Goal: Task Accomplishment & Management: Manage account settings

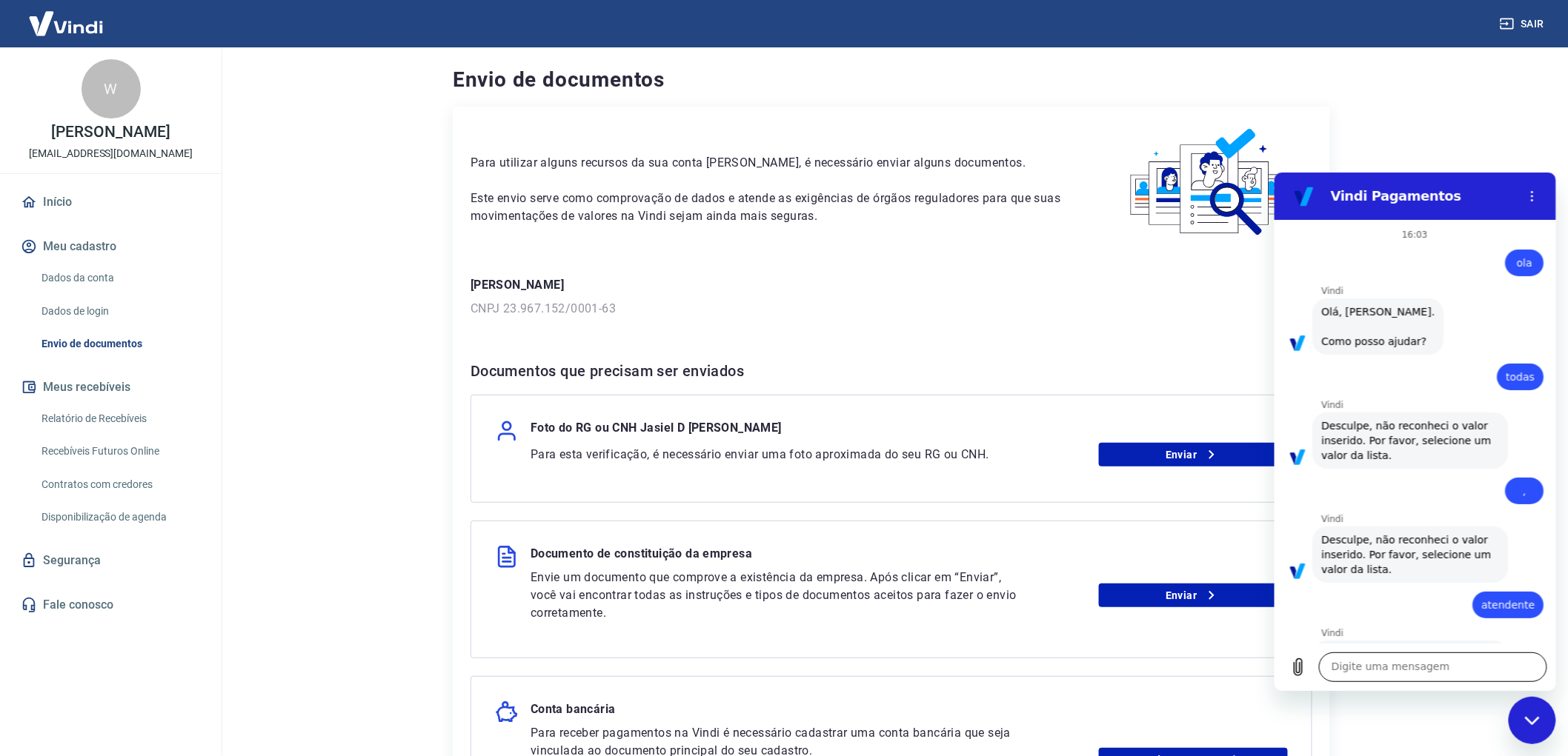
scroll to position [3065, 0]
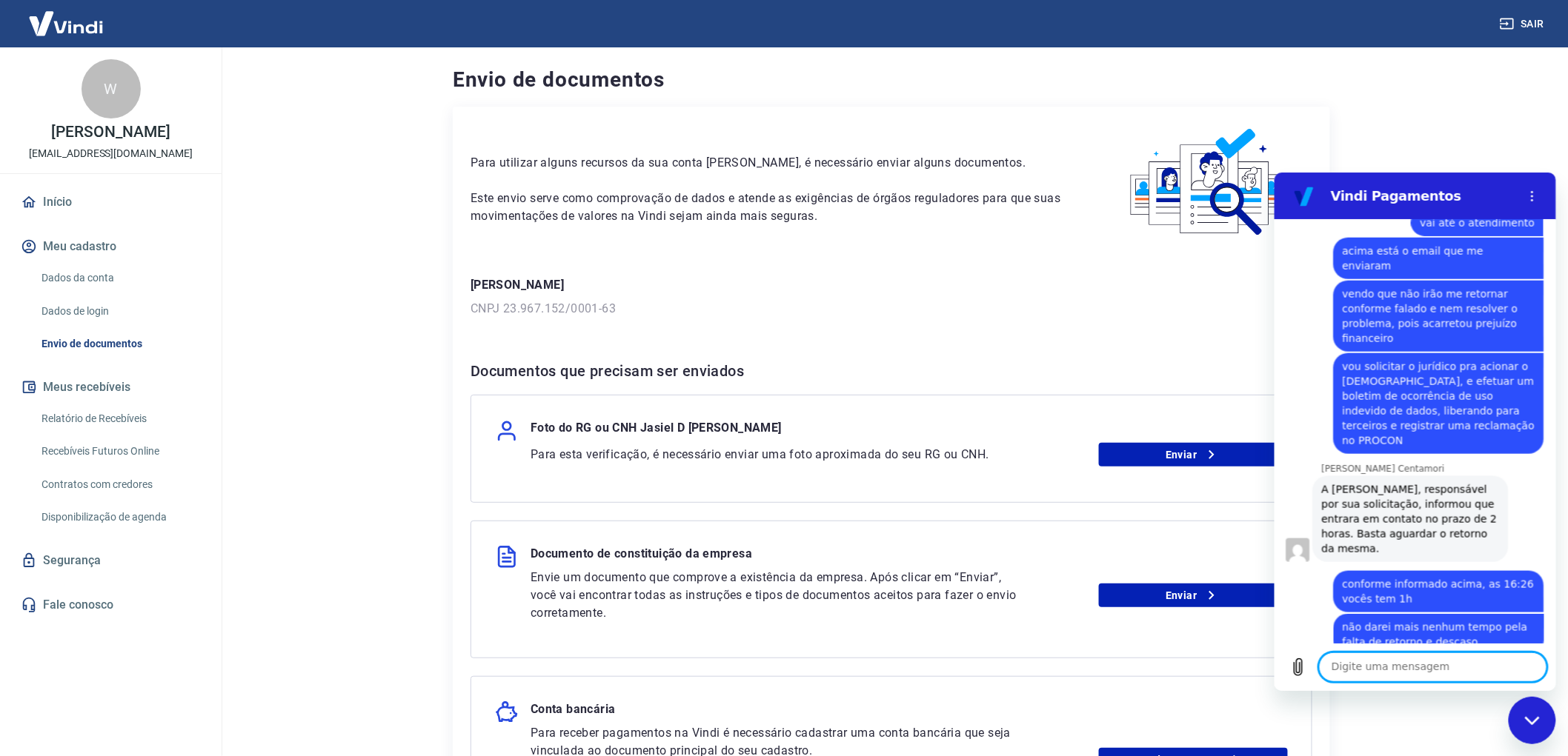
click at [1363, 673] on textarea at bounding box center [1433, 666] width 228 height 30
type textarea "."
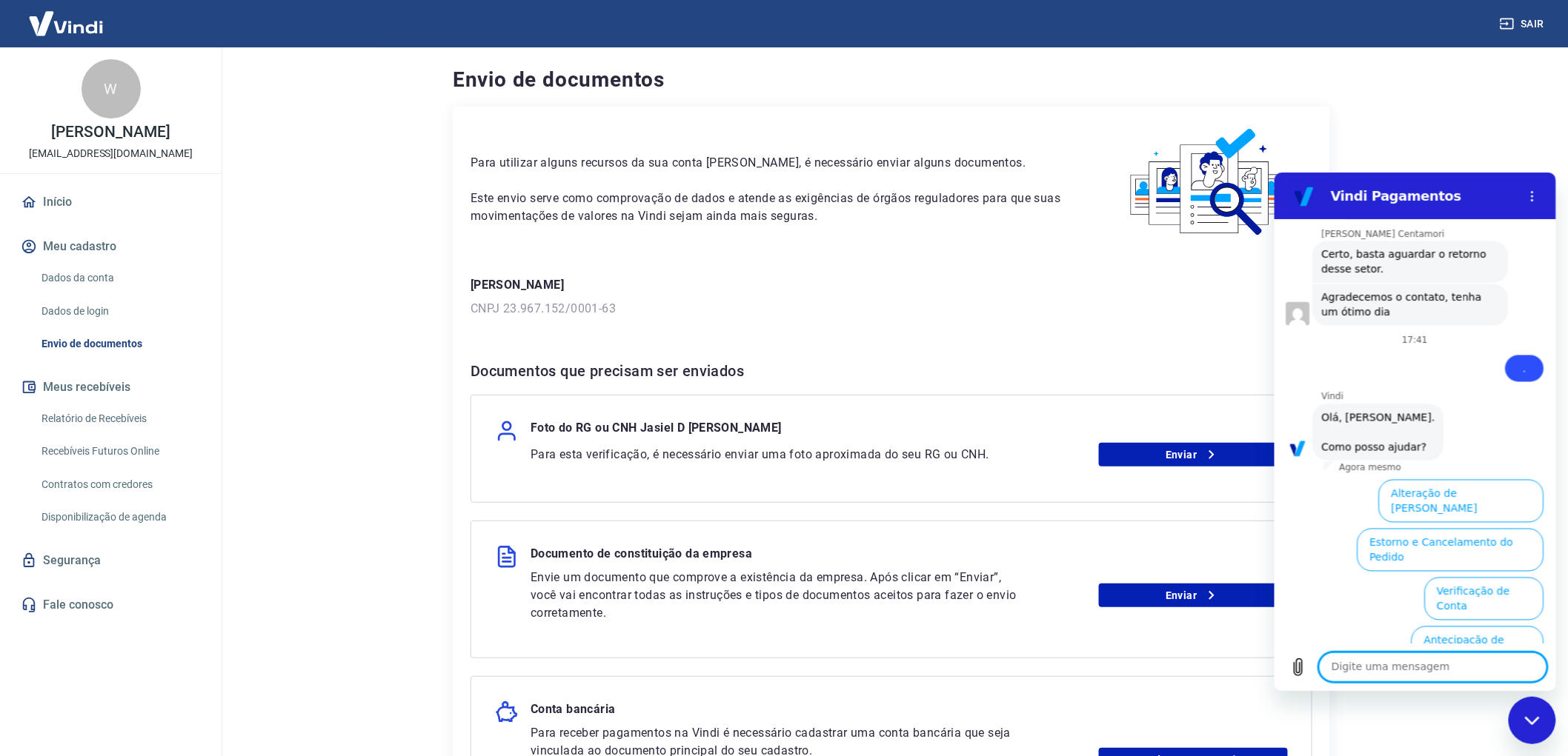
scroll to position [3508, 0]
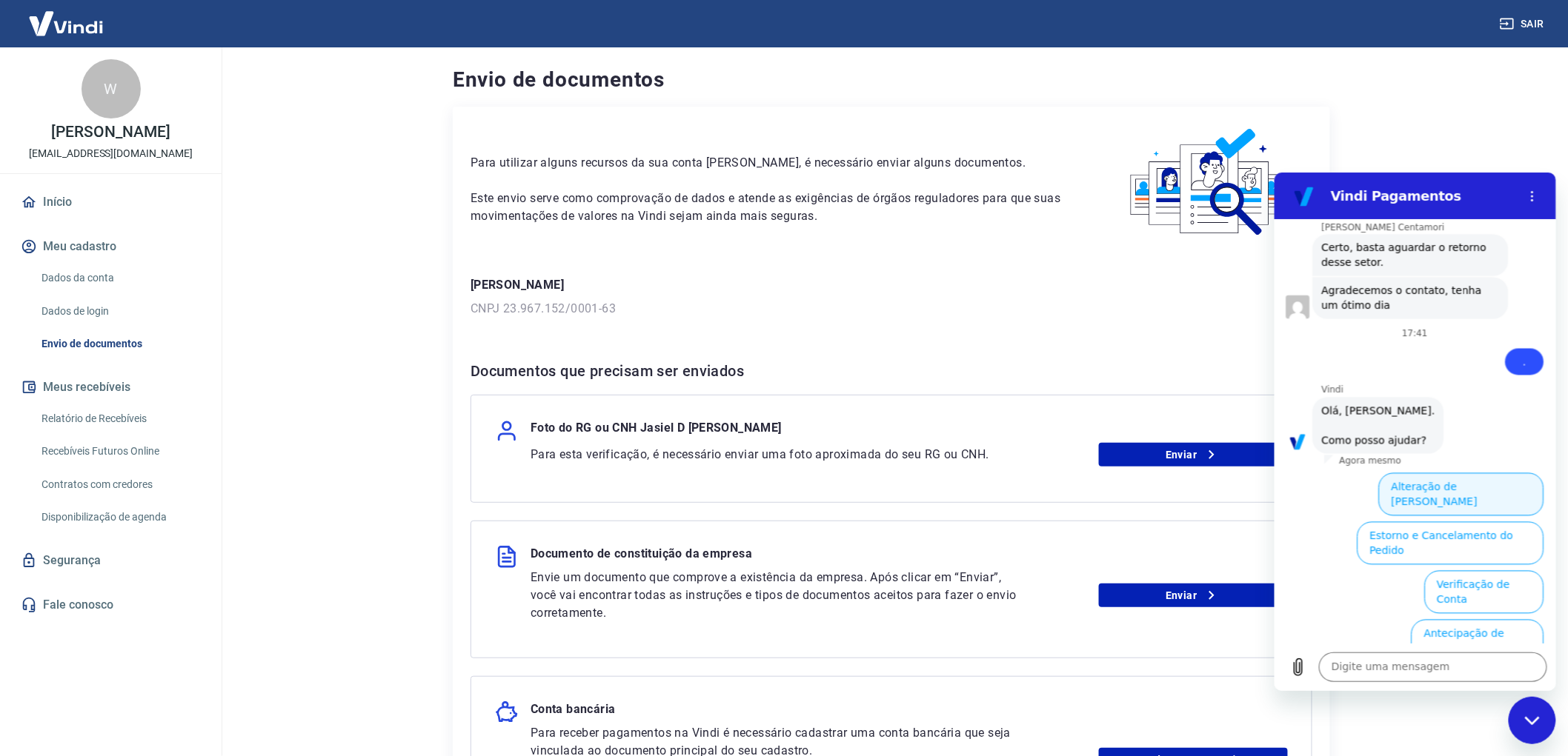
click at [1400, 473] on button "Alteração de [PERSON_NAME]" at bounding box center [1461, 494] width 165 height 43
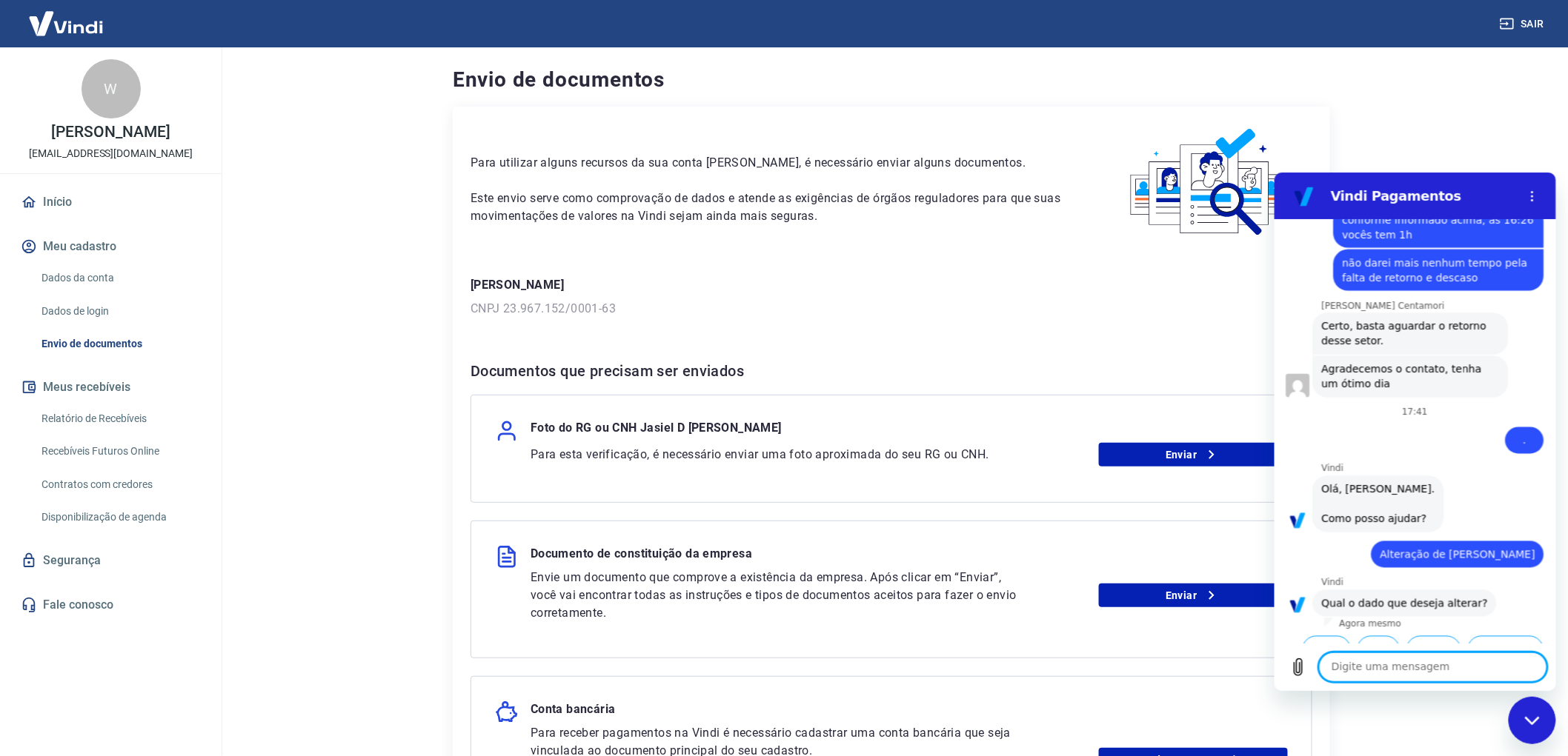
scroll to position [3456, 0]
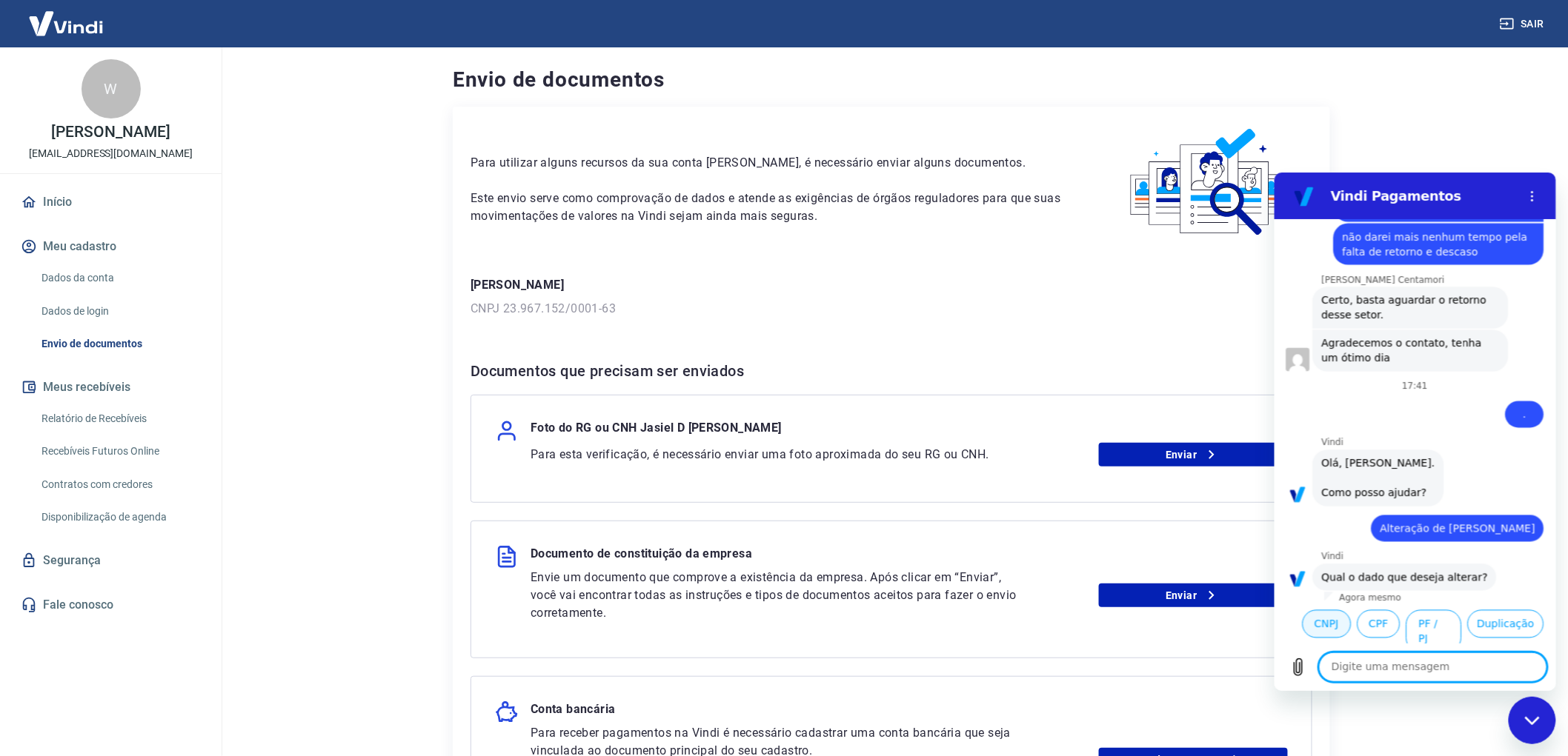
click at [1351, 609] on button "CNPJ" at bounding box center [1326, 623] width 49 height 28
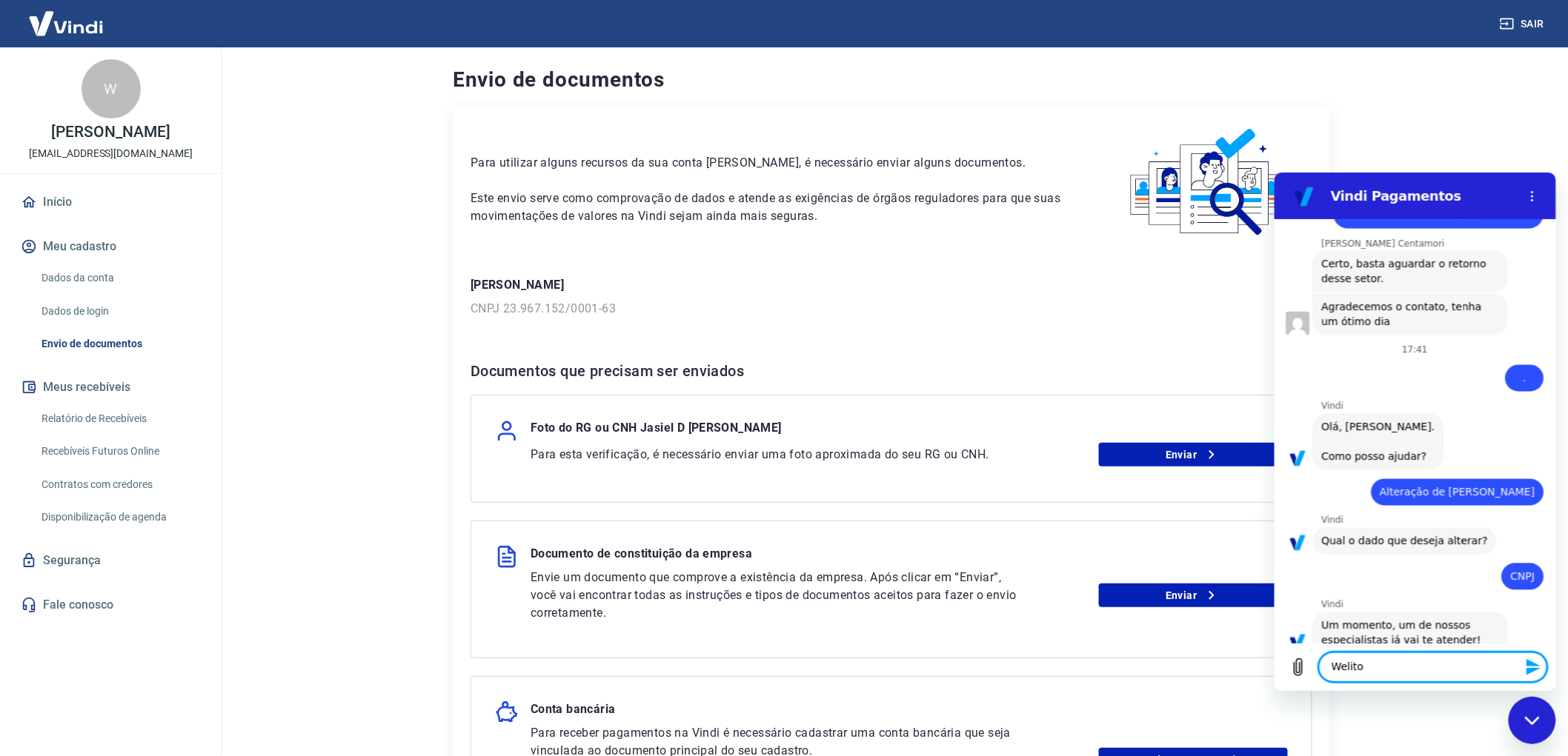
type textarea "Weliton"
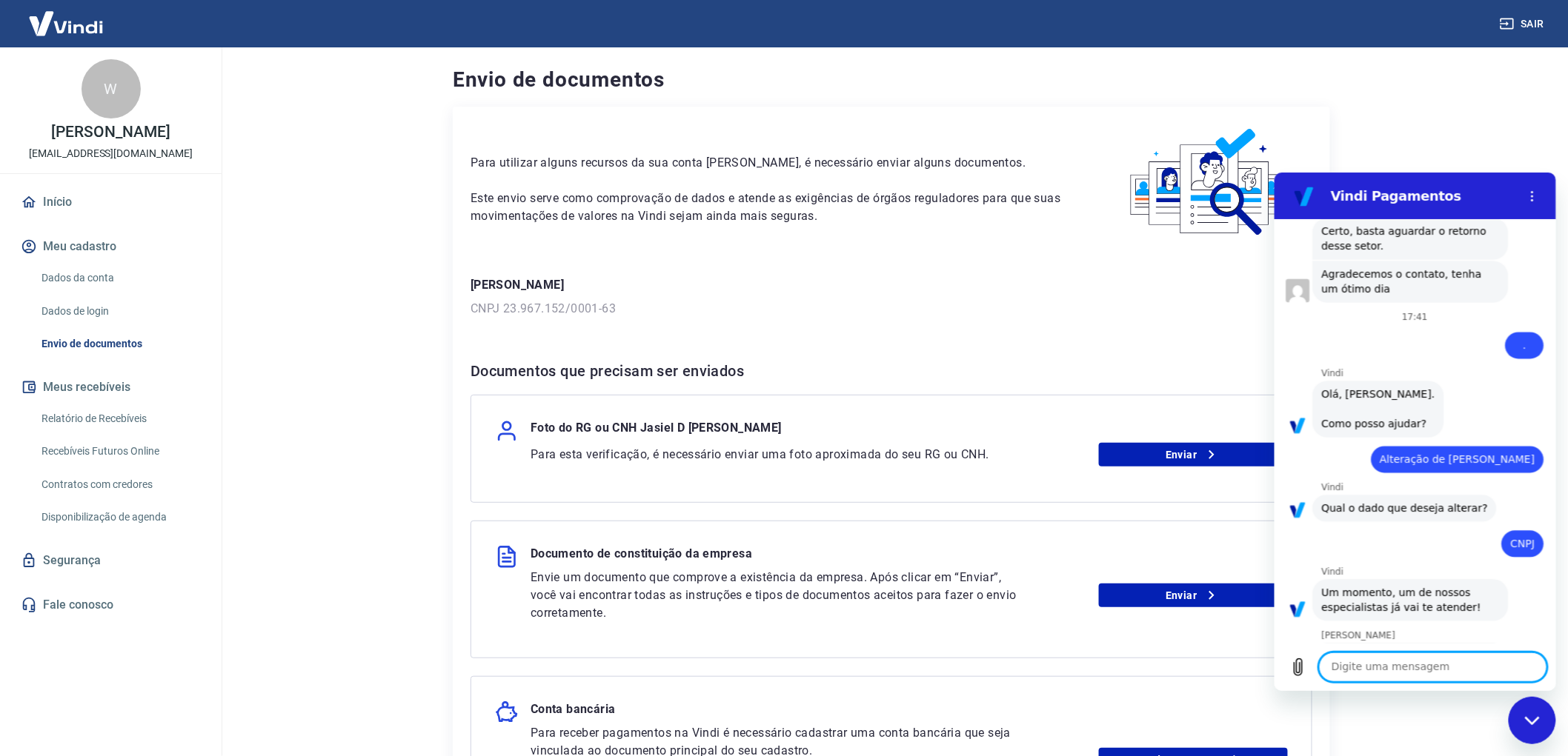
scroll to position [3528, 0]
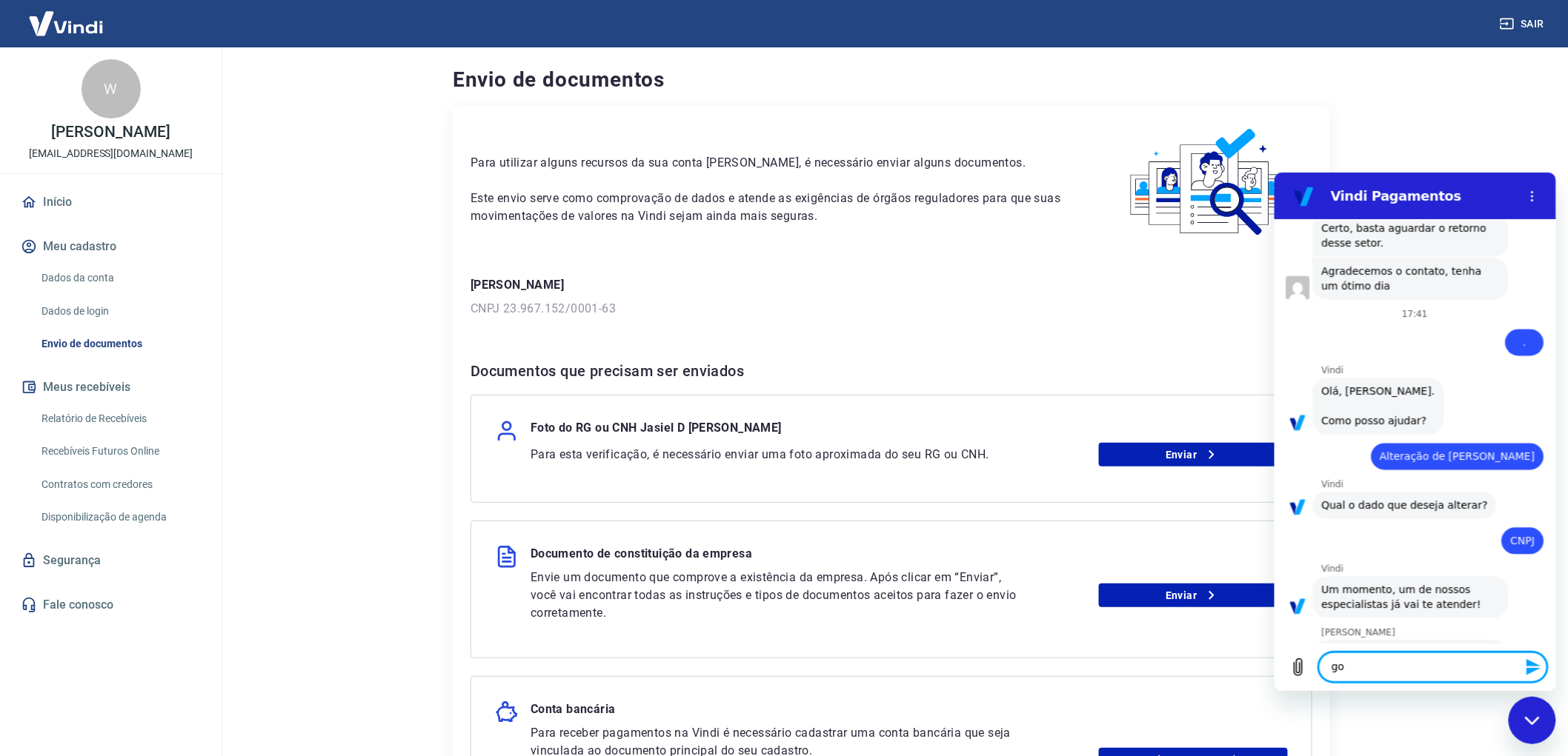
type textarea "g"
type textarea "estou aguardando a ligação do responsável pelo setor de alteração de dados"
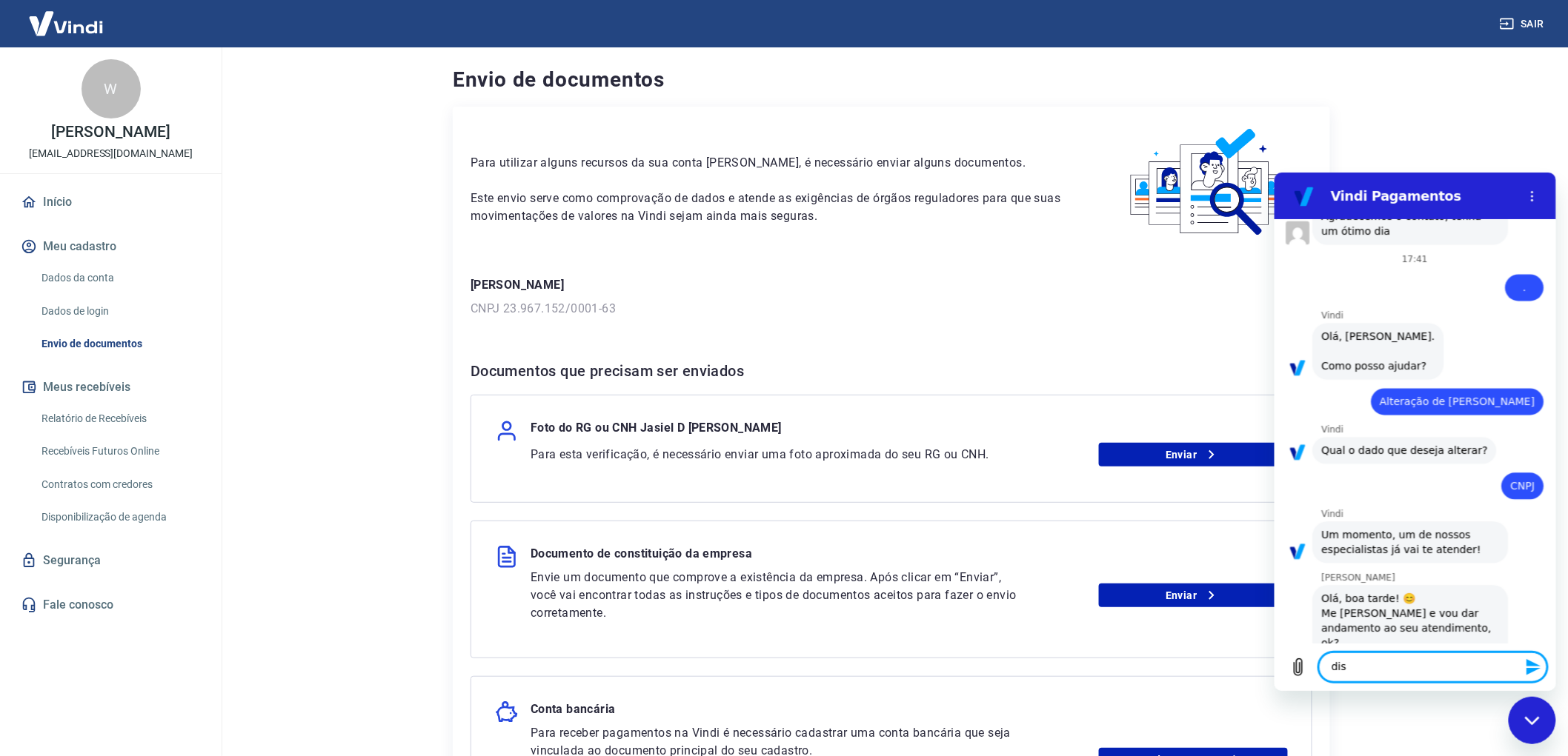
scroll to position [3585, 0]
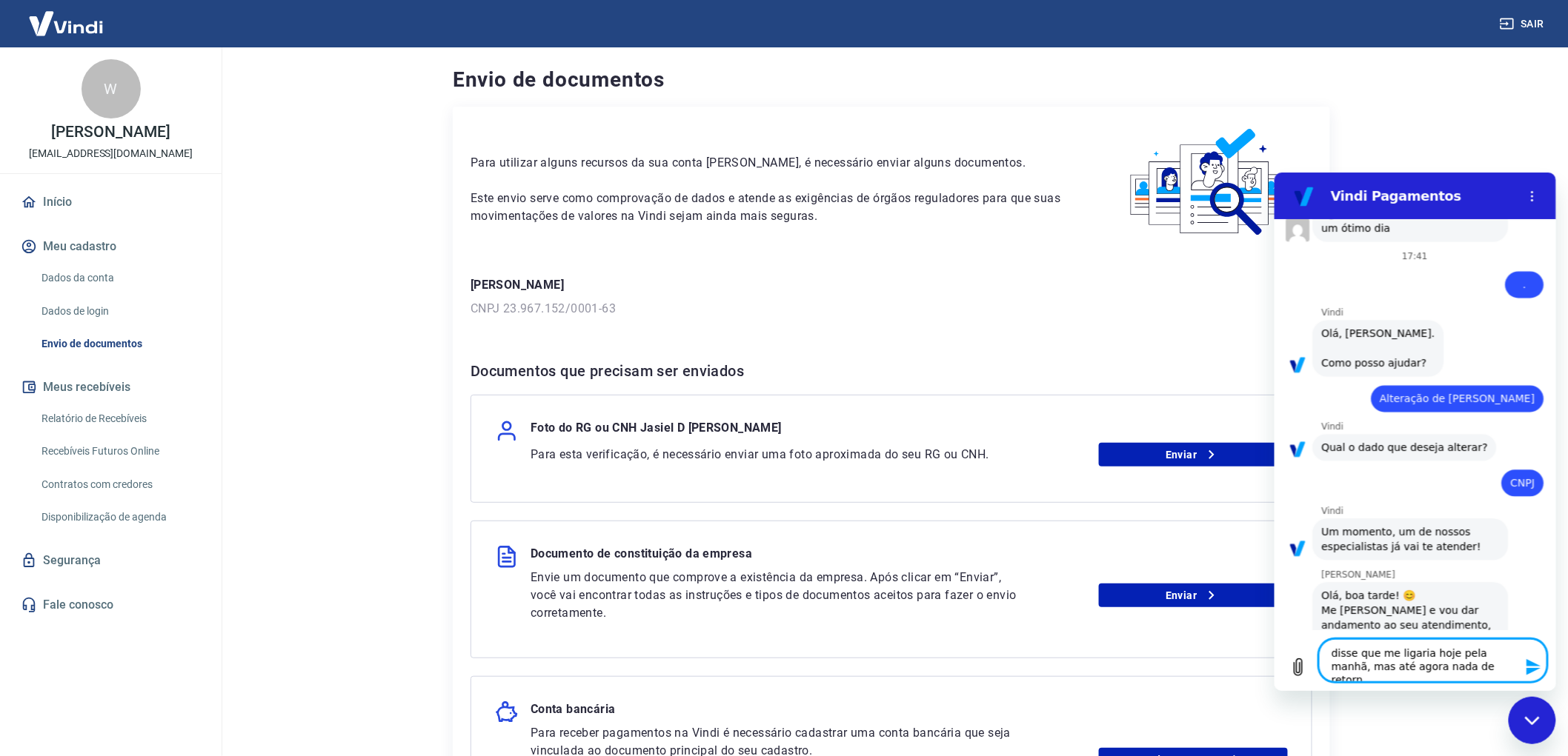
type textarea "disse que me ligaria hoje pela manhã, mas até agora nada de retorno"
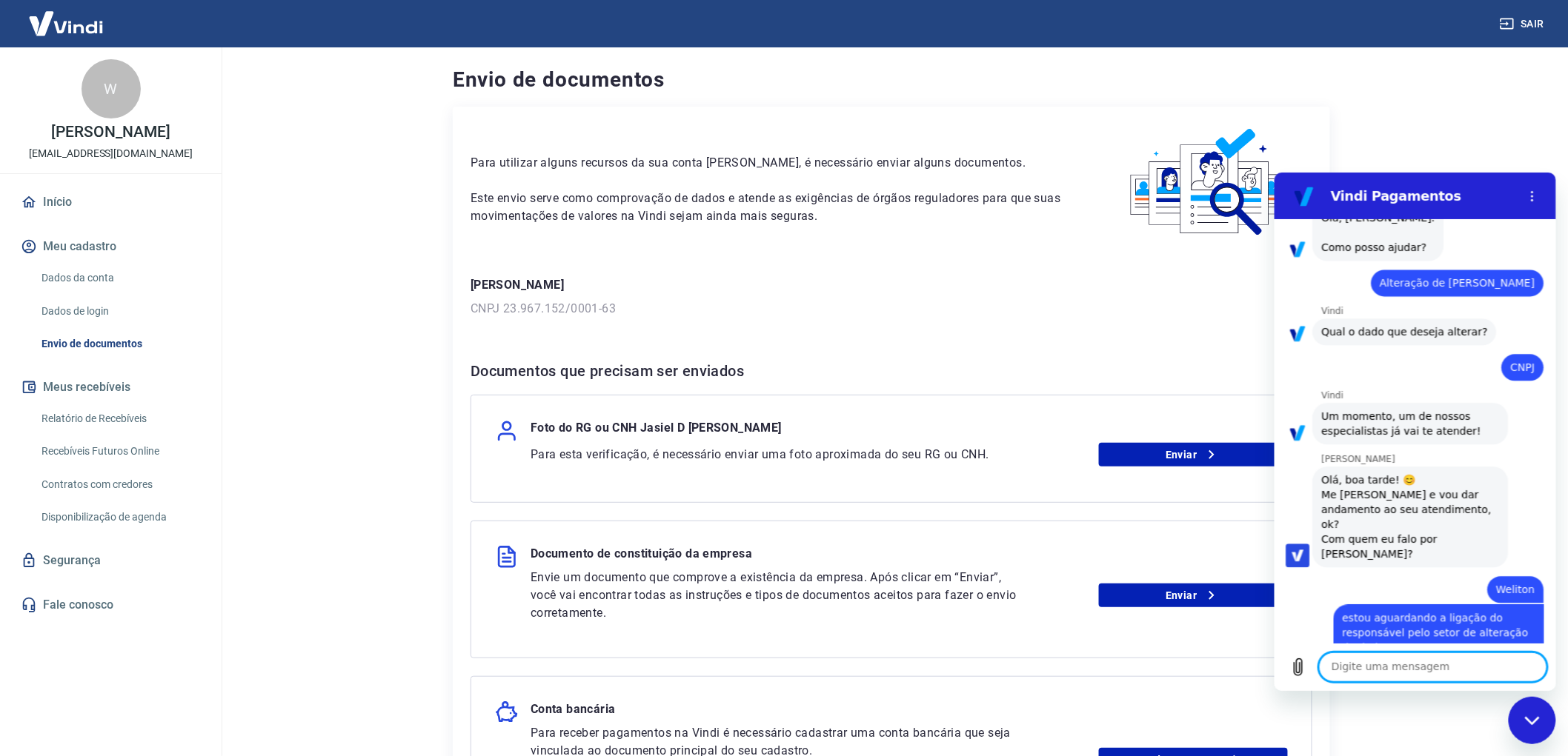
scroll to position [3699, 0]
type textarea "de ontem pra hoje uns 4"
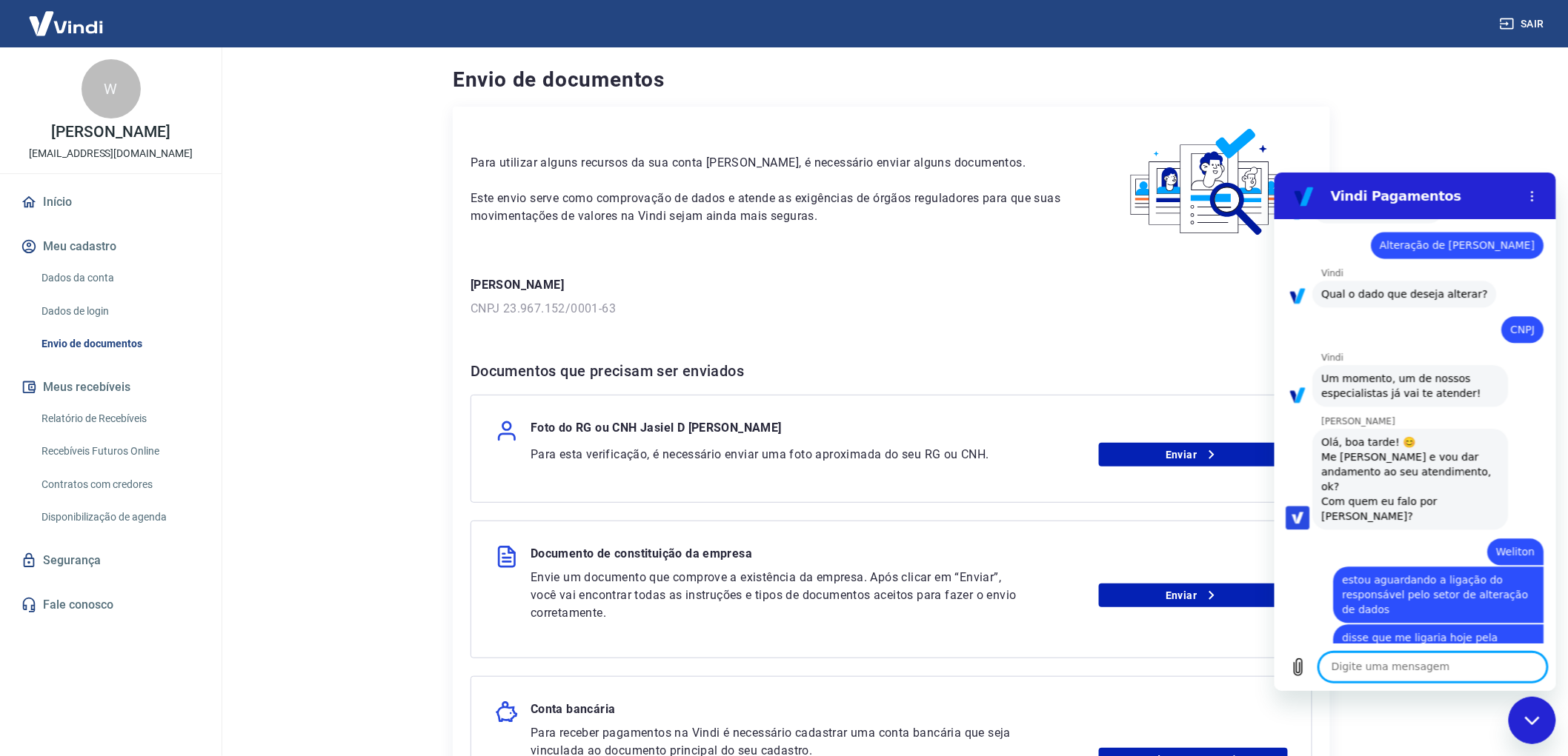
scroll to position [3821, 0]
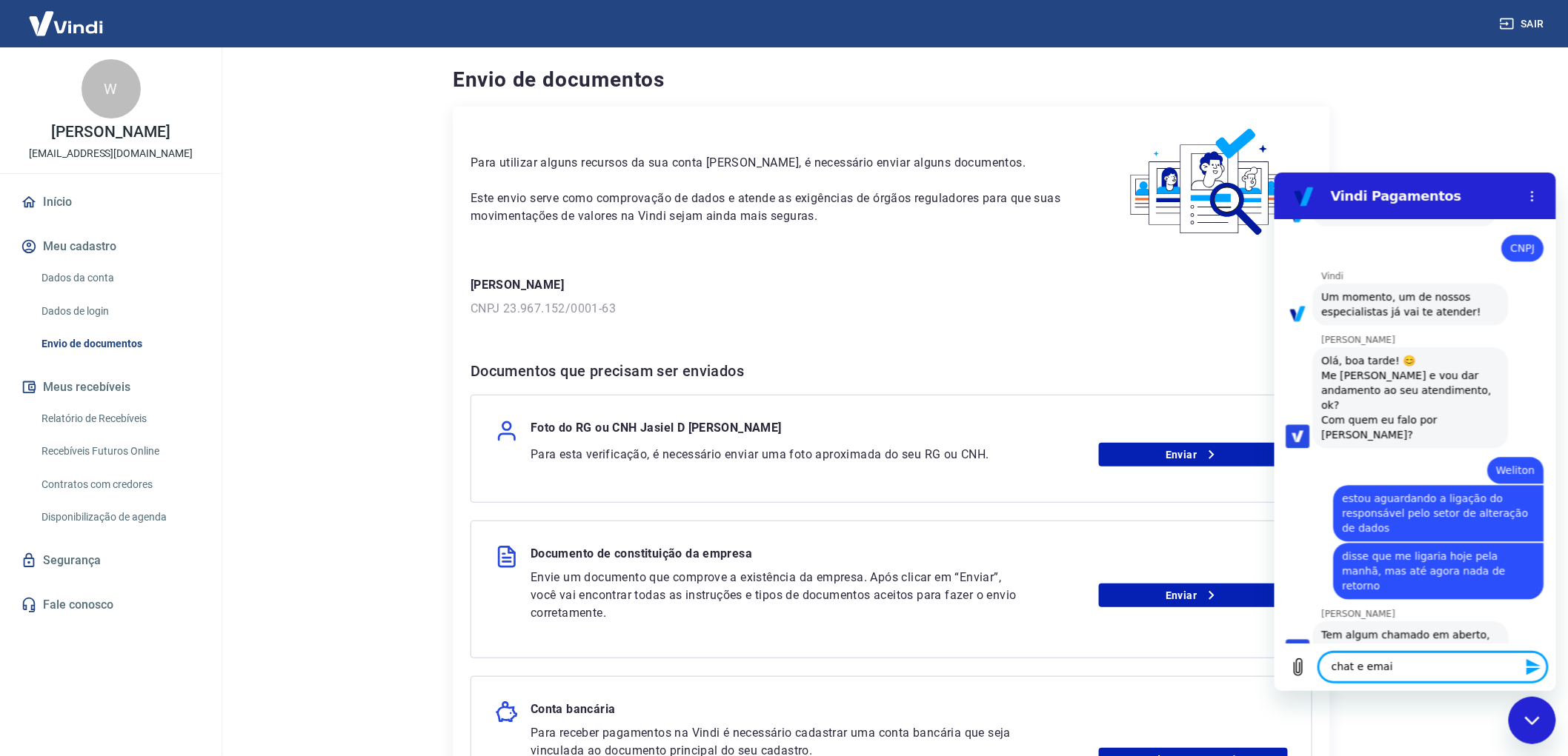
type textarea "chat e email"
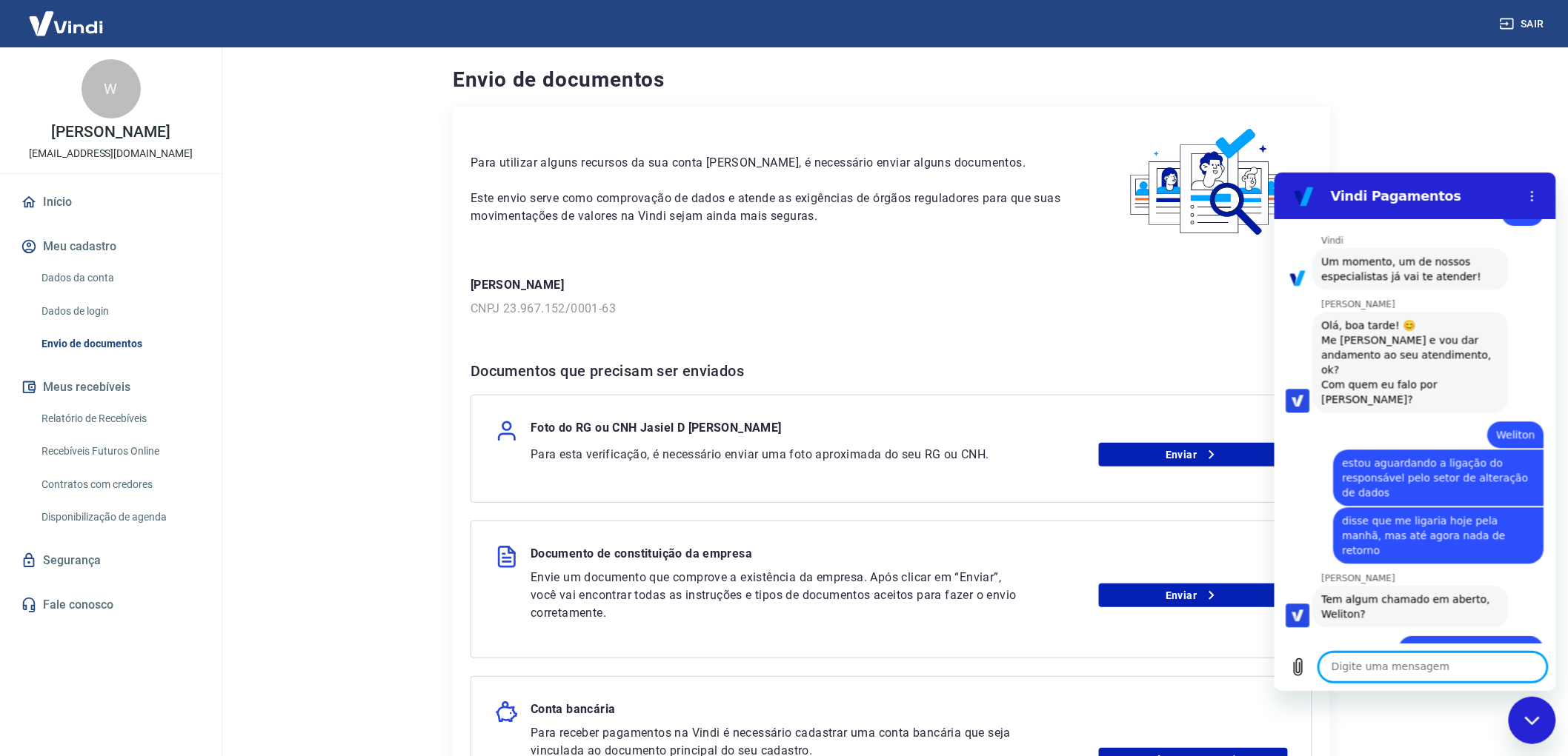
scroll to position [3934, 0]
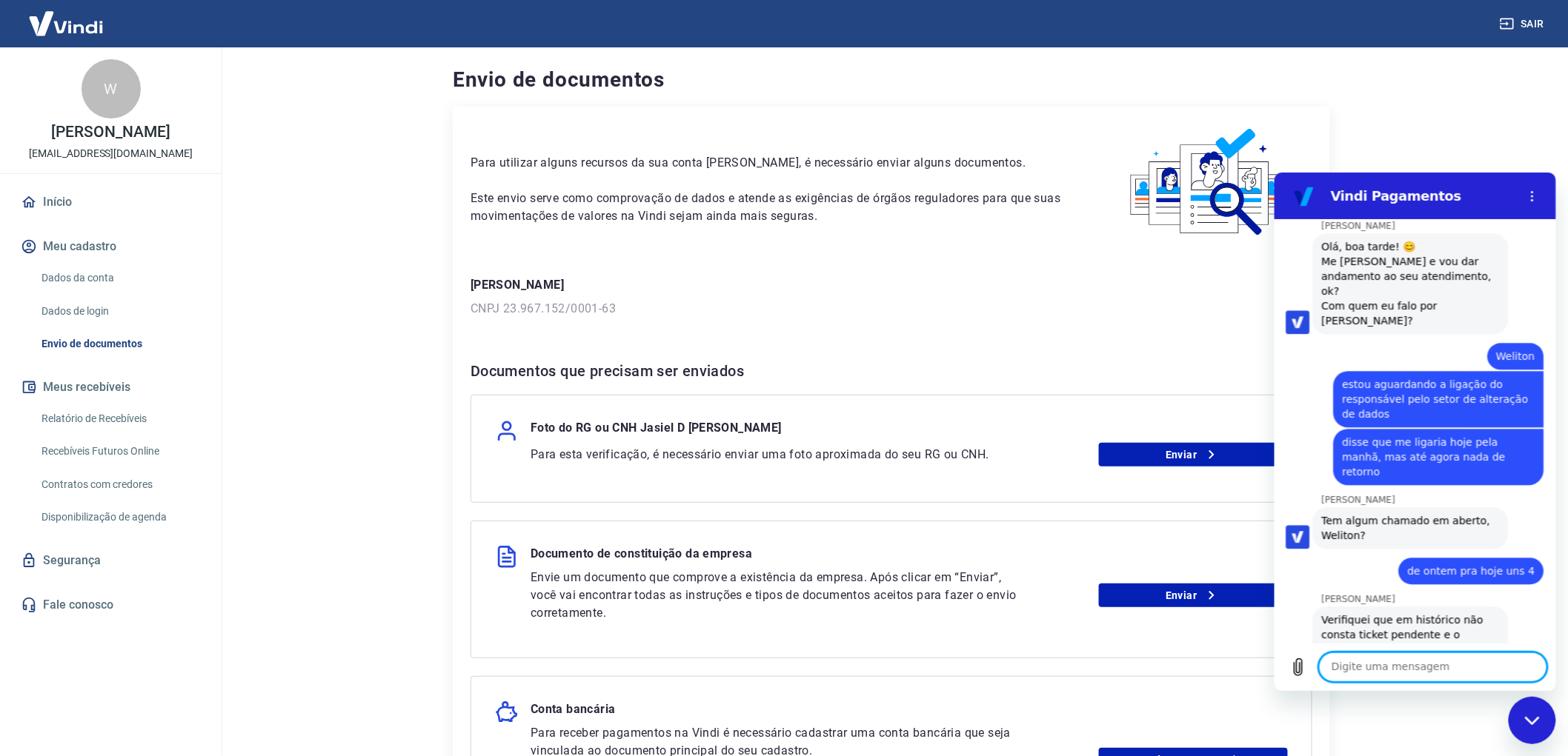
click at [1446, 666] on textarea at bounding box center [1433, 666] width 228 height 30
type textarea "não tem nem conta aí ainda"
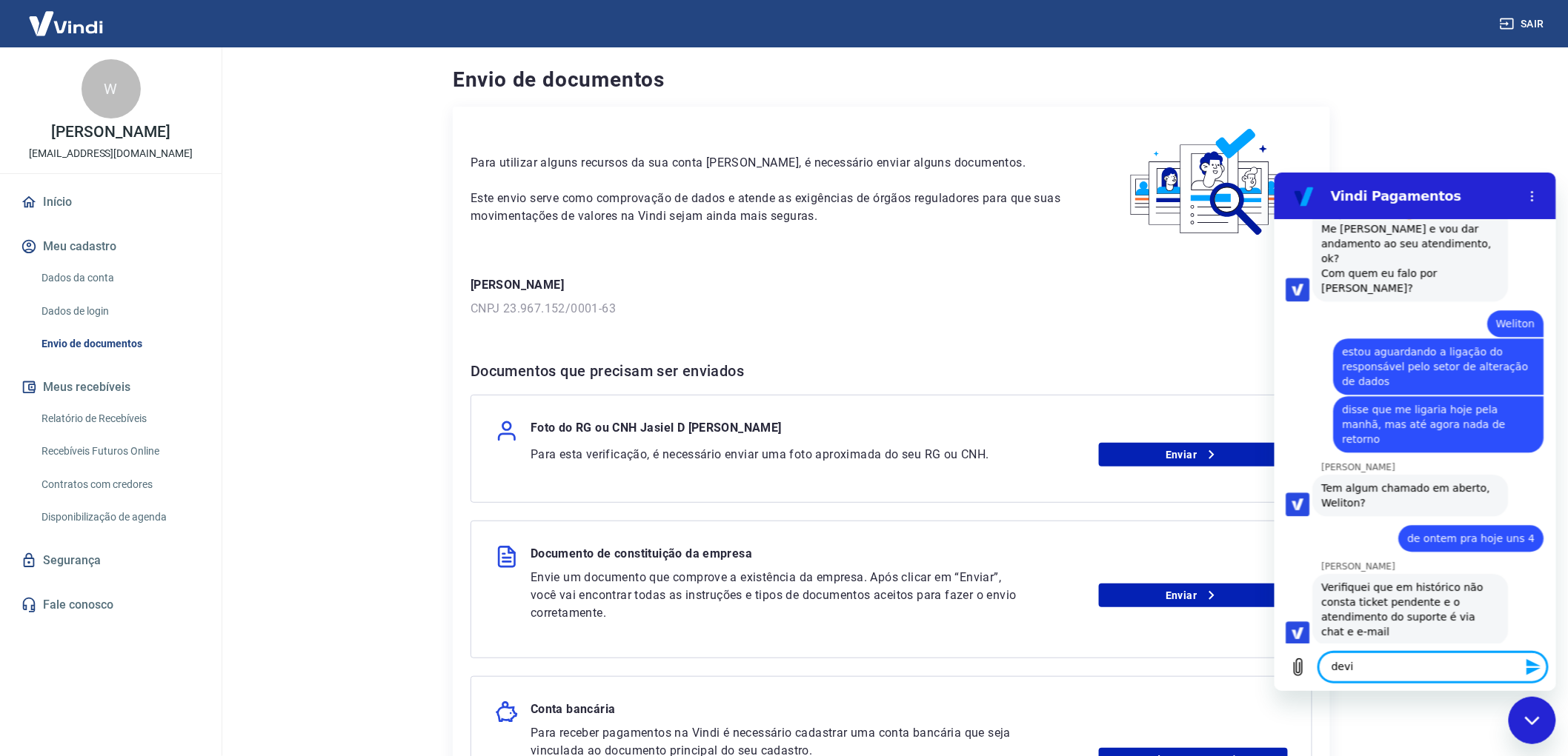
scroll to position [3970, 0]
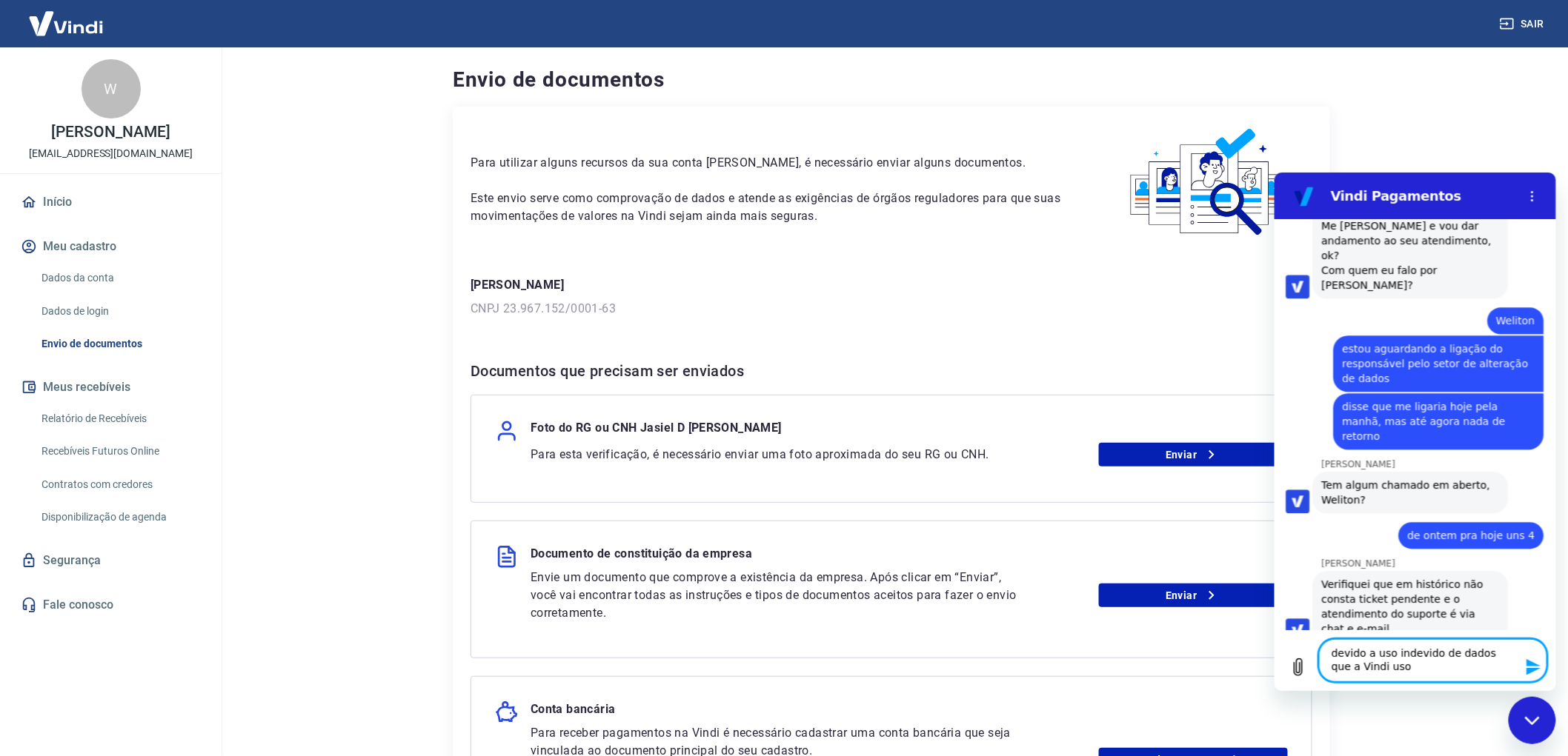
type textarea "devido a uso indevido de dados que a Vindi usou"
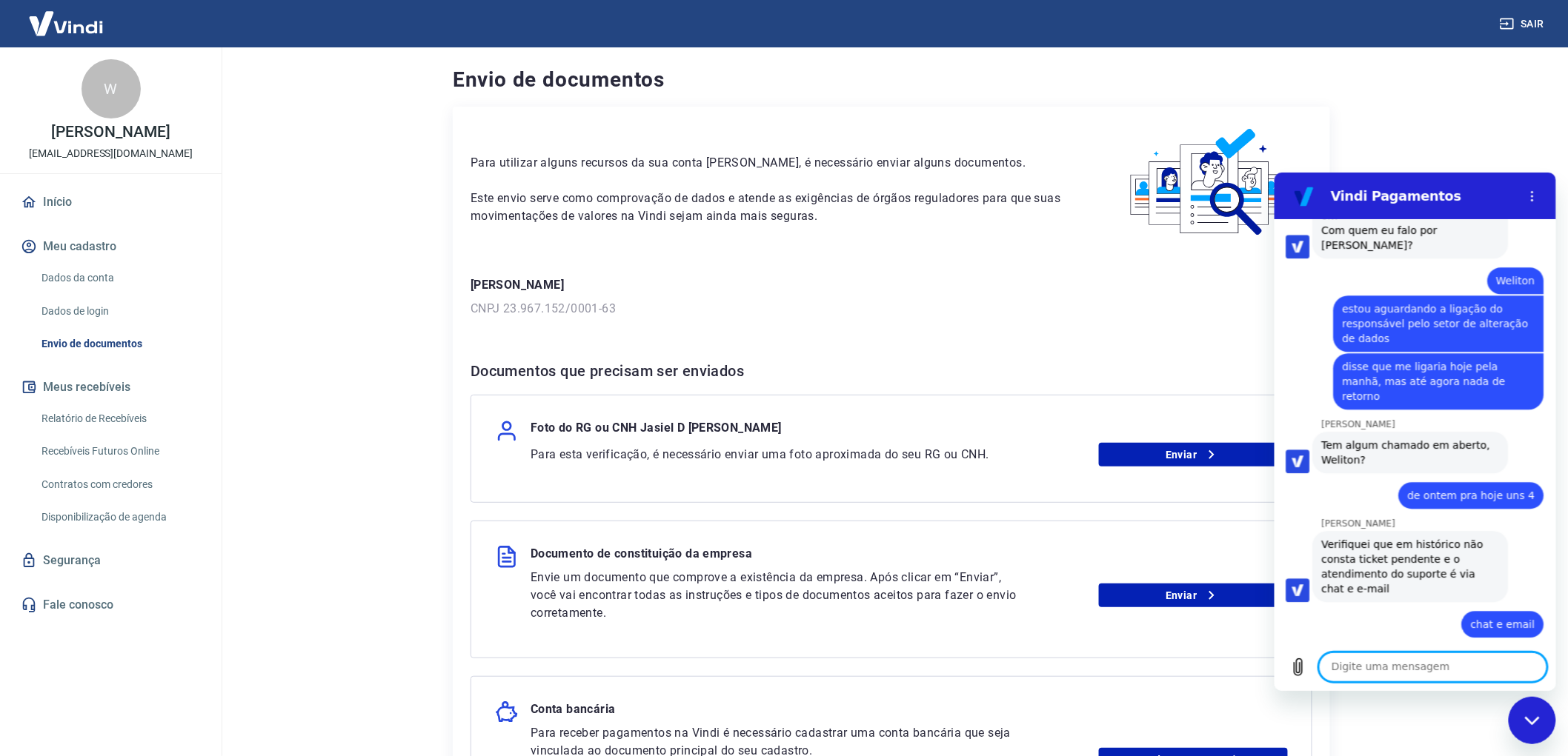
scroll to position [4012, 0]
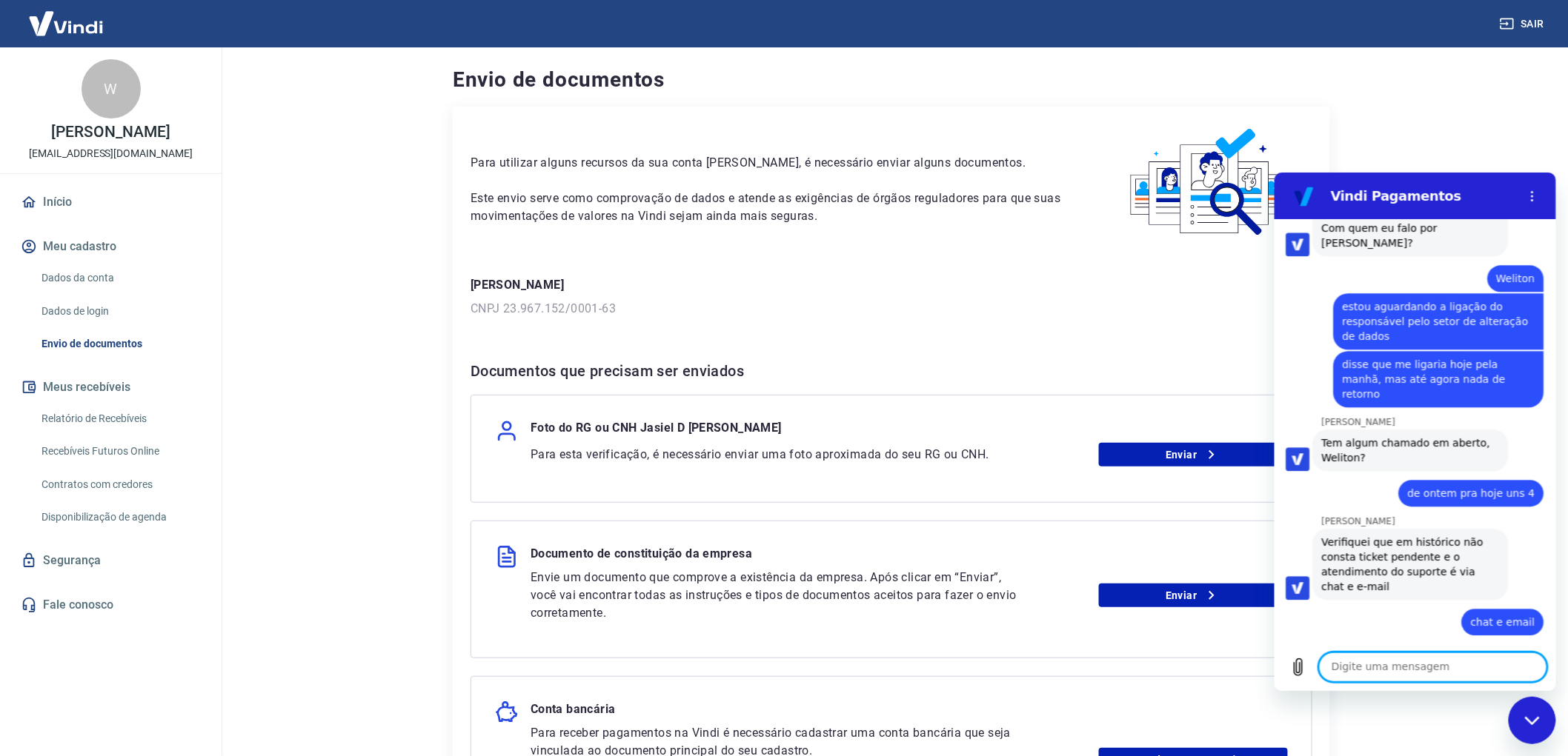
click at [1312, 749] on div "diz: devido a uso indevido de dados que a [PERSON_NAME] usou" at bounding box center [1408, 770] width 270 height 43
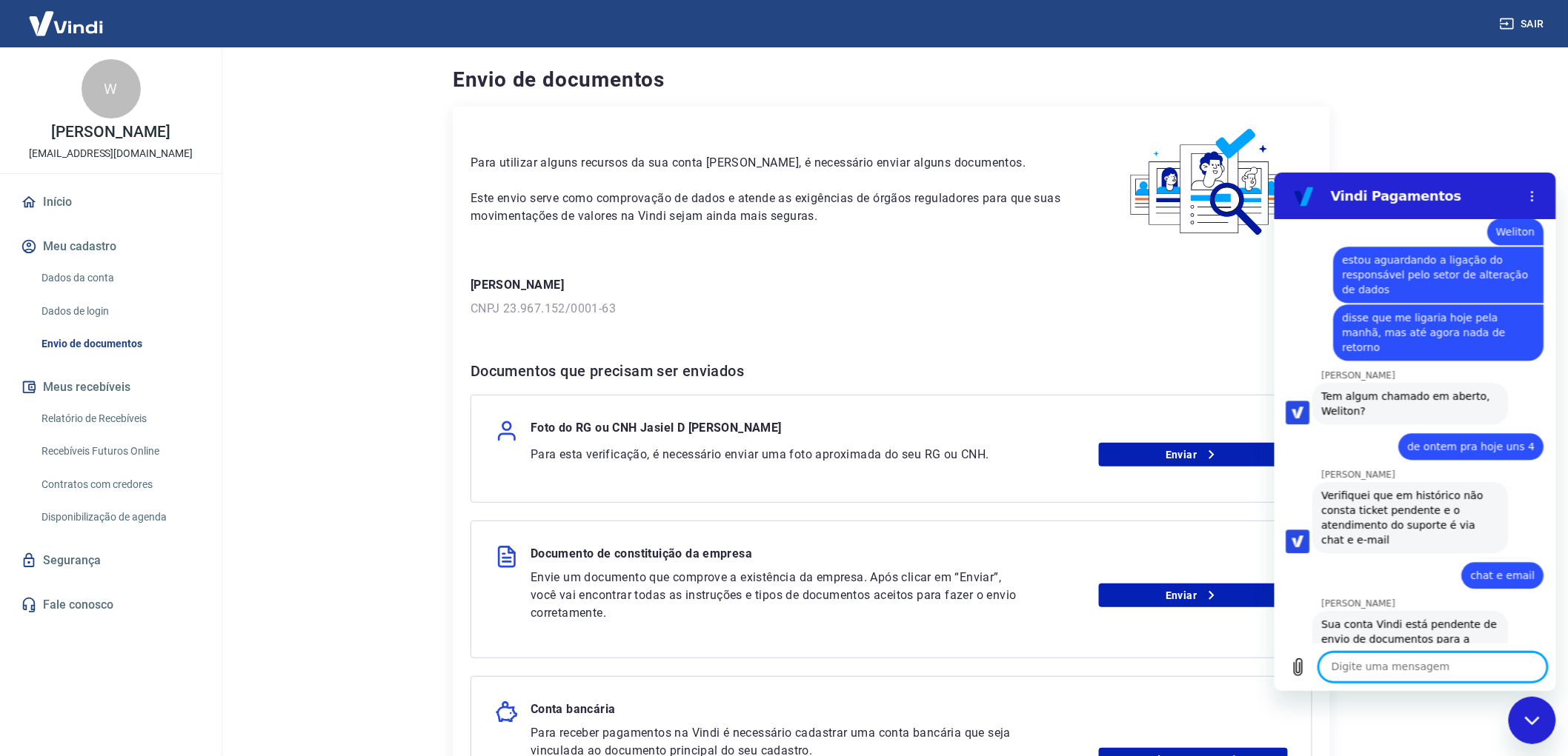
scroll to position [4062, 0]
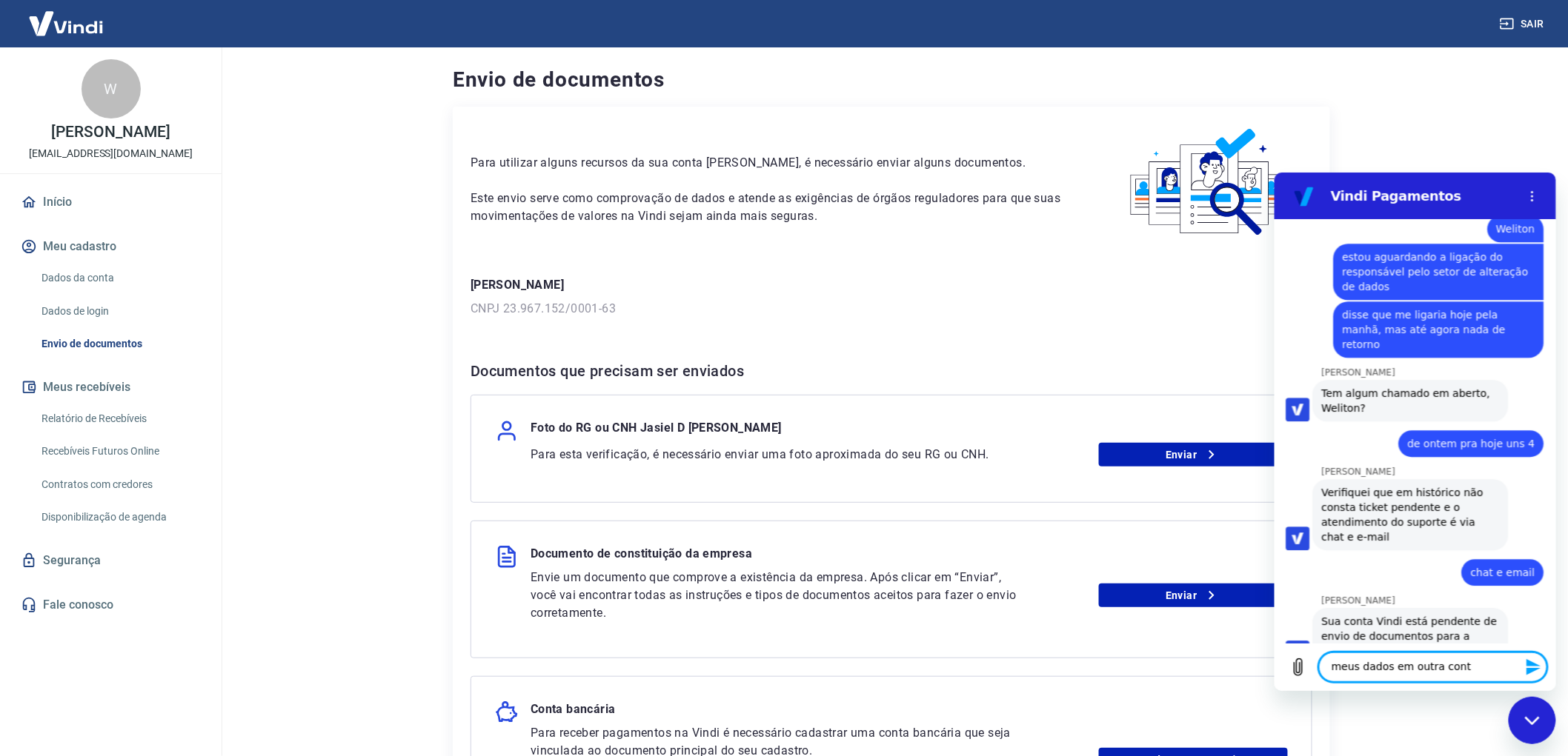
type textarea "meus dados em outra conta"
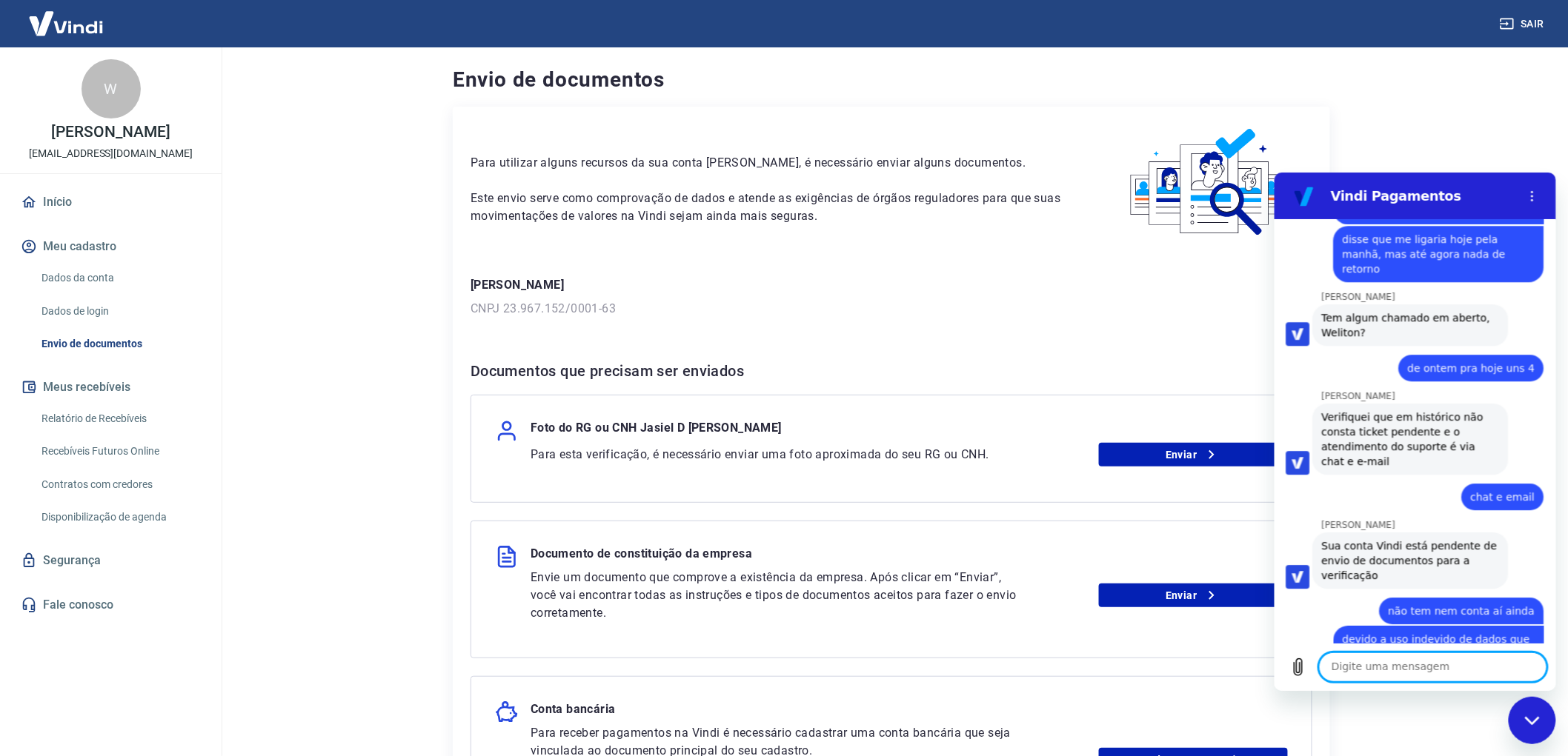
scroll to position [4175, 0]
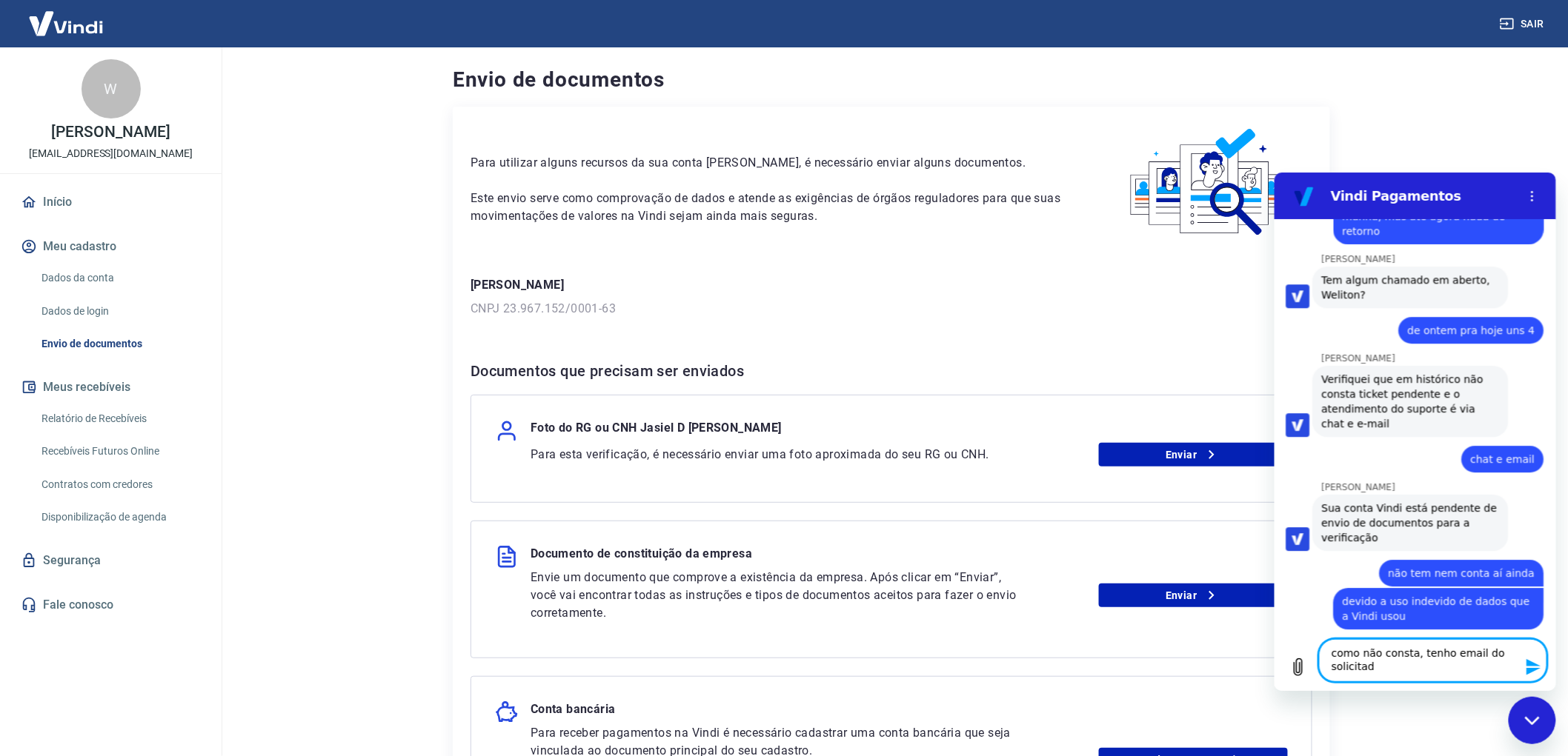
type textarea "como não consta, tenho email do solicitado"
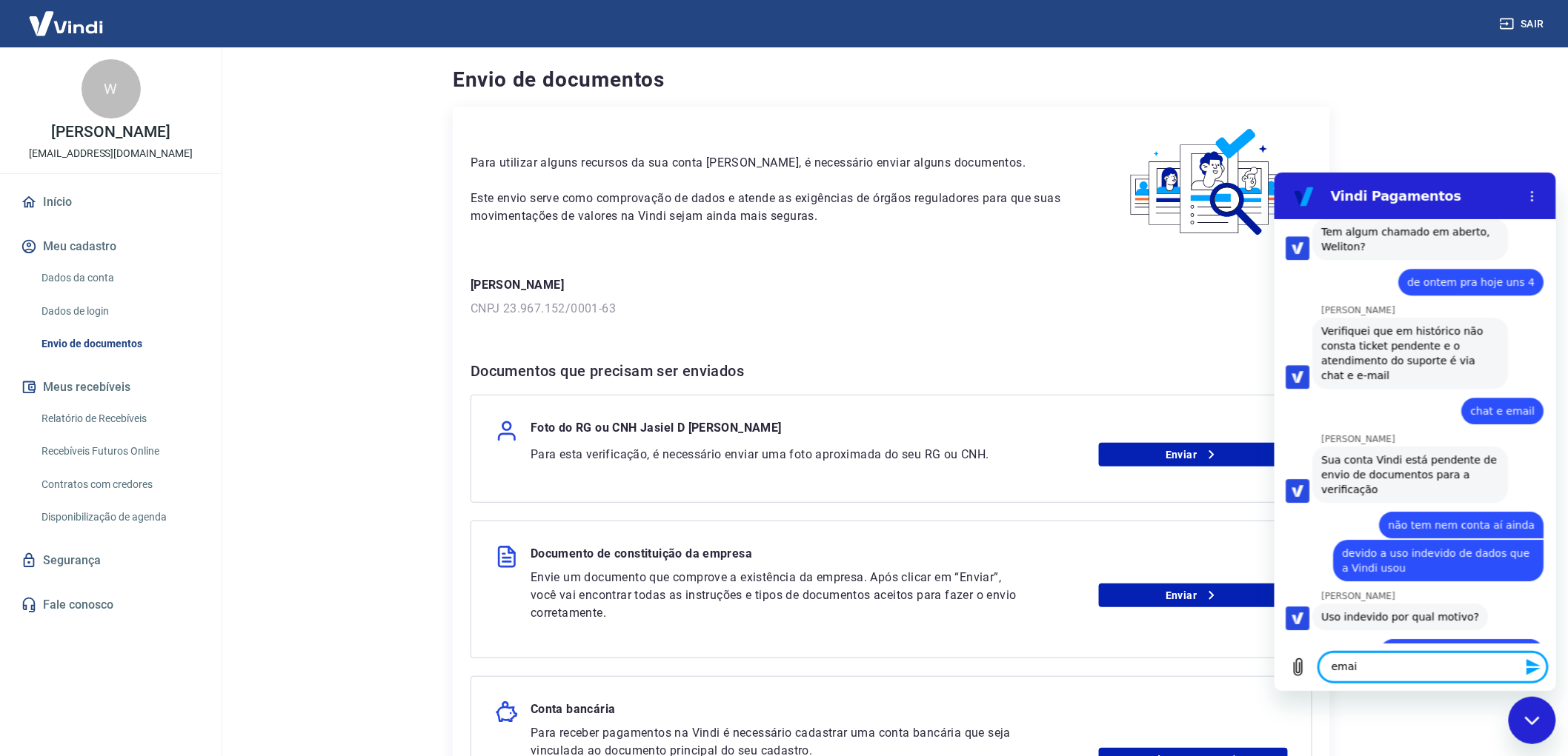
scroll to position [4226, 0]
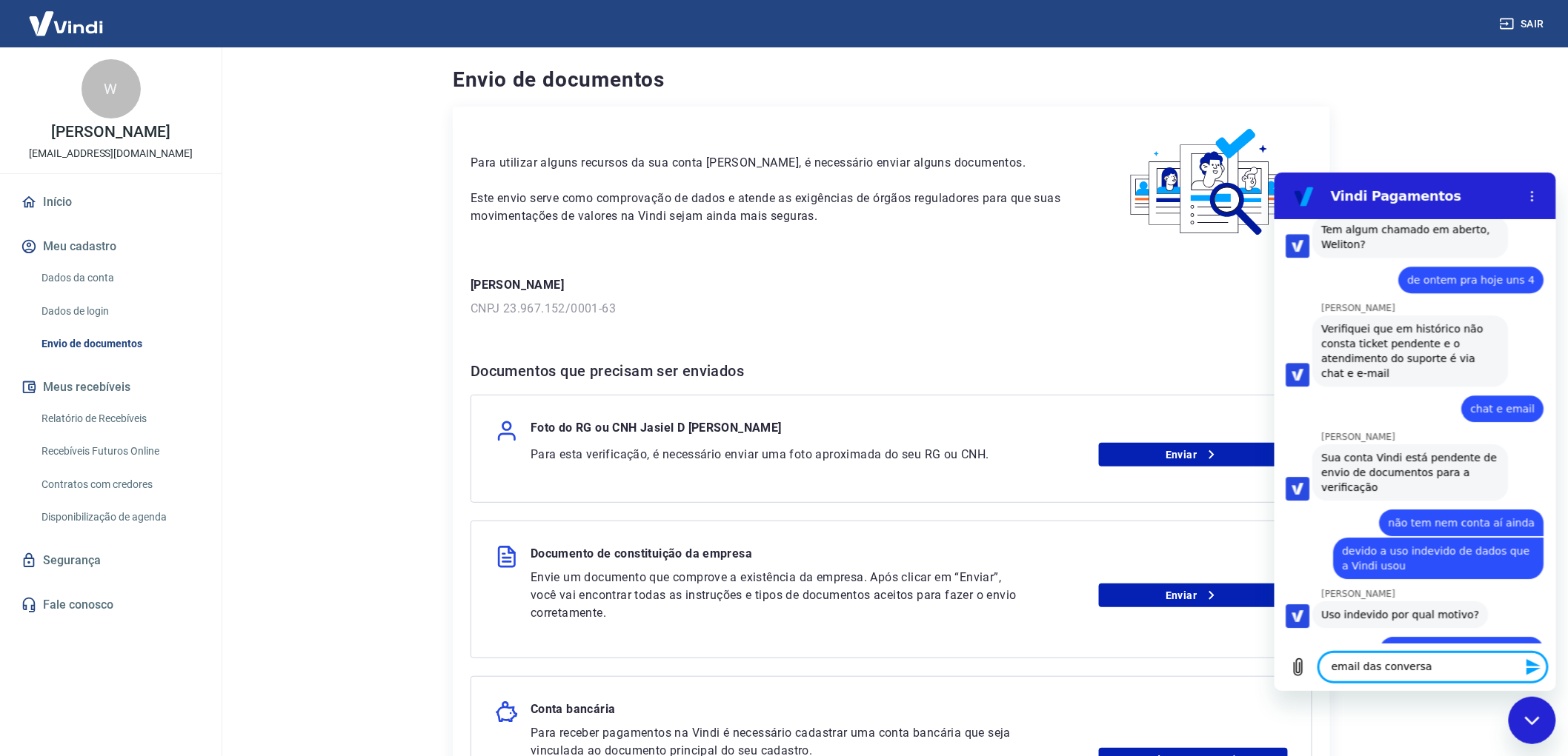
type textarea "email das conversas"
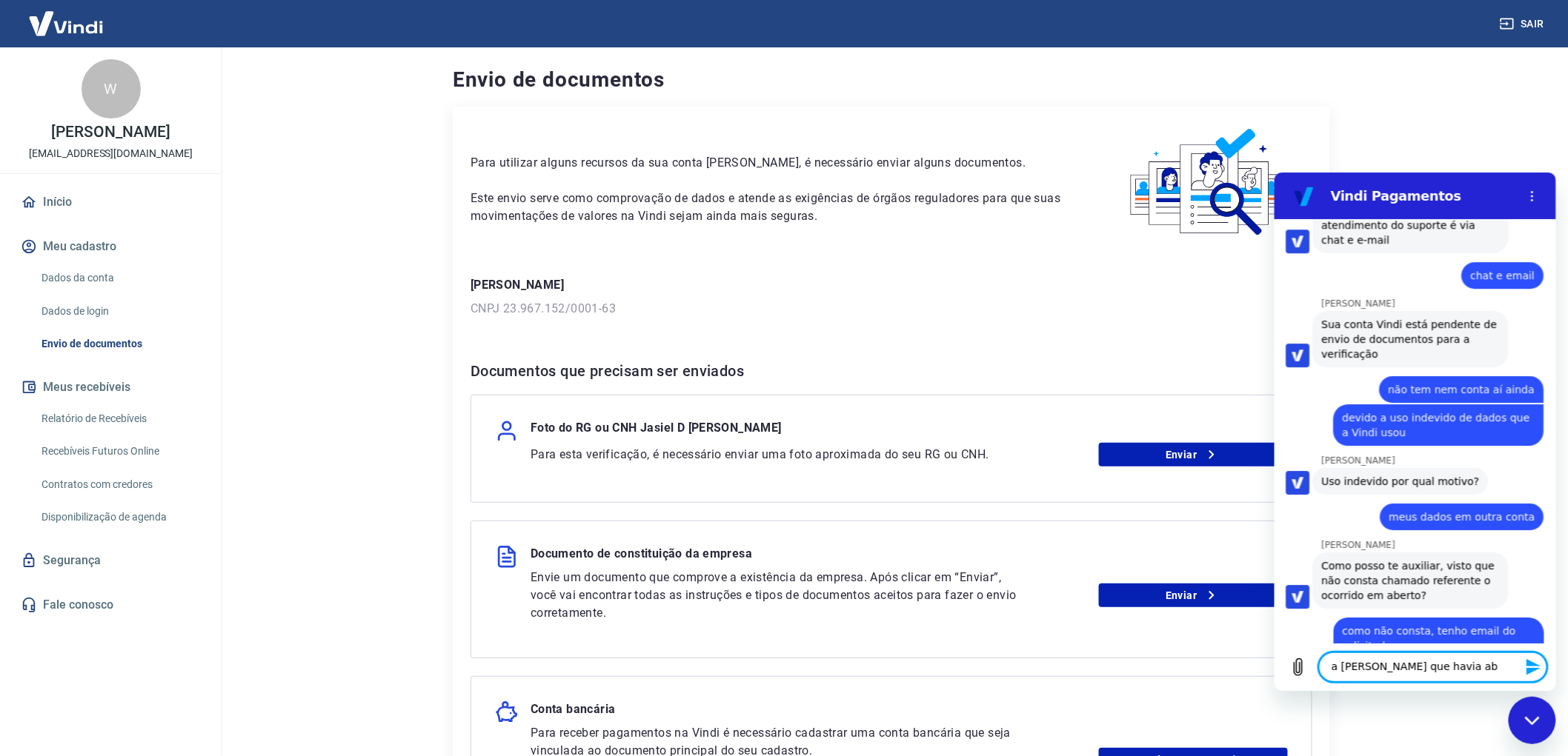
scroll to position [4363, 0]
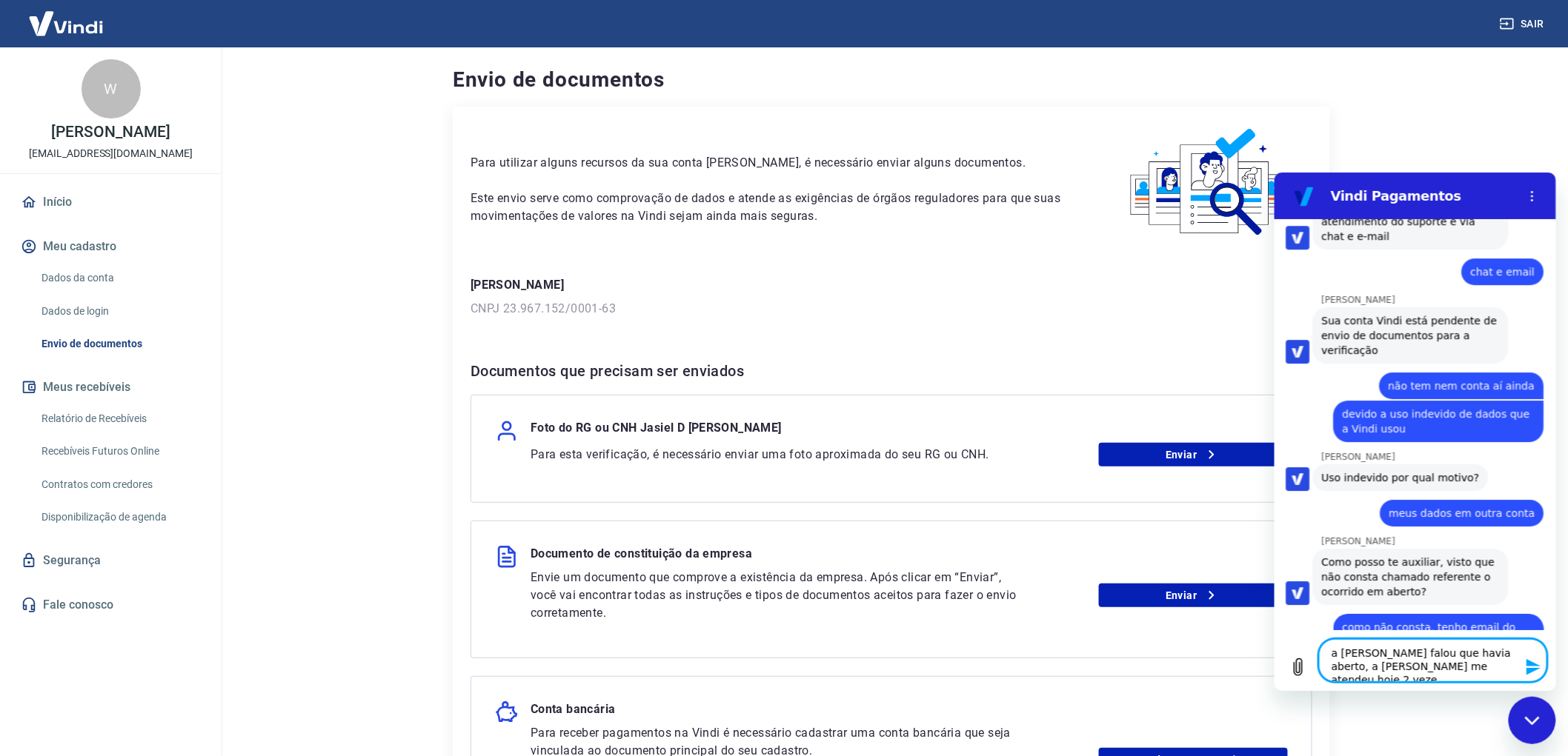
type textarea "a [PERSON_NAME] falou que havia aberto, a [PERSON_NAME] me atendeu hoje 2 vezes"
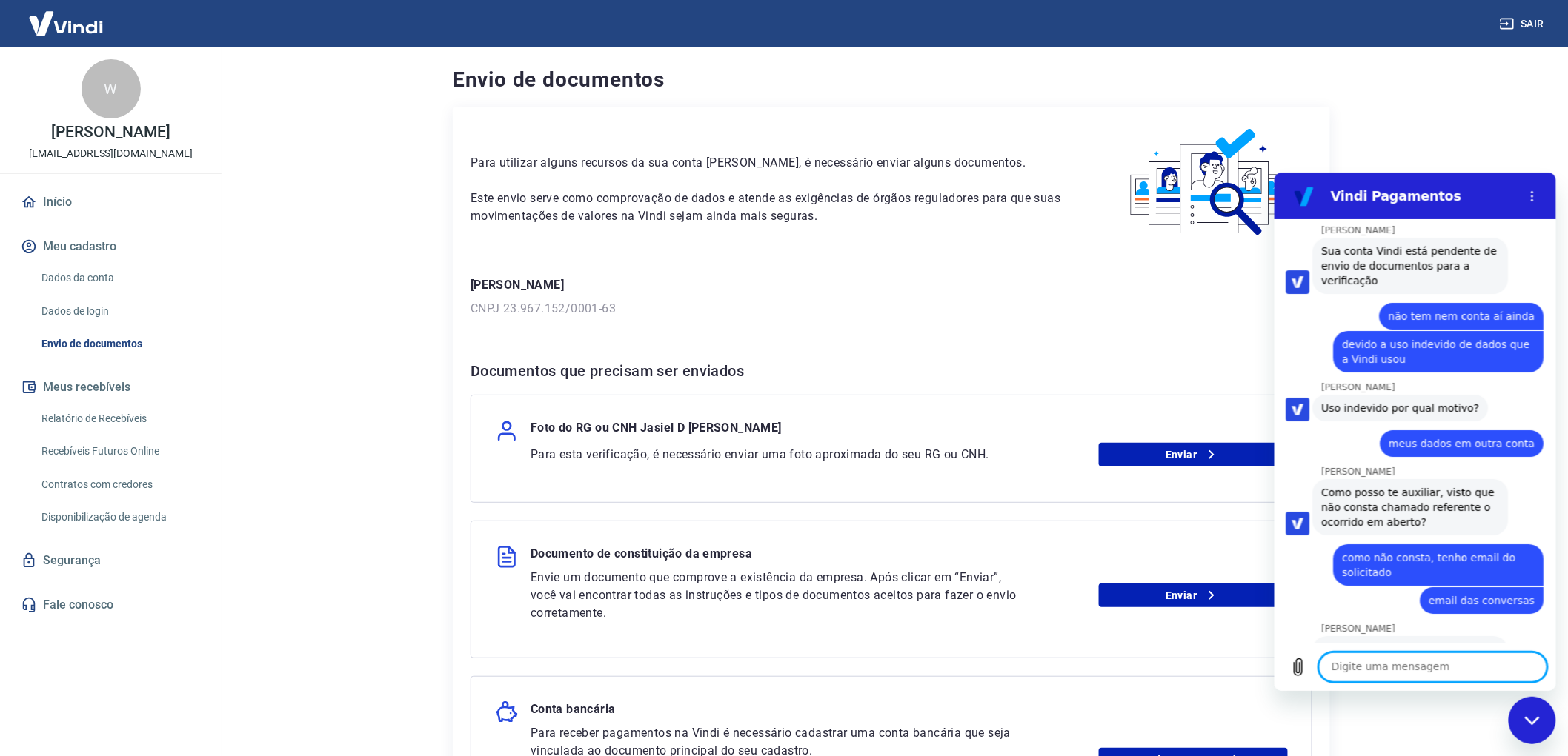
scroll to position [4441, 0]
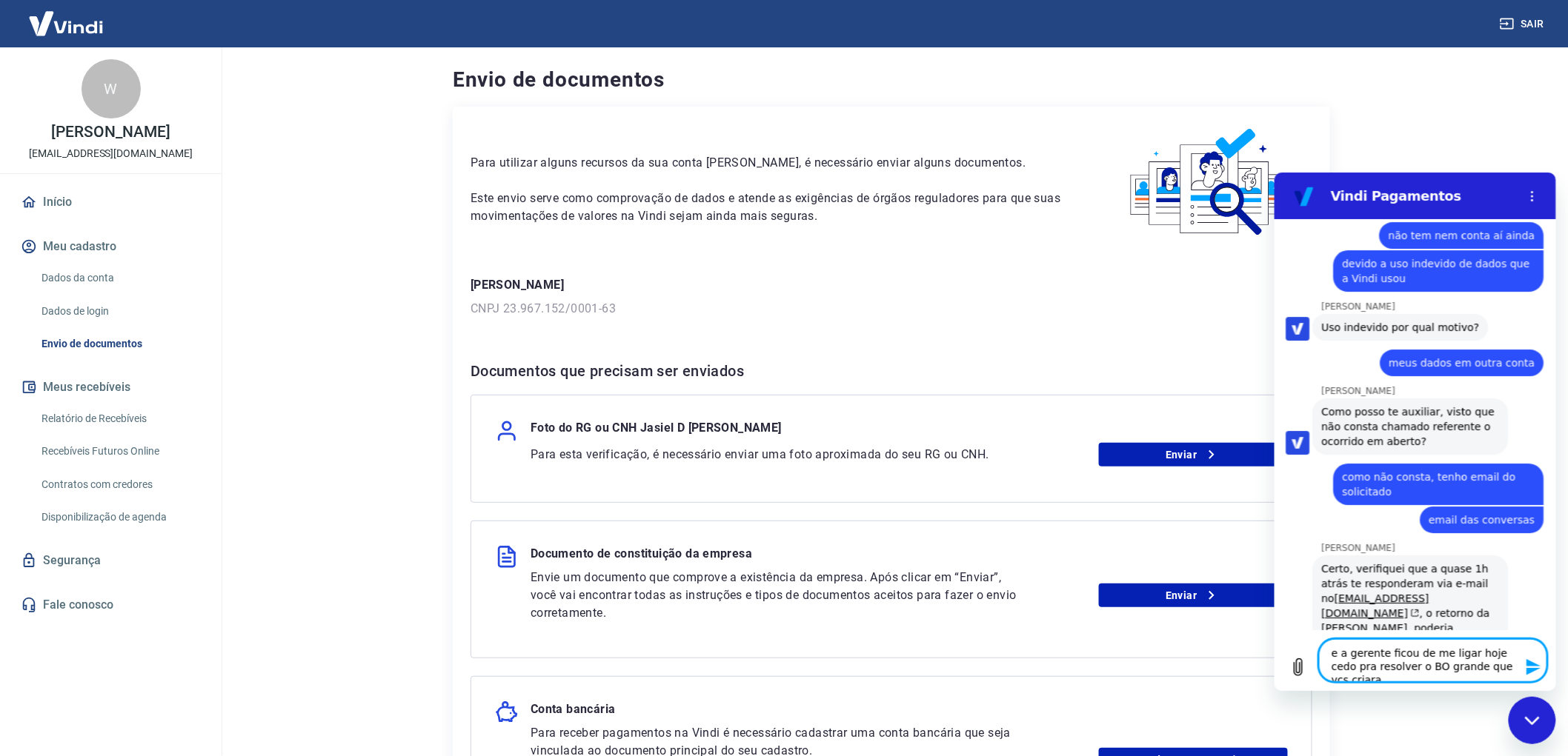
type textarea "e a gerente ficou de me ligar hoje cedo pra resolver o BO grande que vcs criaram"
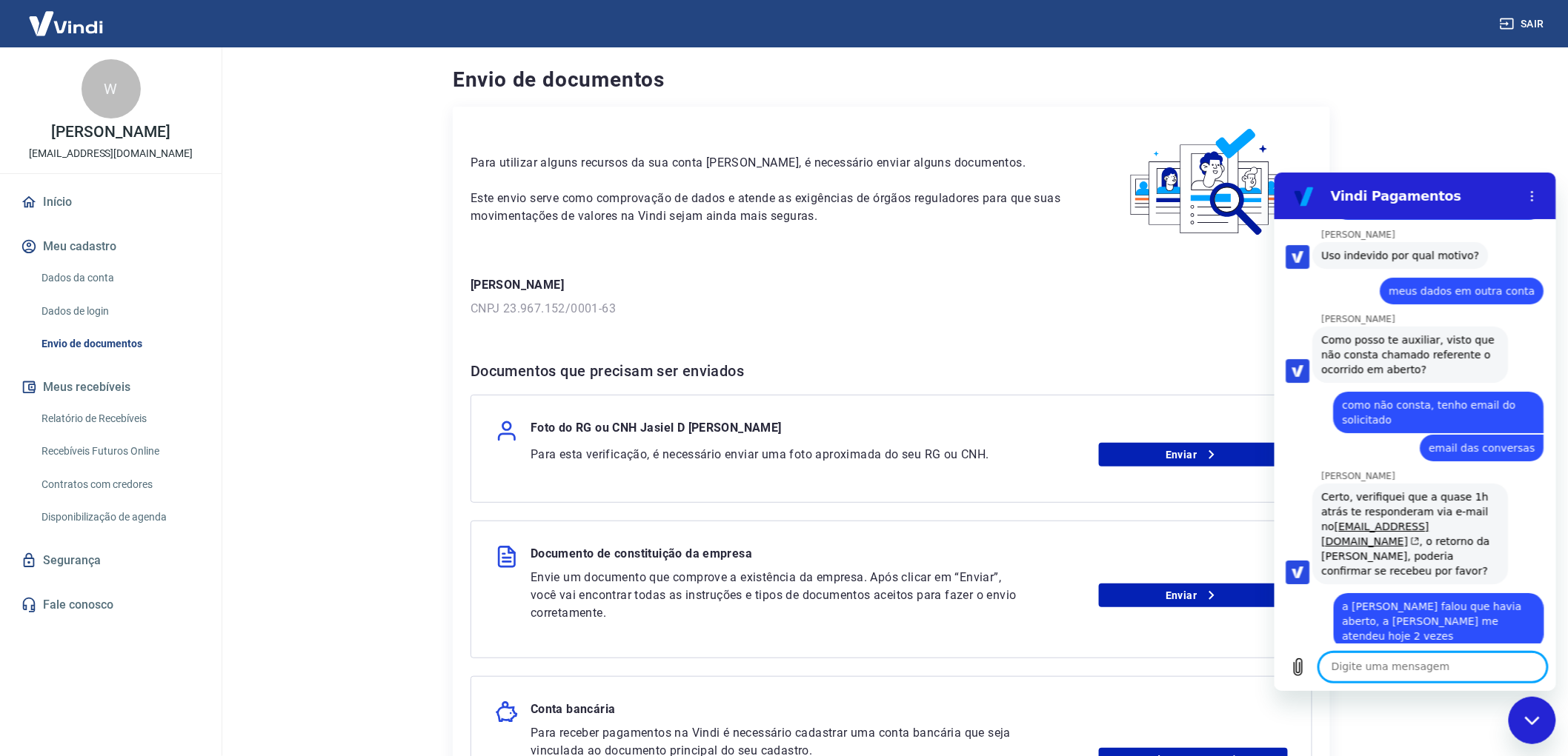
scroll to position [4620, 0]
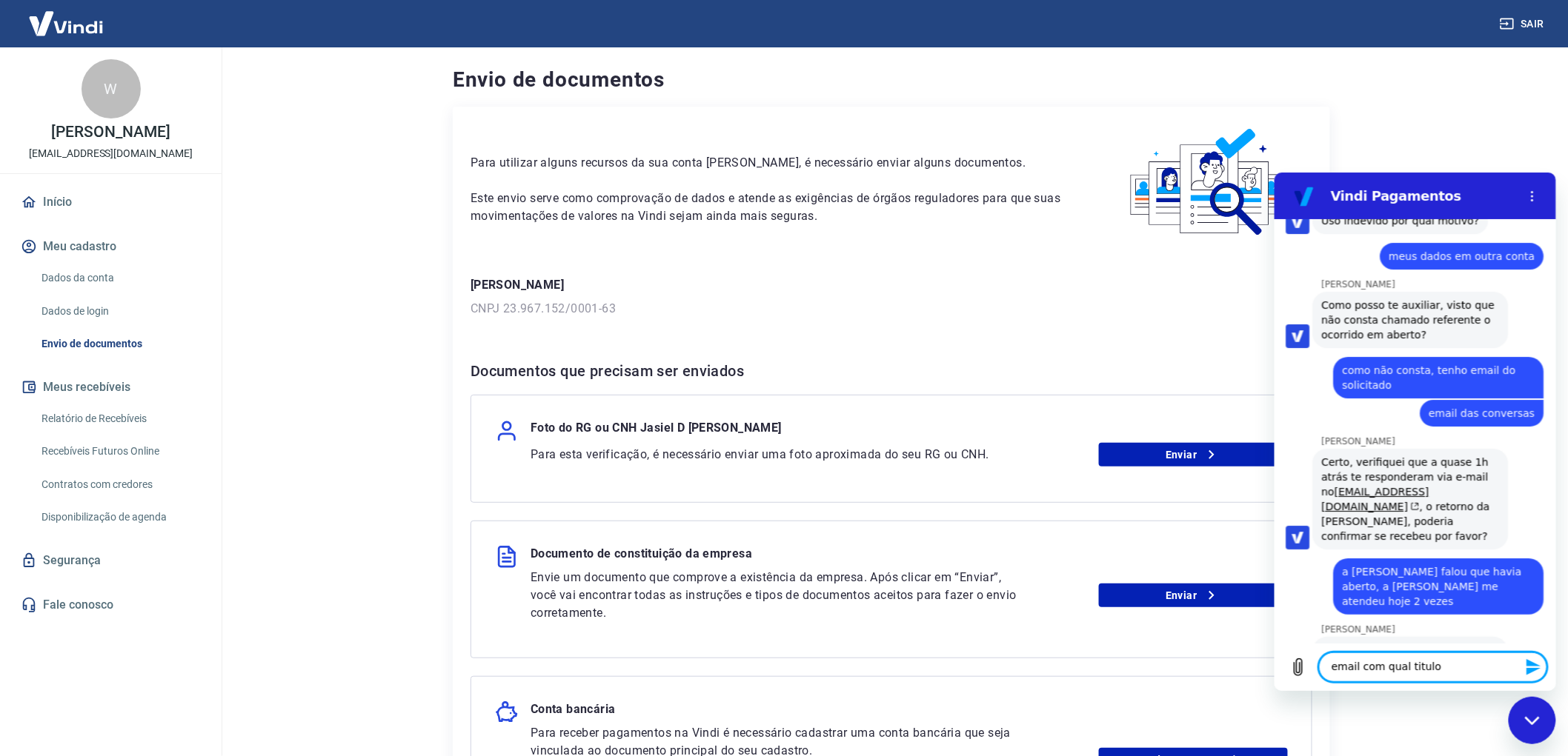
type textarea "email com qual titulo?"
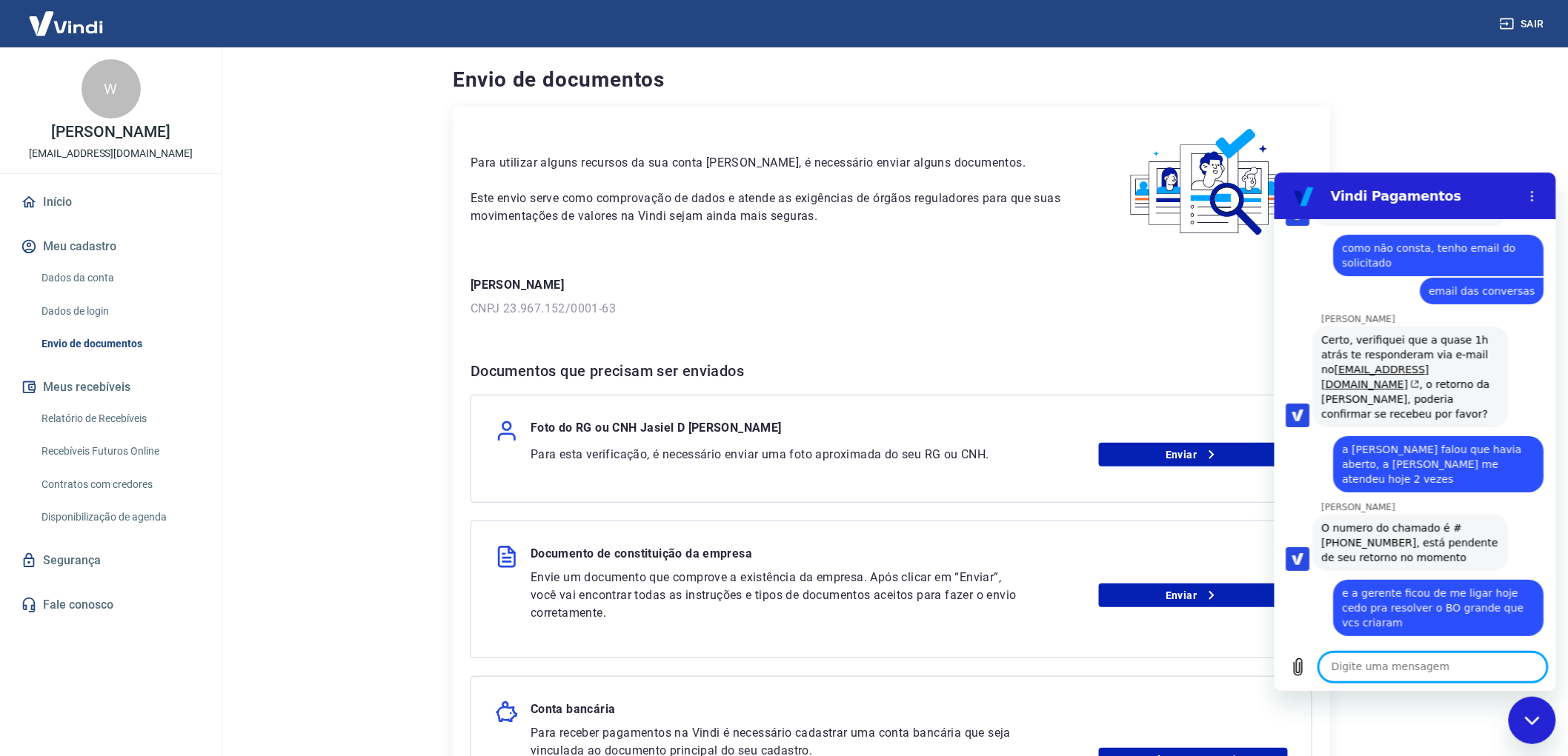
scroll to position [4793, 0]
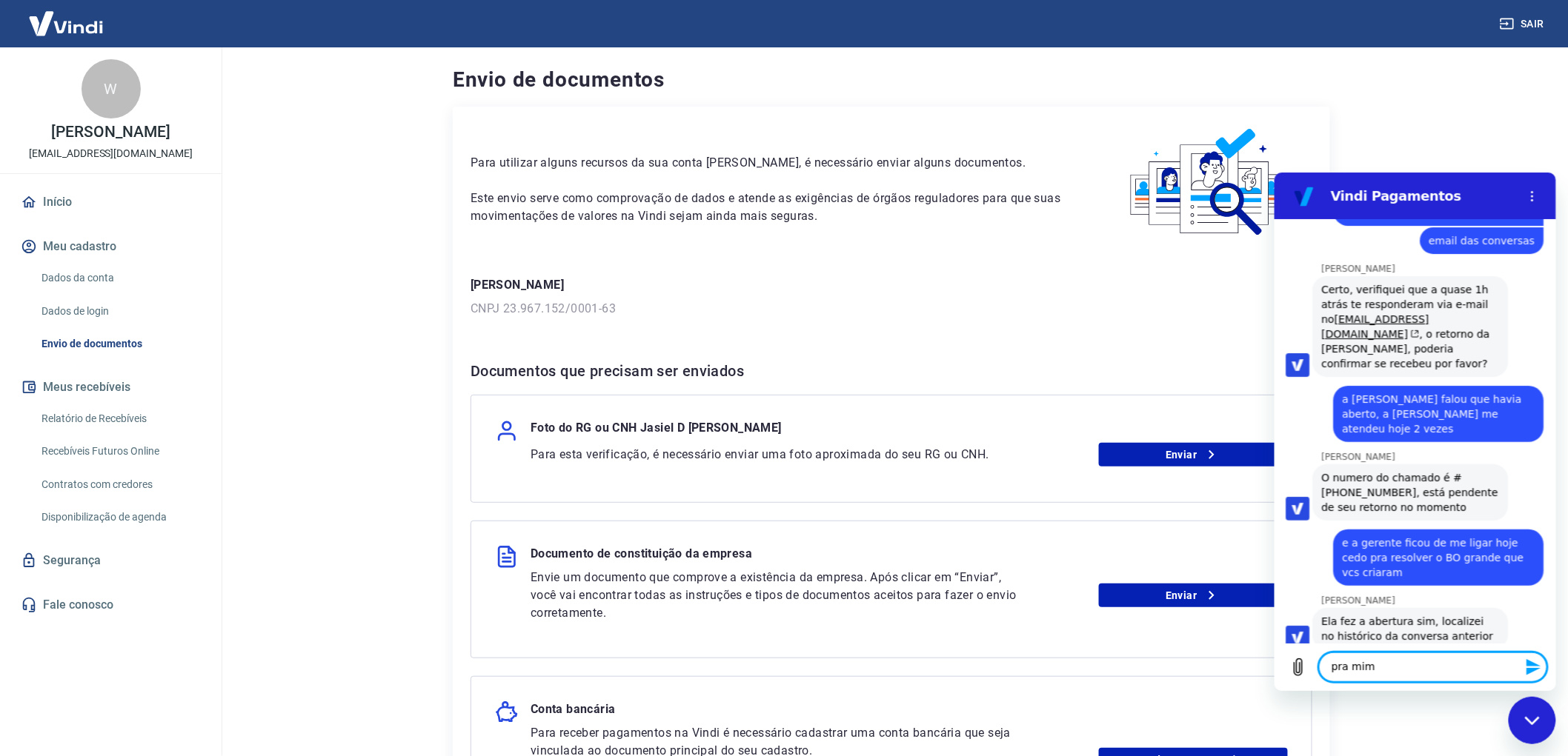
type textarea "pra mim?"
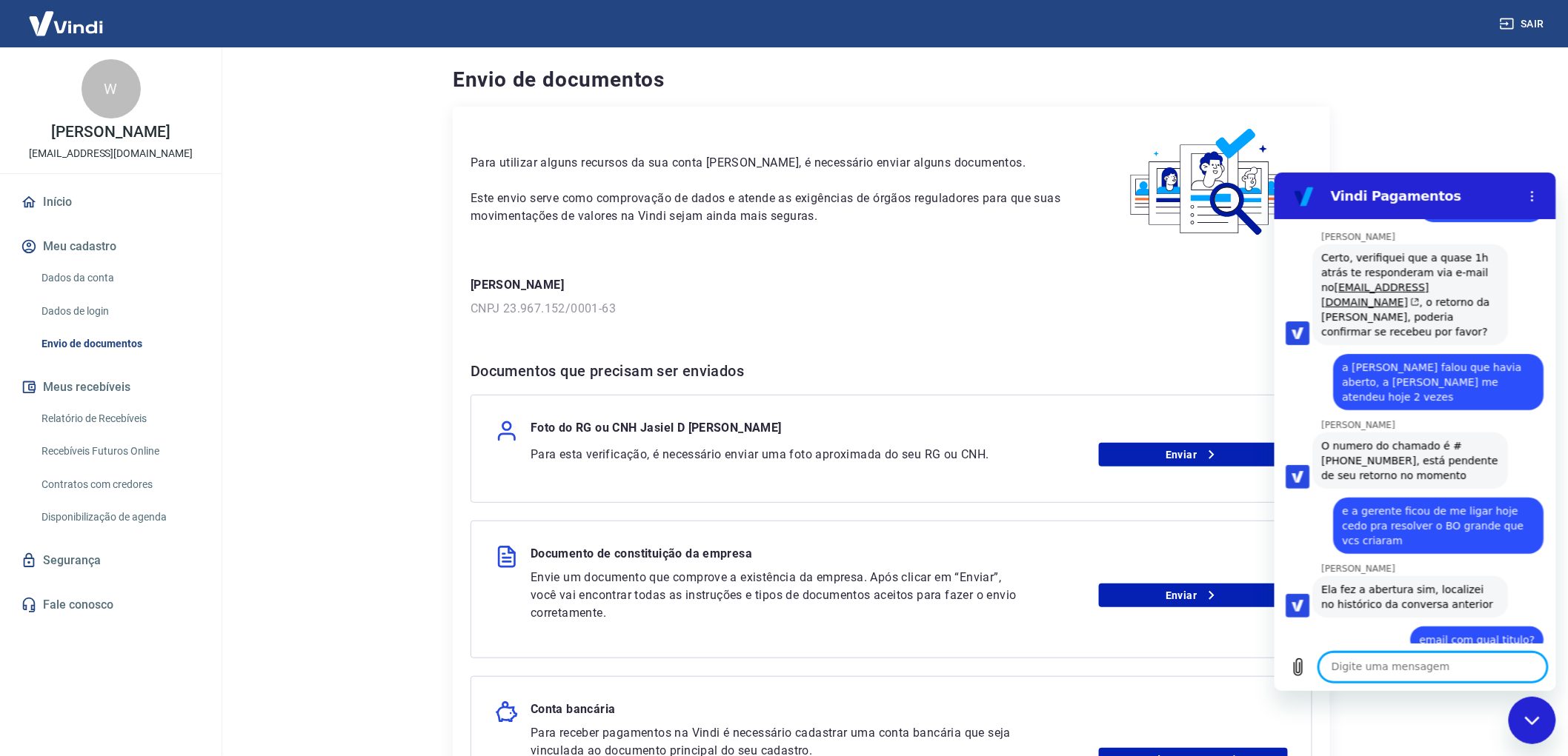
scroll to position [4828, 0]
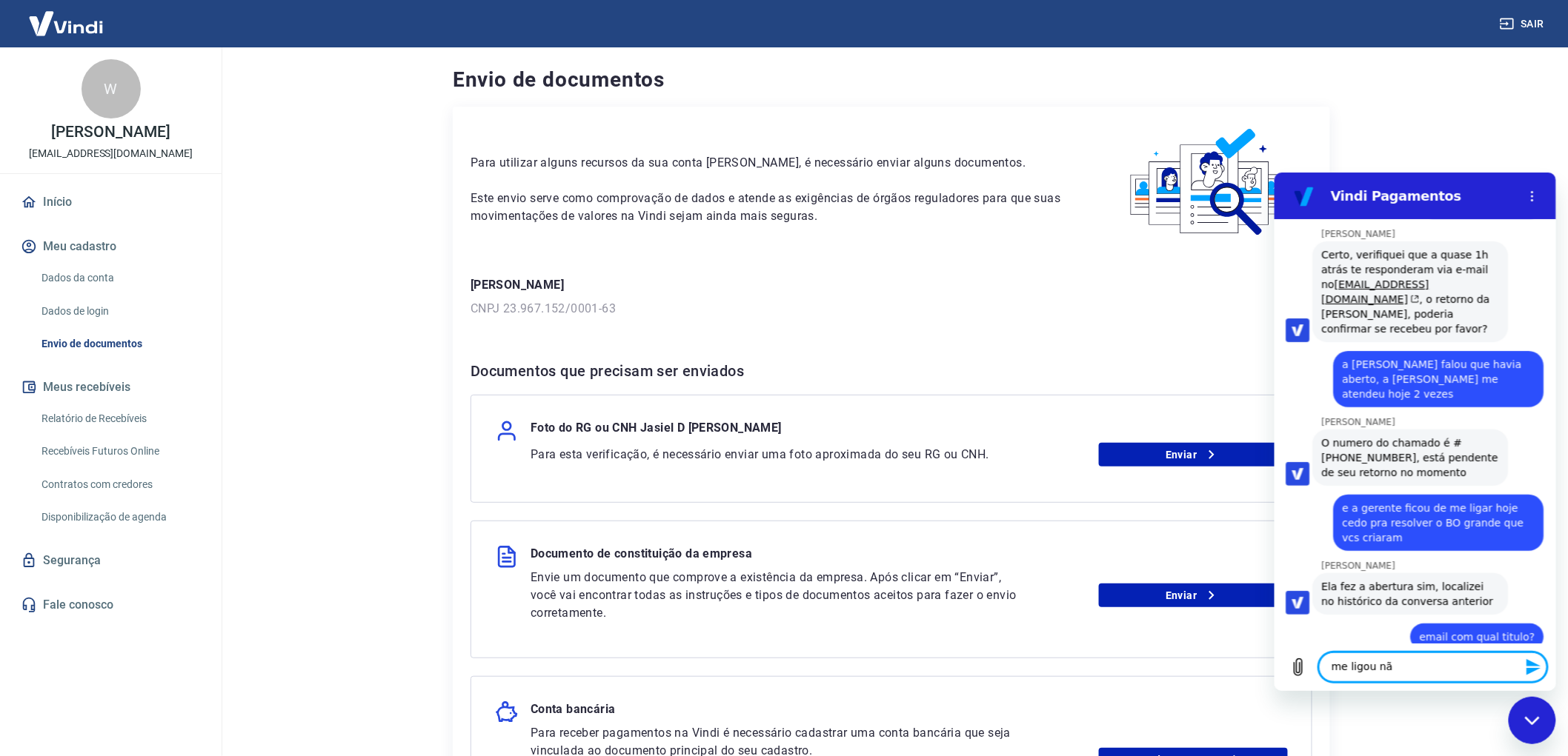
type textarea "me ligou não"
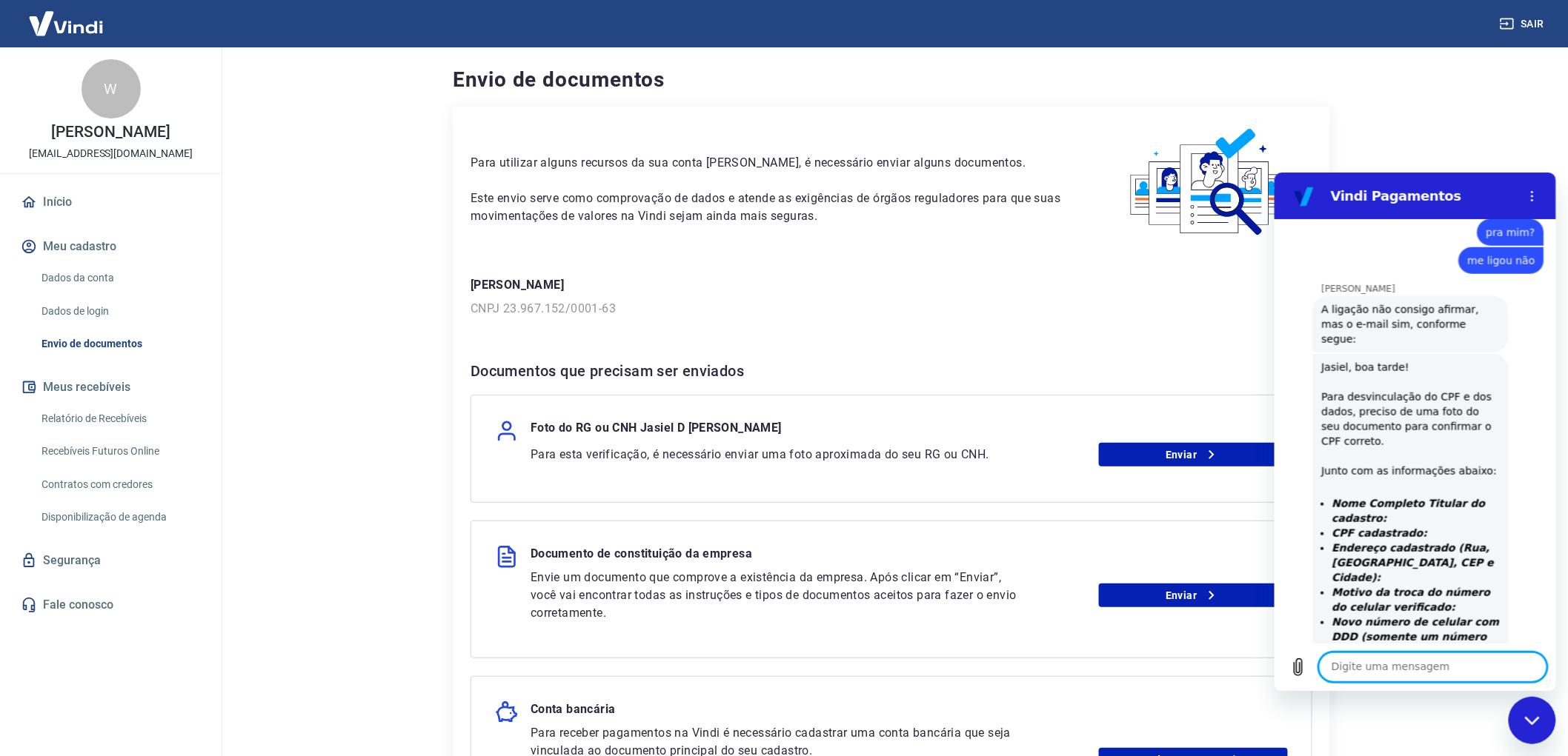
scroll to position [5397, 0]
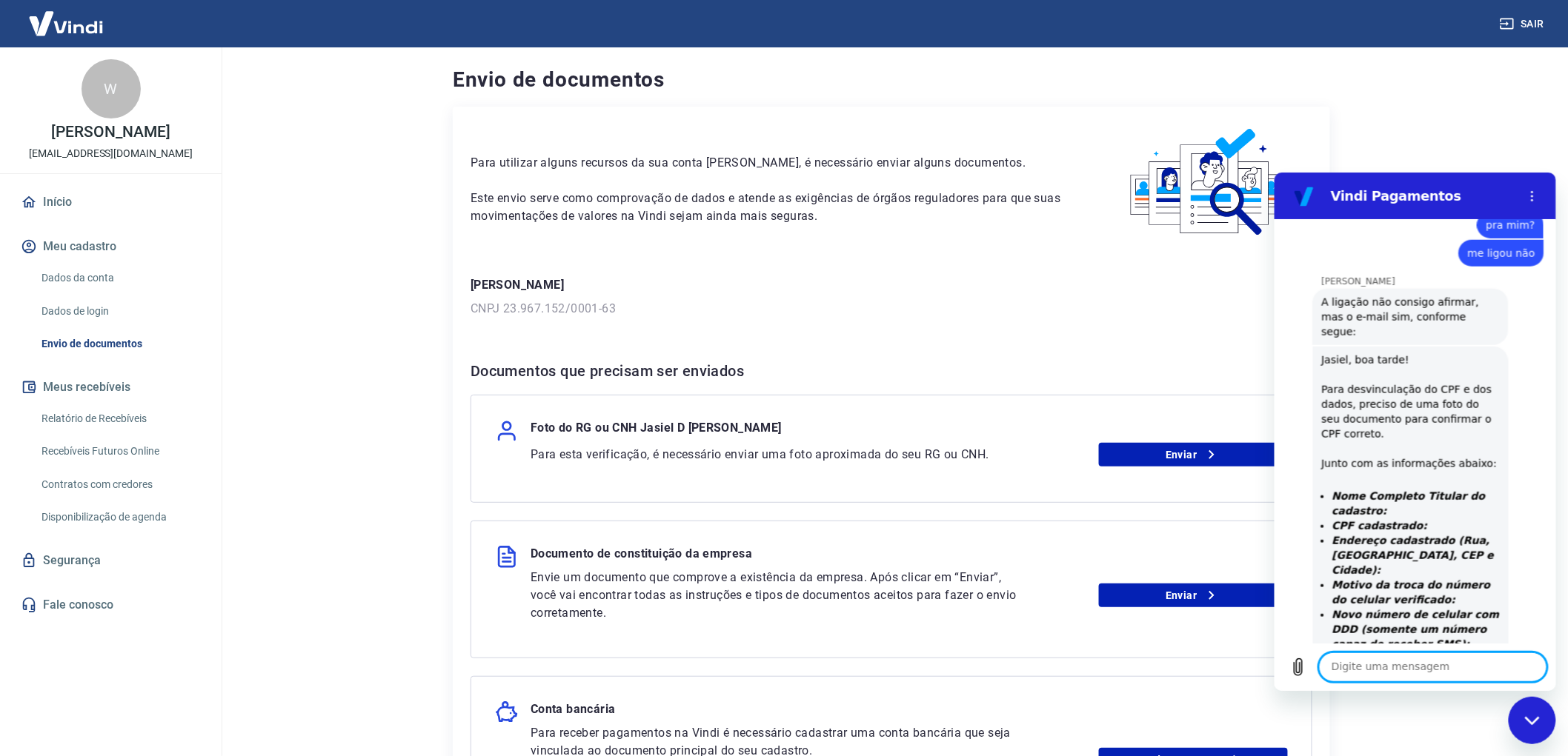
click at [1433, 655] on textarea at bounding box center [1433, 666] width 228 height 30
type textarea "mas ela mandou pra conta que não é minha, mas consta meus dados"
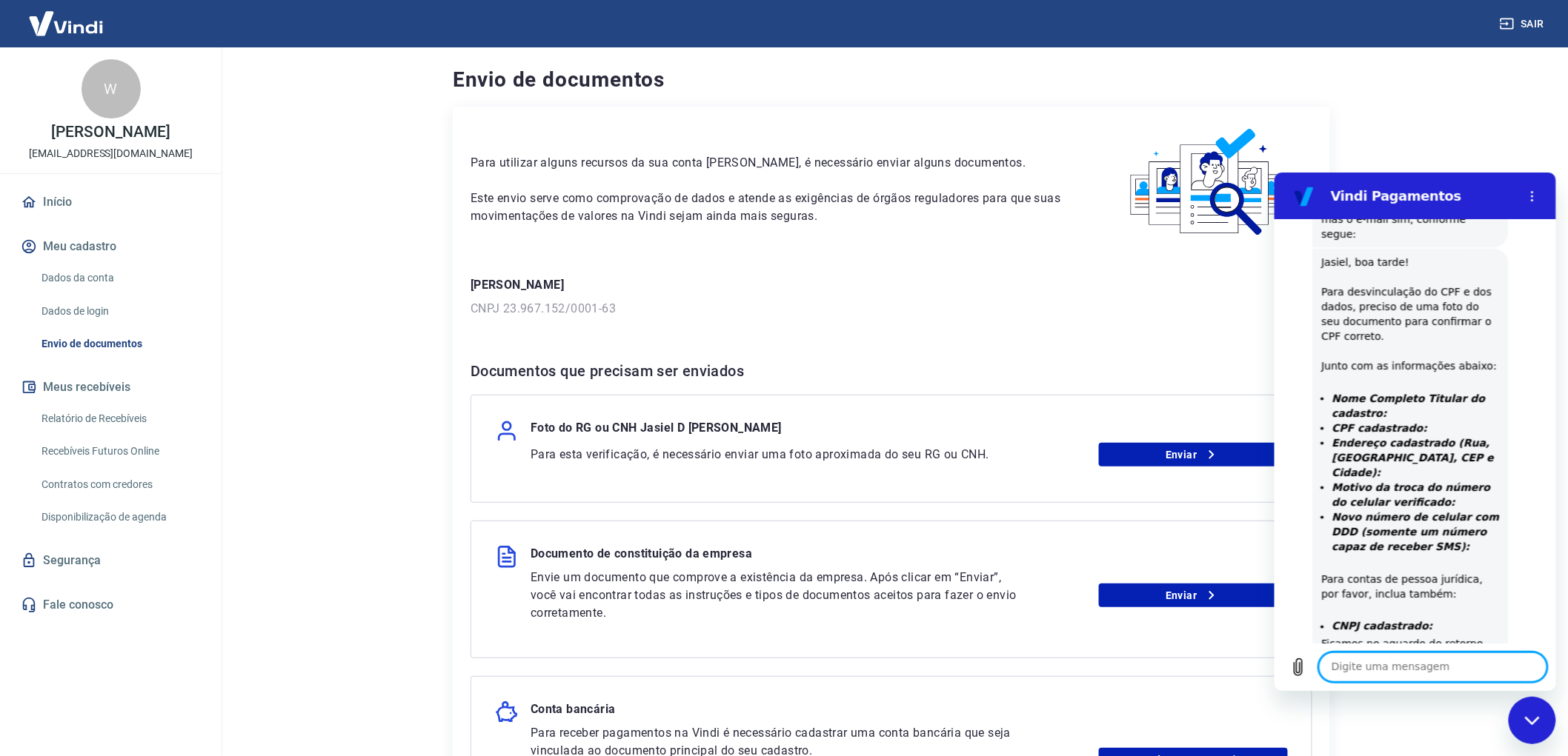
scroll to position [5497, 0]
type textarea "é isso que está dando problema"
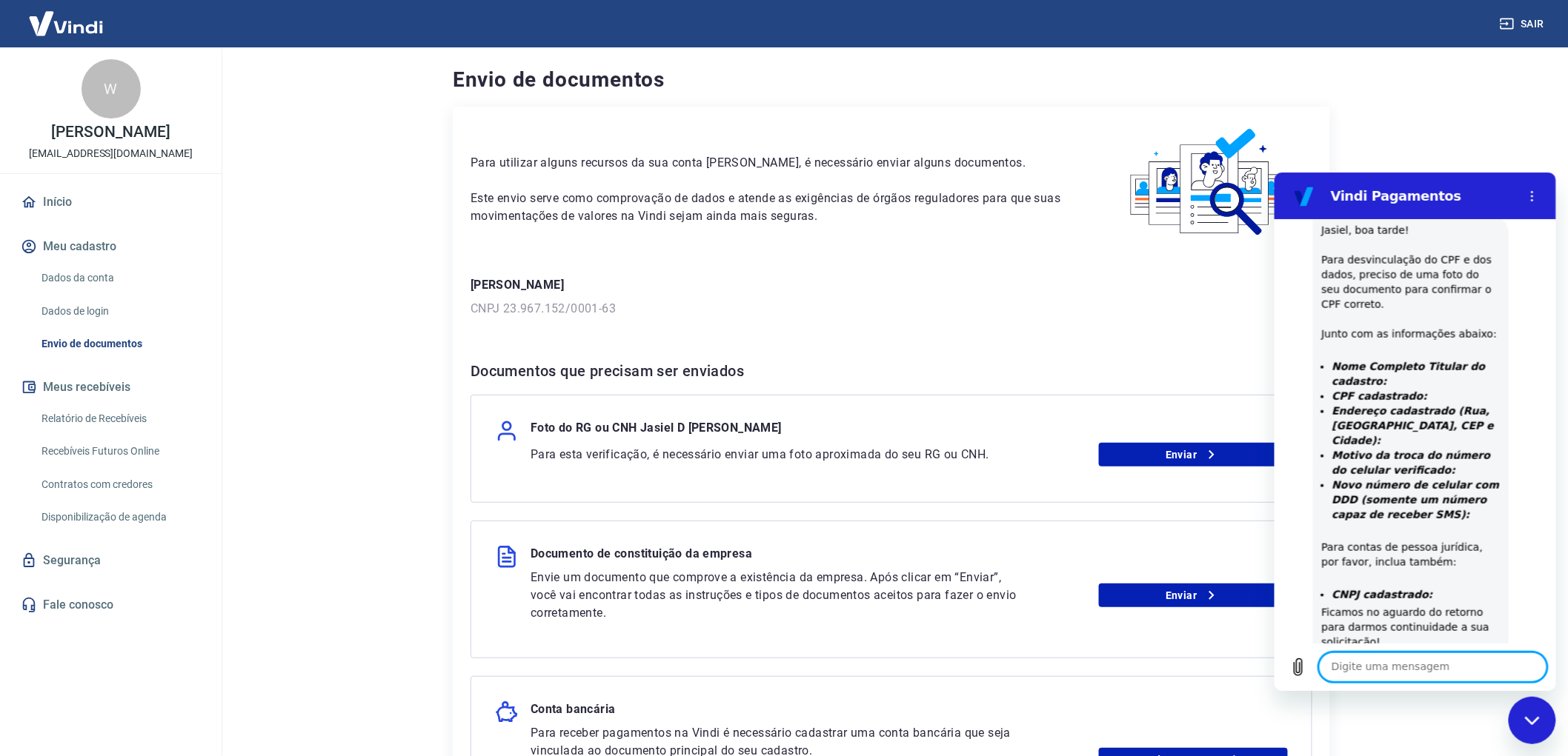
scroll to position [5596, 0]
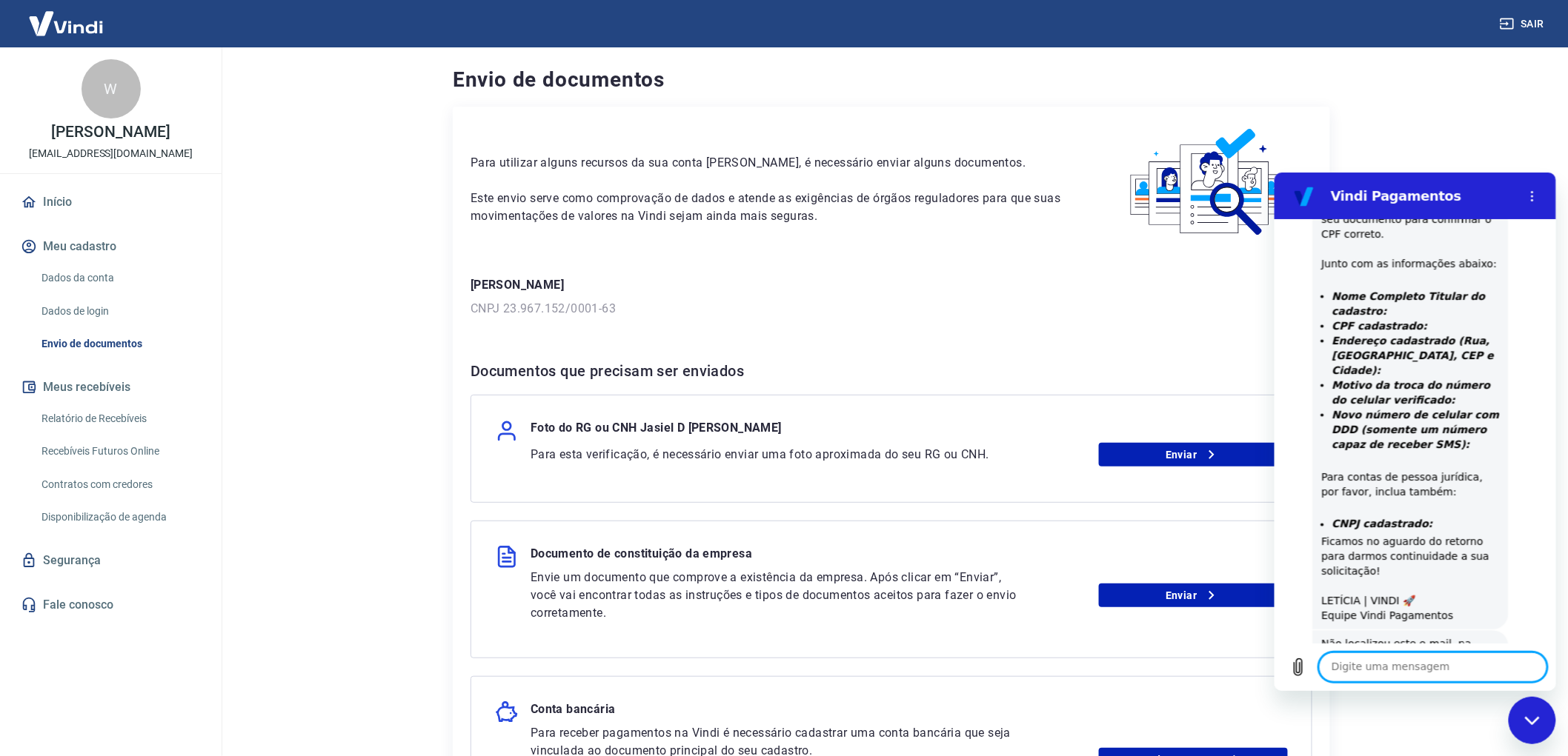
click at [1390, 672] on textarea at bounding box center [1433, 666] width 228 height 30
type textarea "em qual email ela enviou?"
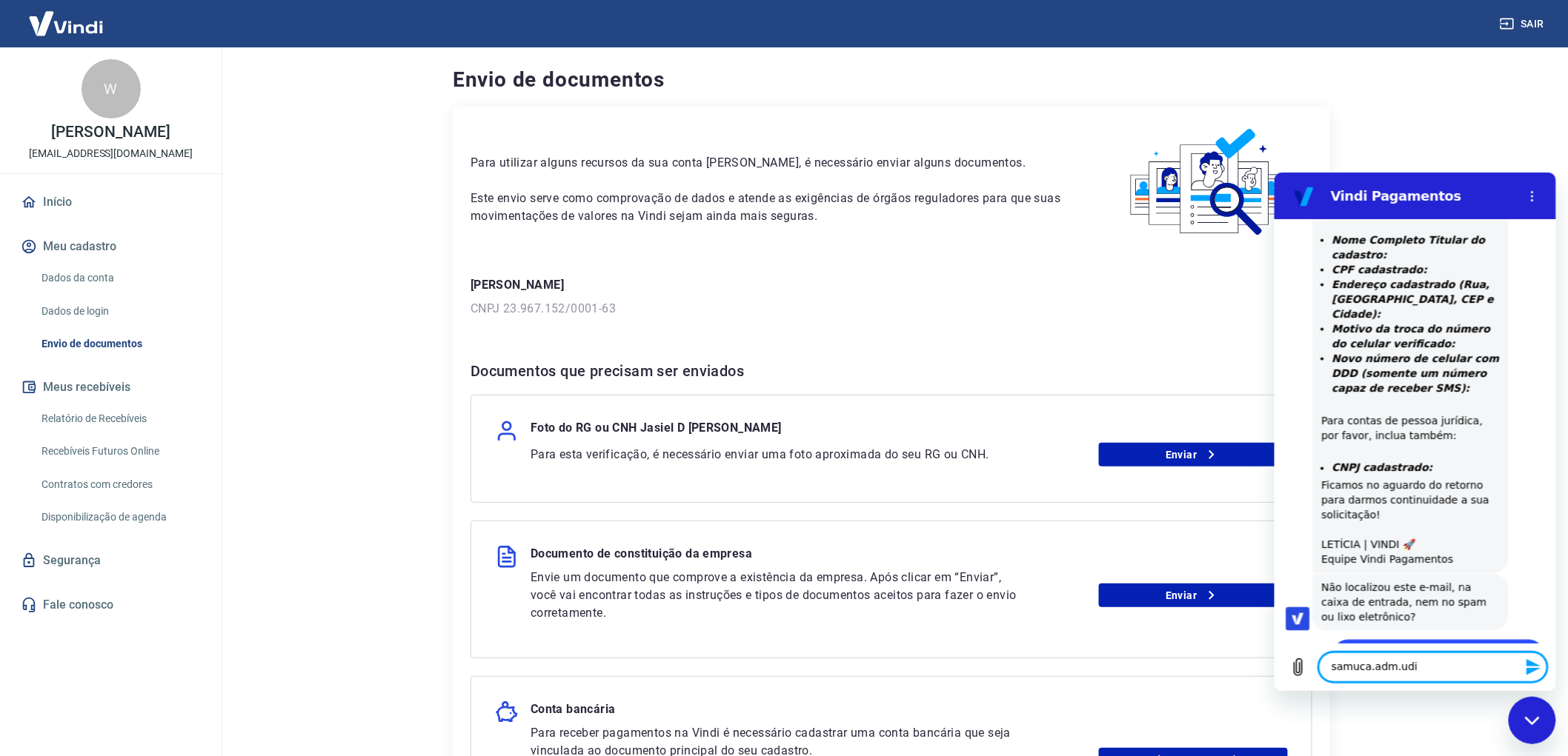
scroll to position [5621, 0]
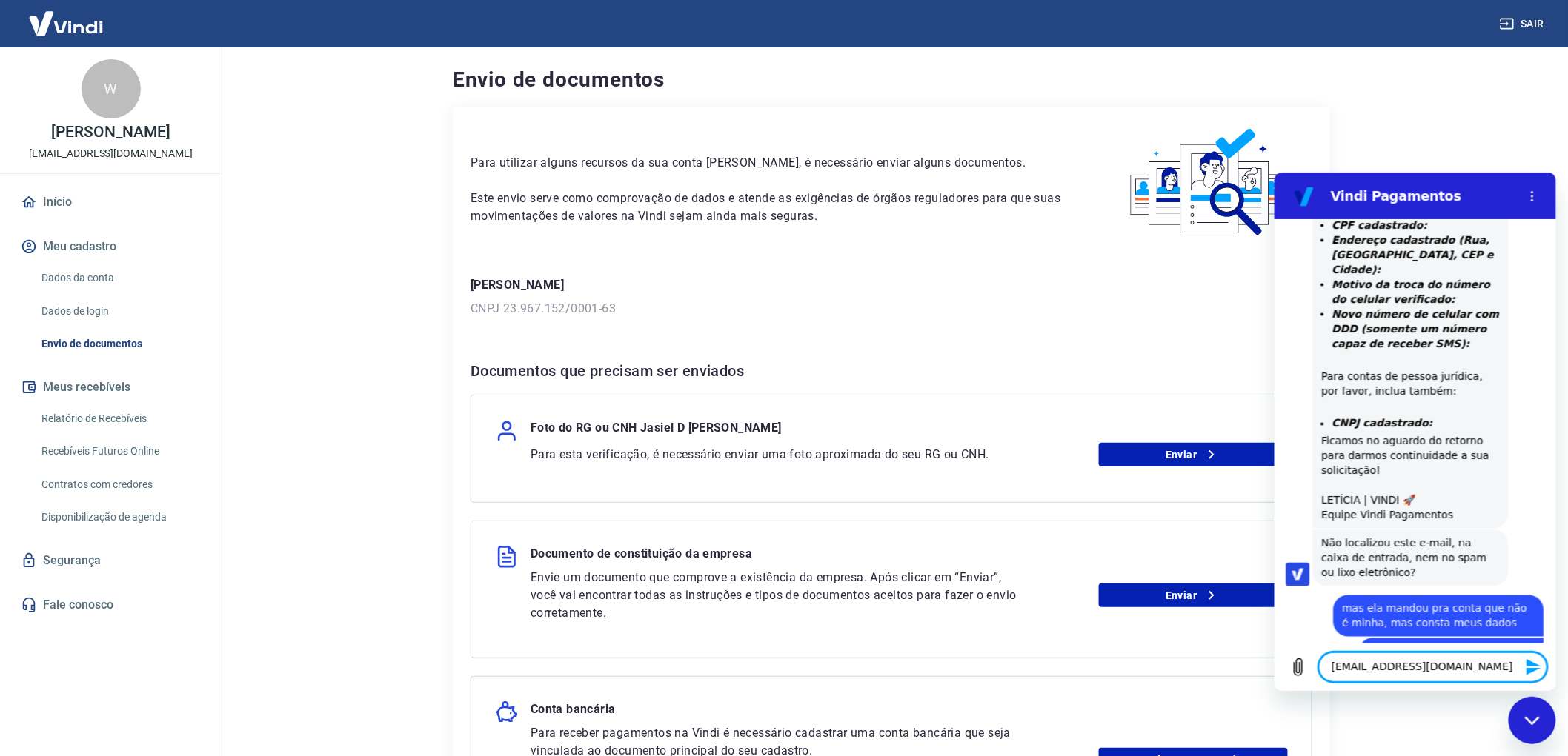
type textarea "[EMAIL_ADDRESS][DOMAIN_NAME]"
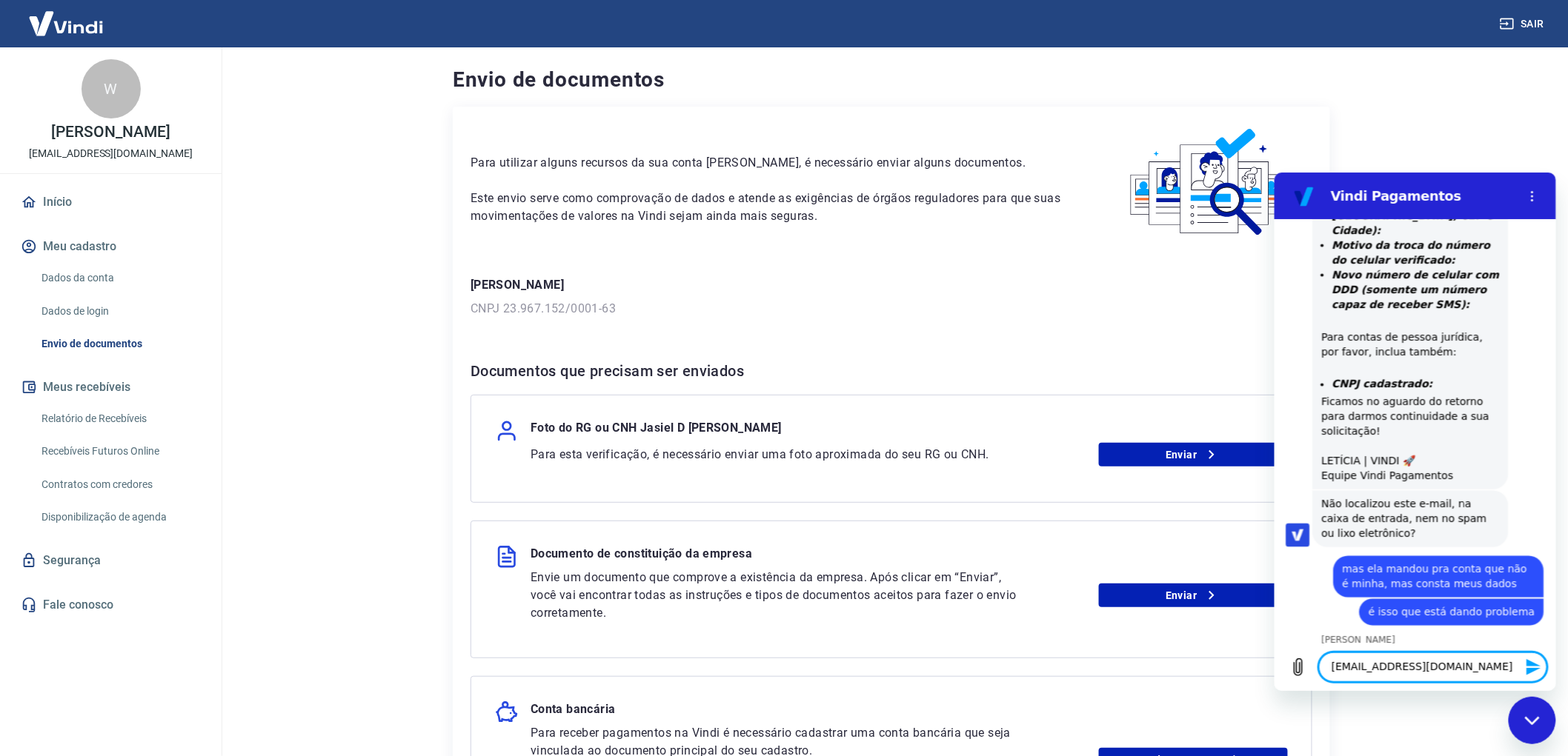
scroll to position [5738, 0]
click at [1396, 669] on textarea at bounding box center [1433, 666] width 228 height 30
type textarea "achei aqui"
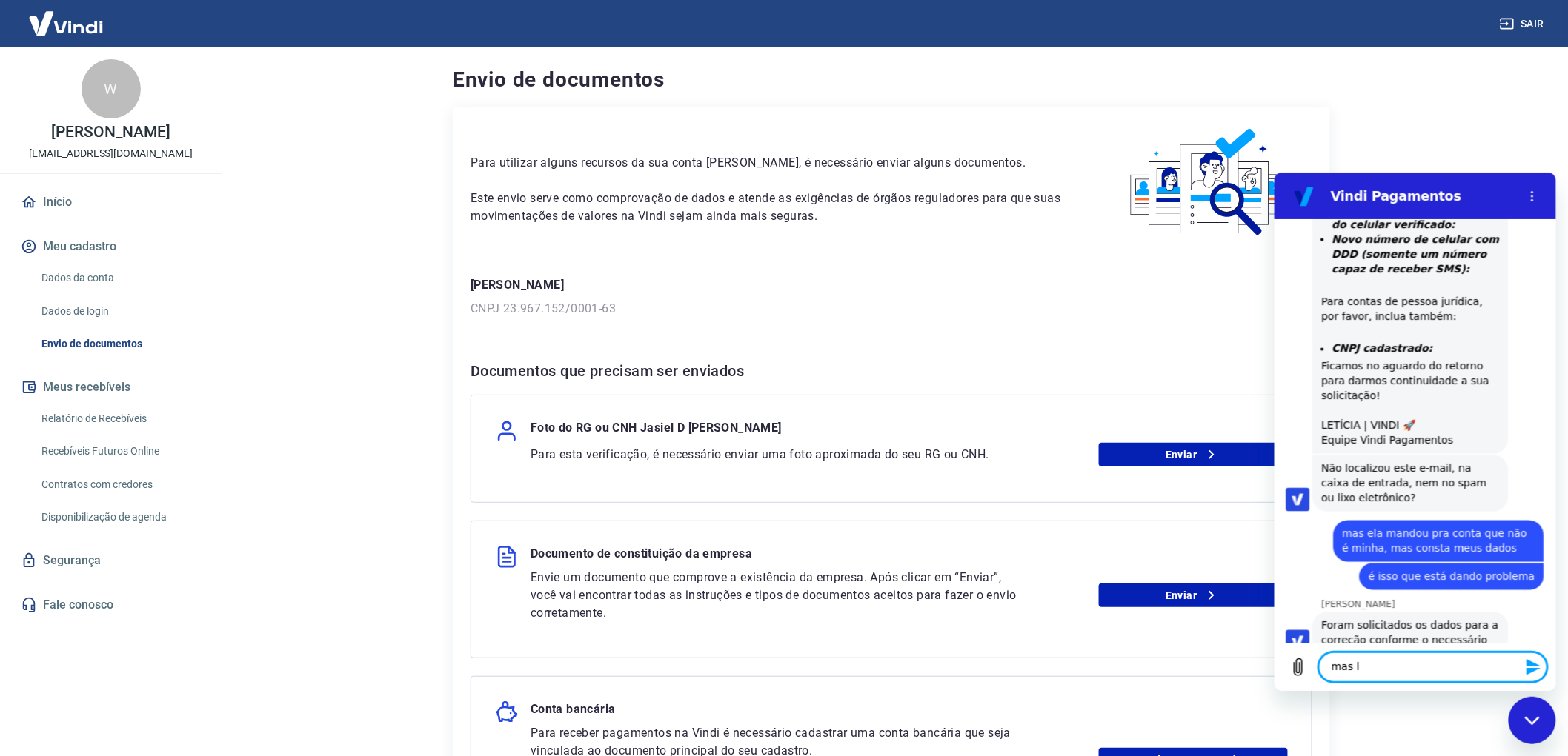
scroll to position [5775, 0]
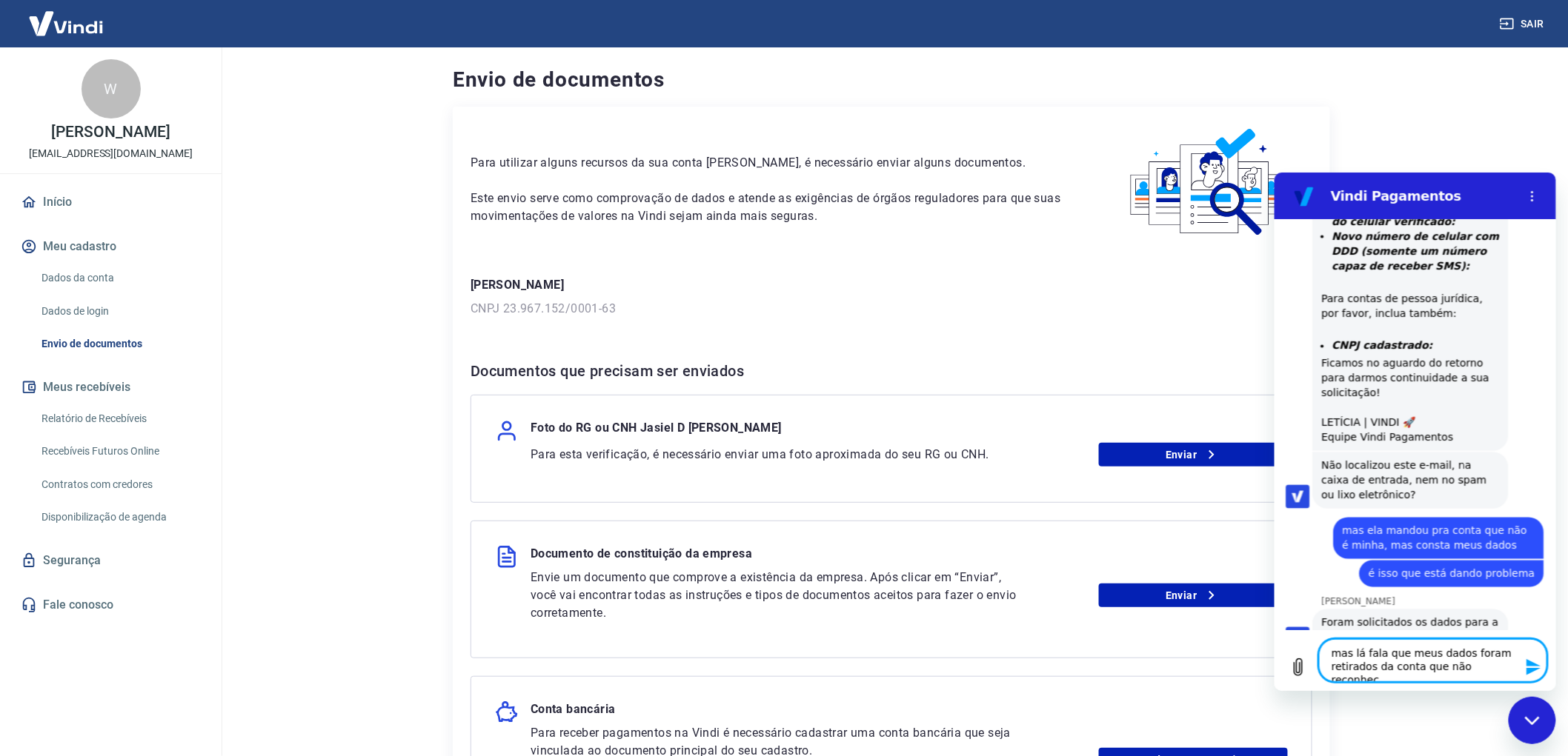
type textarea "mas lá fala que meus dados foram retirados da conta que não reconheço"
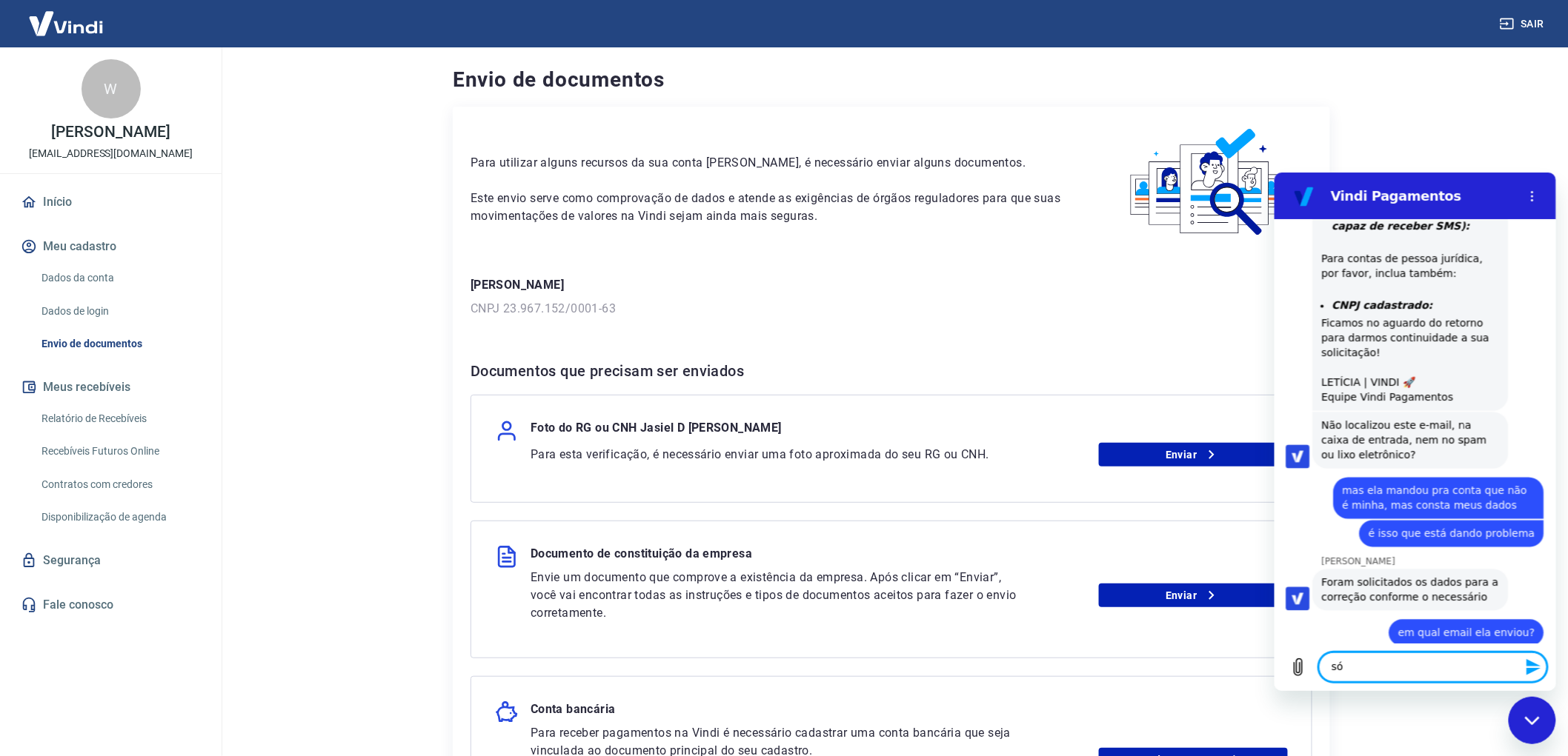
scroll to position [5818, 0]
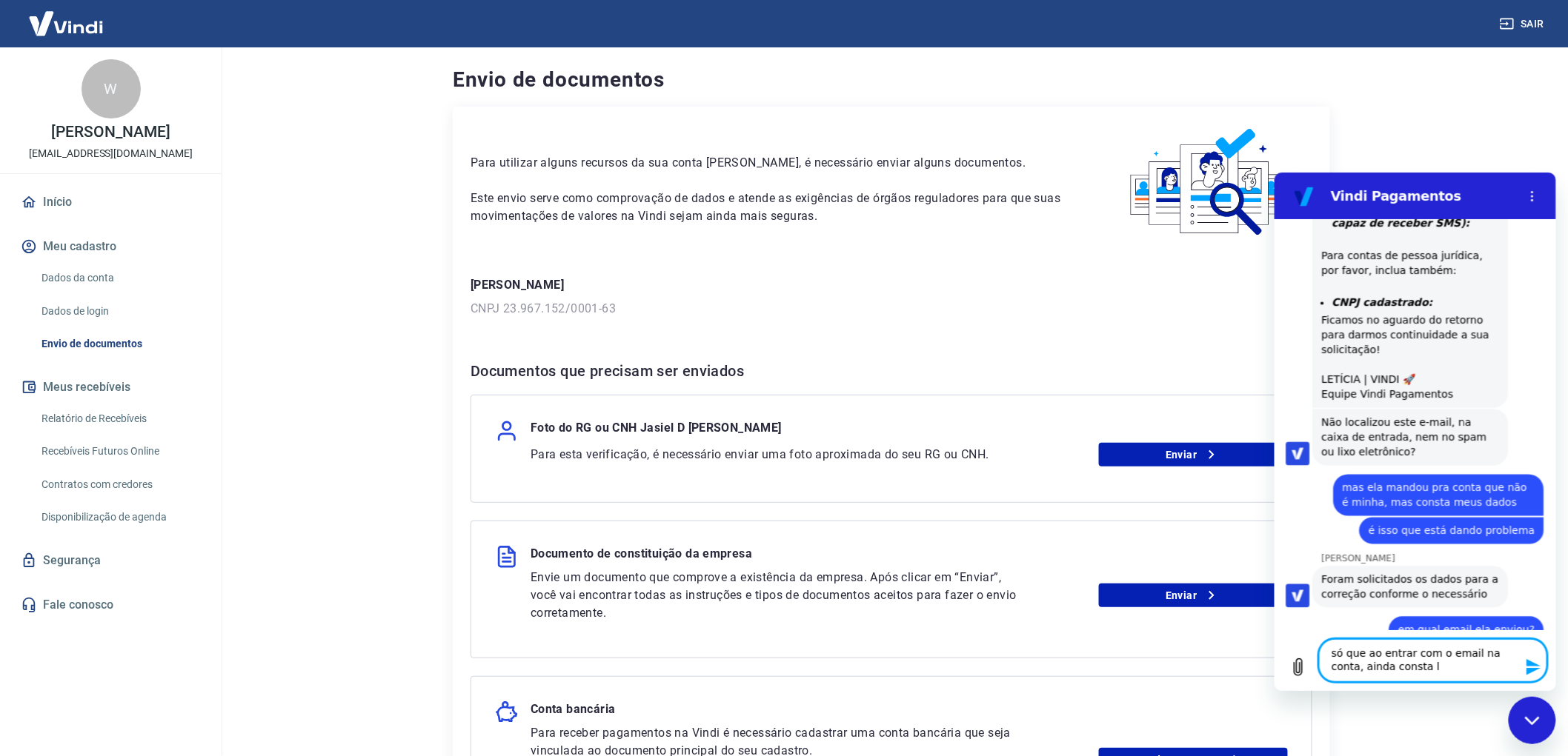
type textarea "só que ao entrar com o email na conta, ainda consta lá"
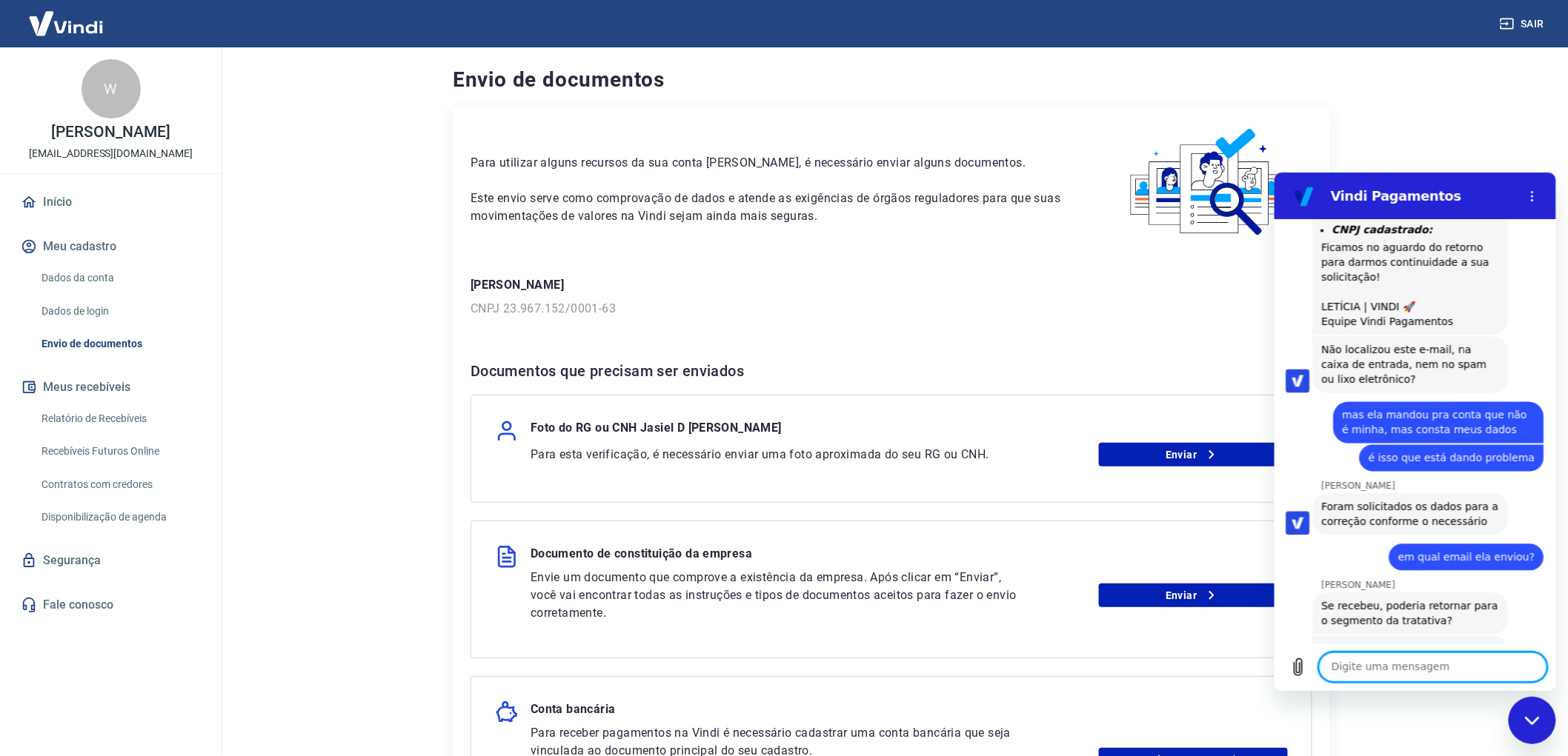
scroll to position [5889, 0]
type textarea "a"
click at [1299, 668] on icon "Carregar arquivo" at bounding box center [1297, 667] width 18 height 18
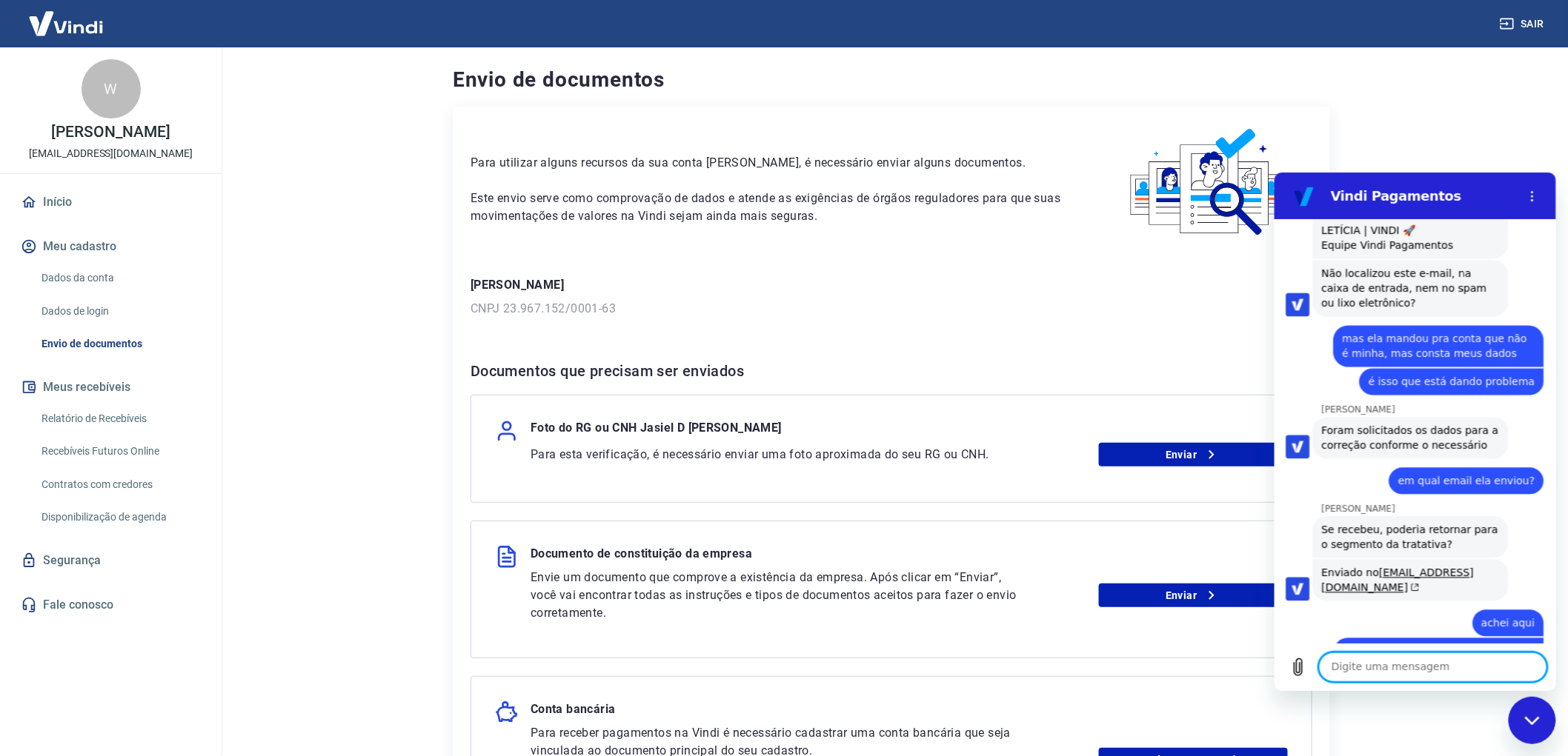
scroll to position [5970, 0]
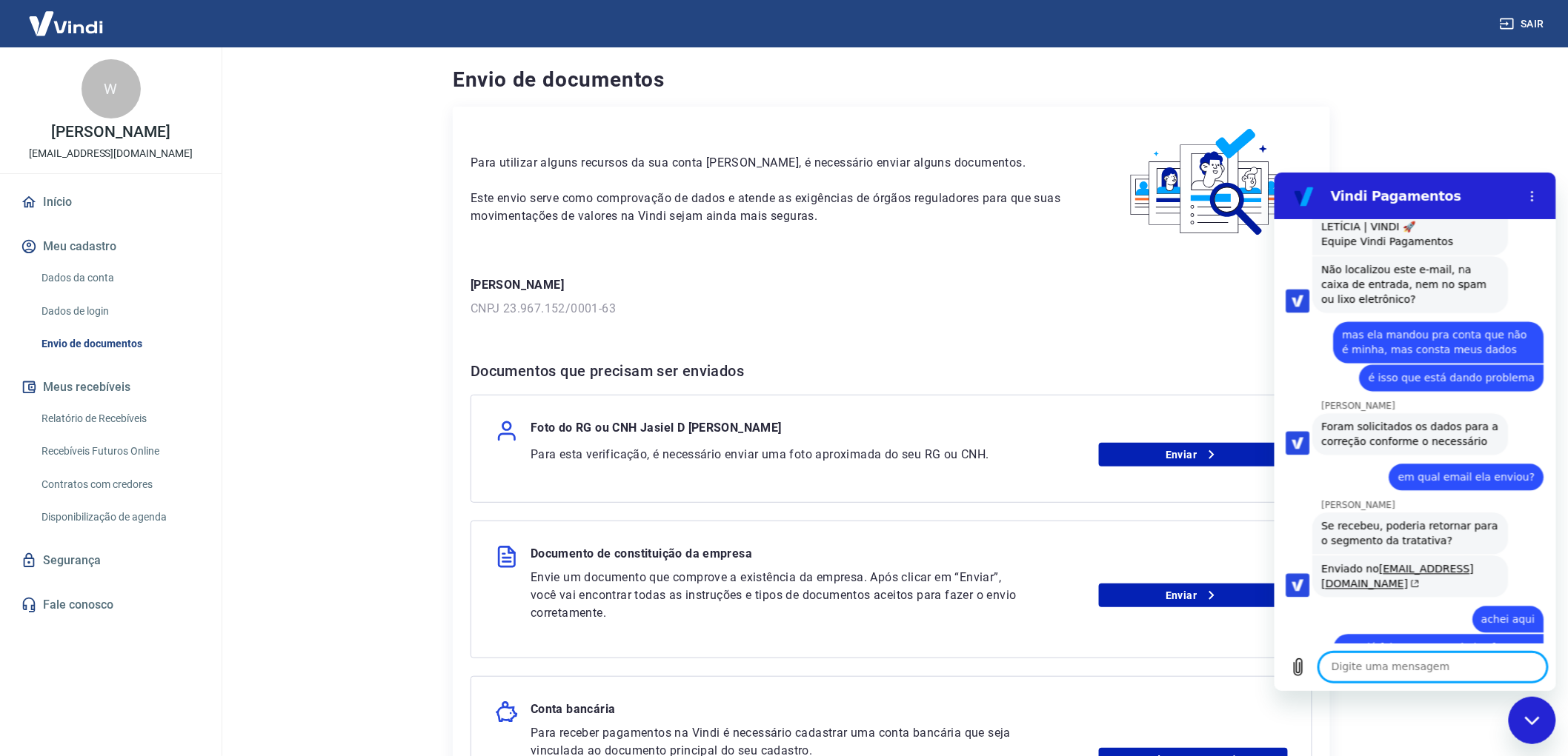
click at [1361, 668] on textarea at bounding box center [1433, 666] width 228 height 30
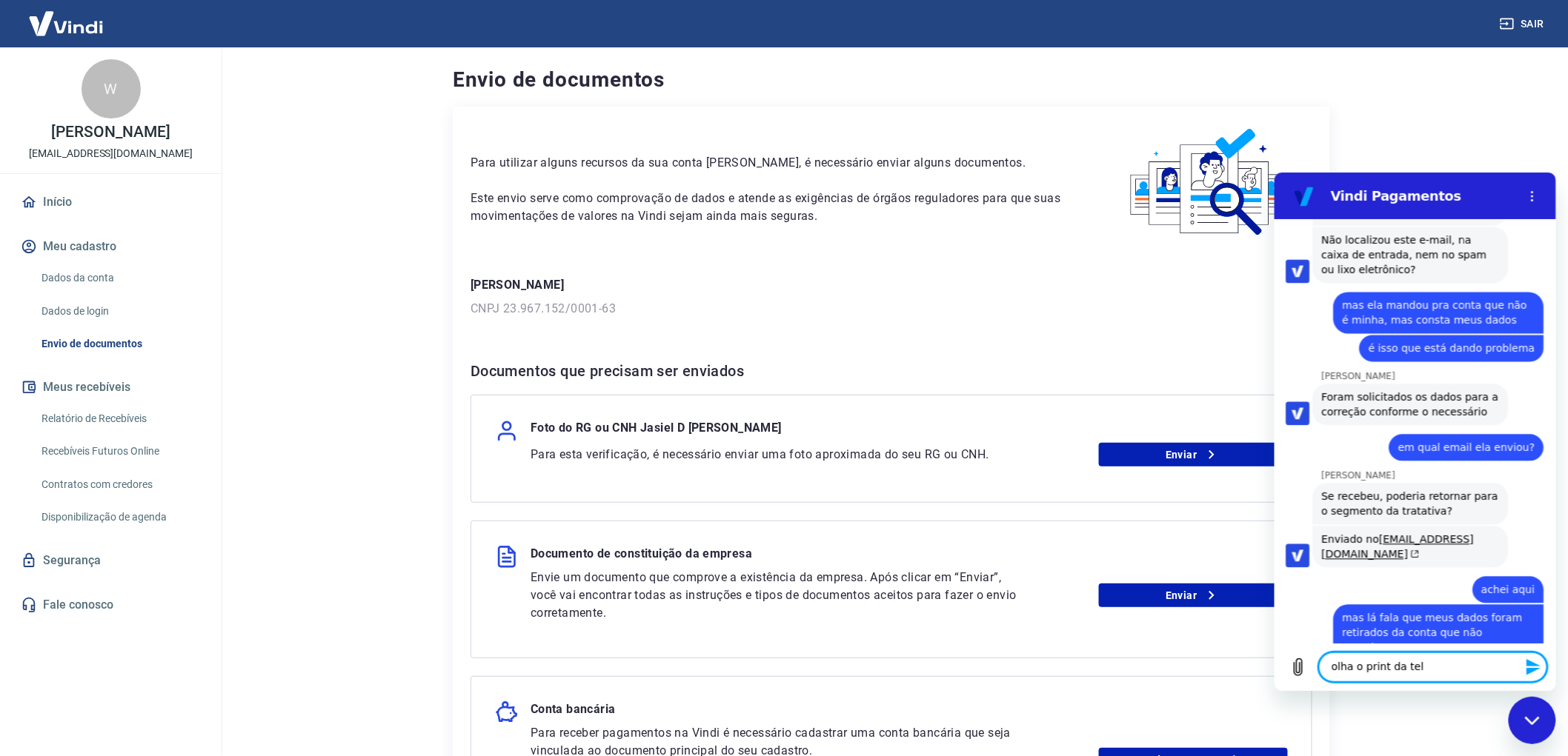
type textarea "olha o print da tela"
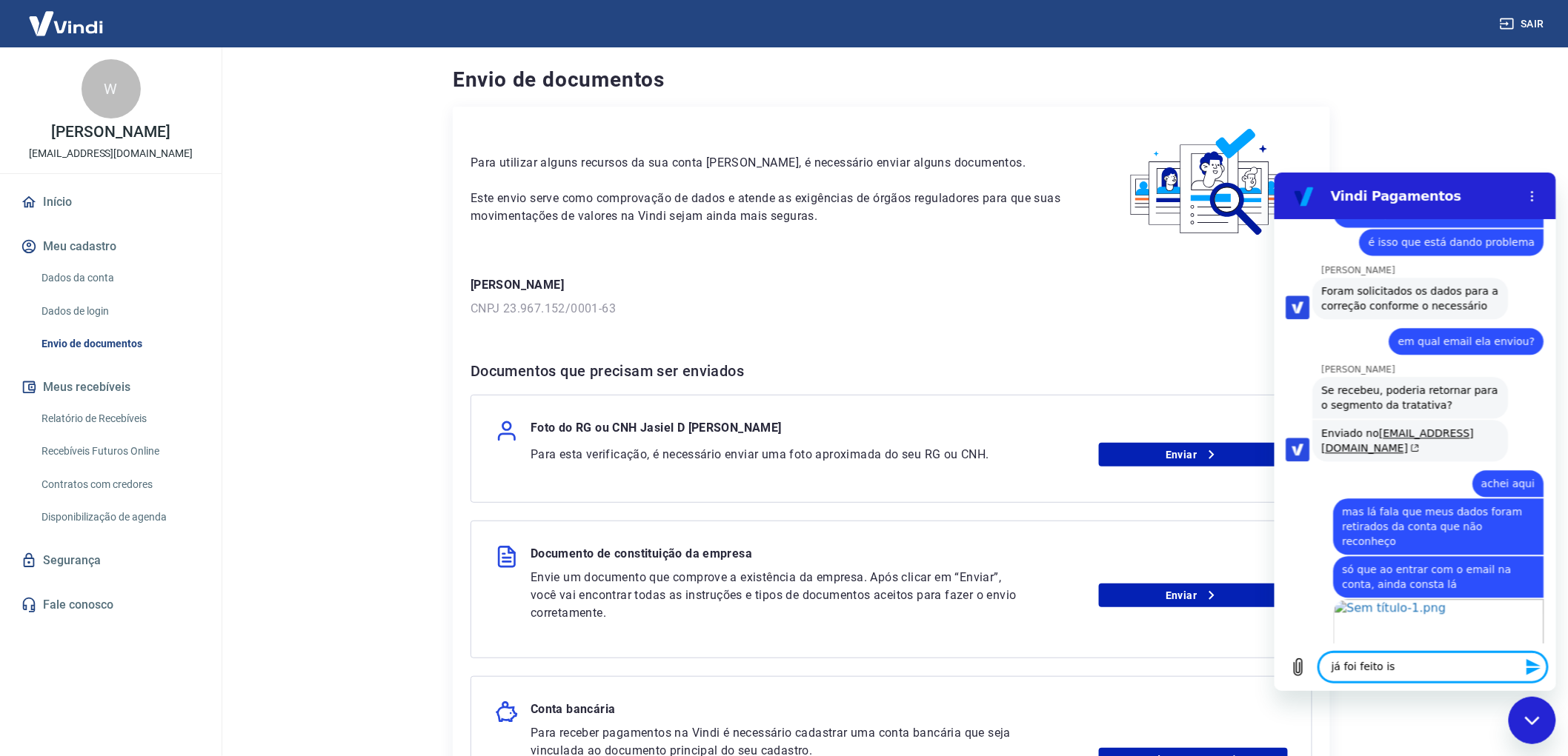
scroll to position [6114, 0]
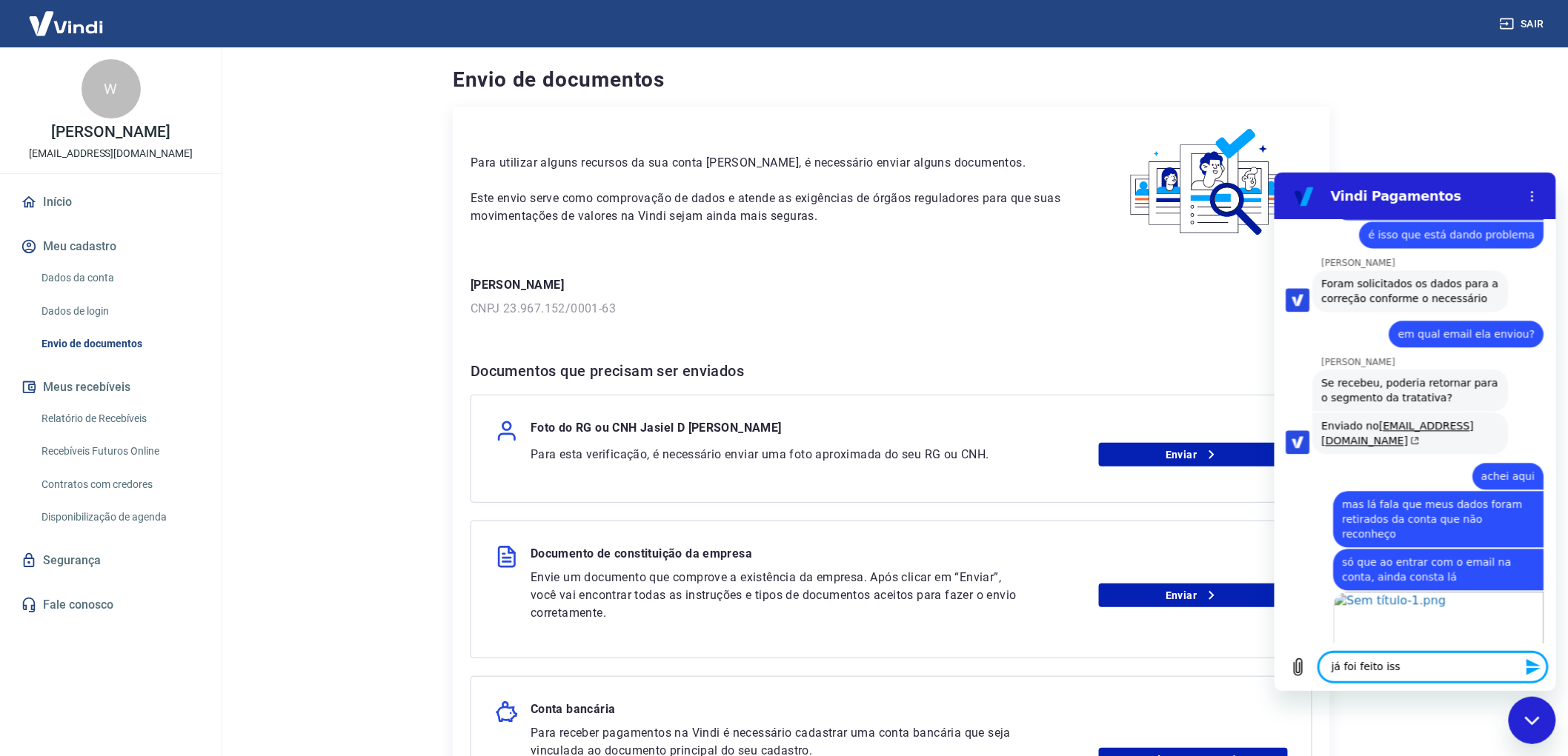
type textarea "já foi feito isso"
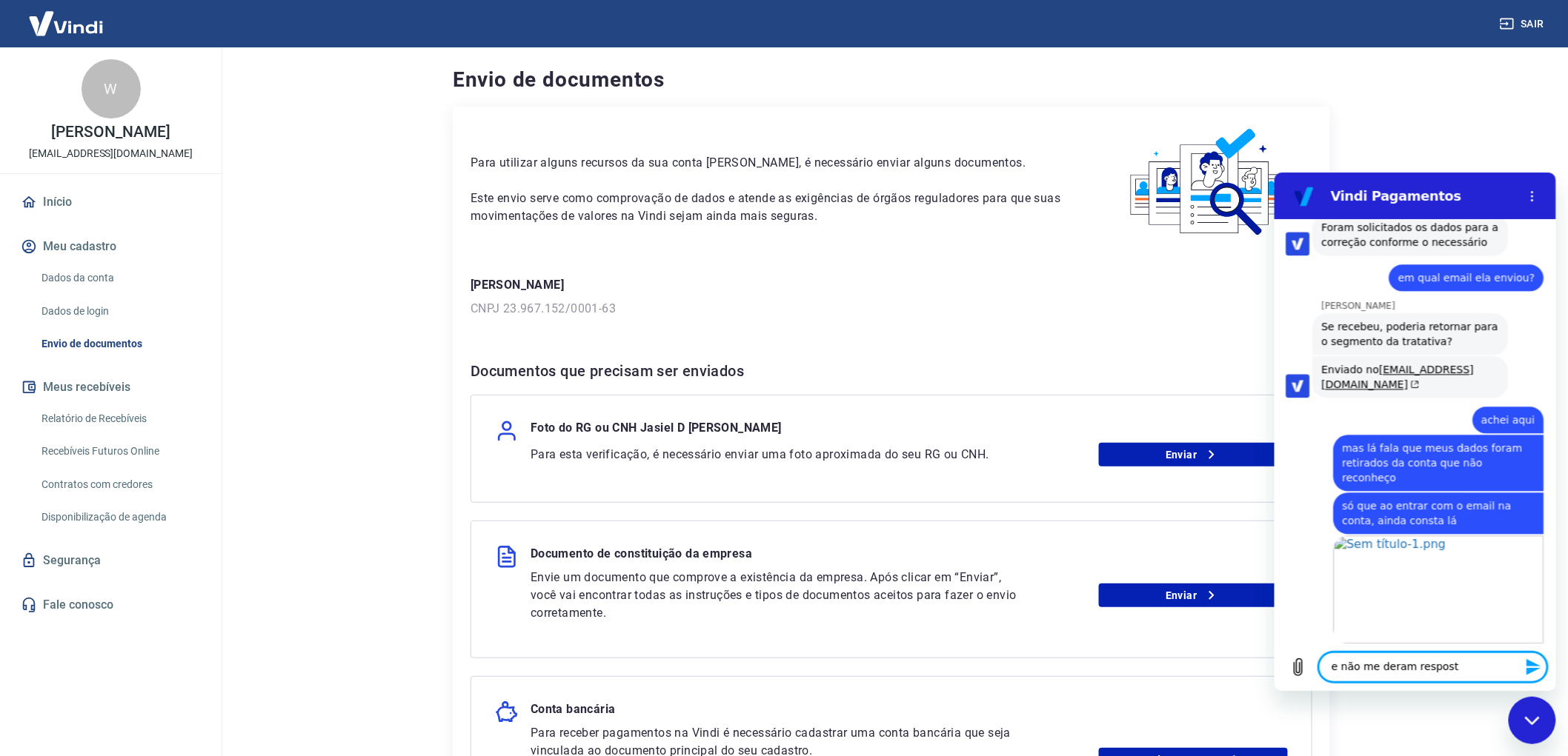
type textarea "e não me deram resposta"
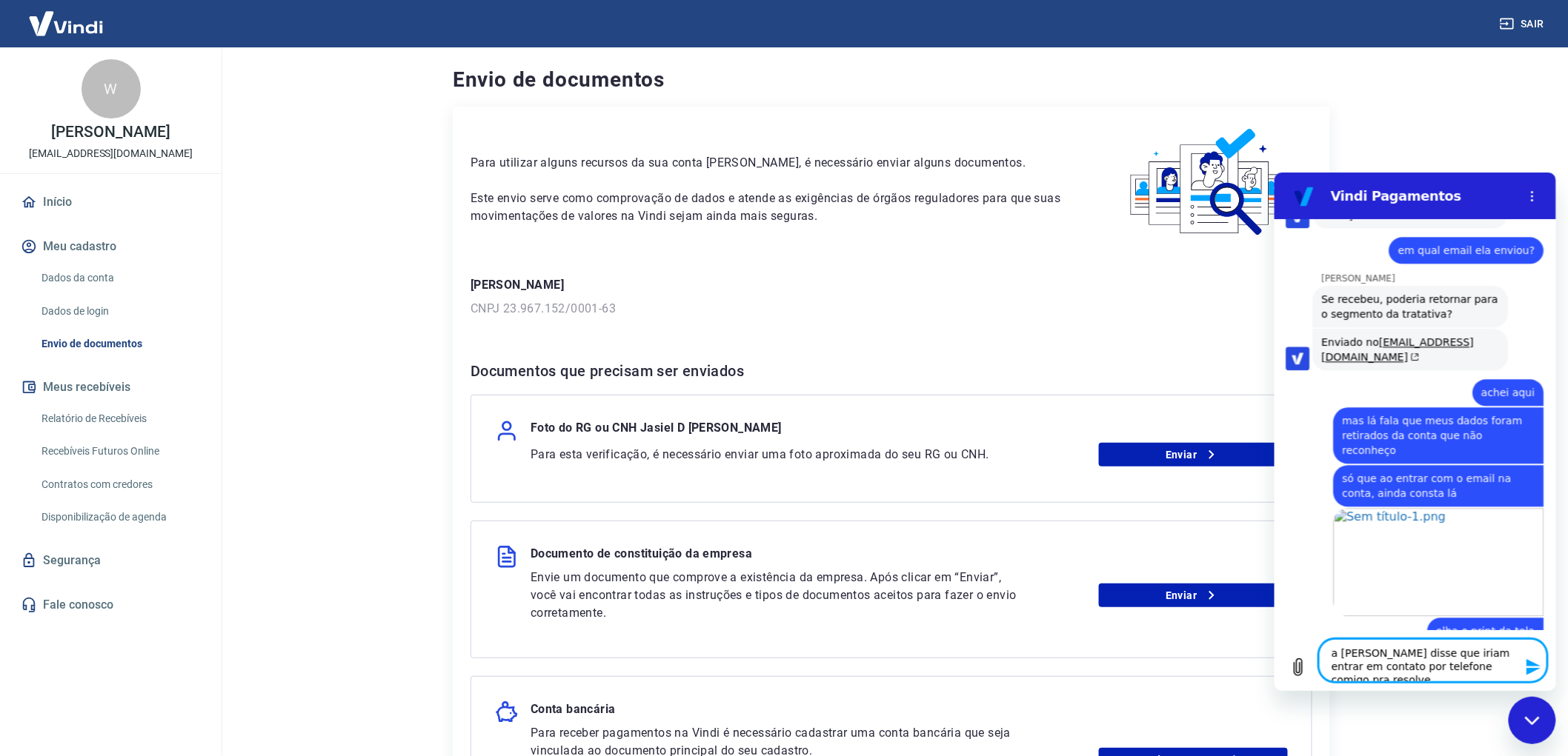
type textarea "a [PERSON_NAME] disse que iriam entrar em contato por telefone comigo pra resol…"
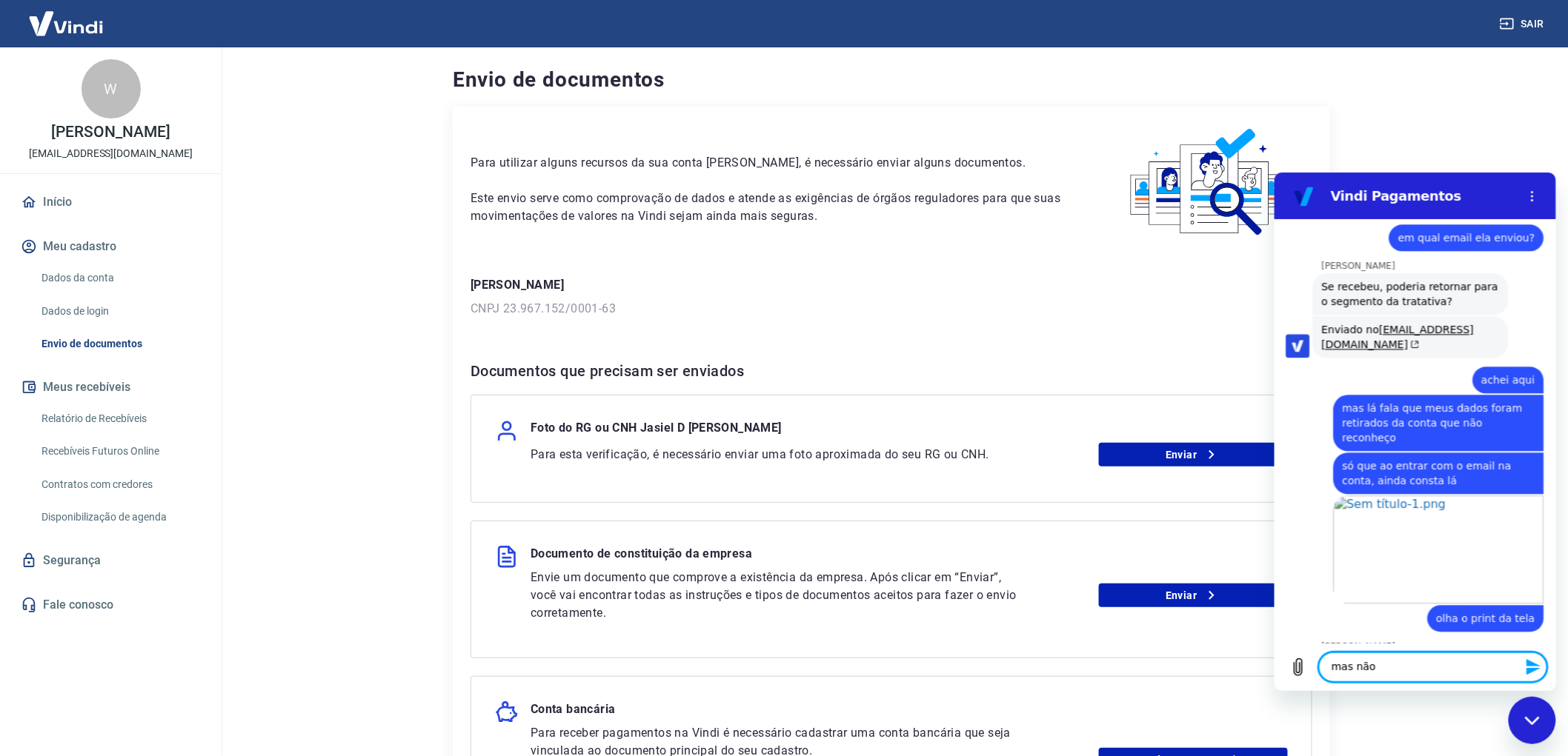
scroll to position [6343, 0]
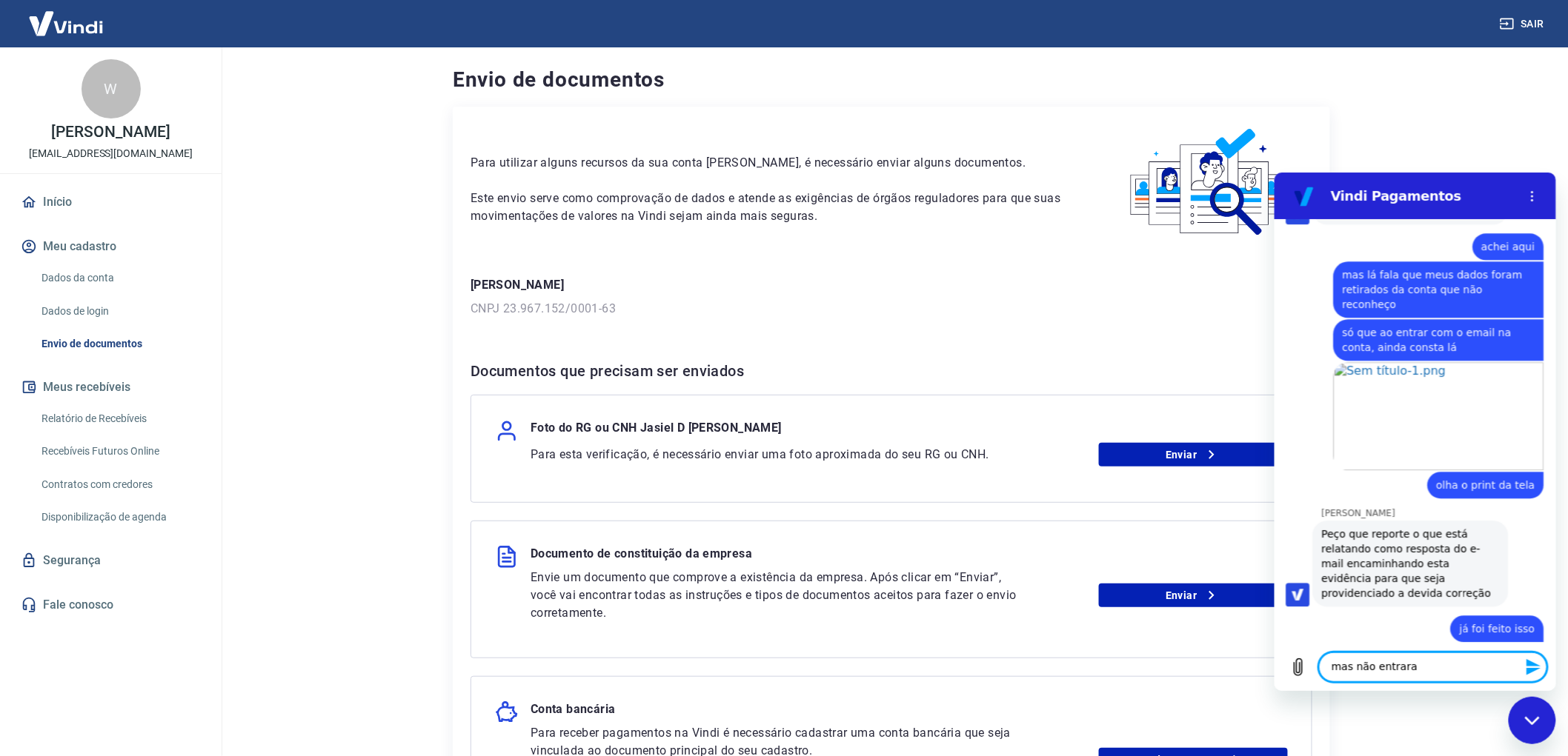
type textarea "mas não entraram"
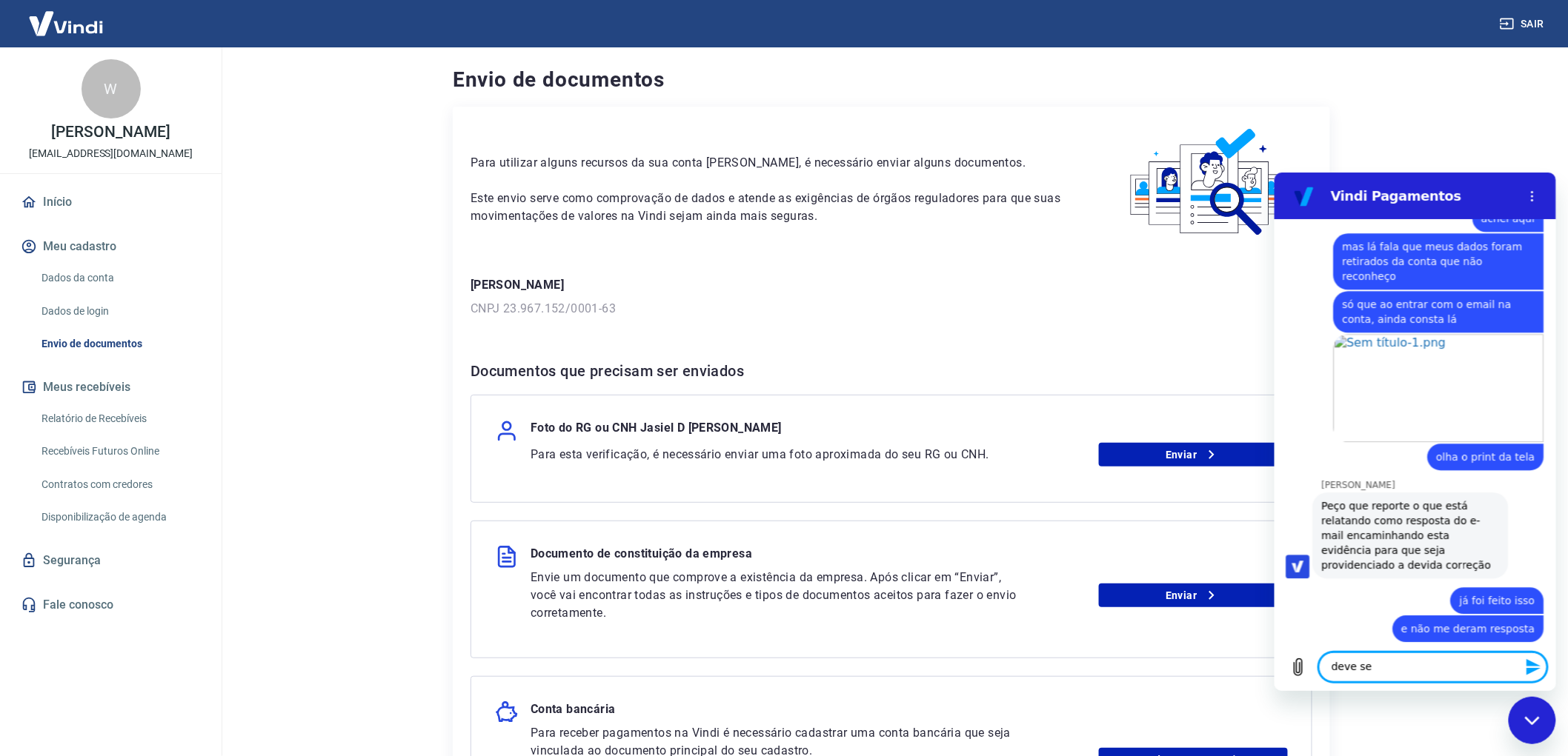
scroll to position [6400, 0]
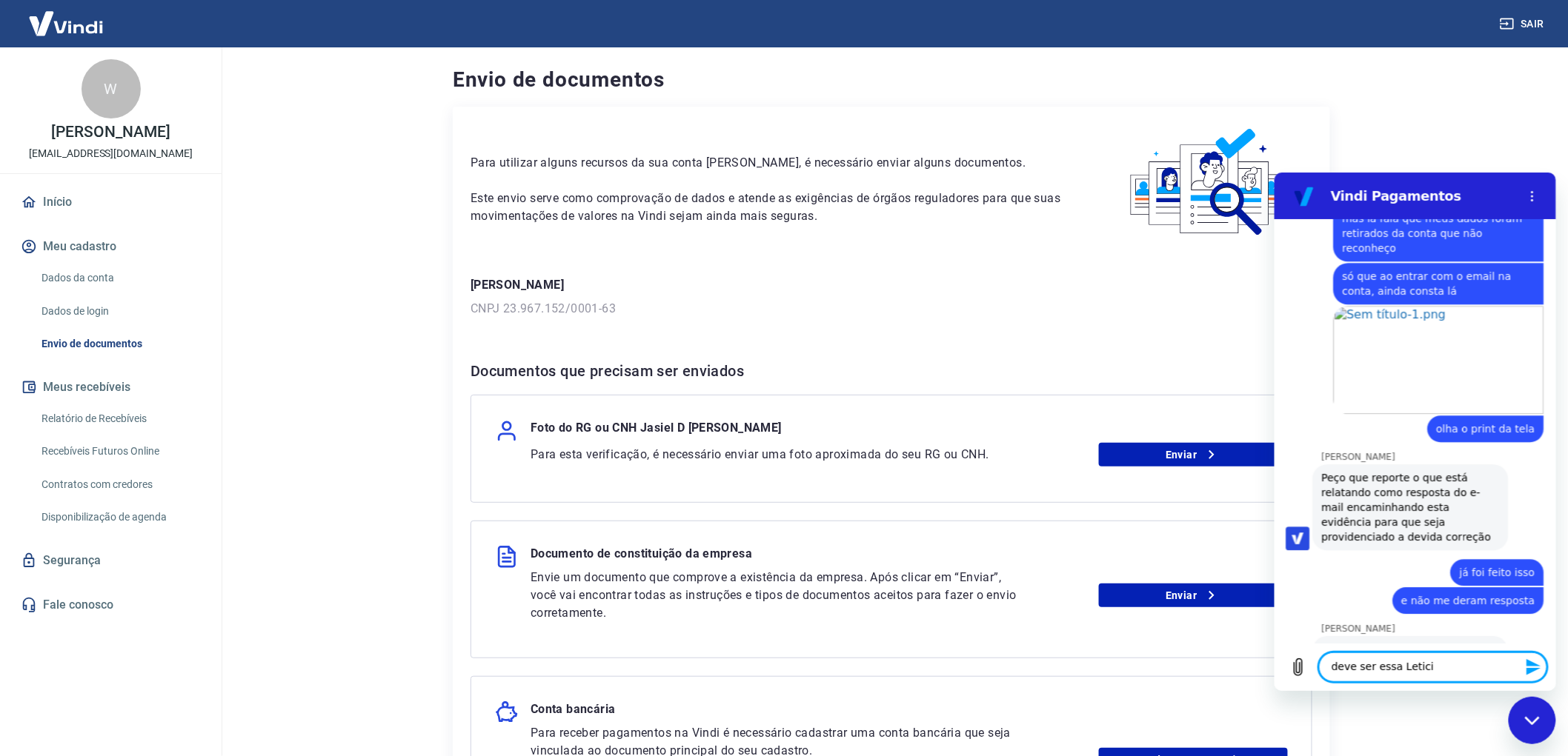
type textarea "deve ser essa [PERSON_NAME]"
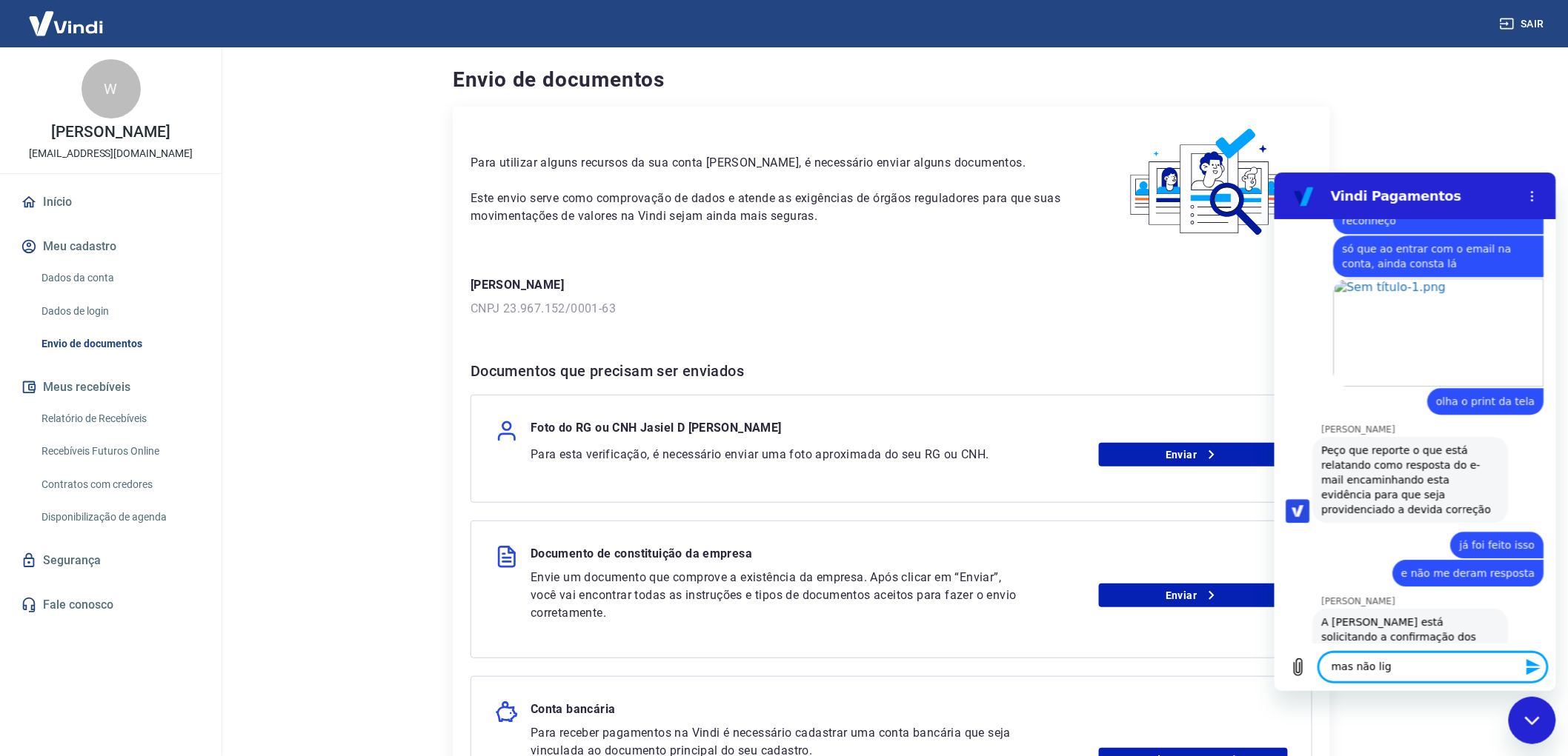
type textarea "mas não liga"
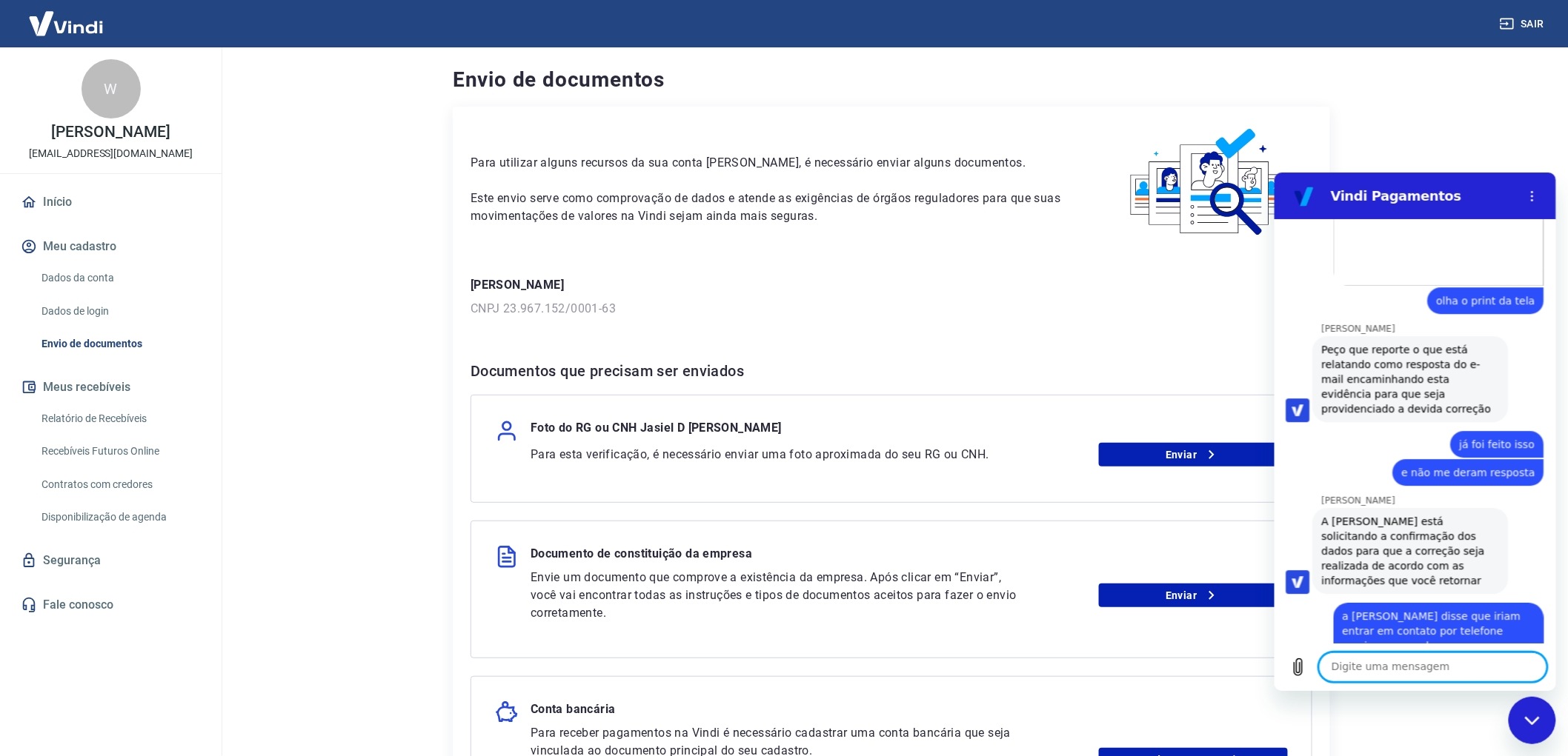
scroll to position [6652, 0]
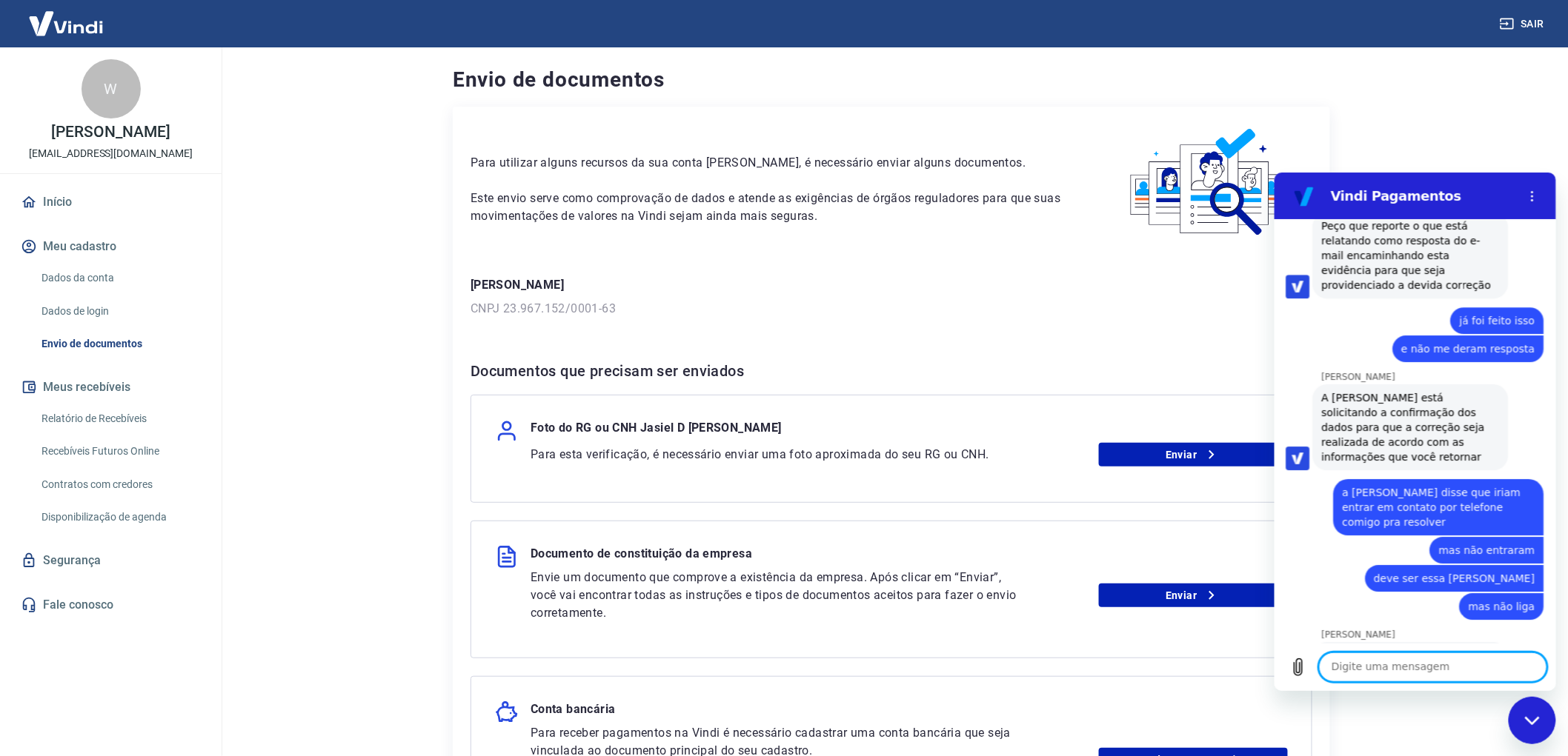
click at [1377, 670] on textarea at bounding box center [1433, 666] width 228 height 30
click at [1347, 668] on textarea at bounding box center [1433, 666] width 228 height 30
type textarea "E"
type textarea "enviado os dados no email"
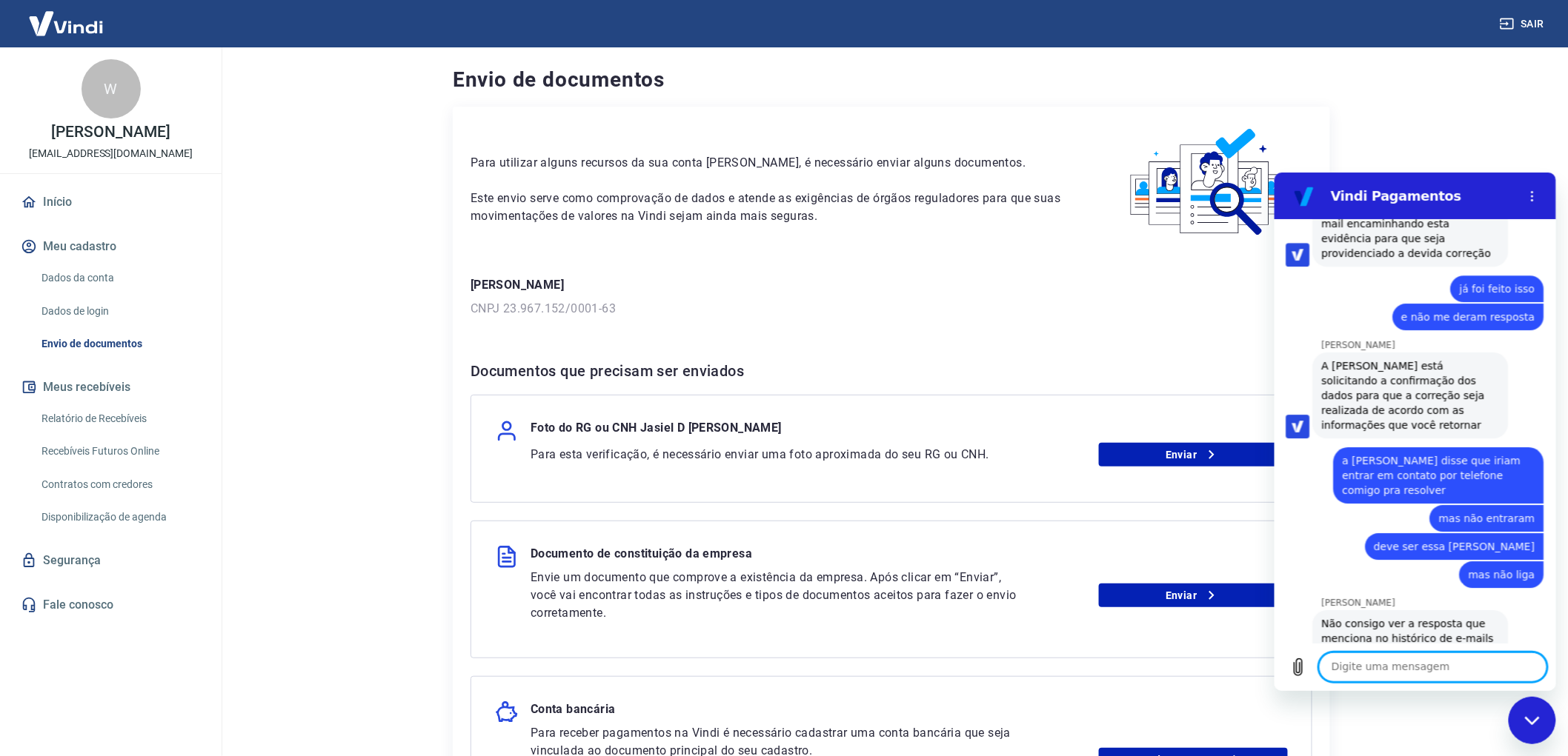
scroll to position [6687, 0]
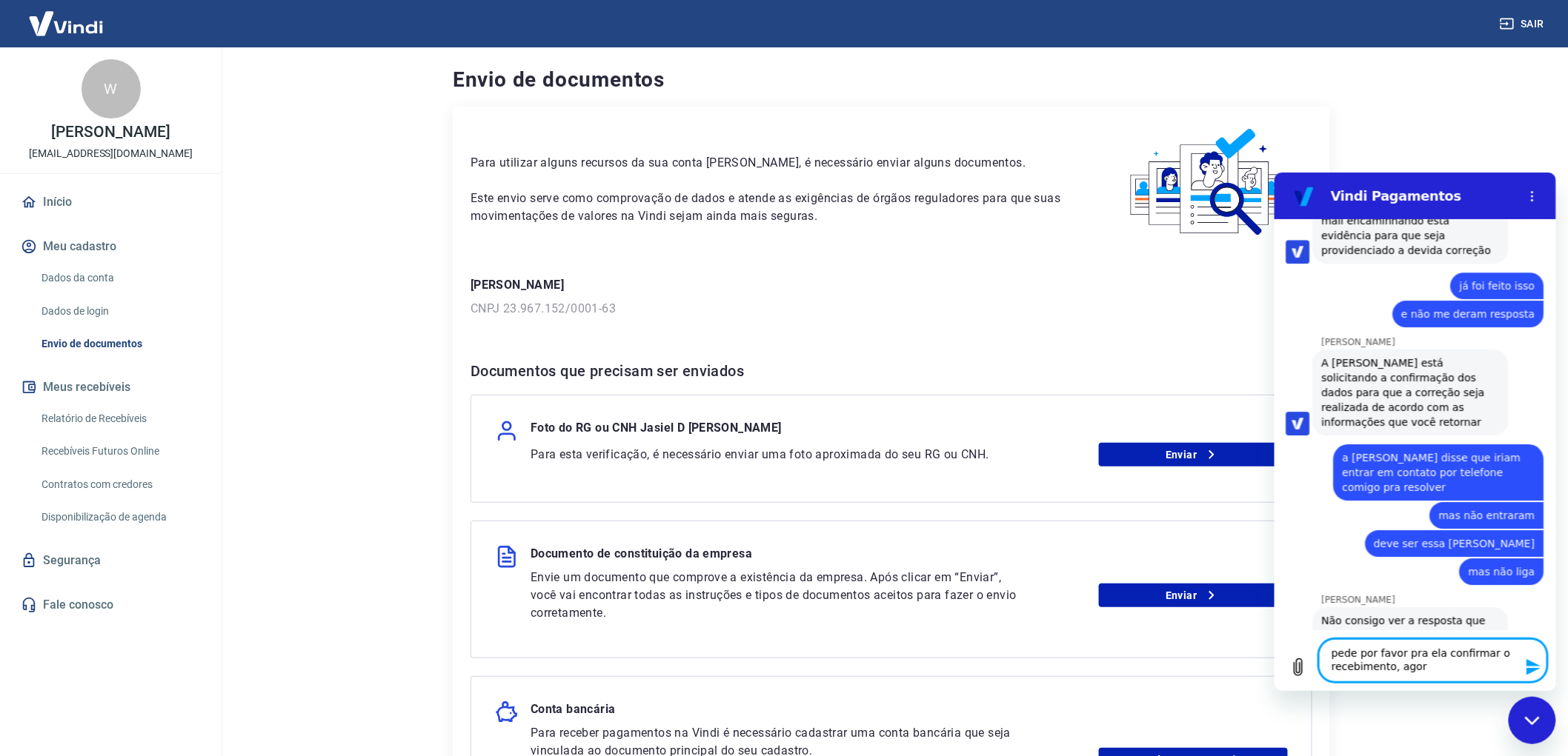
type textarea "pede por favor pra ela confirmar o recebimento, agora"
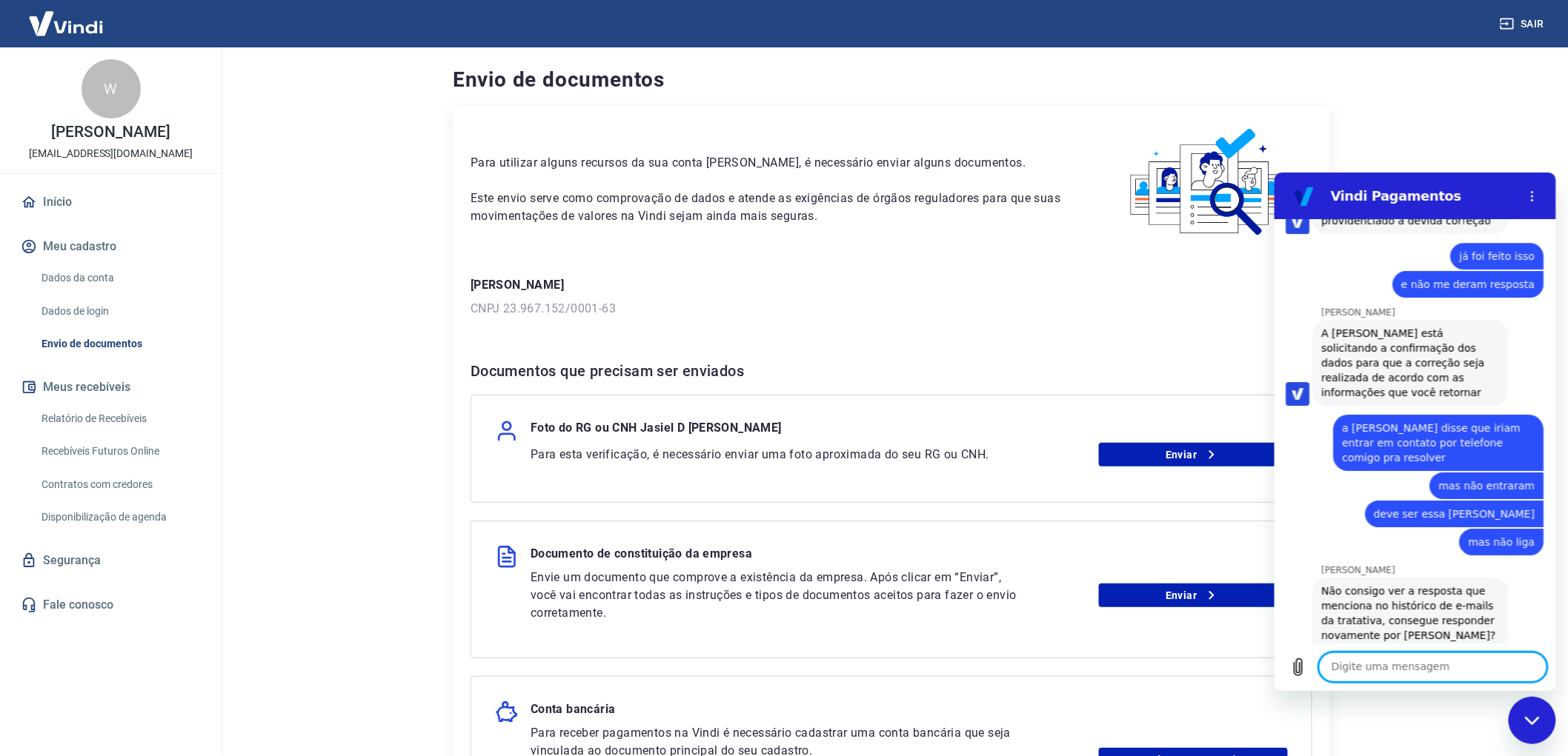
scroll to position [6786, 0]
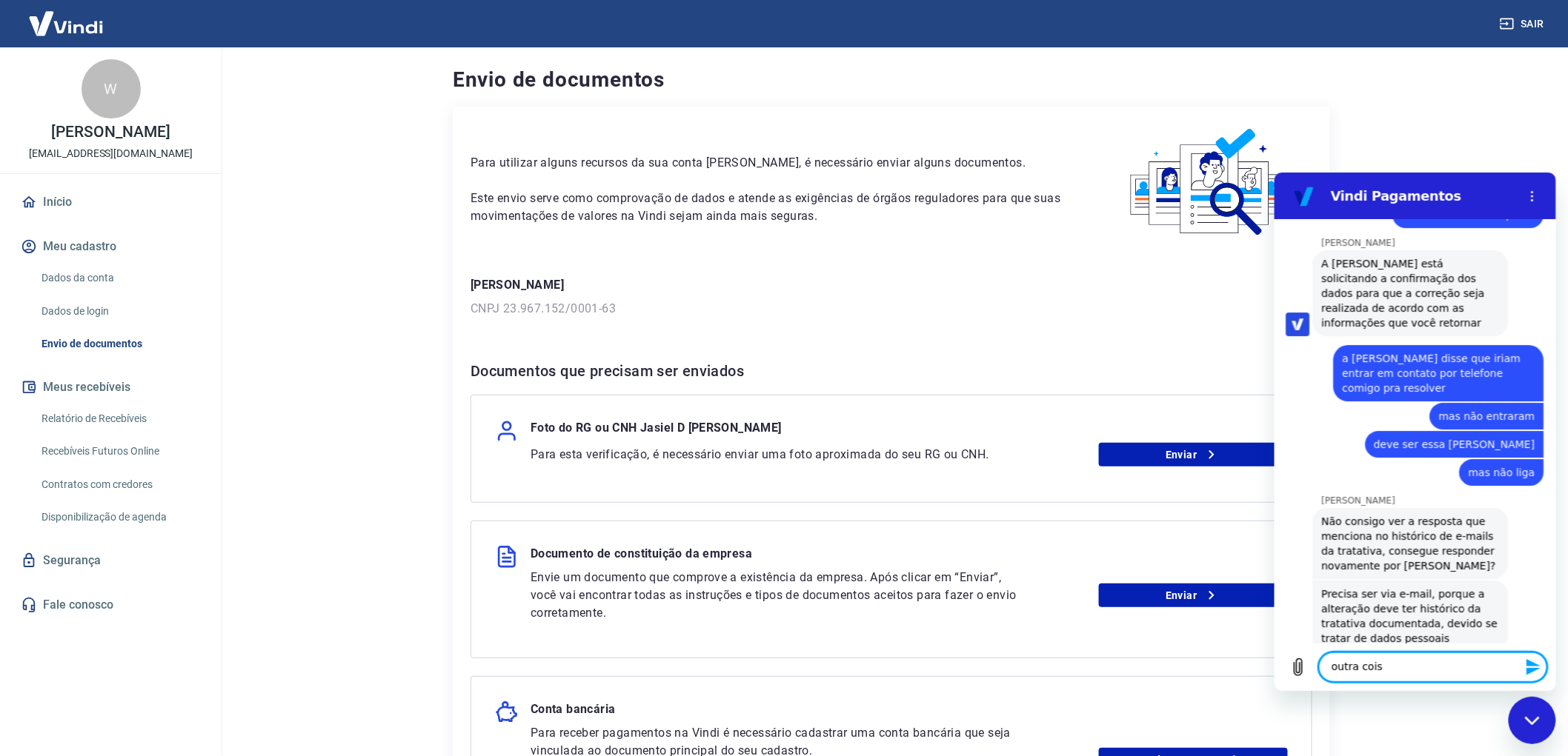
type textarea "outra coisa"
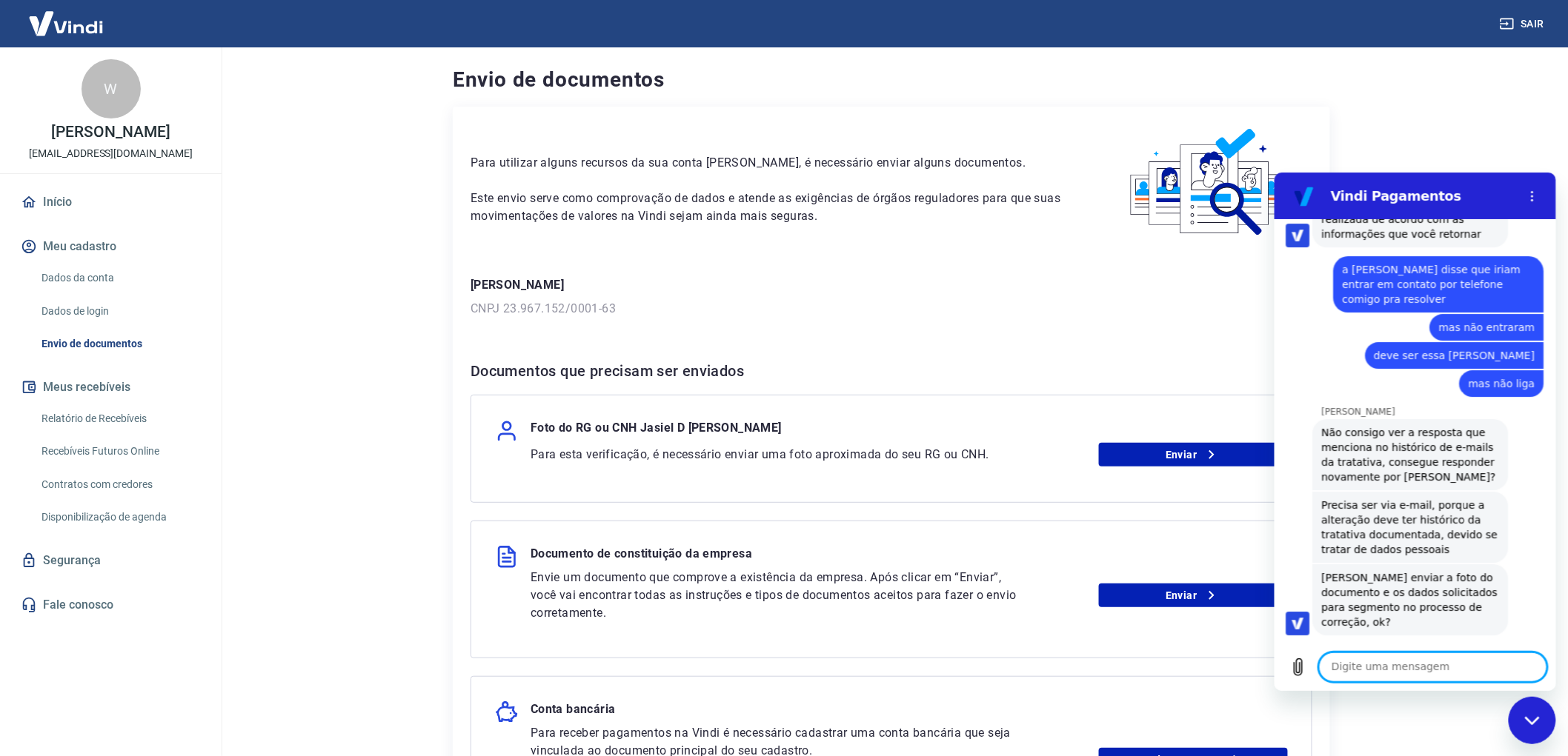
scroll to position [6878, 0]
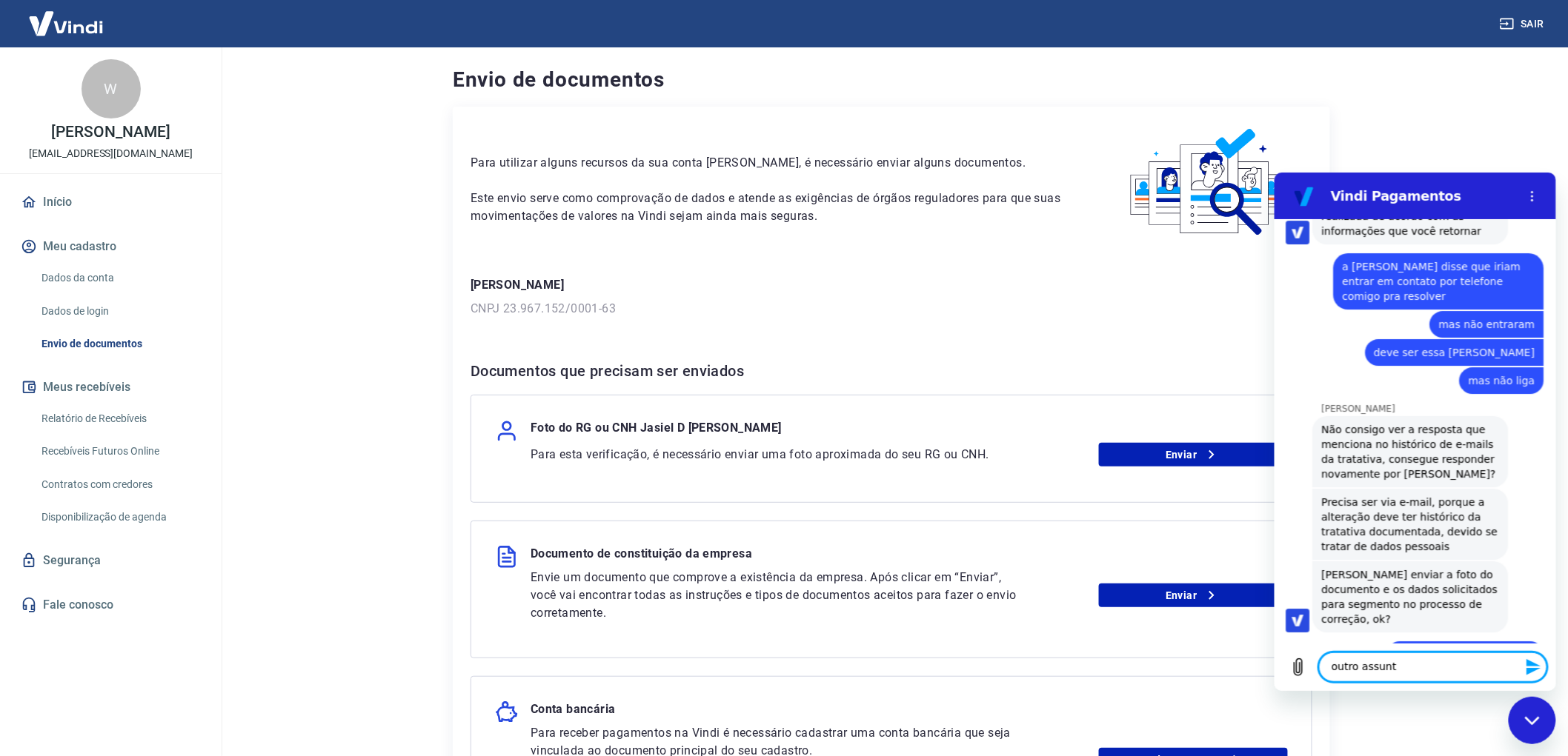
type textarea "outro assunto"
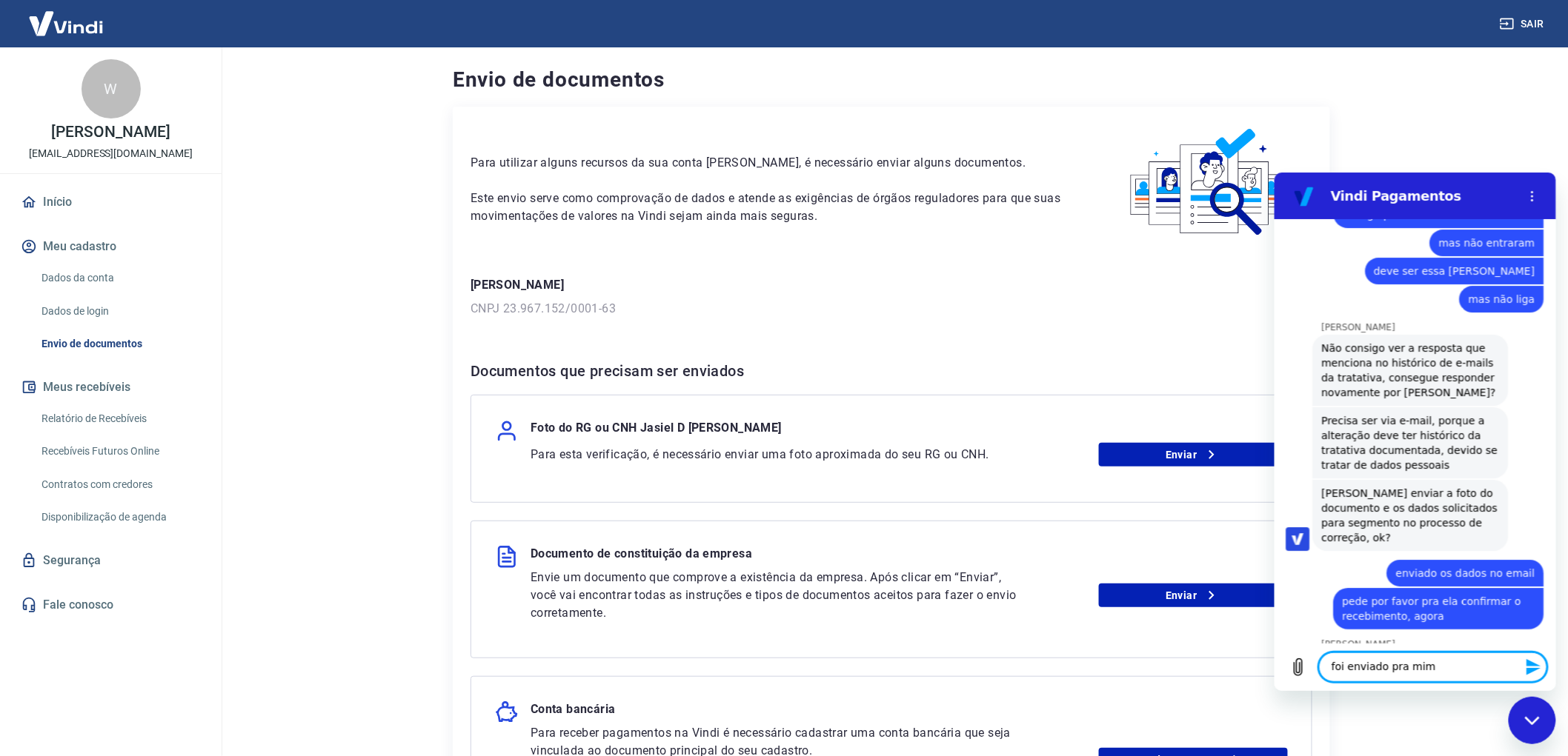
scroll to position [6963, 0]
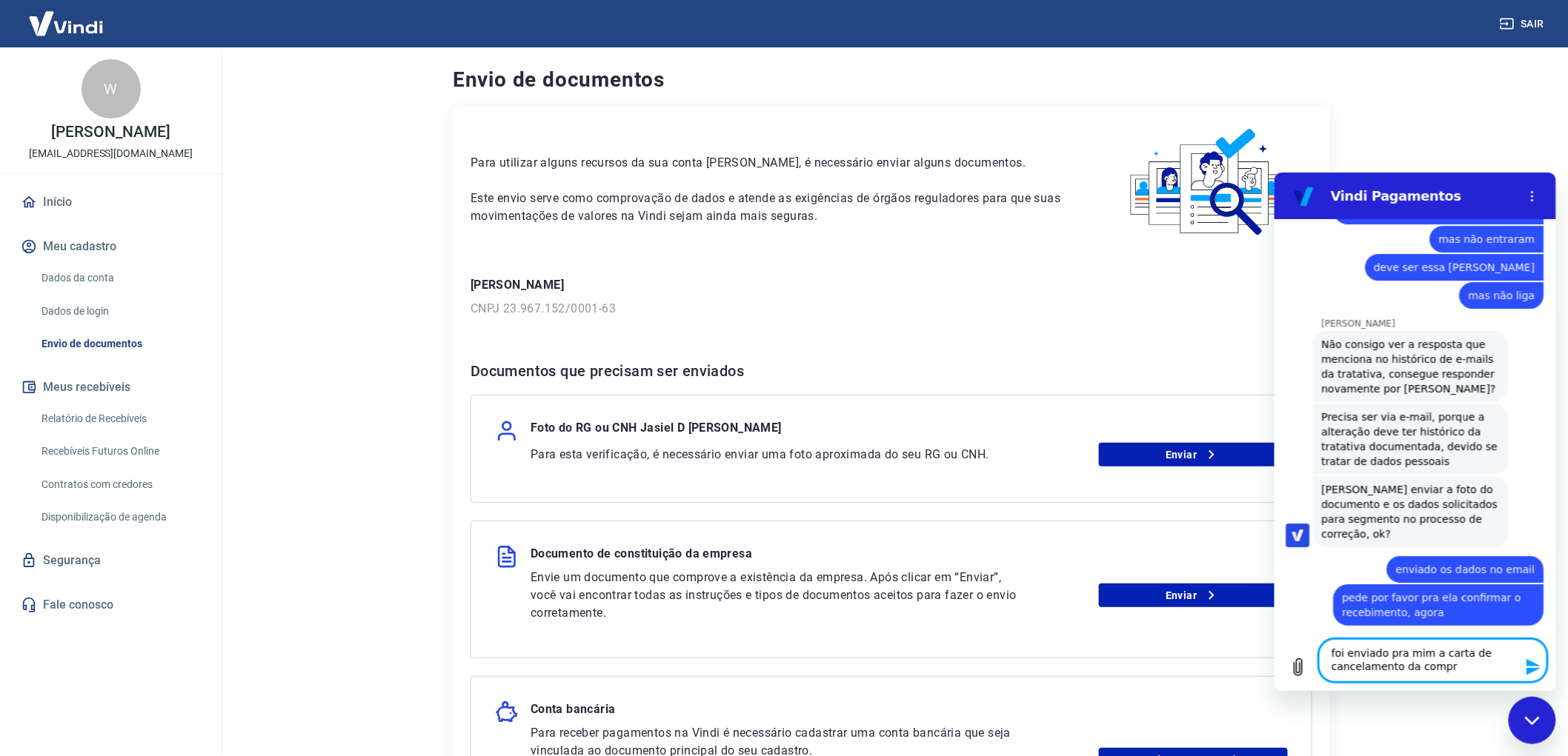
type textarea "foi enviado pra mim a carta de cancelamento da compra"
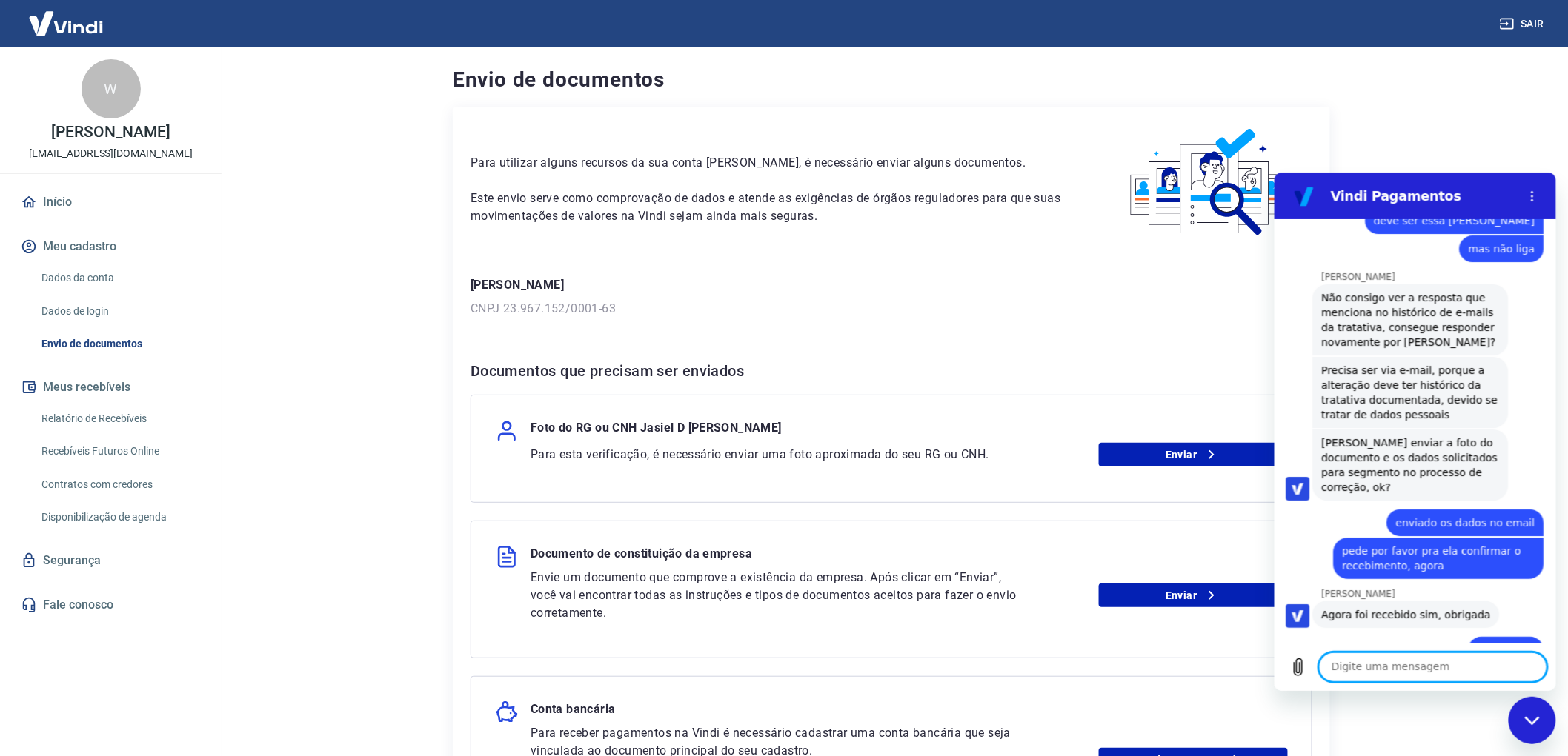
scroll to position [7013, 0]
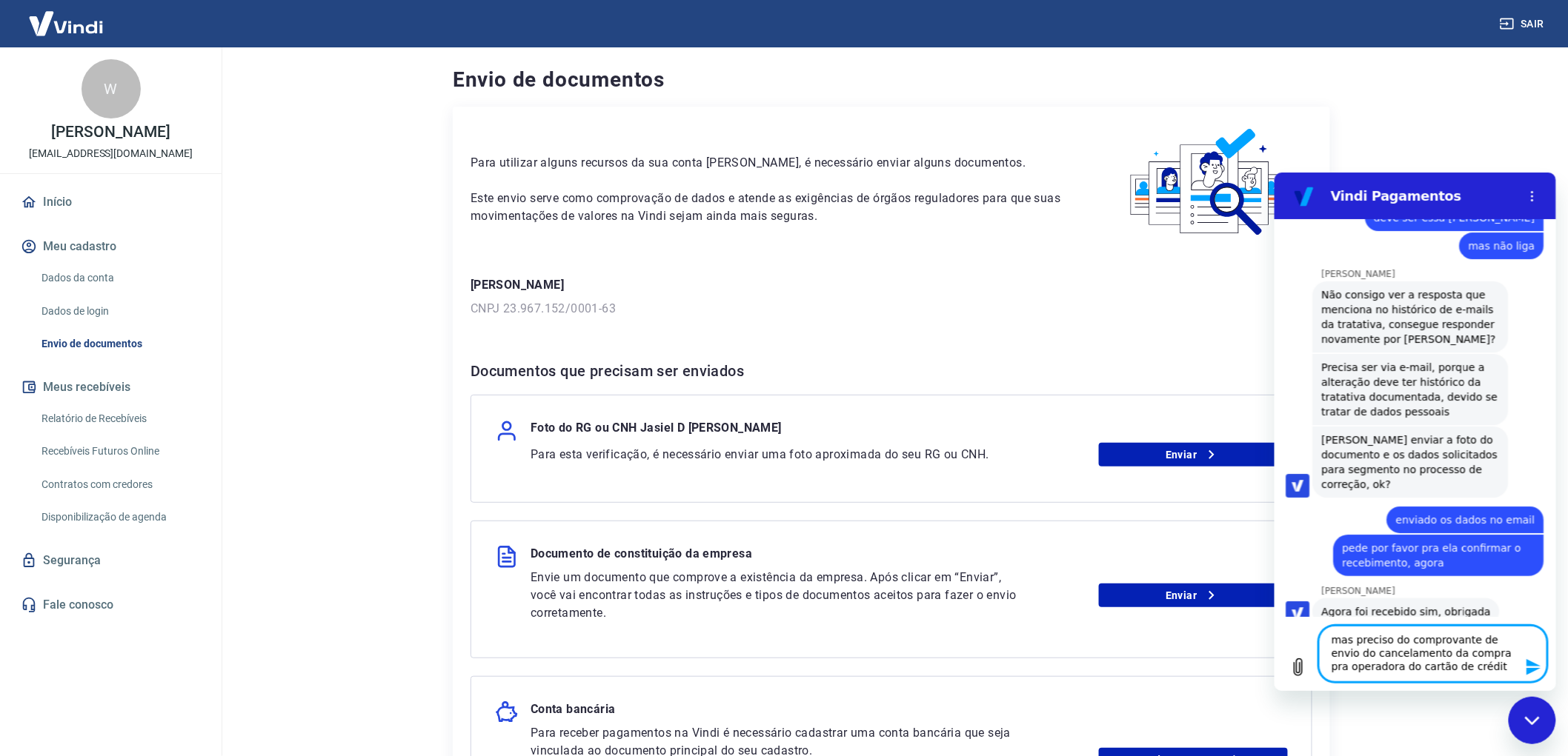
type textarea "mas preciso do comprovante de envio do cancelamento da compra pra operadora do …"
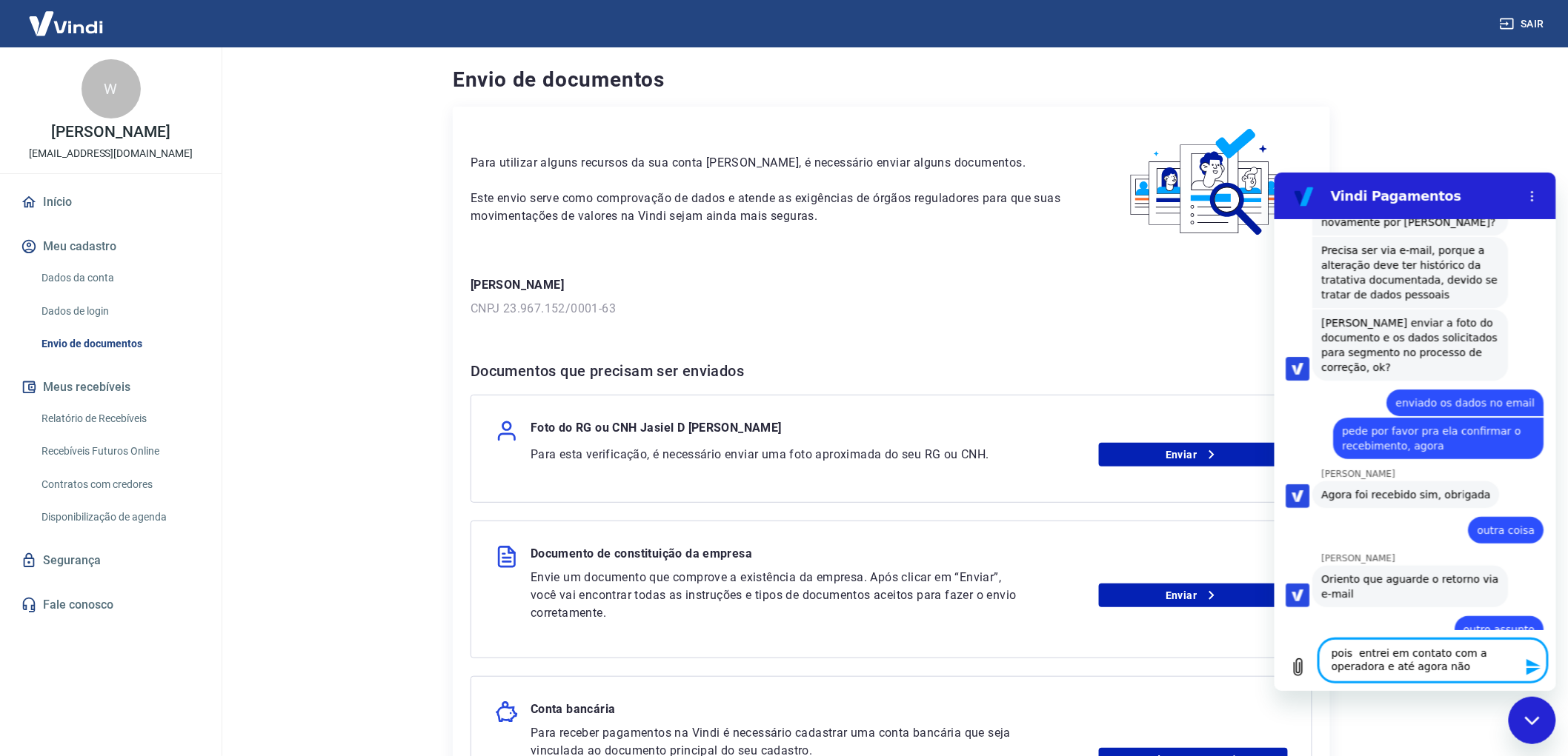
scroll to position [7132, 0]
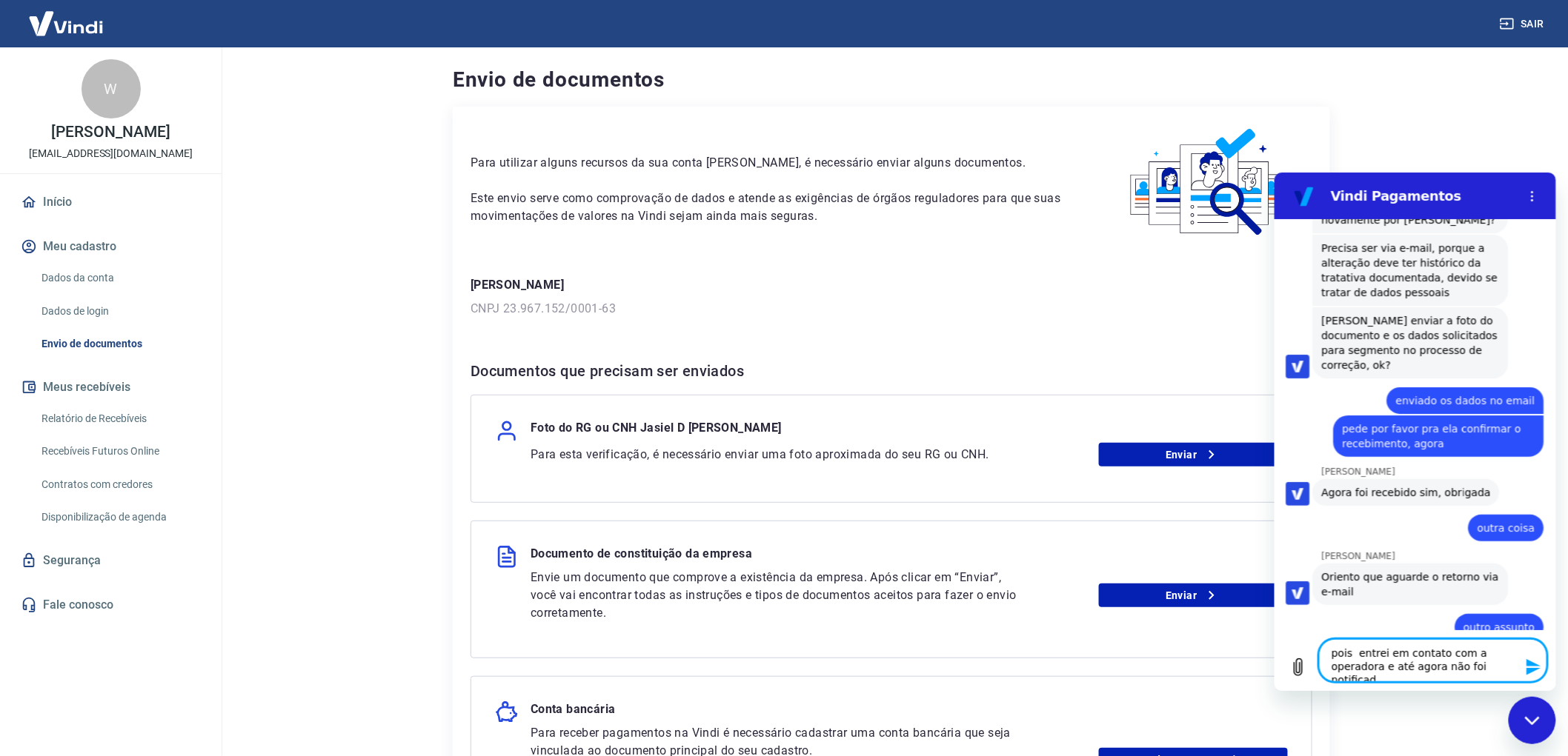
type textarea "pois entrei em contato com a operadora e até agora não foi notificada"
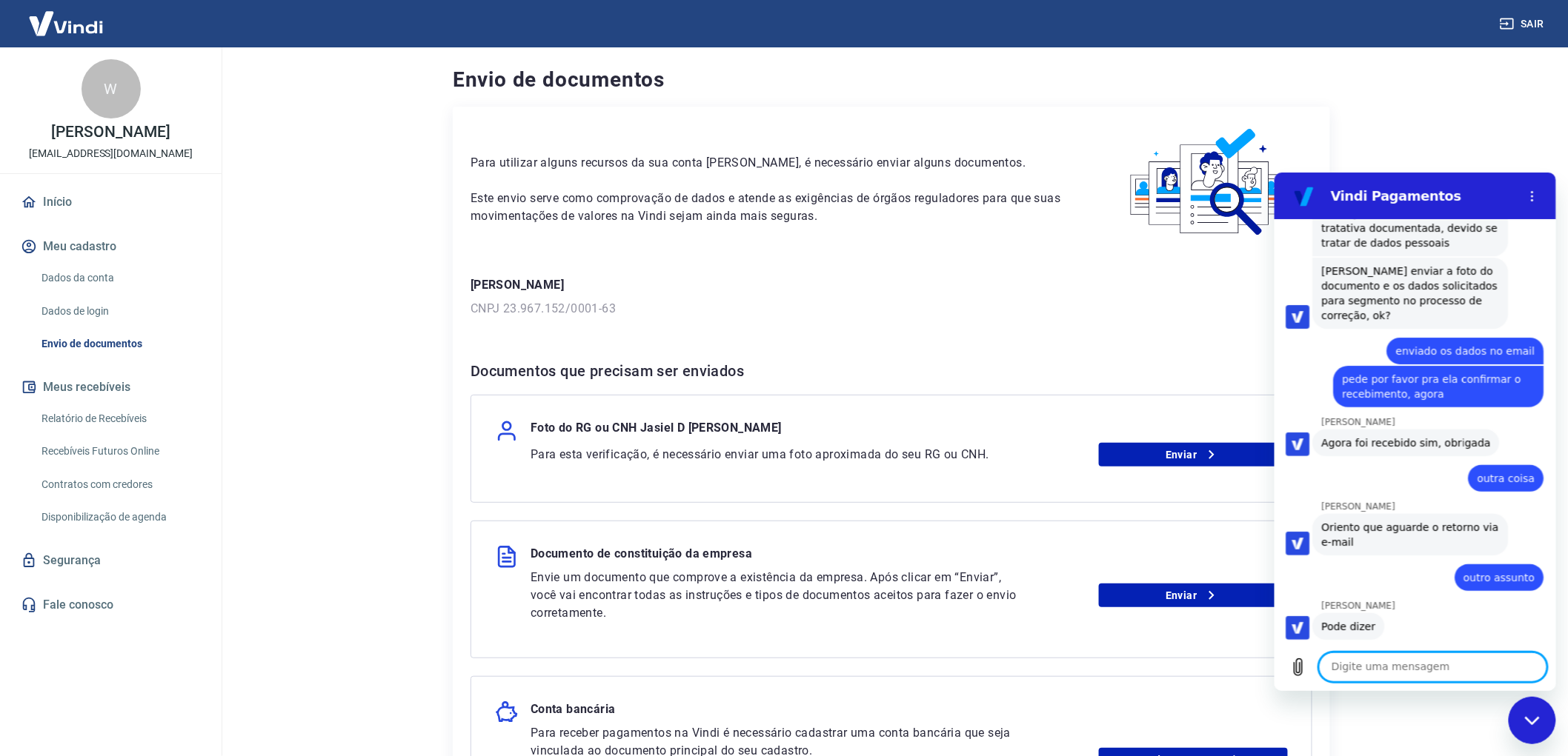
scroll to position [7184, 0]
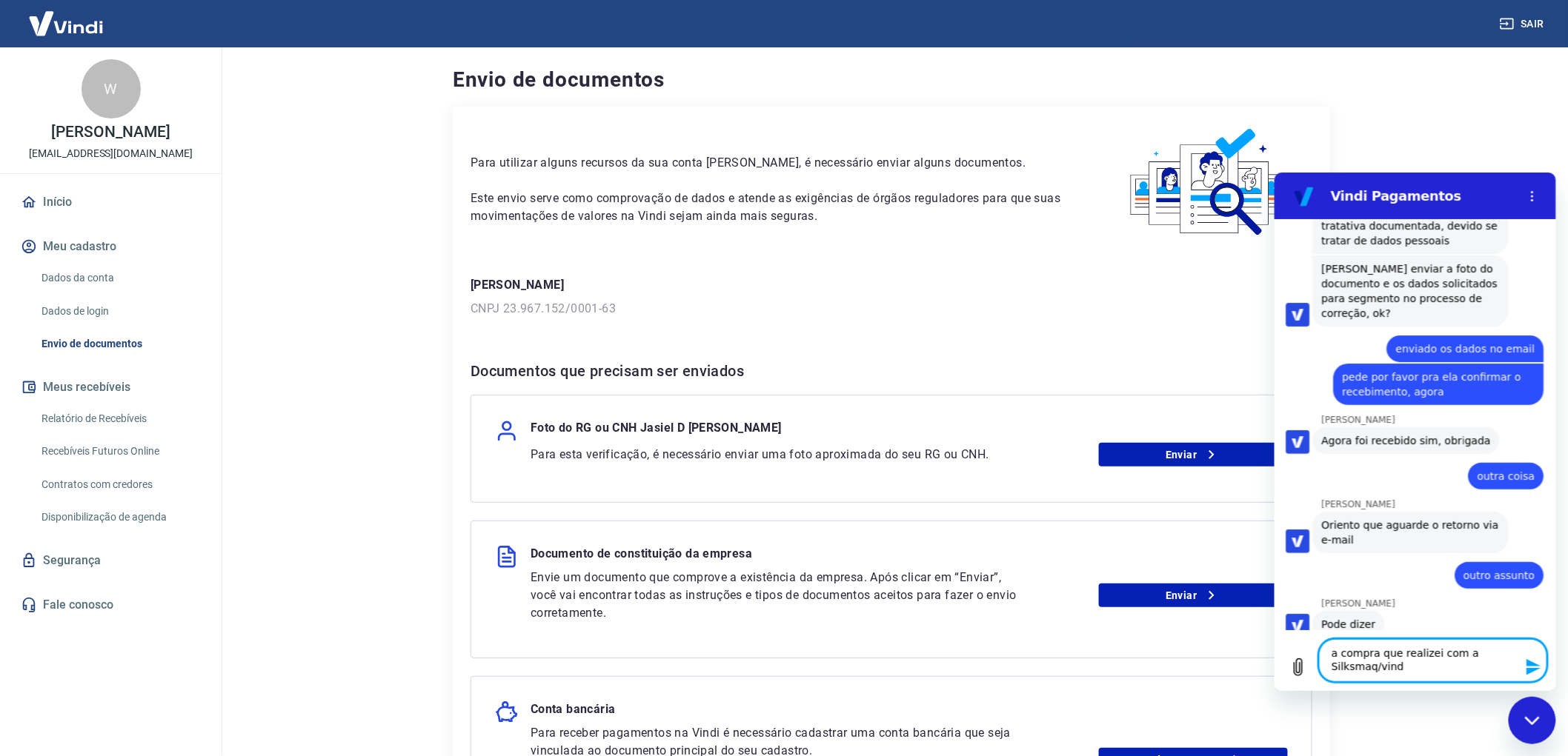
type textarea "a compra que realizei com a Silksmaq/vindi"
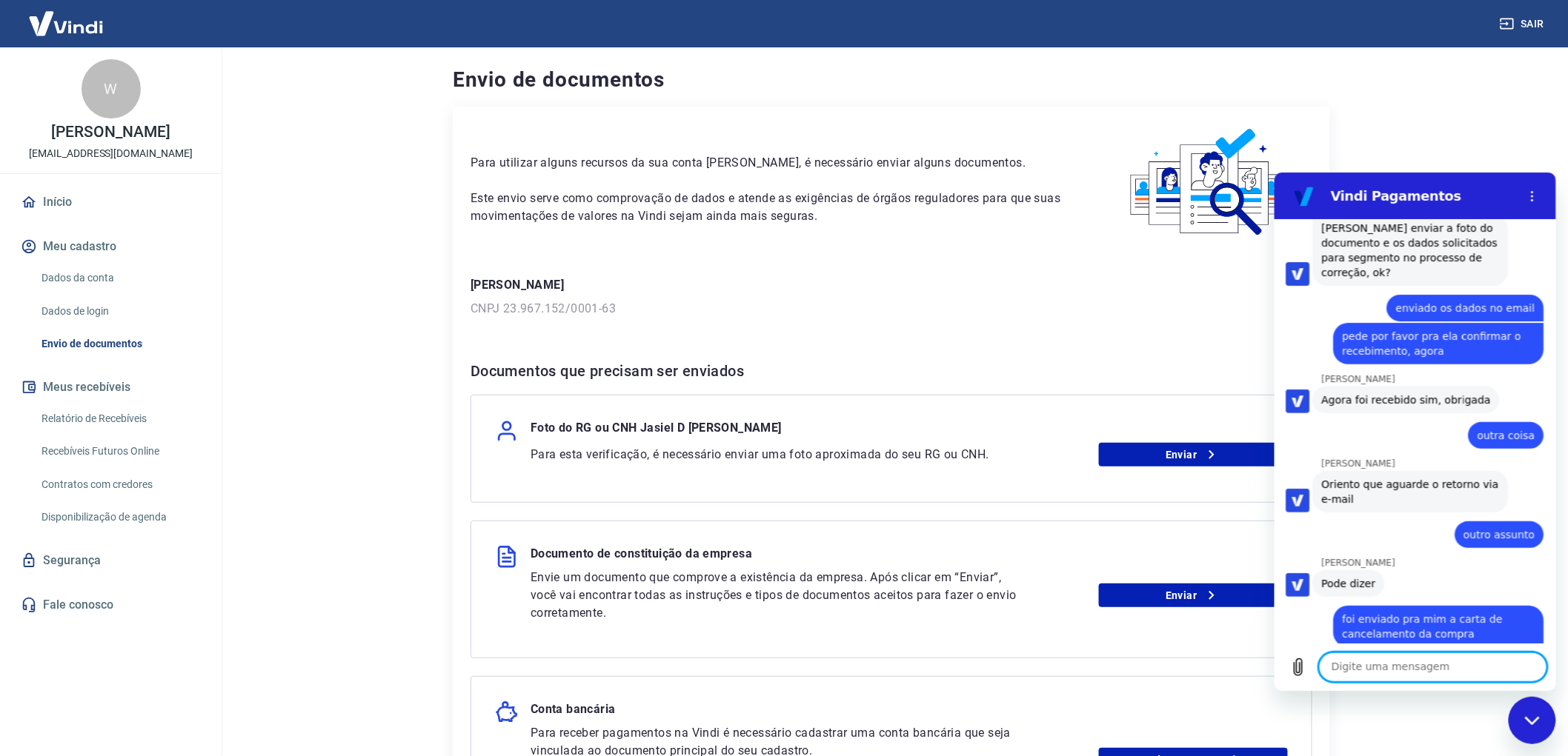
scroll to position [7227, 0]
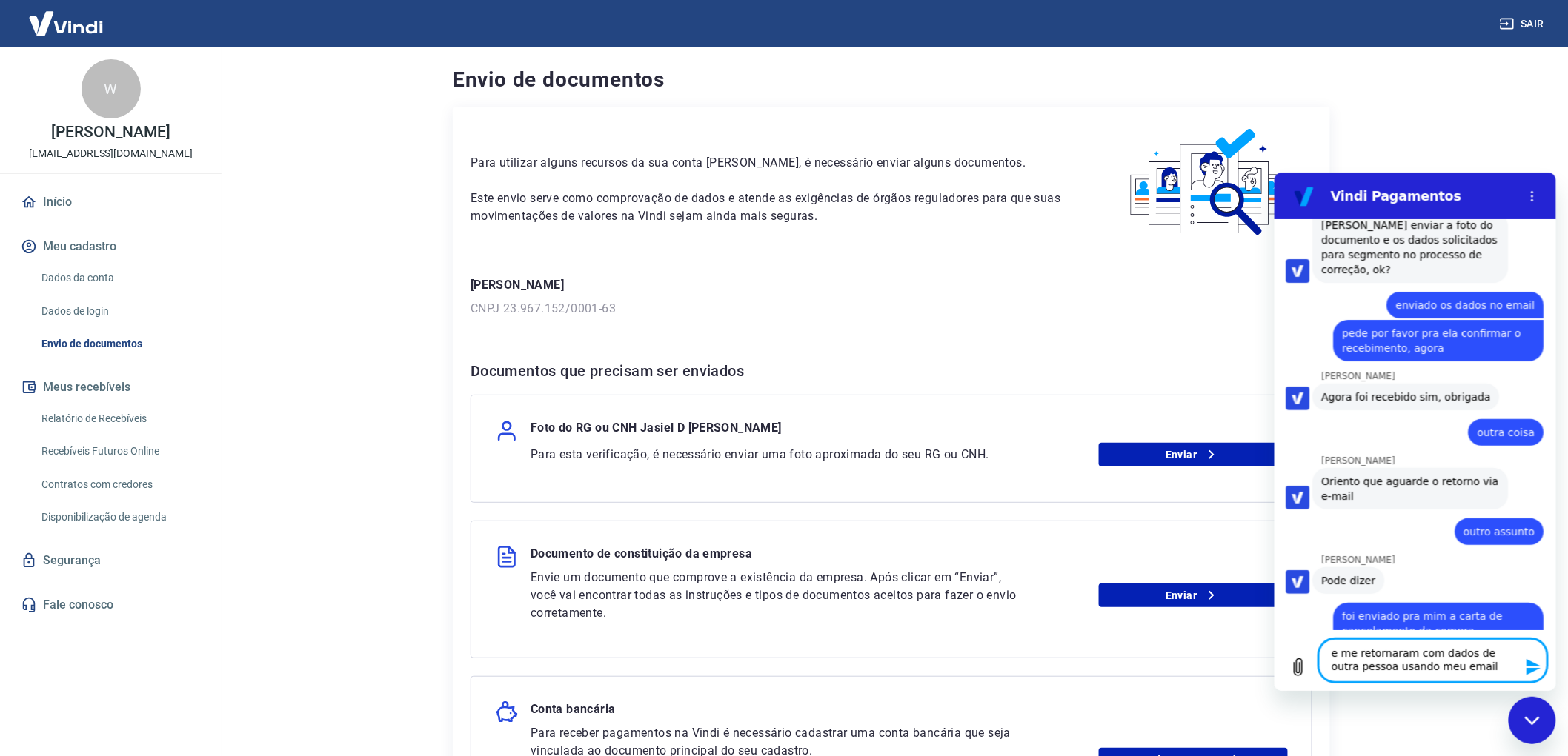
type textarea "e me retornaram com dados de outra pessoa usando meu email"
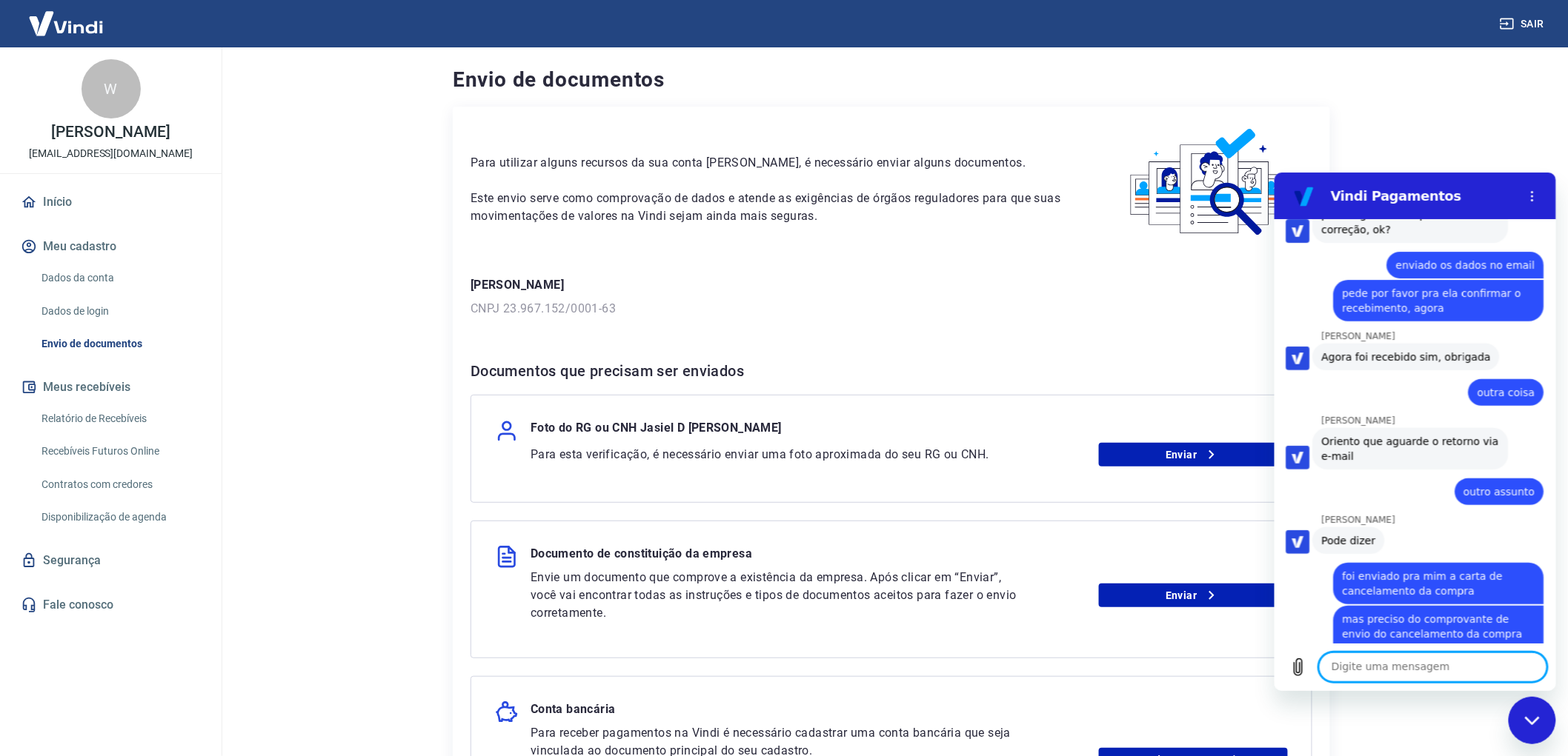
scroll to position [7270, 0]
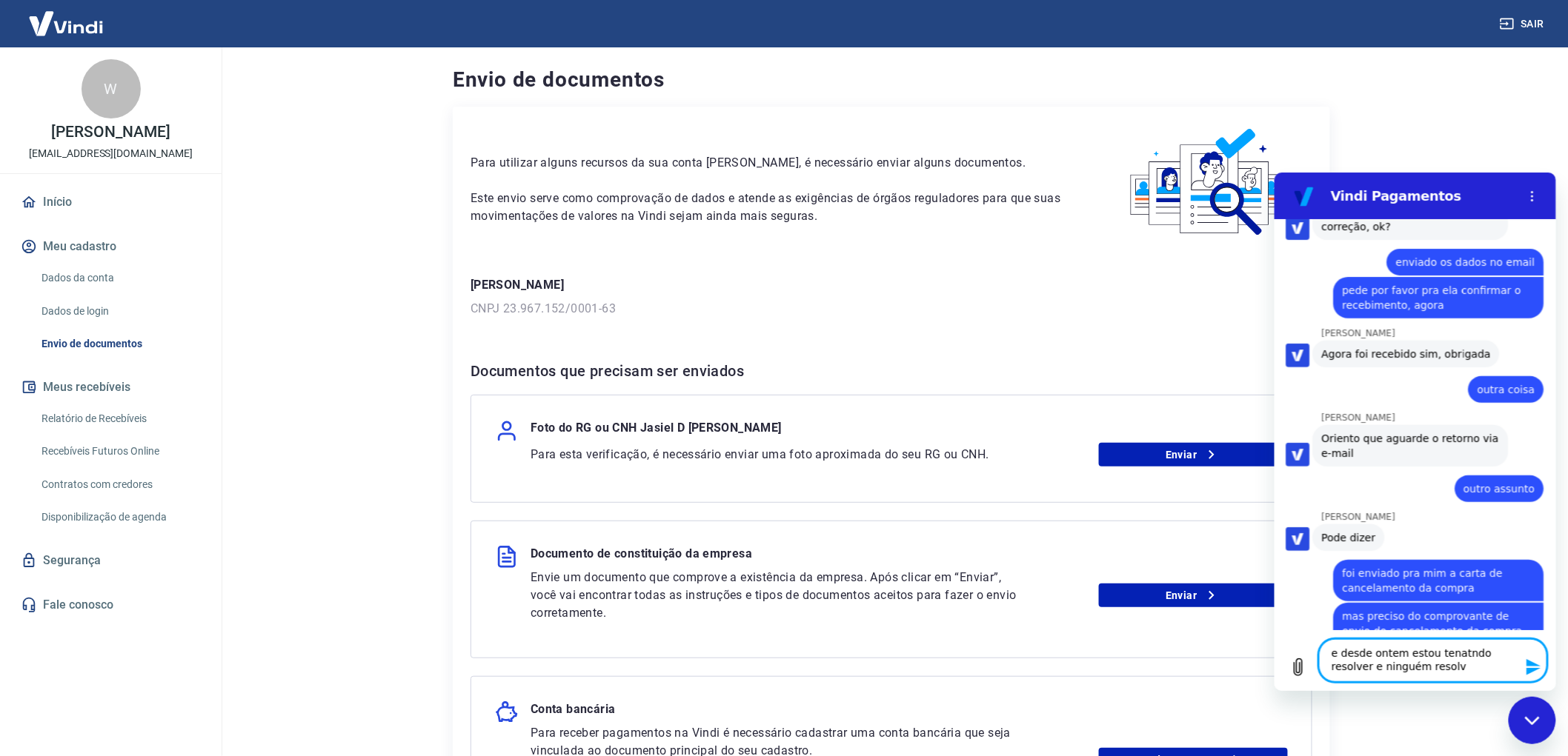
type textarea "e desde ontem estou tenatndo resolver e ninguém resolve"
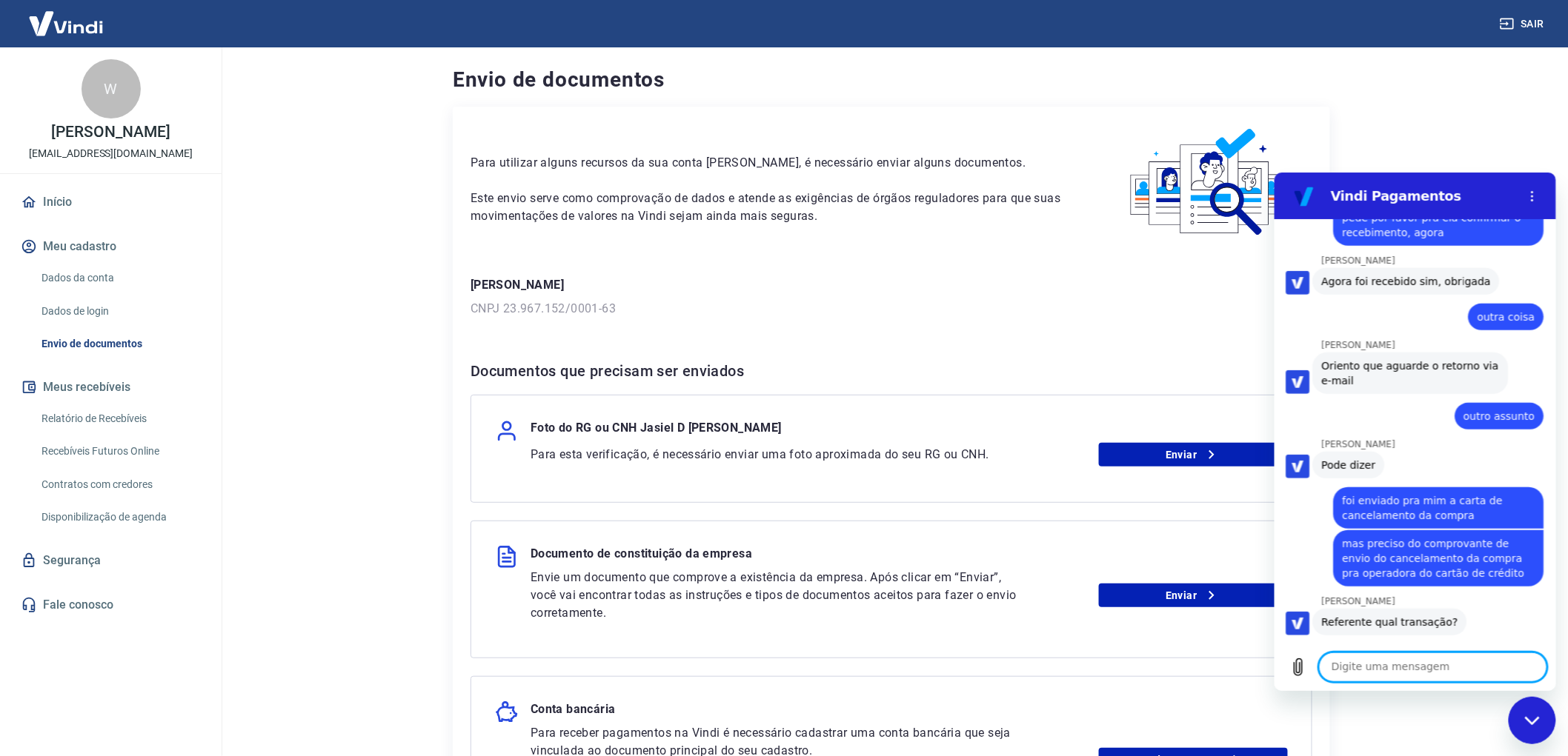
scroll to position [7341, 0]
type textarea "ou seja......."
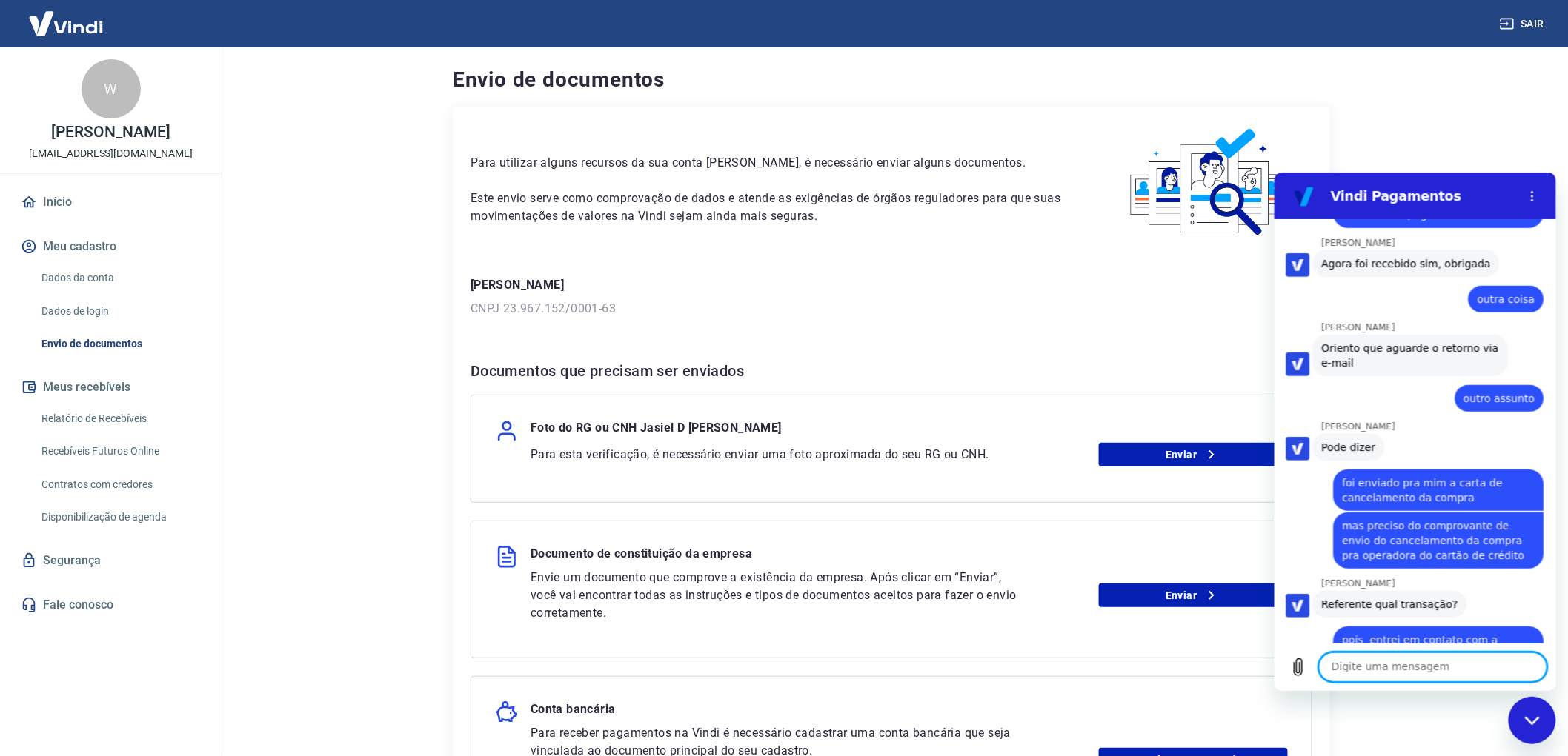
scroll to position [7369, 0]
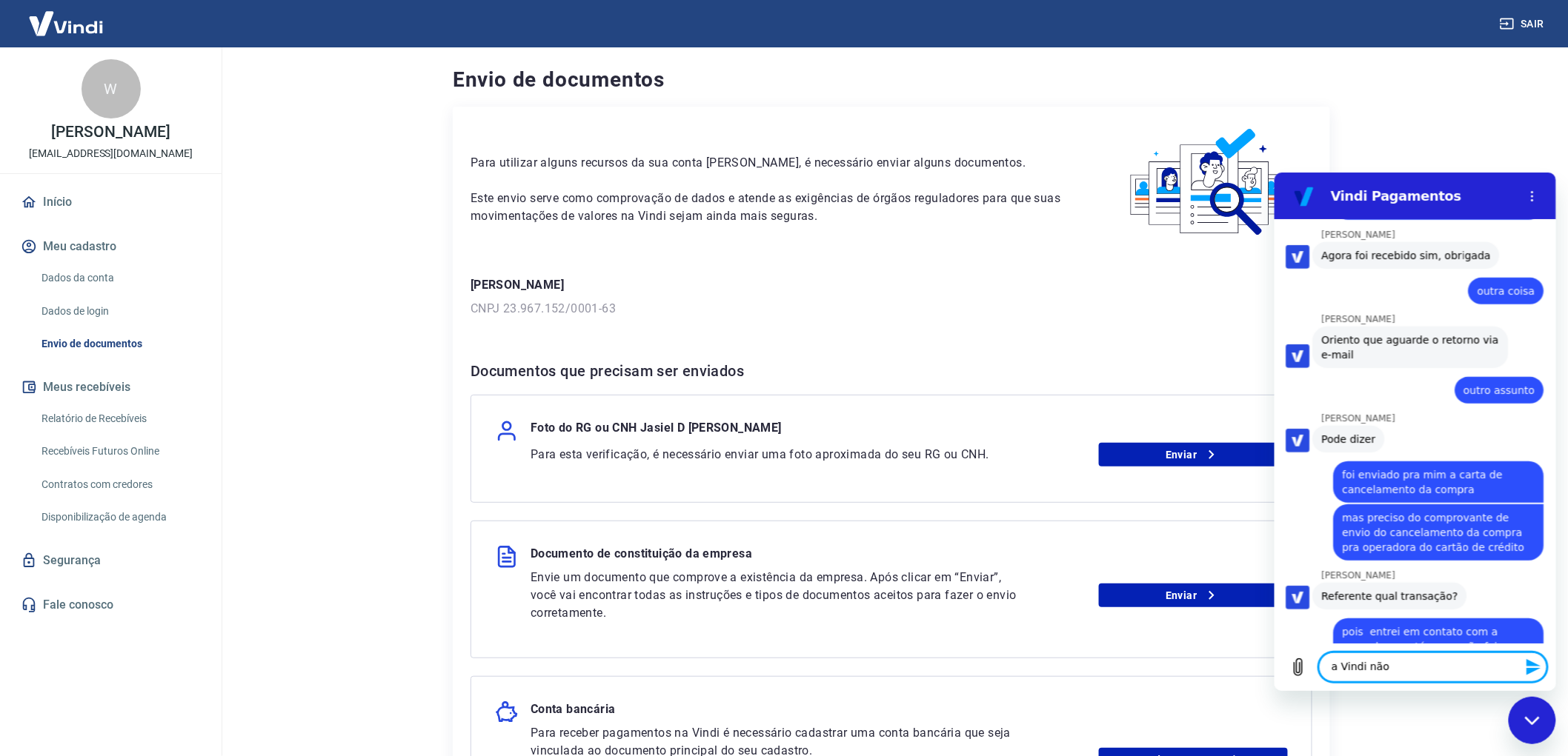
type textarea "a Vindi não"
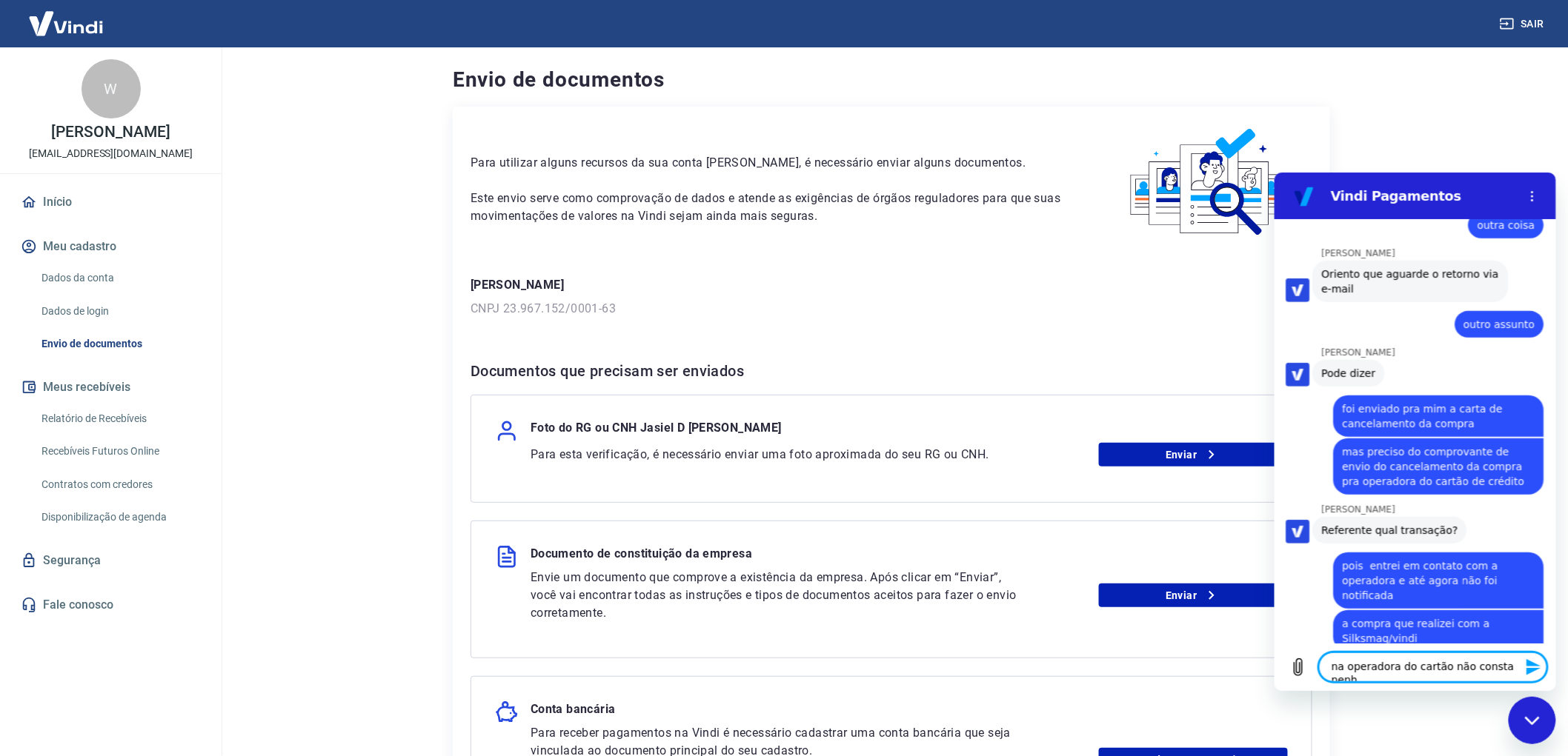
scroll to position [7443, 0]
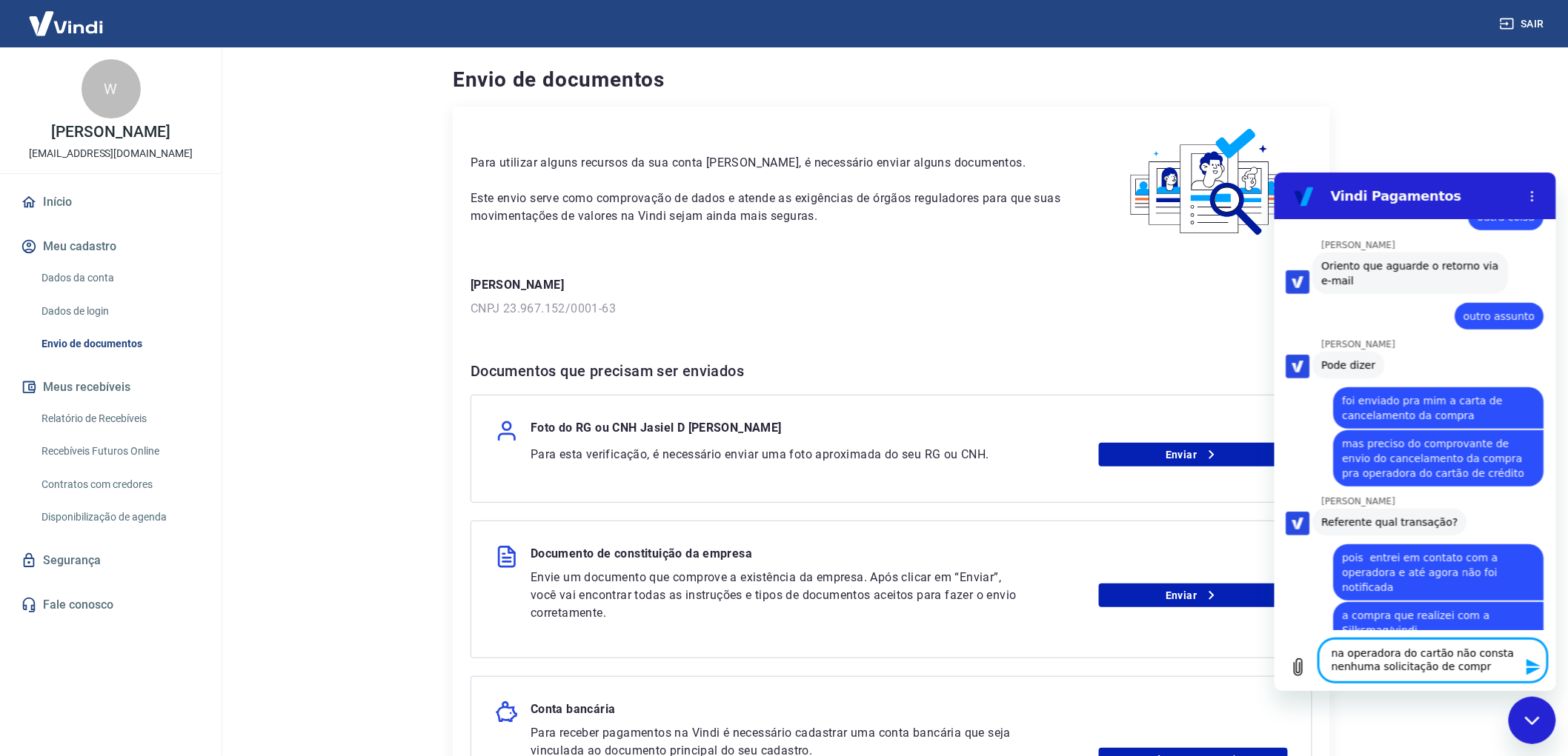
type textarea "na operadora do cartão não consta nenhuma solicitação de compra"
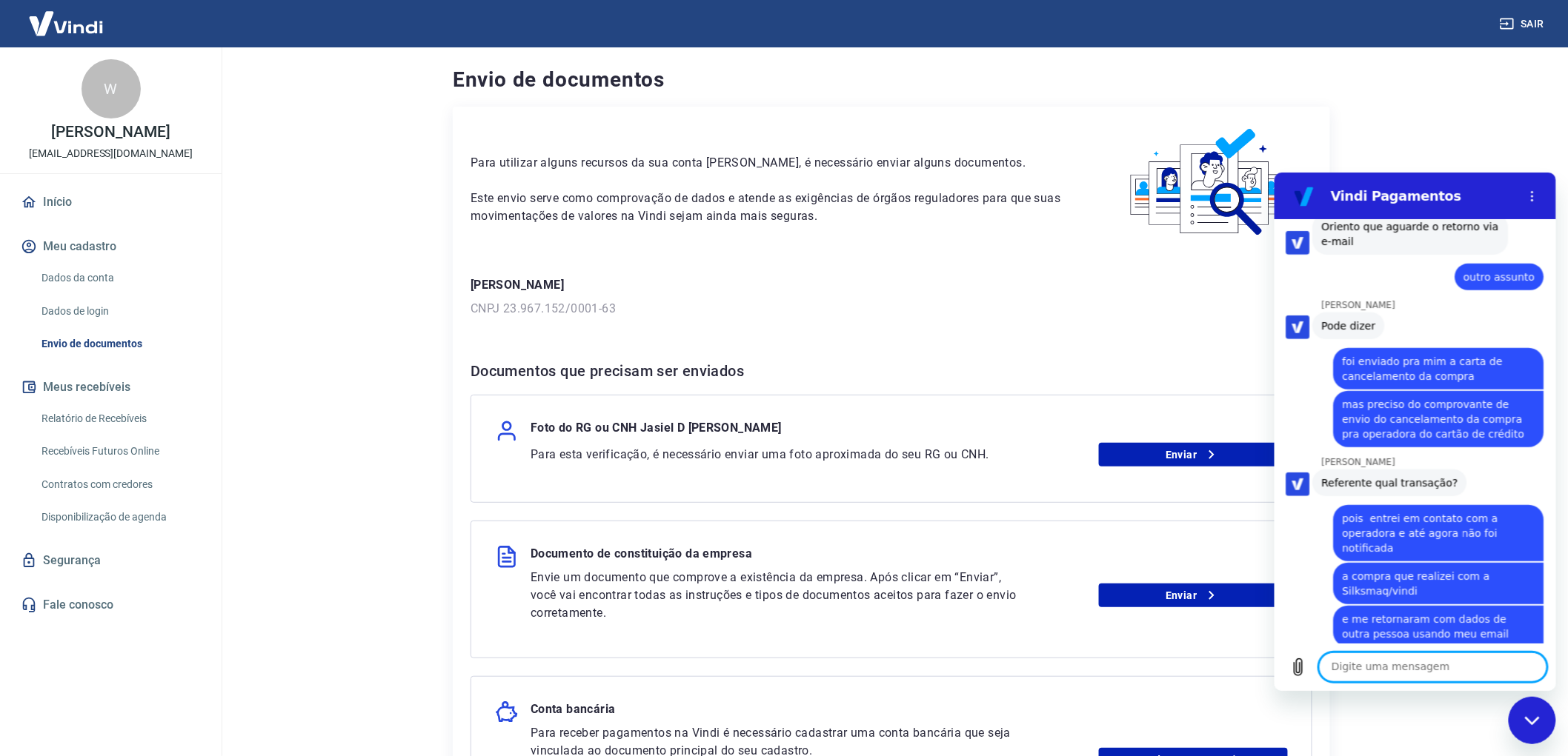
scroll to position [7485, 0]
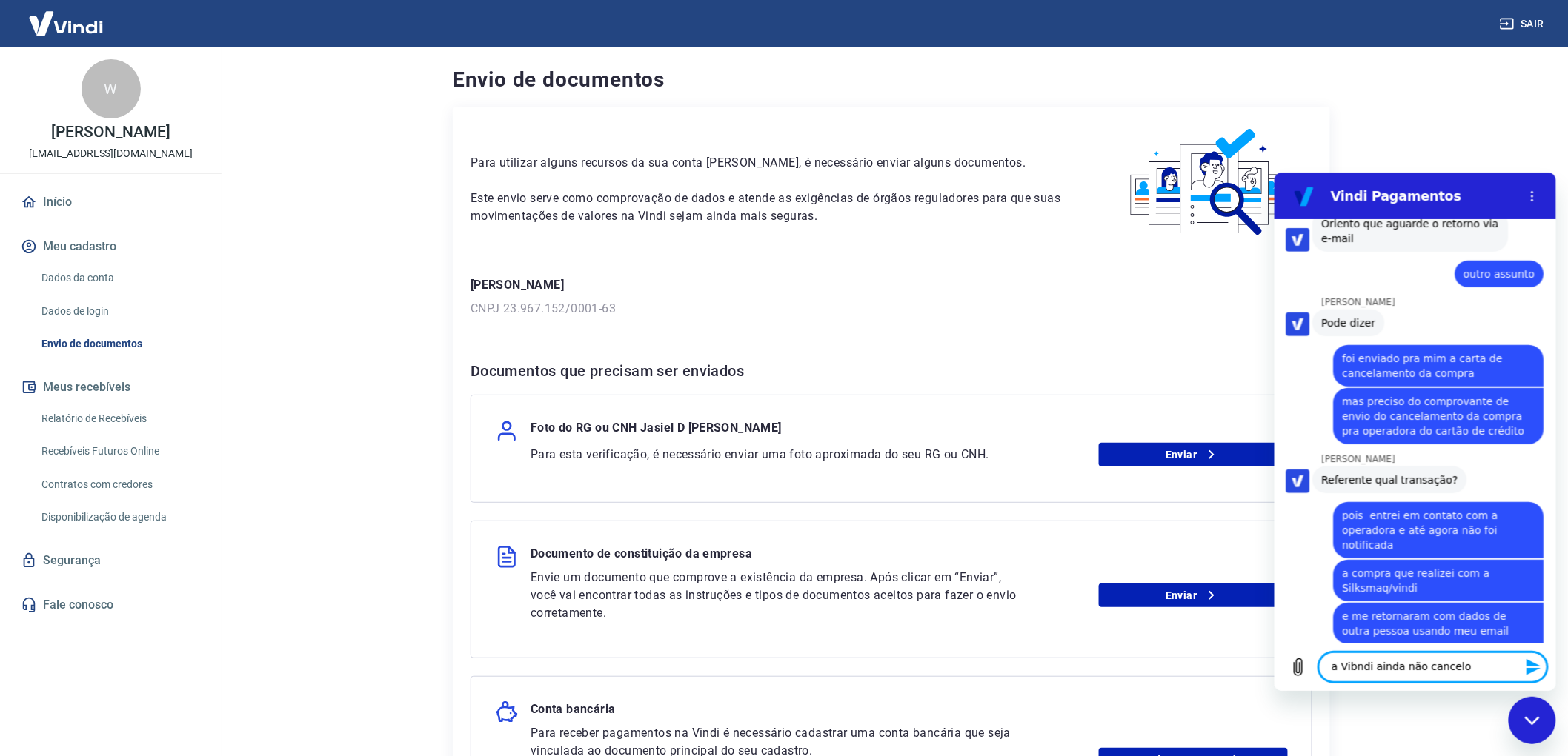
type textarea "a Vibndi ainda não cancelou"
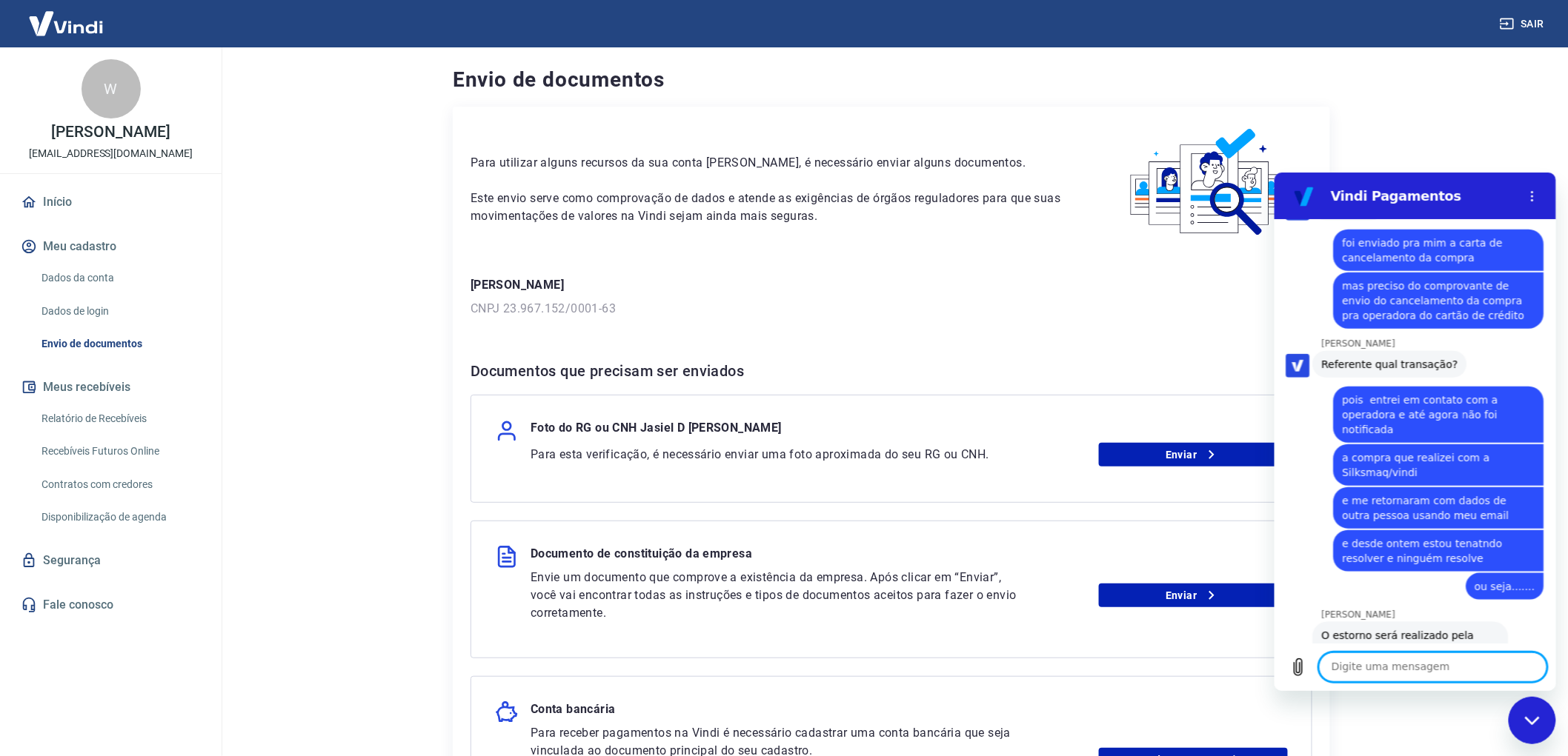
scroll to position [7598, 0]
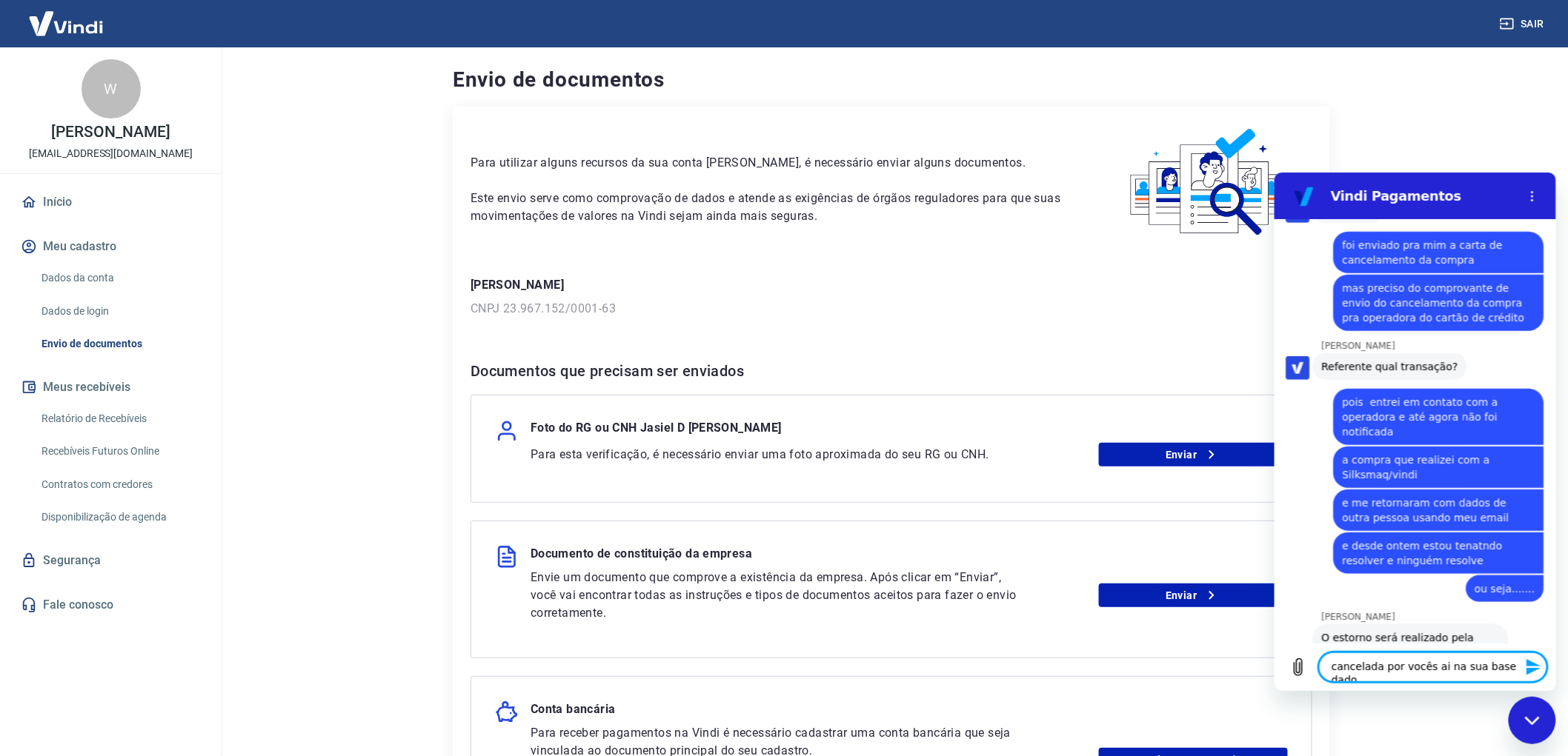
type textarea "cancelada por vocês ai na sua base dados"
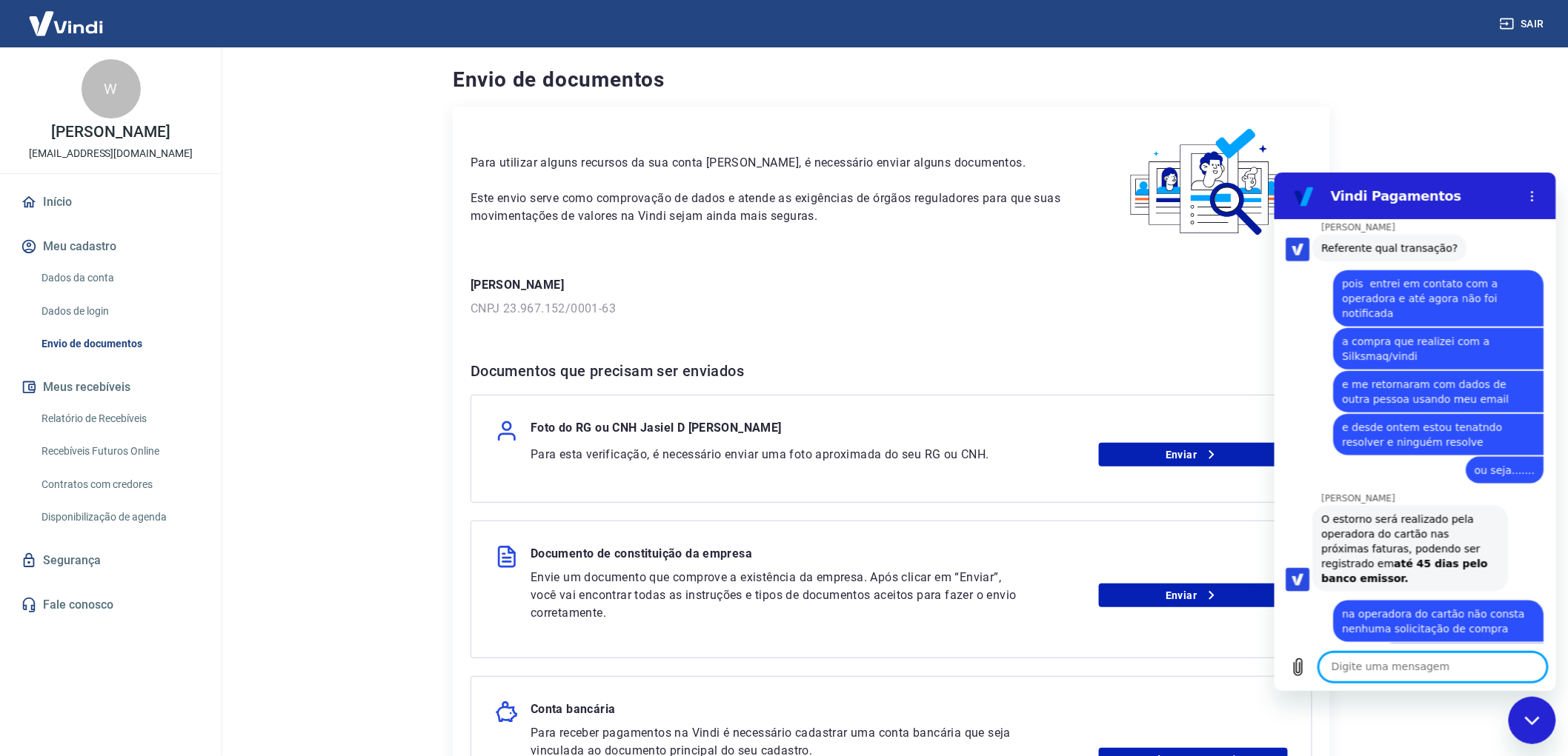
scroll to position [7721, 0]
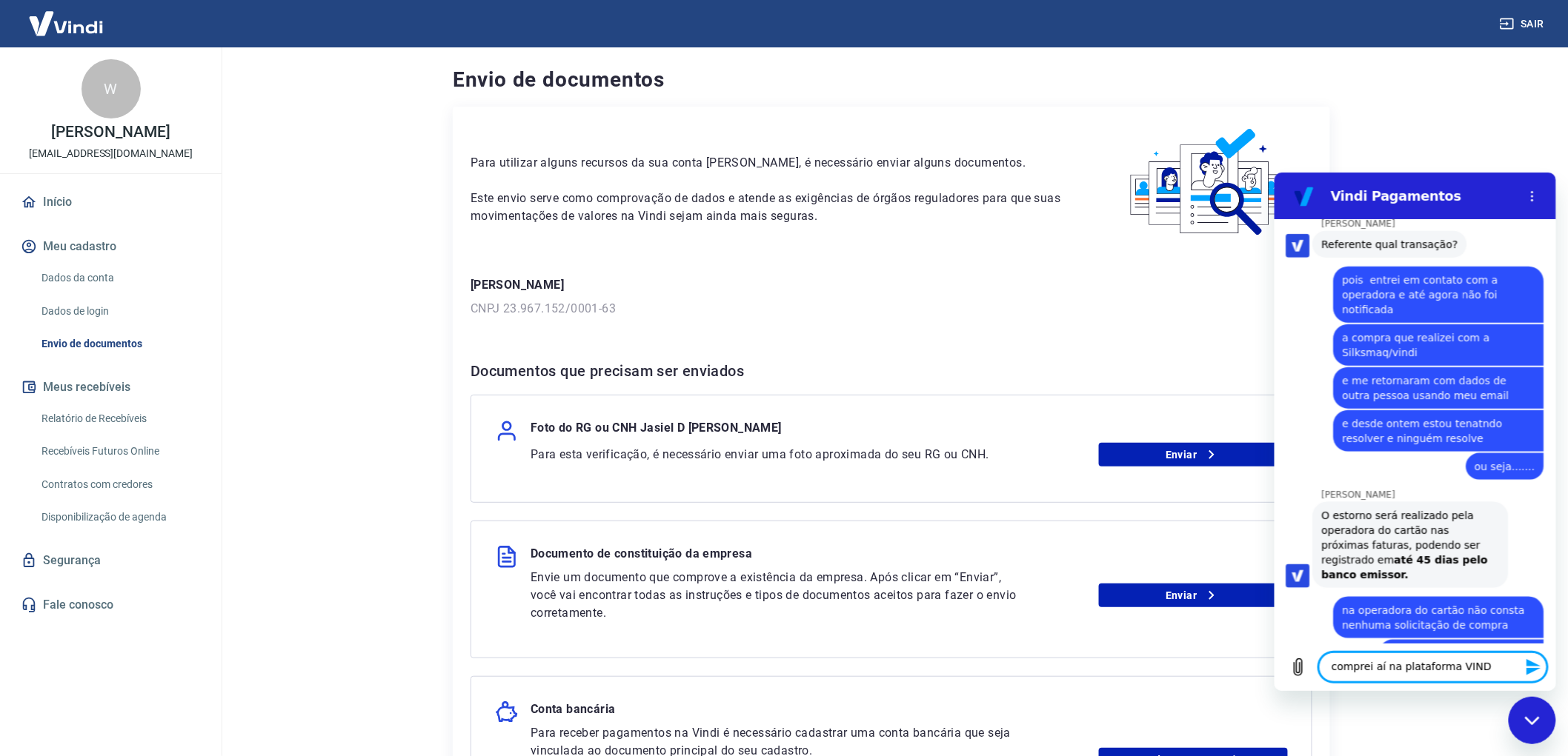
type textarea "comprei aí na plataforma VINDI"
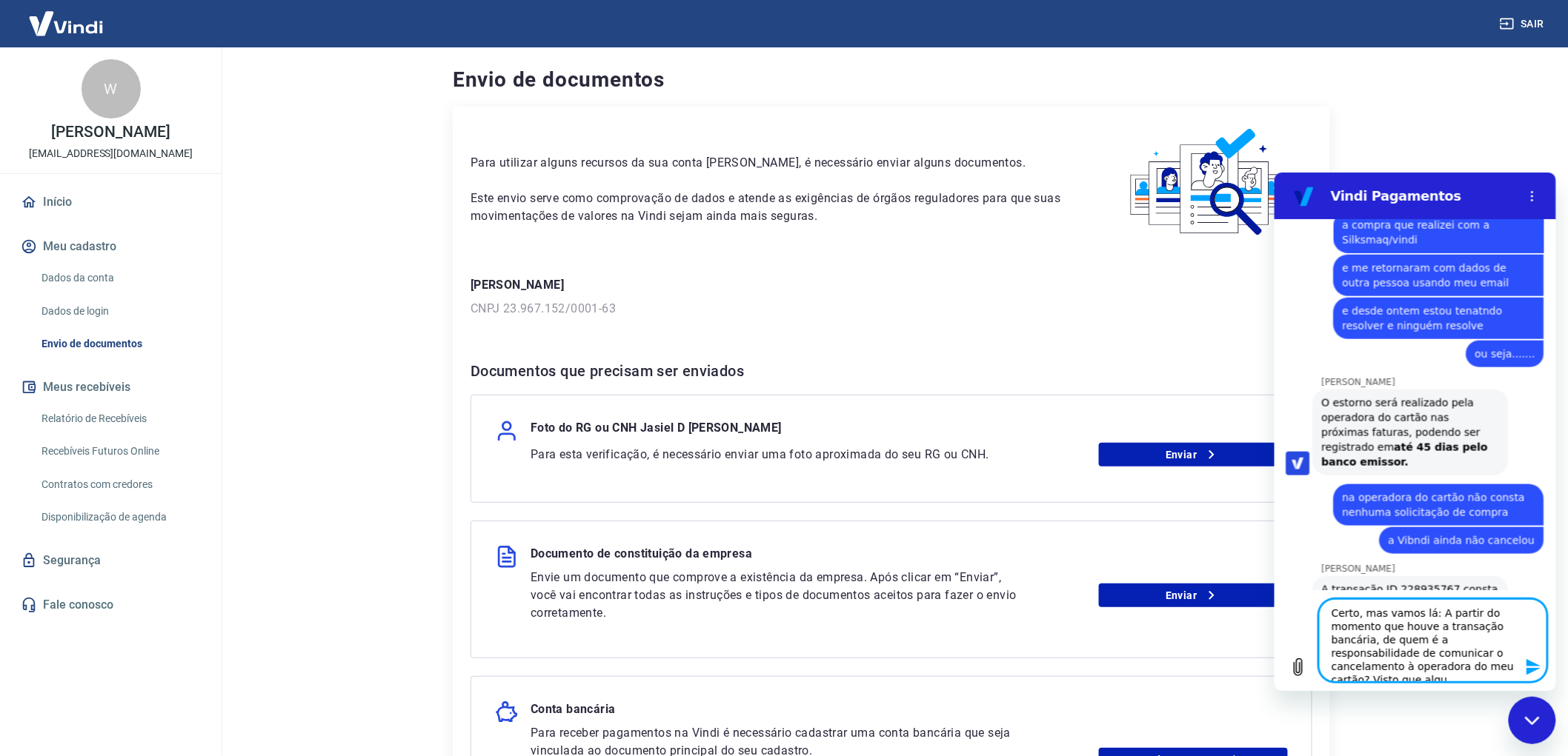
scroll to position [6, 0]
type textarea "Certo, mas vamos lá: A partir do momento que houve a transação bancária, de que…"
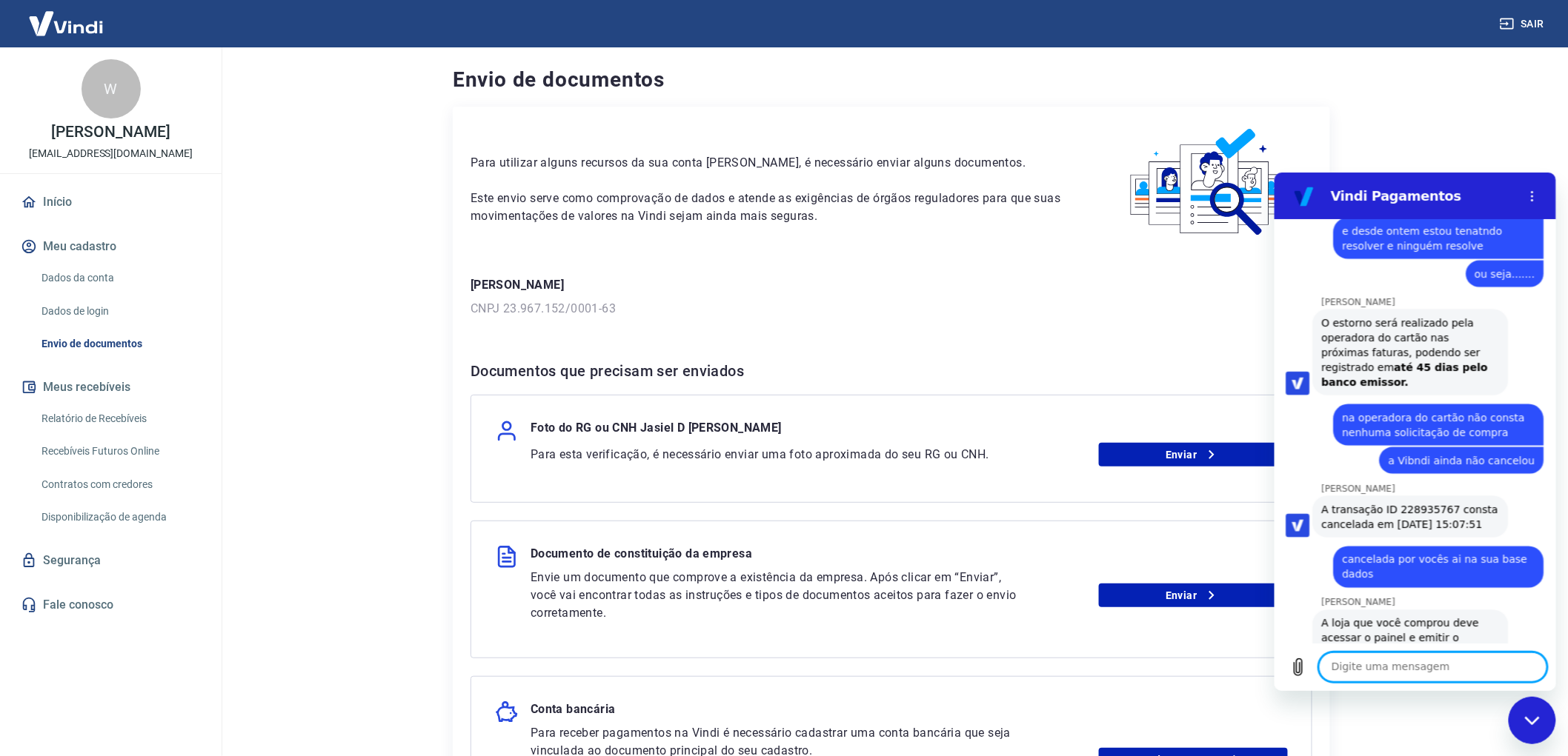
scroll to position [7916, 0]
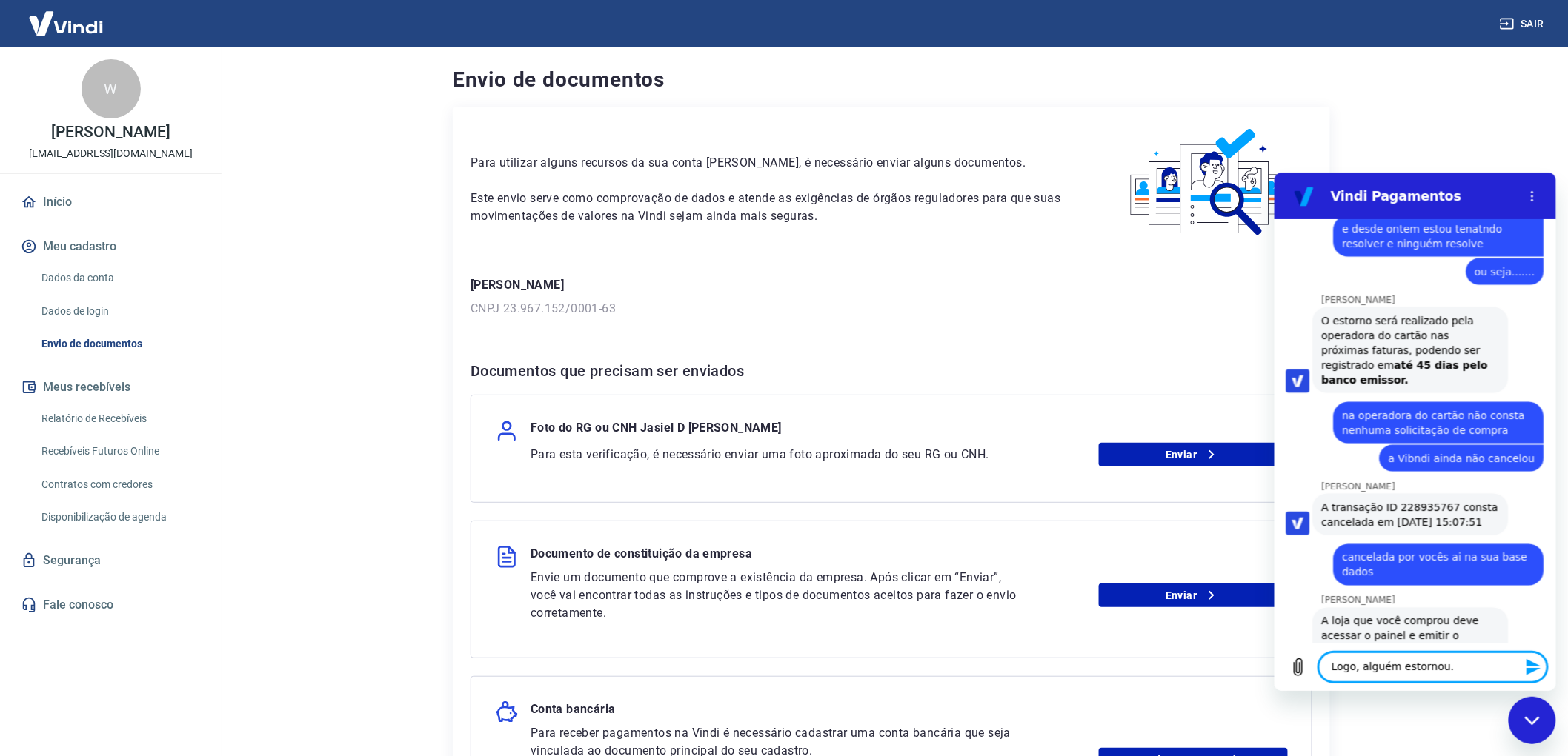
type textarea "Logo, alguém estornou."
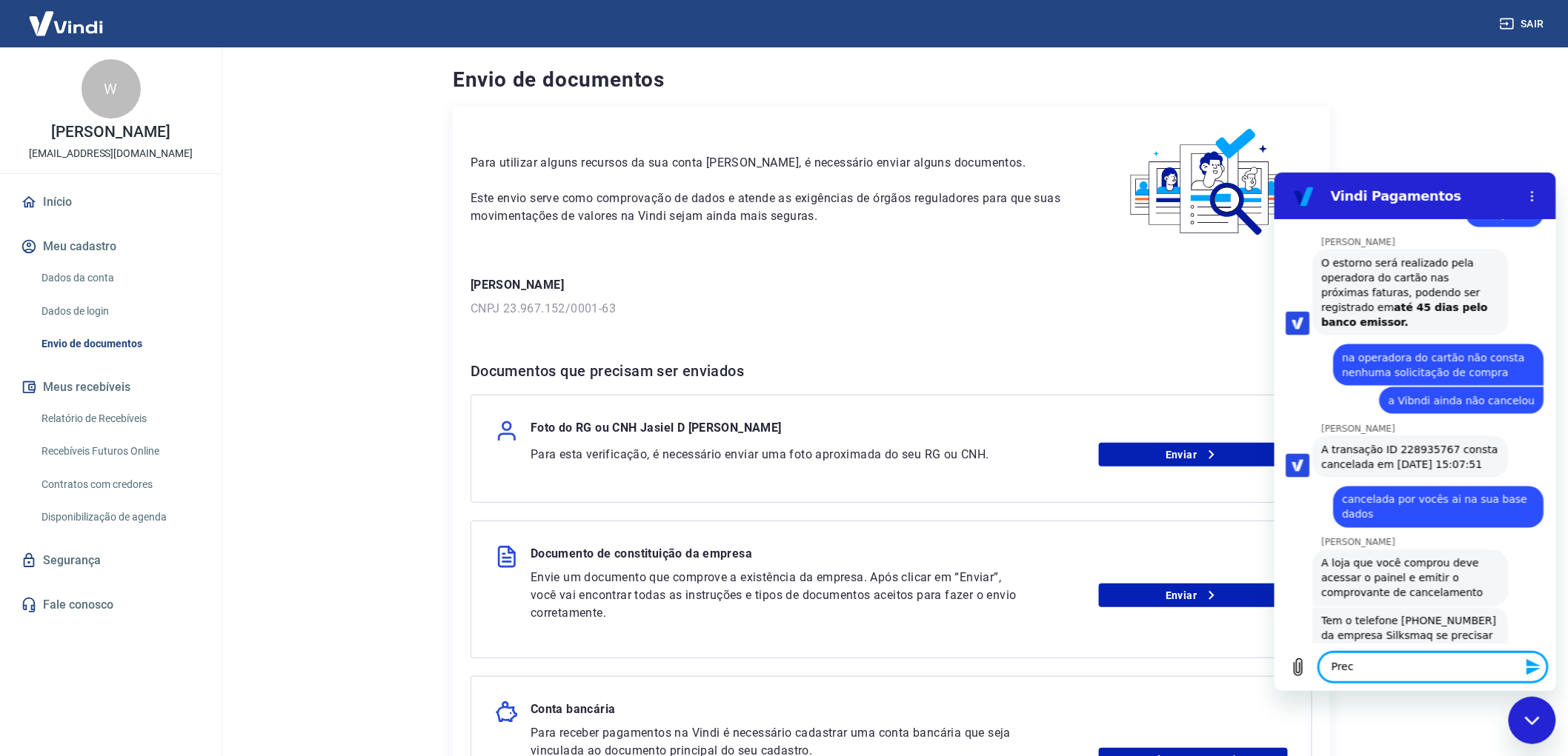
scroll to position [7973, 0]
type textarea "P"
type textarea "E"
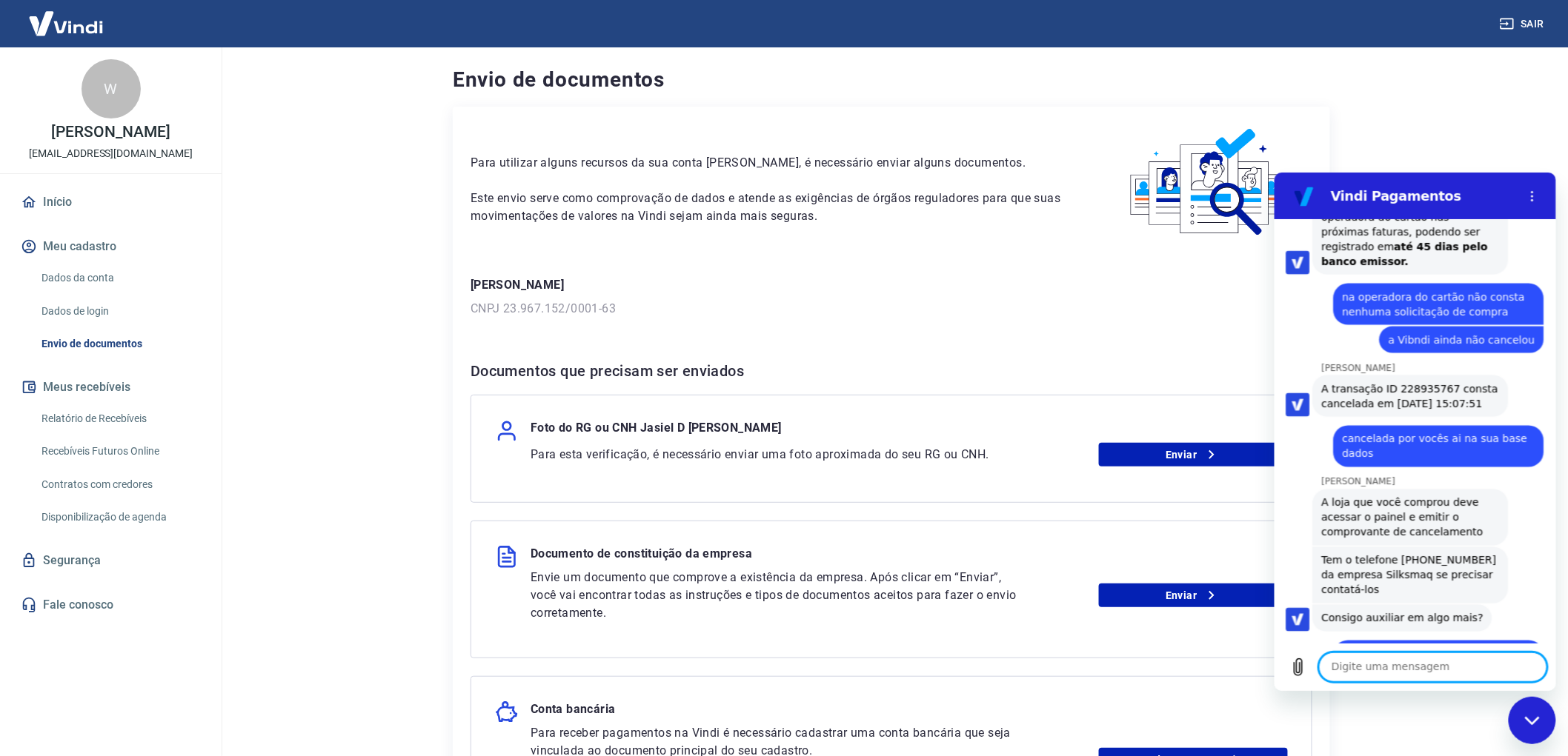
scroll to position [8038, 0]
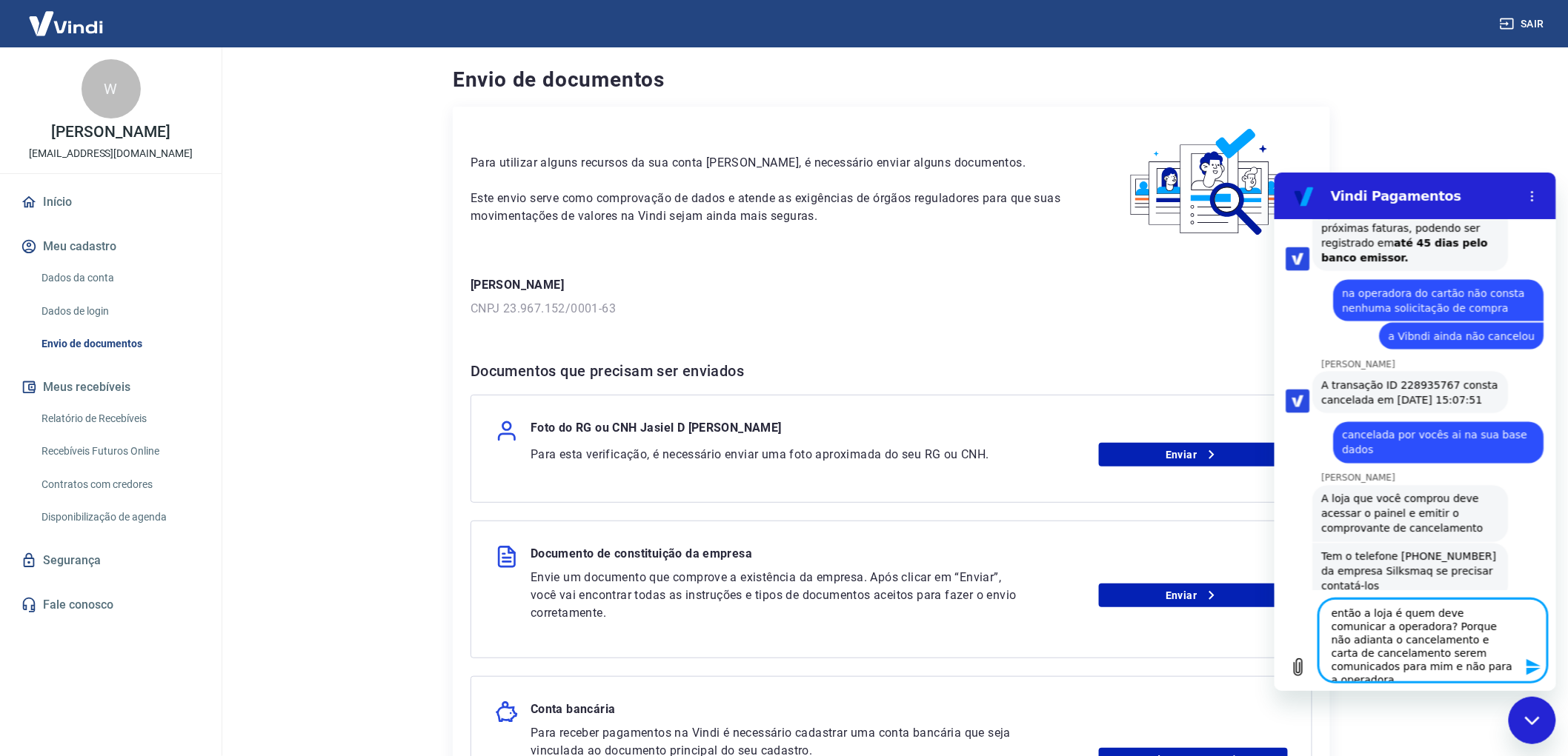
type textarea "então a loja é quem deve comunicar a operadora? Porque não adianta o cancelamen…"
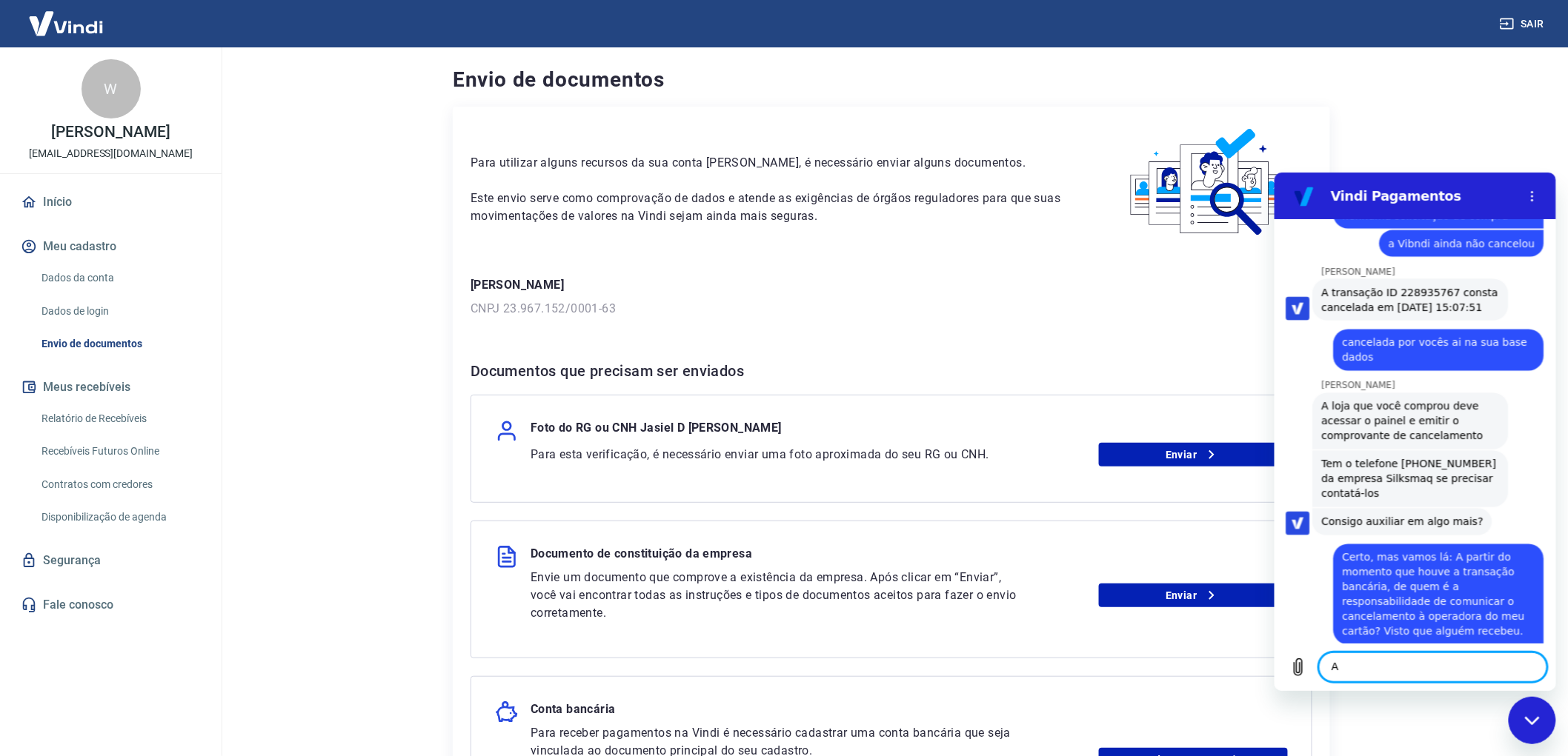
scroll to position [8132, 0]
type textarea "A"
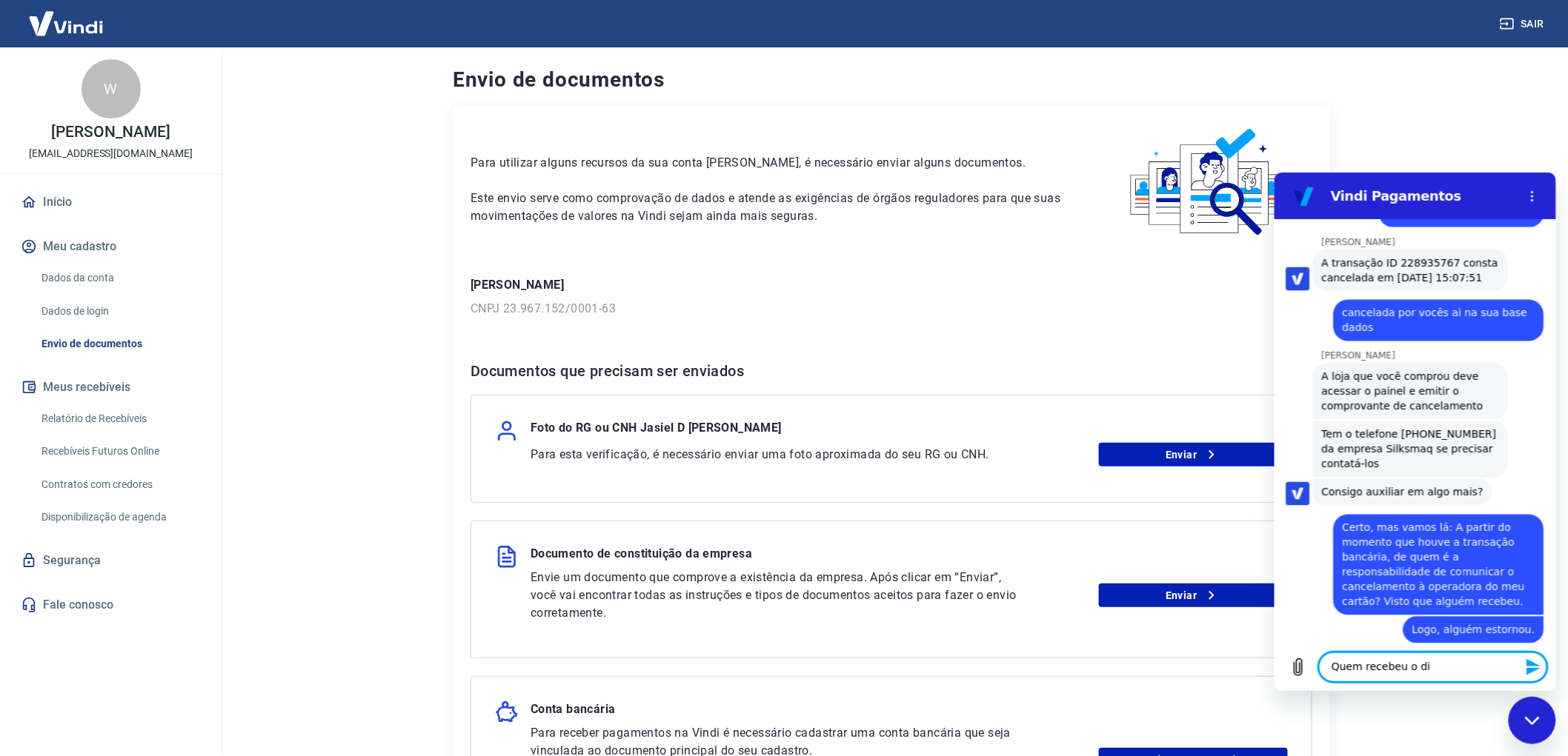
scroll to position [8161, 0]
type textarea "Quem recebeu o dinheiro?"
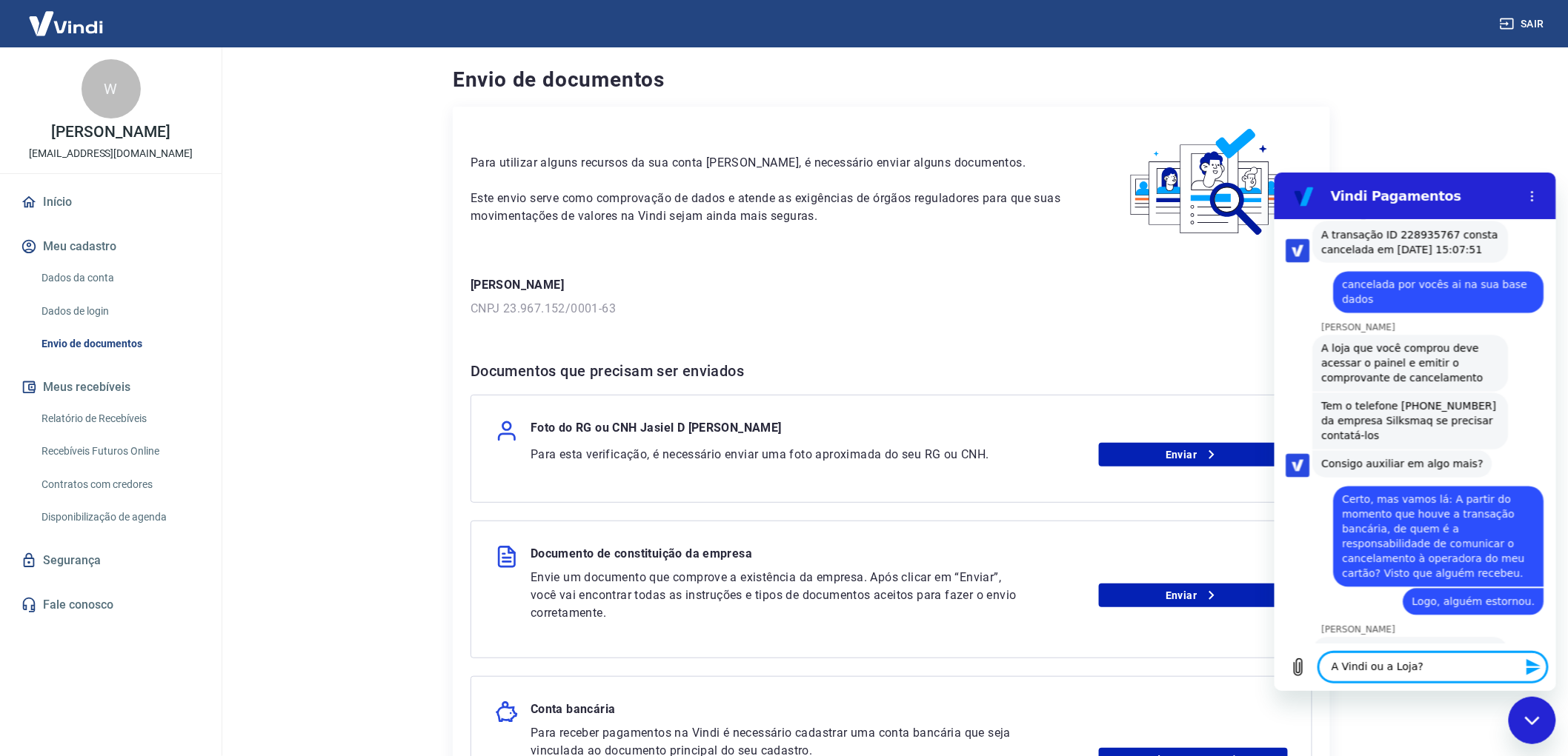
type textarea "A Vindi ou a Loja?"
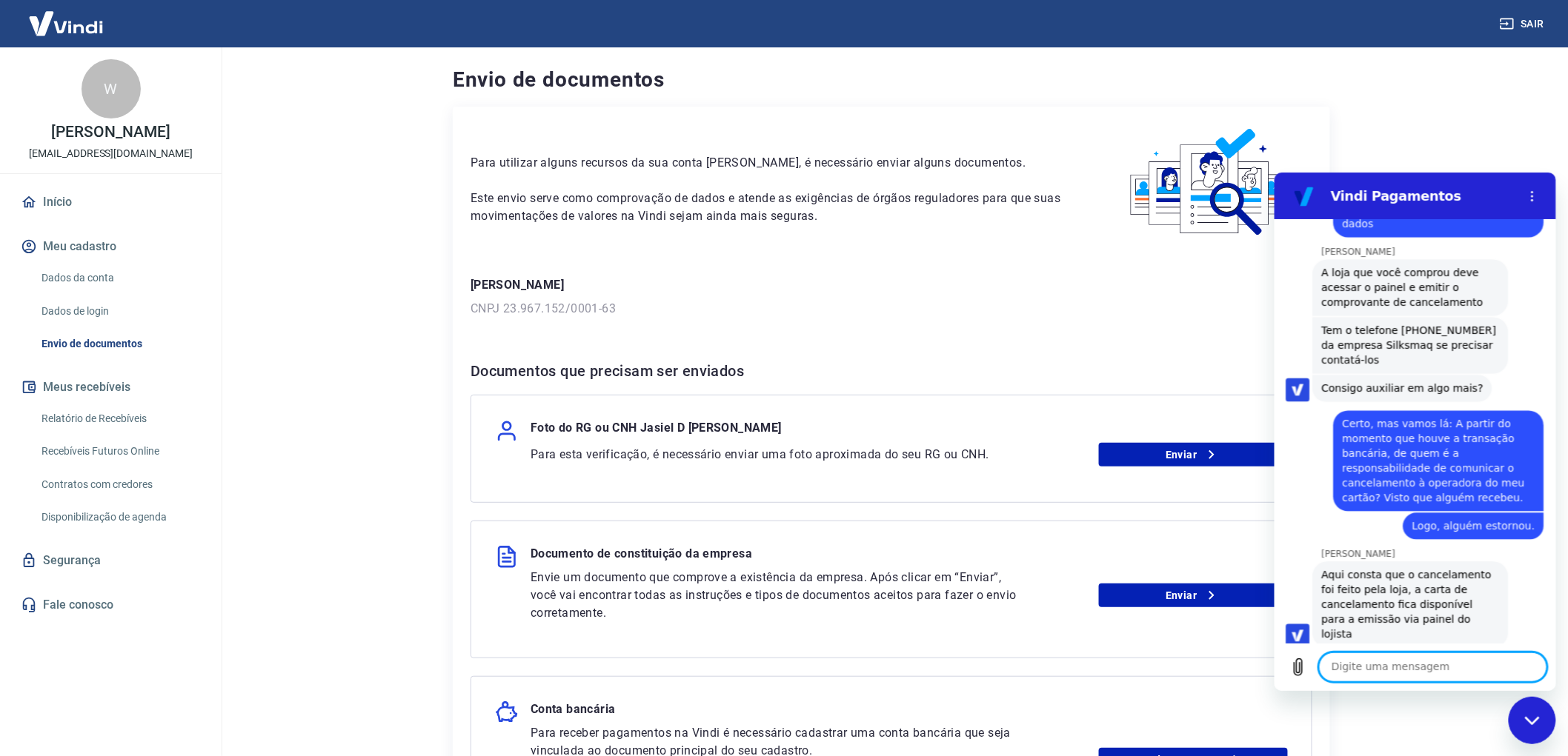
scroll to position [8267, 0]
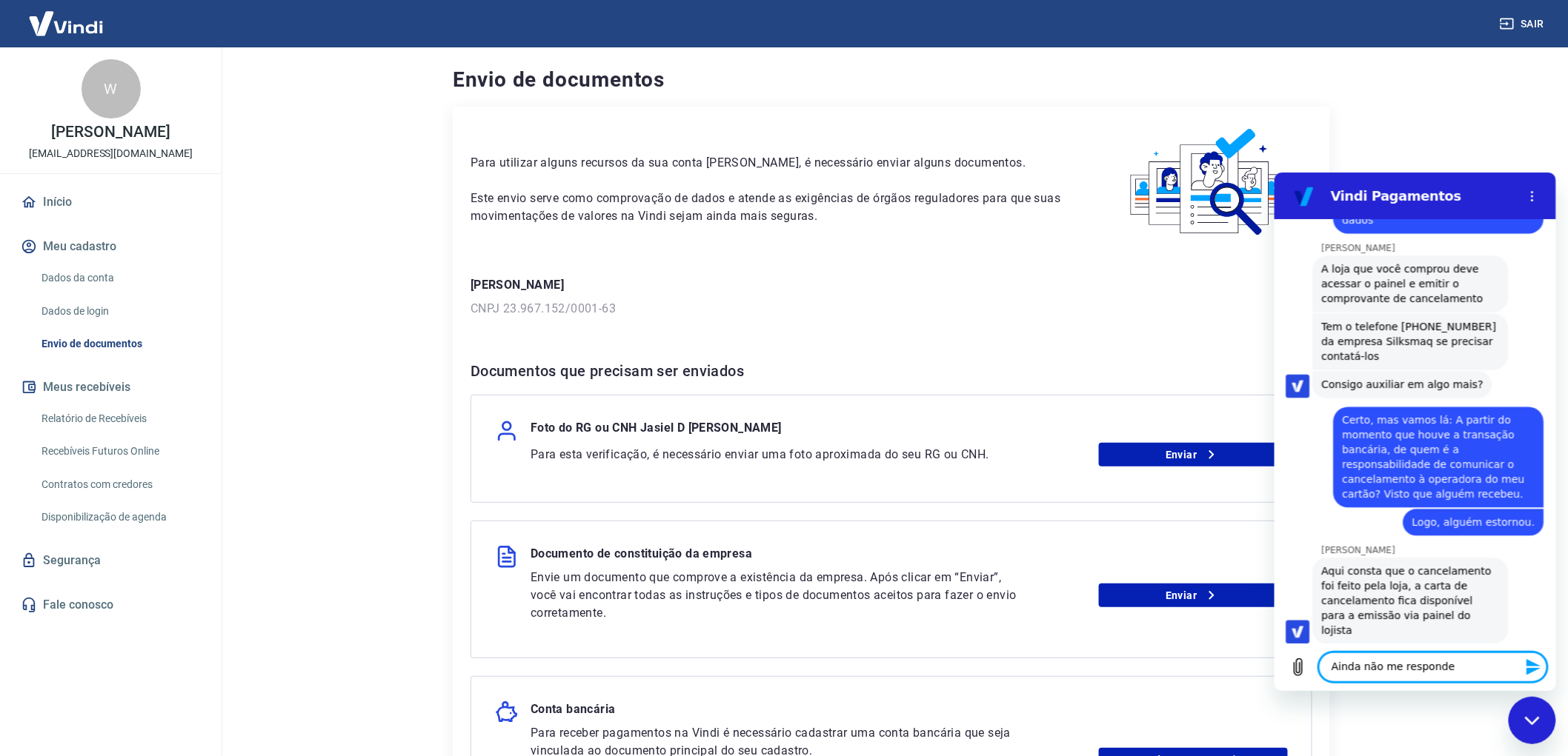
type textarea "Ainda não me respondeu"
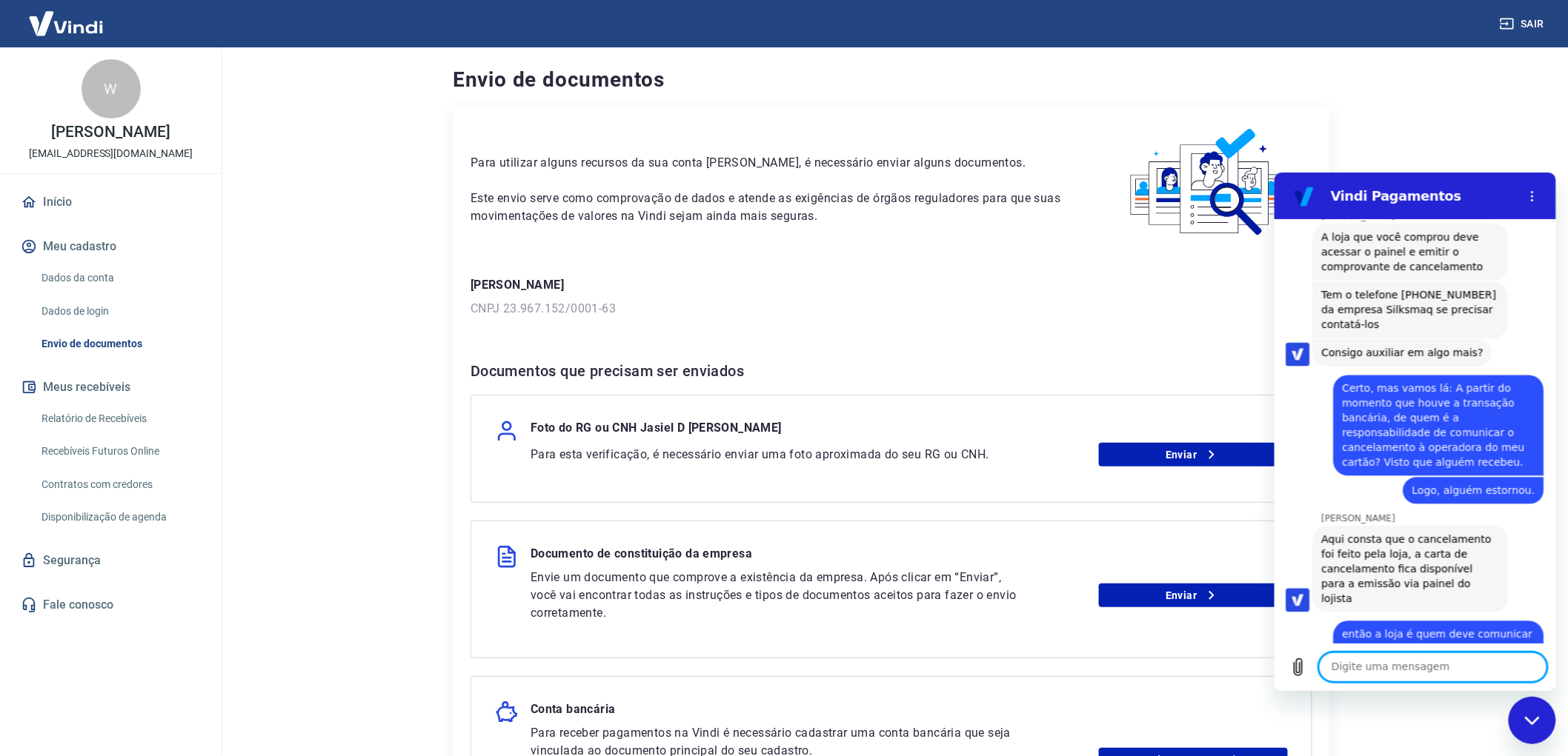
scroll to position [8303, 0]
type textarea "\"
type textarea "Quem recebeu a compra?"
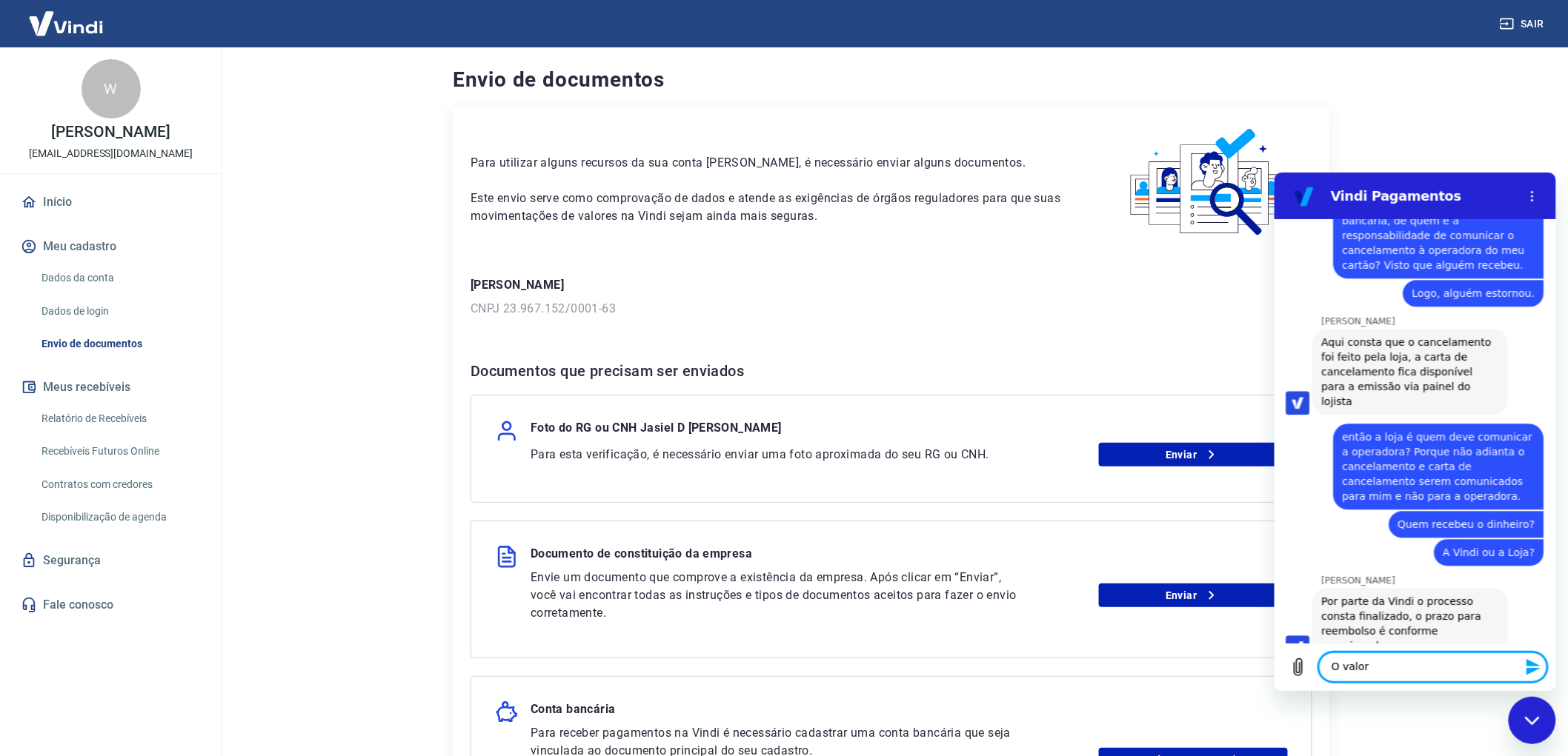
scroll to position [8505, 0]
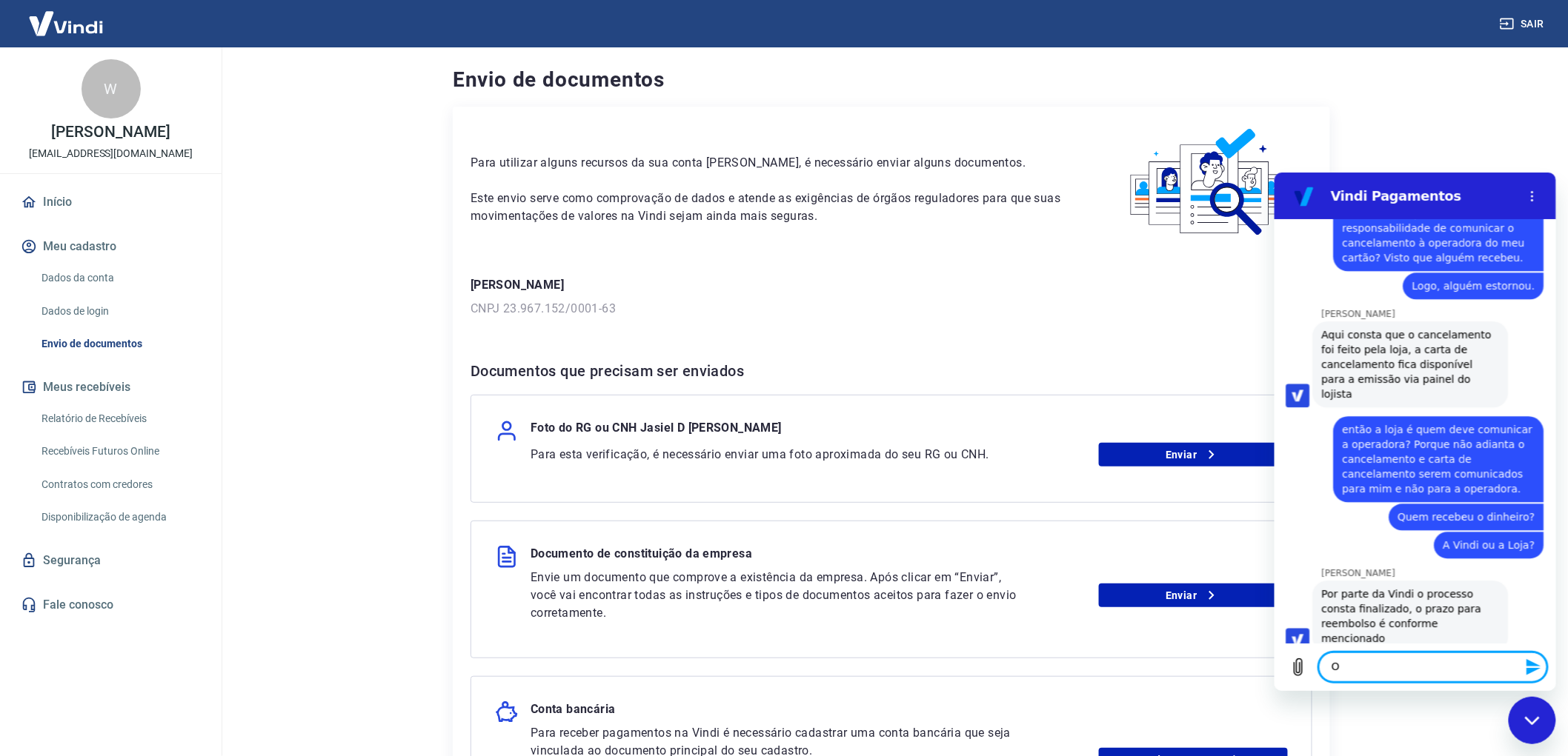
type textarea "O"
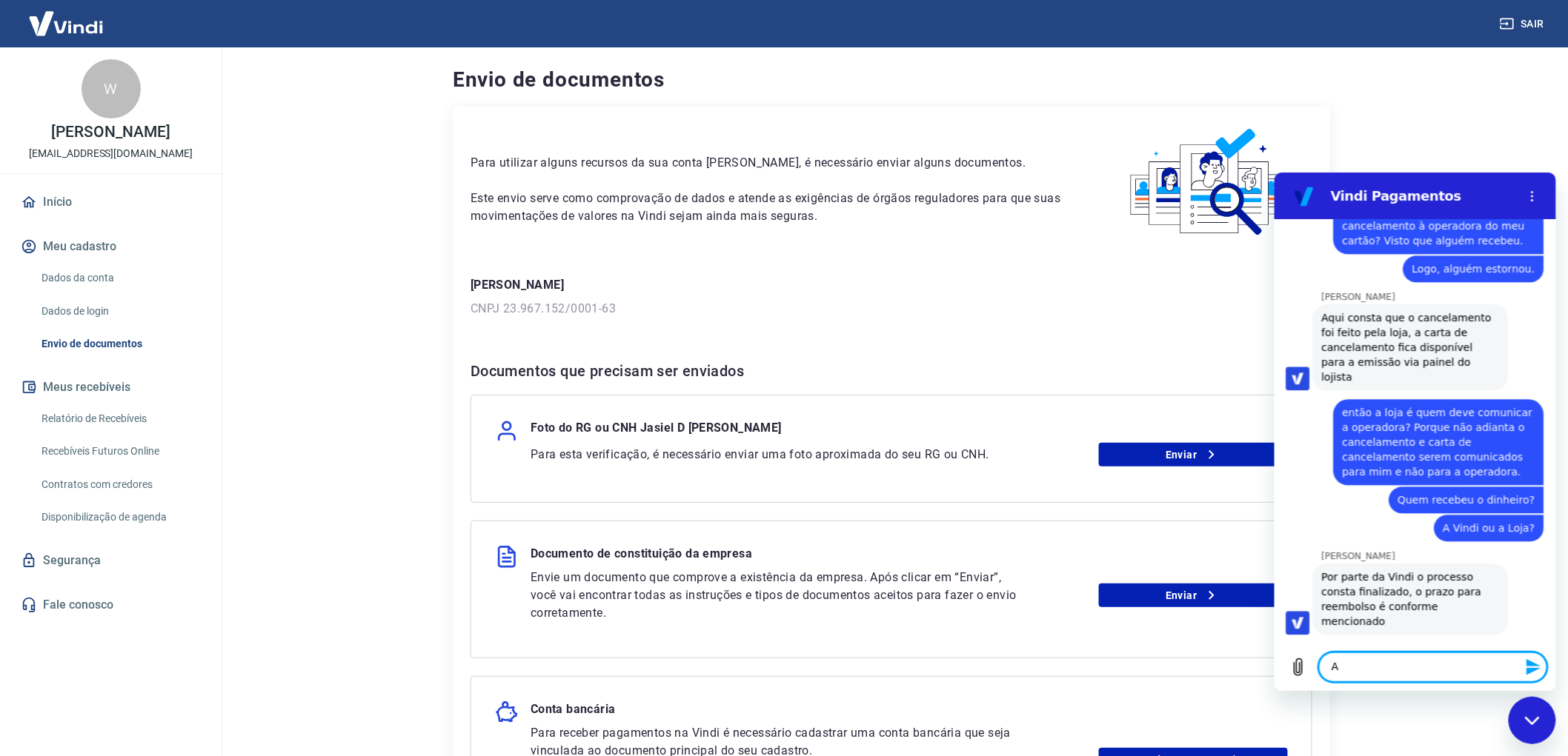
scroll to position [8524, 0]
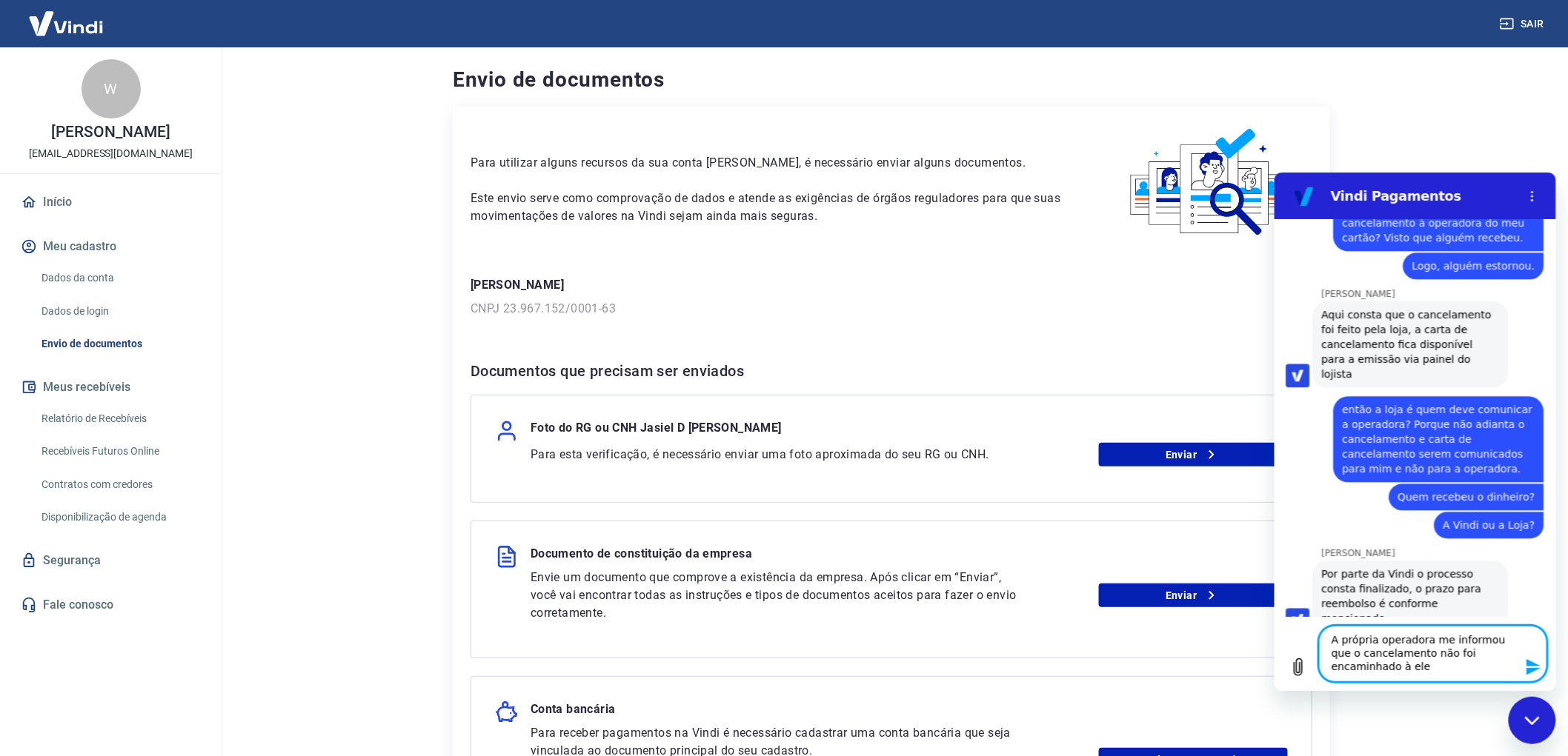
type textarea "A própria operadora me informou que o cancelamento não foi encaminhado à eles"
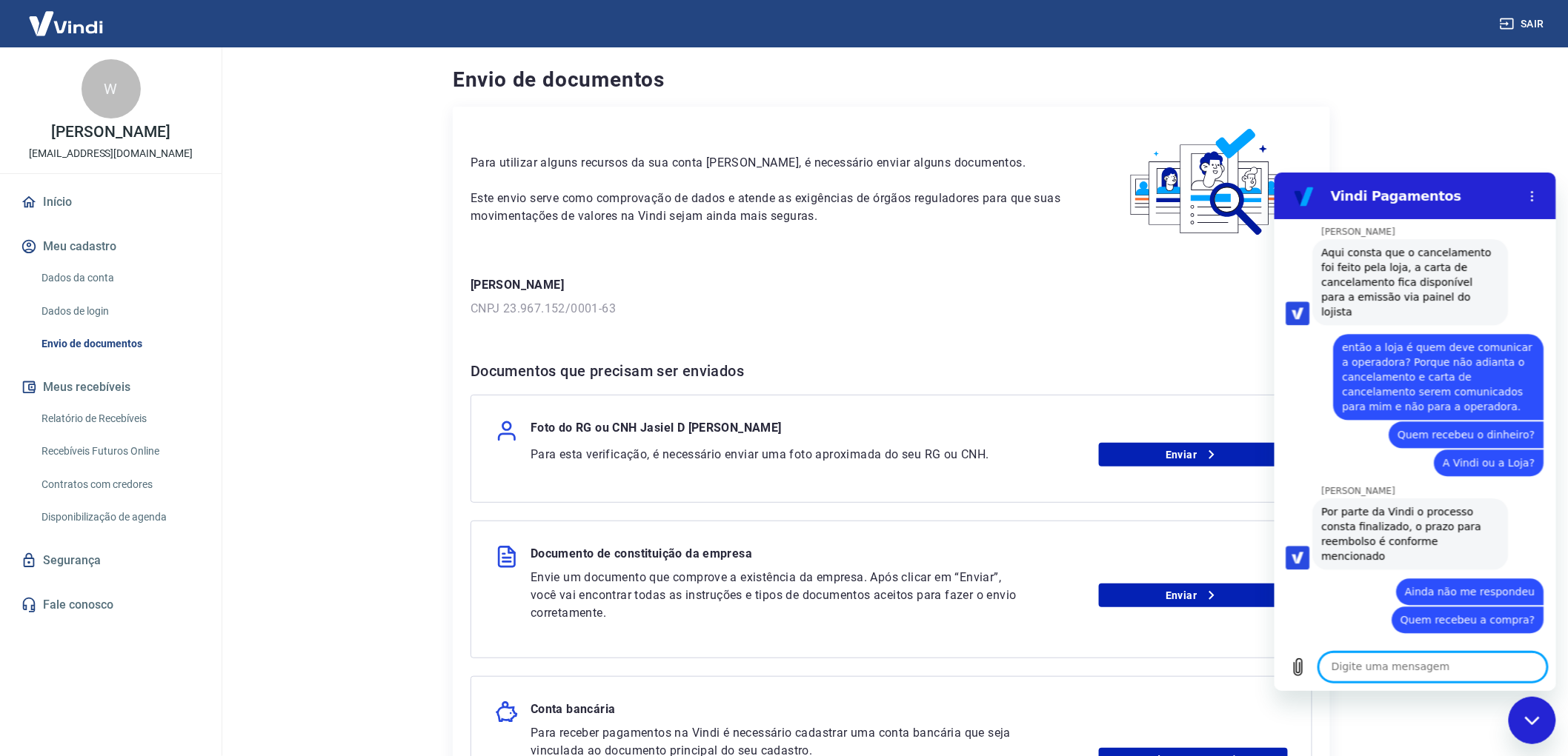
scroll to position [8589, 0]
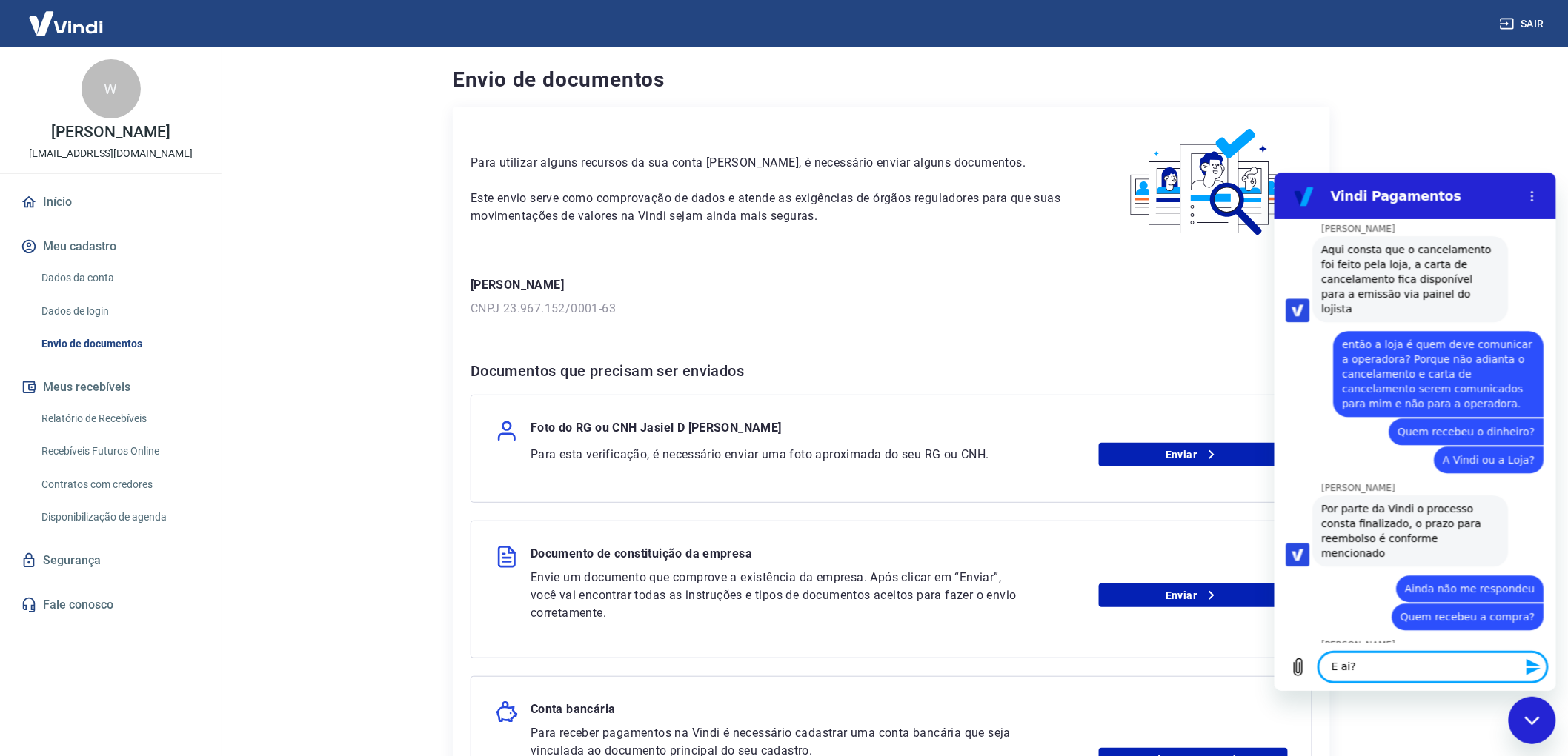
type textarea "E ai?"
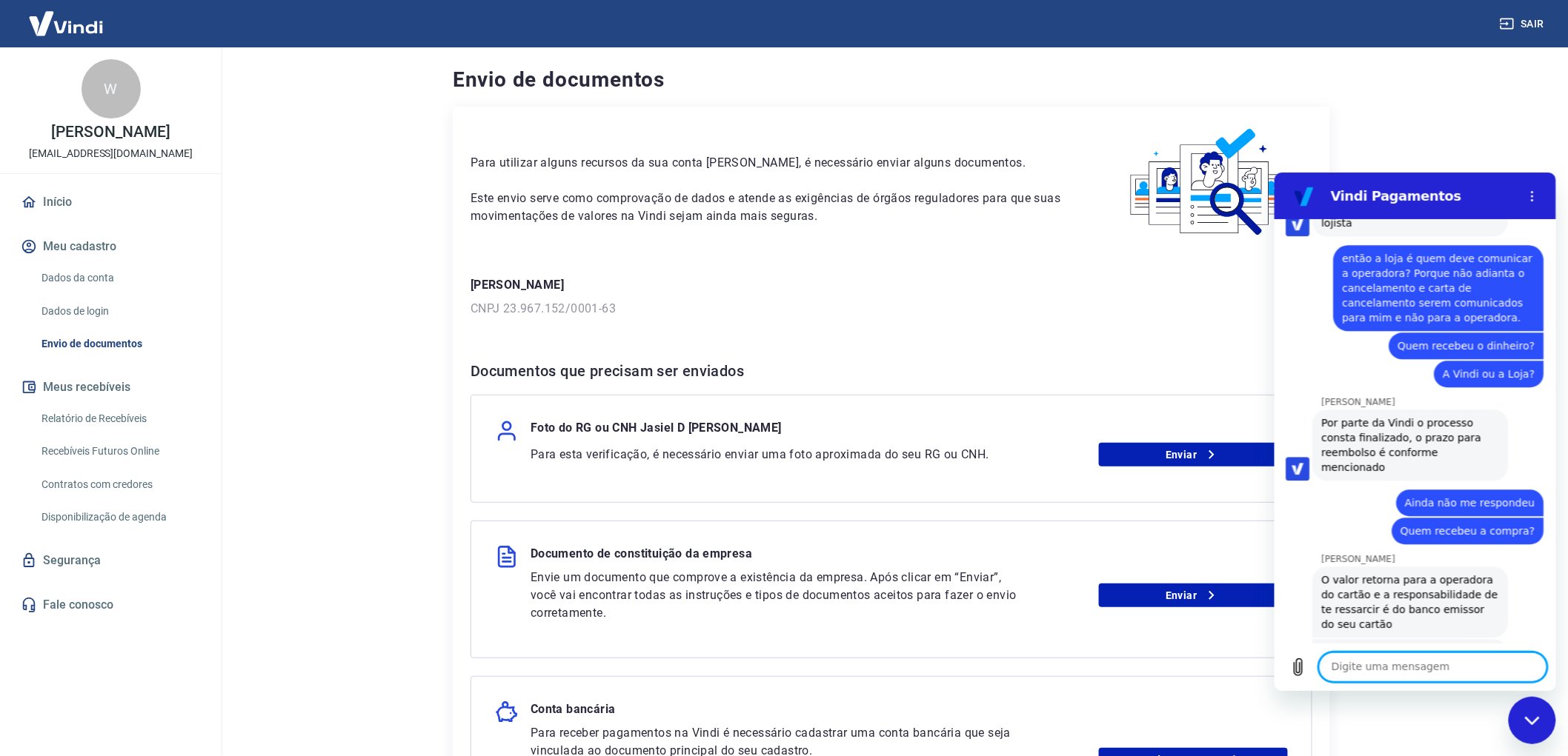
scroll to position [8675, 0]
type textarea "M"
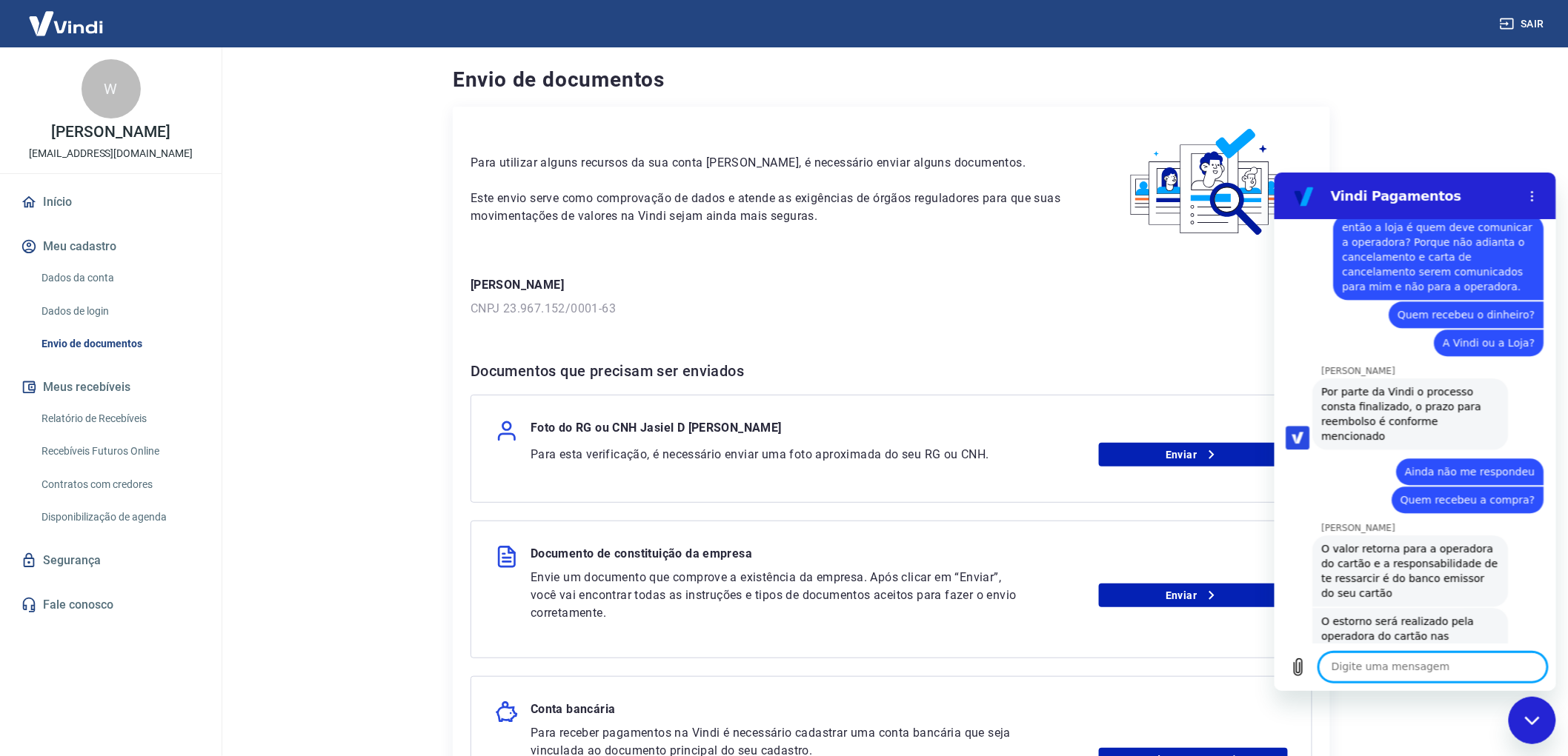
scroll to position [8709, 0]
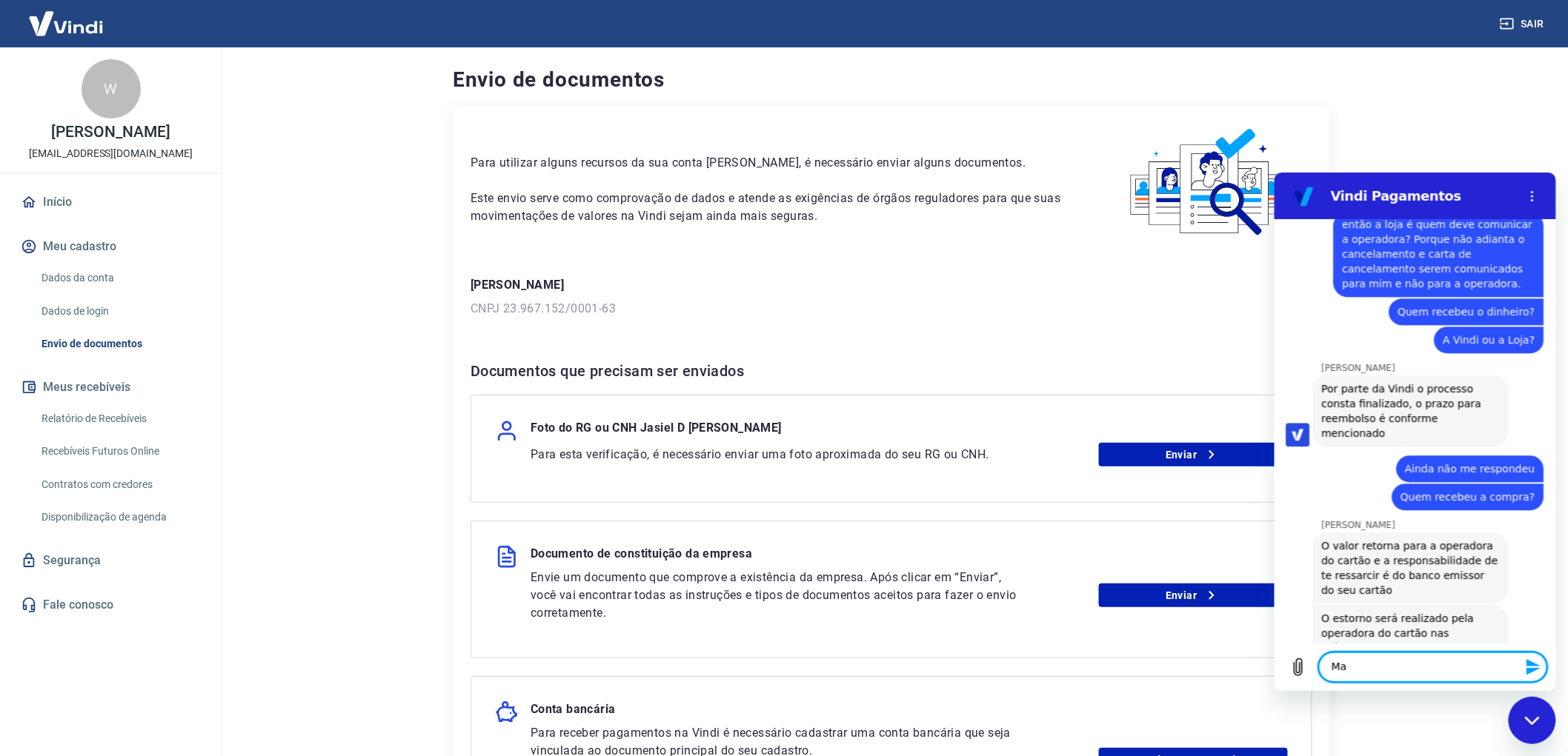
type textarea "M"
type textarea "Esse valor está de posse da Vindi ou da loja?"
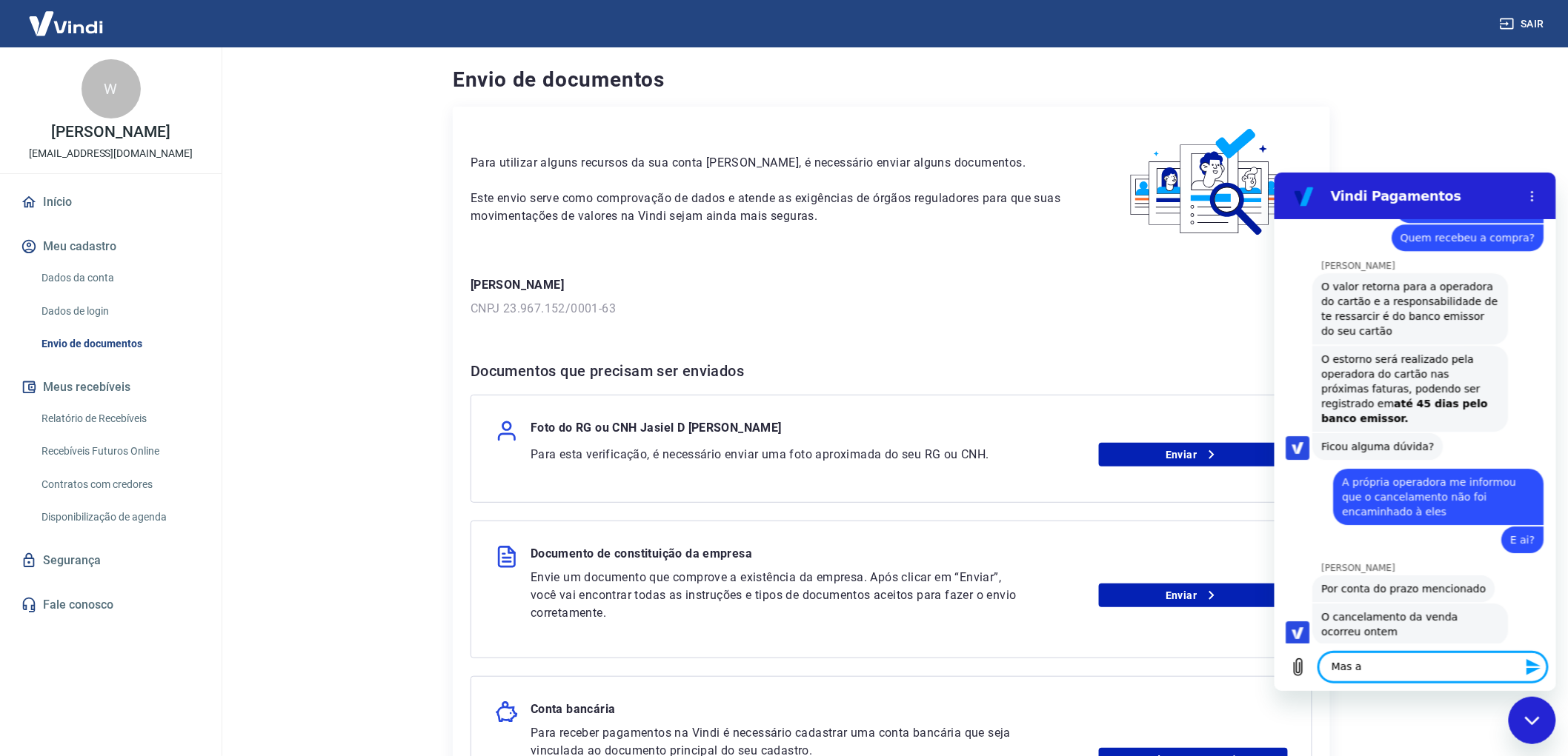
scroll to position [8976, 0]
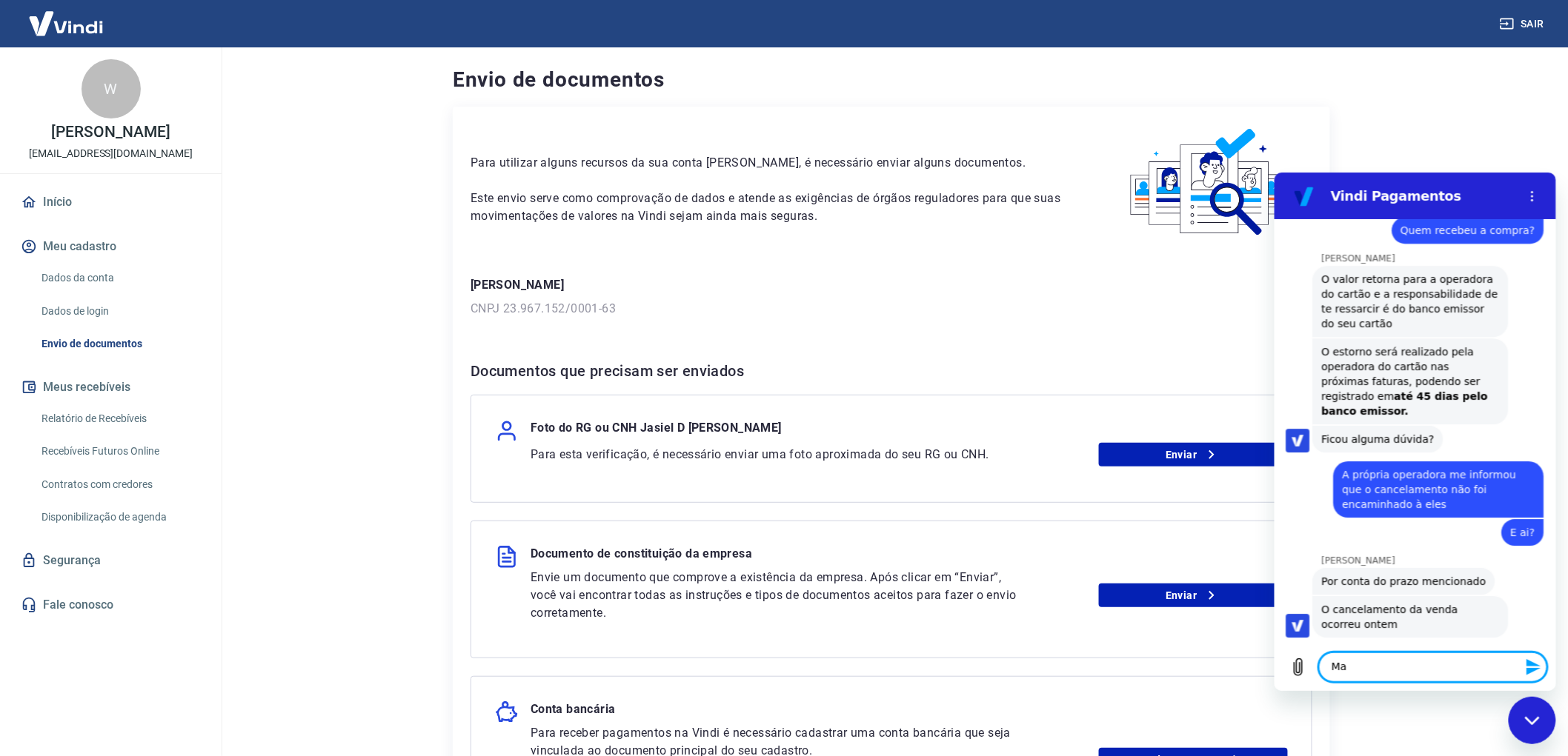
type textarea "M"
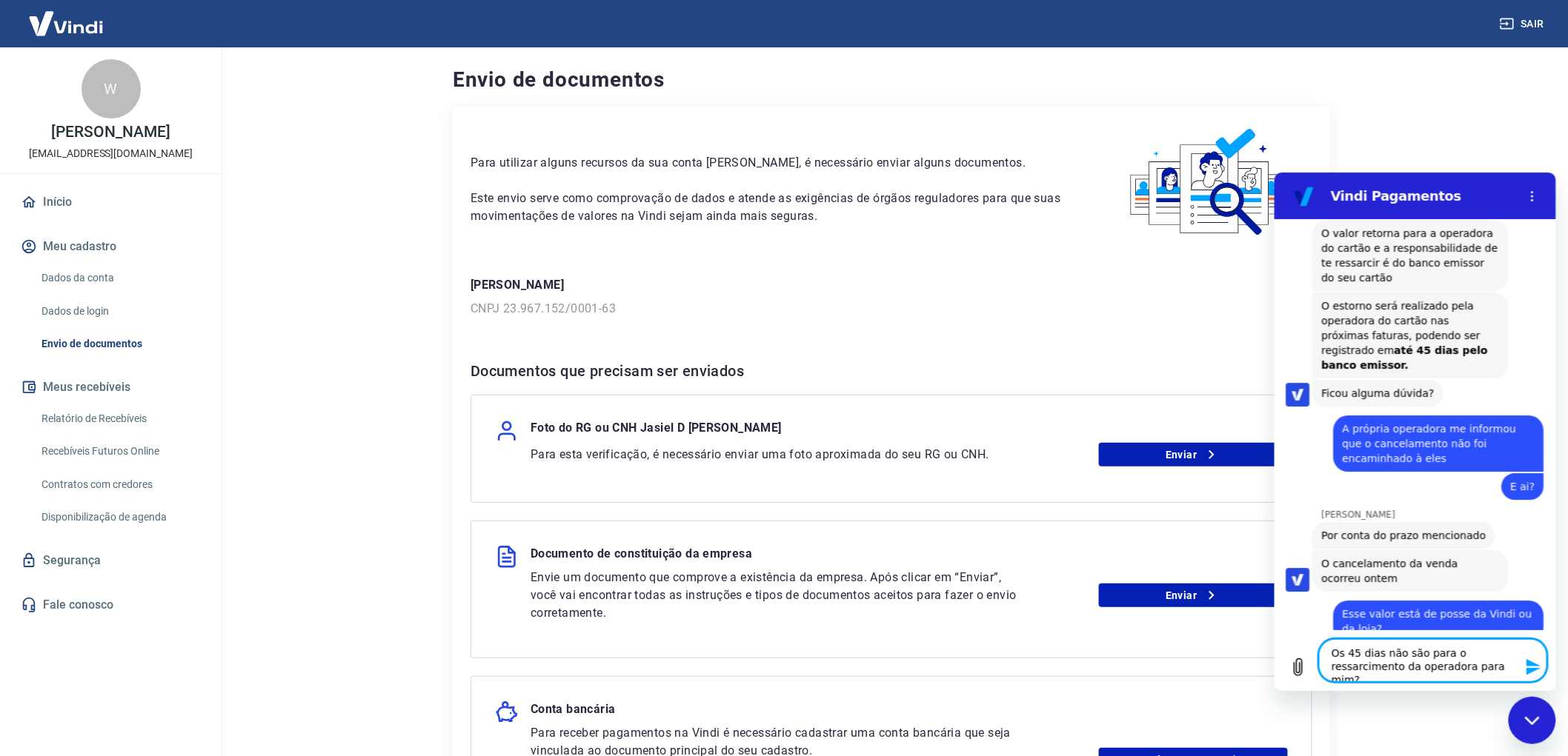
scroll to position [9025, 0]
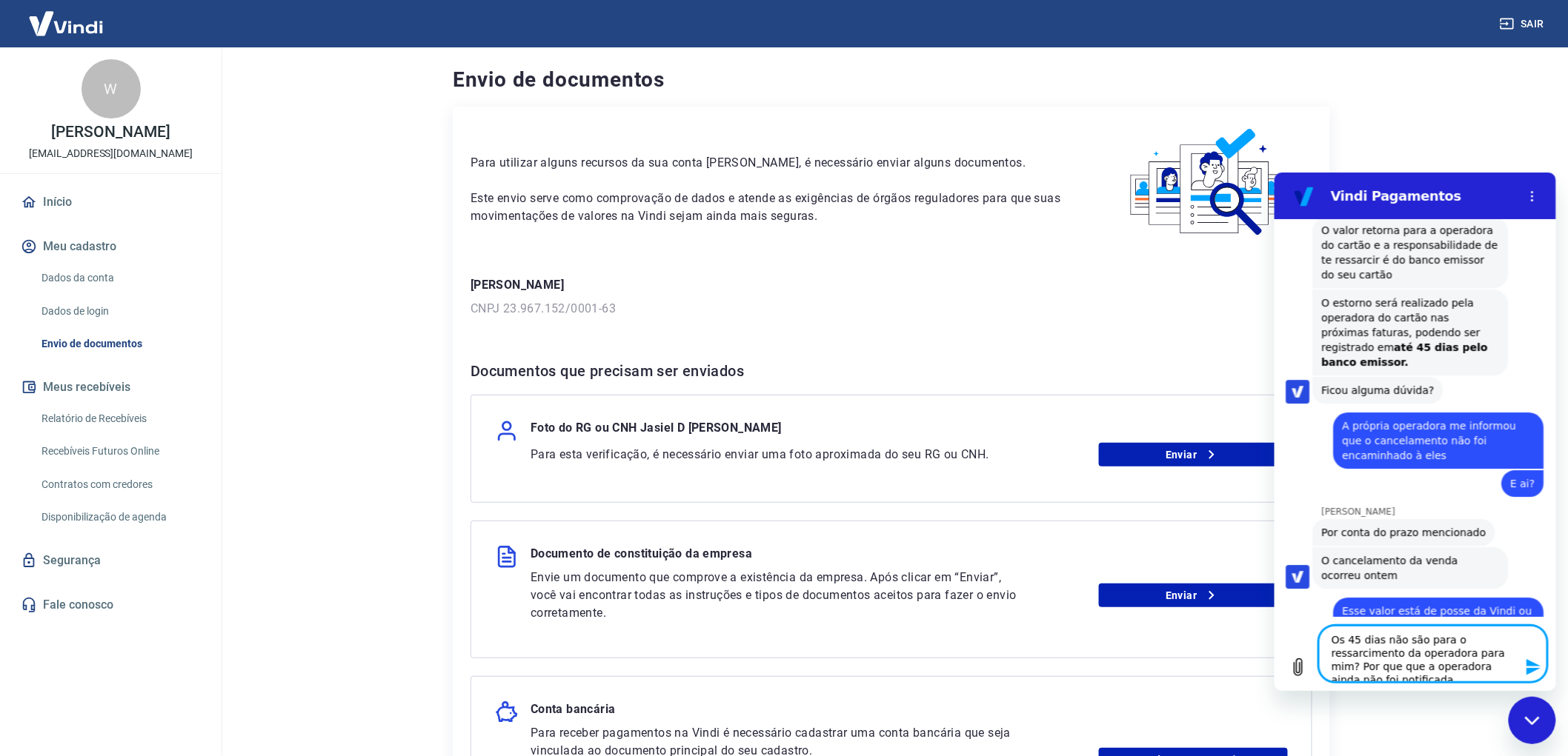
type textarea "Os 45 dias não são para o ressarcimento da operadora para mim? Por que que a op…"
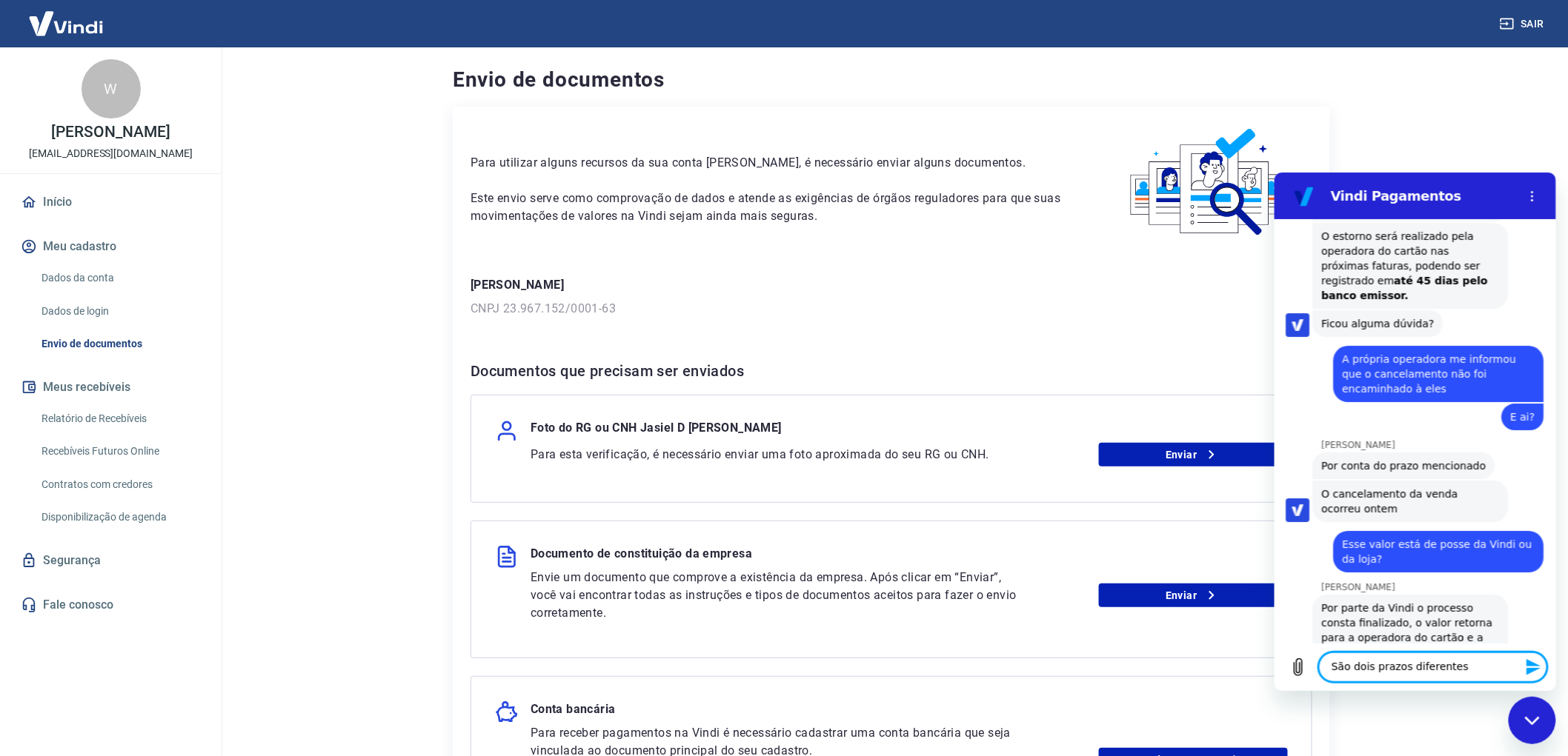
scroll to position [9120, 0]
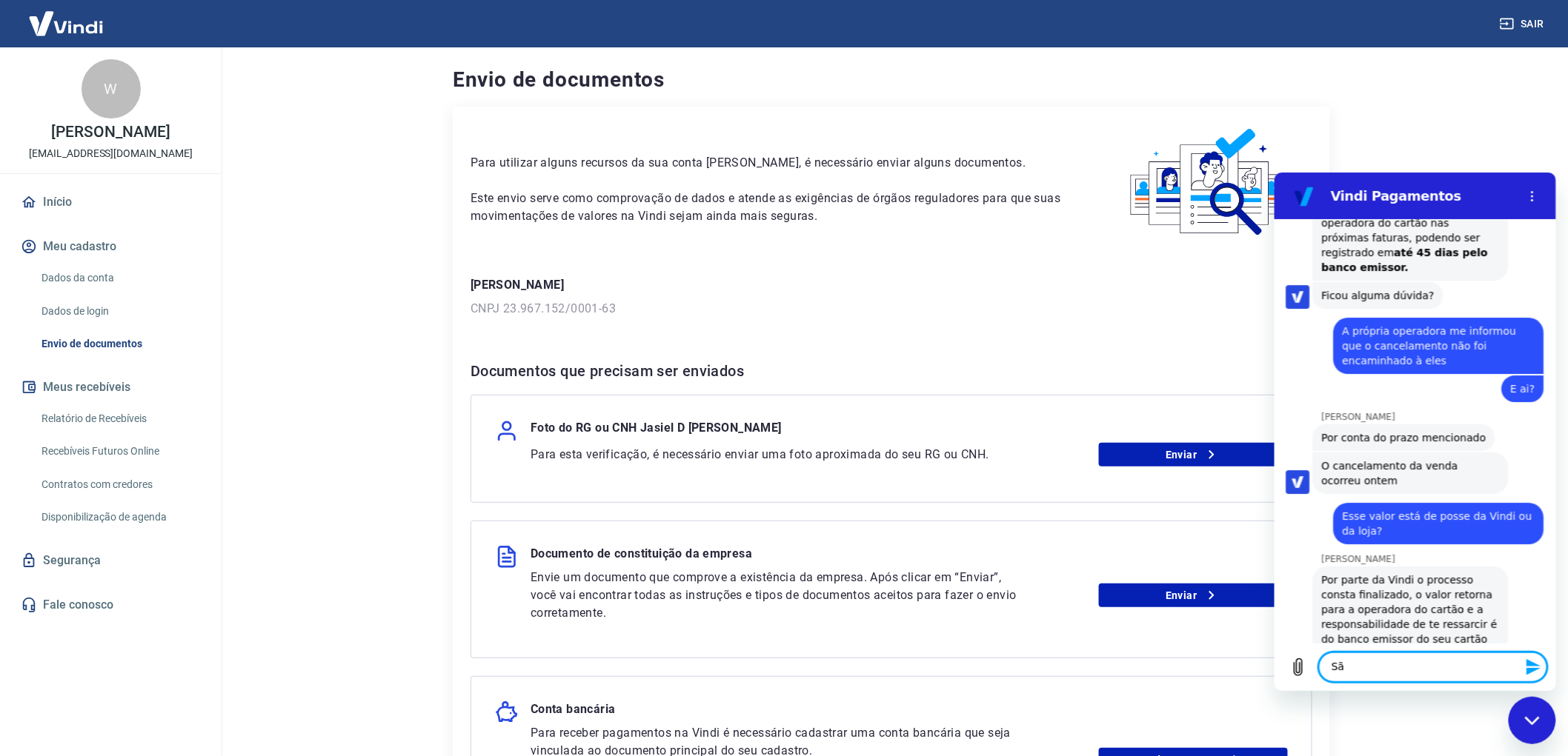
type textarea "S"
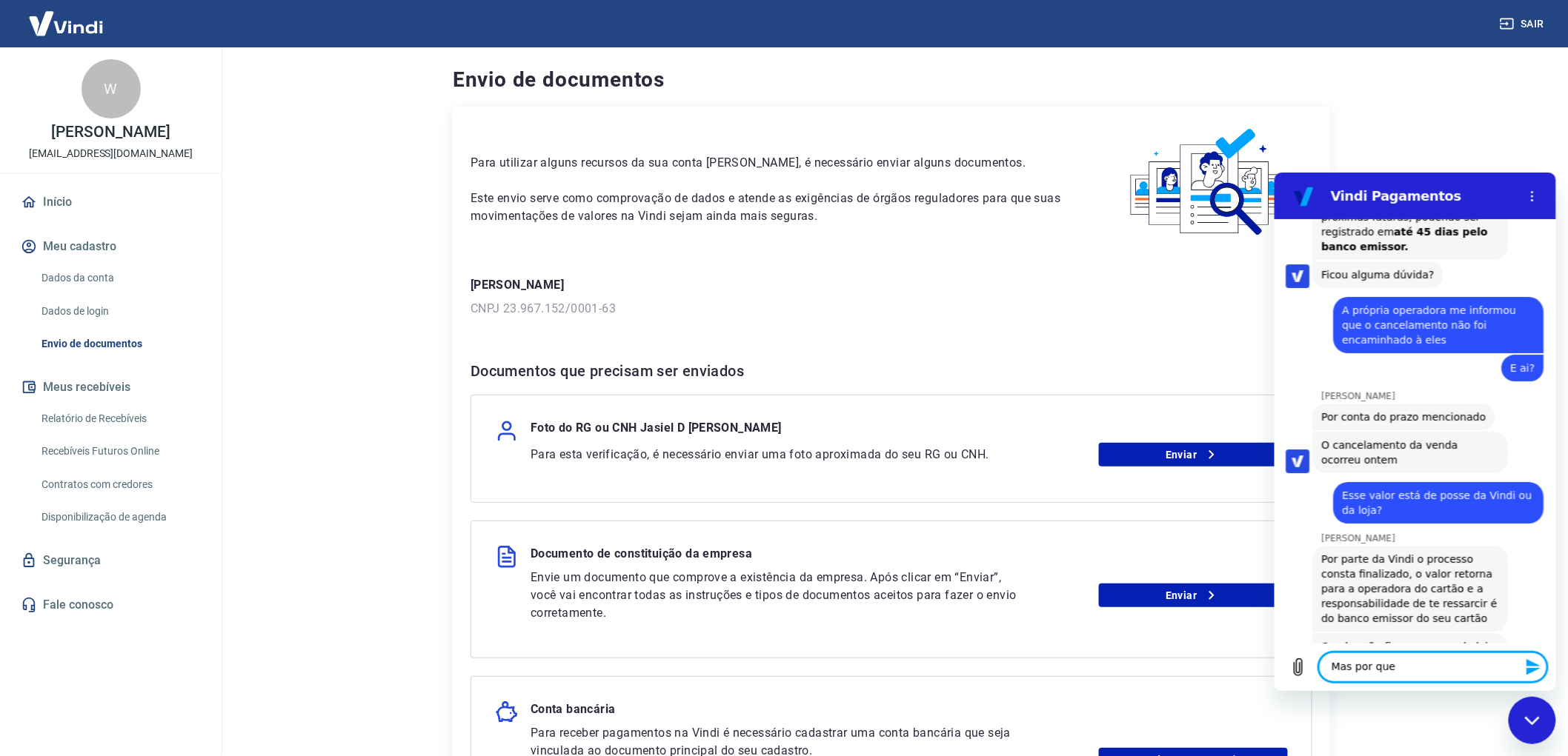
scroll to position [9148, 0]
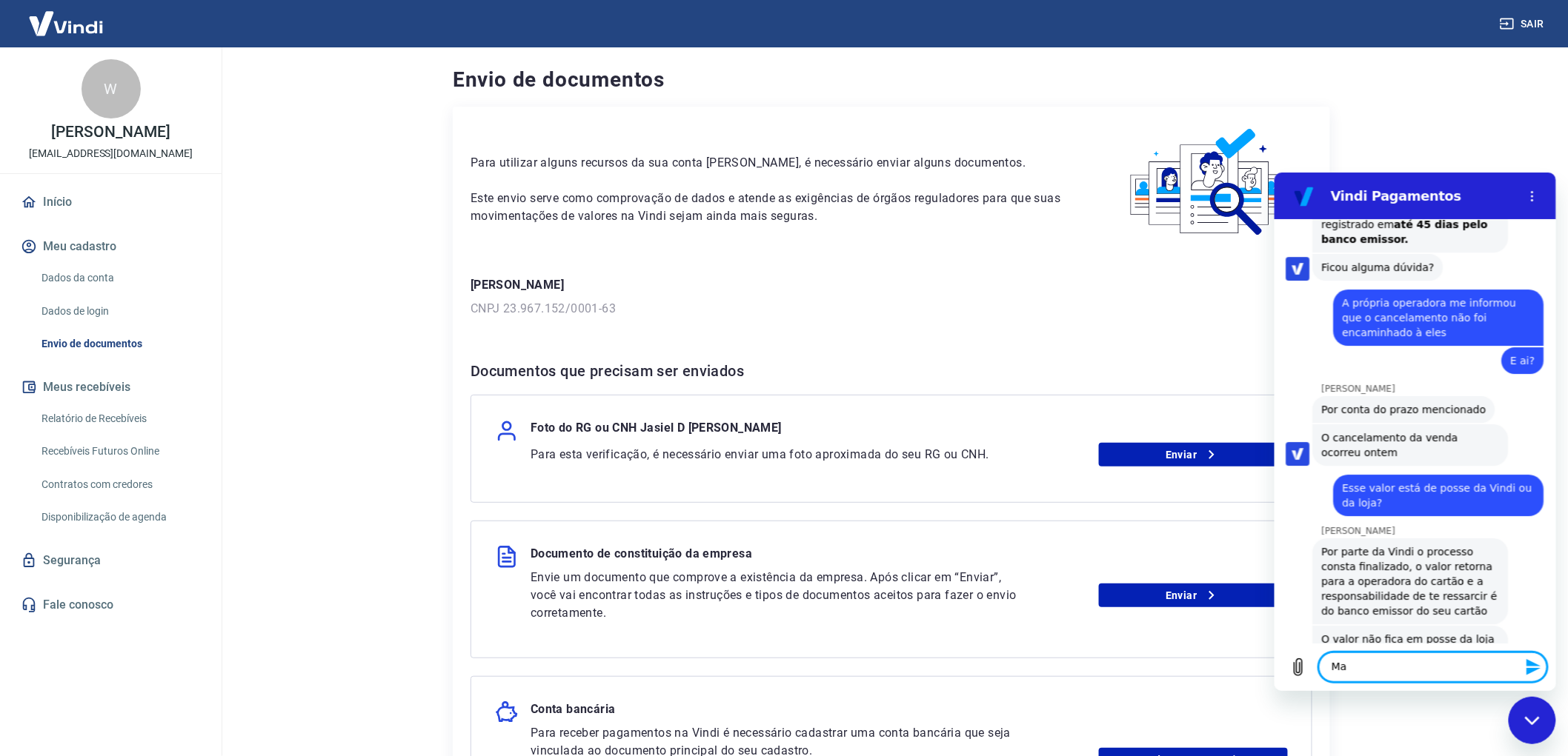
type textarea "M"
type textarea "P"
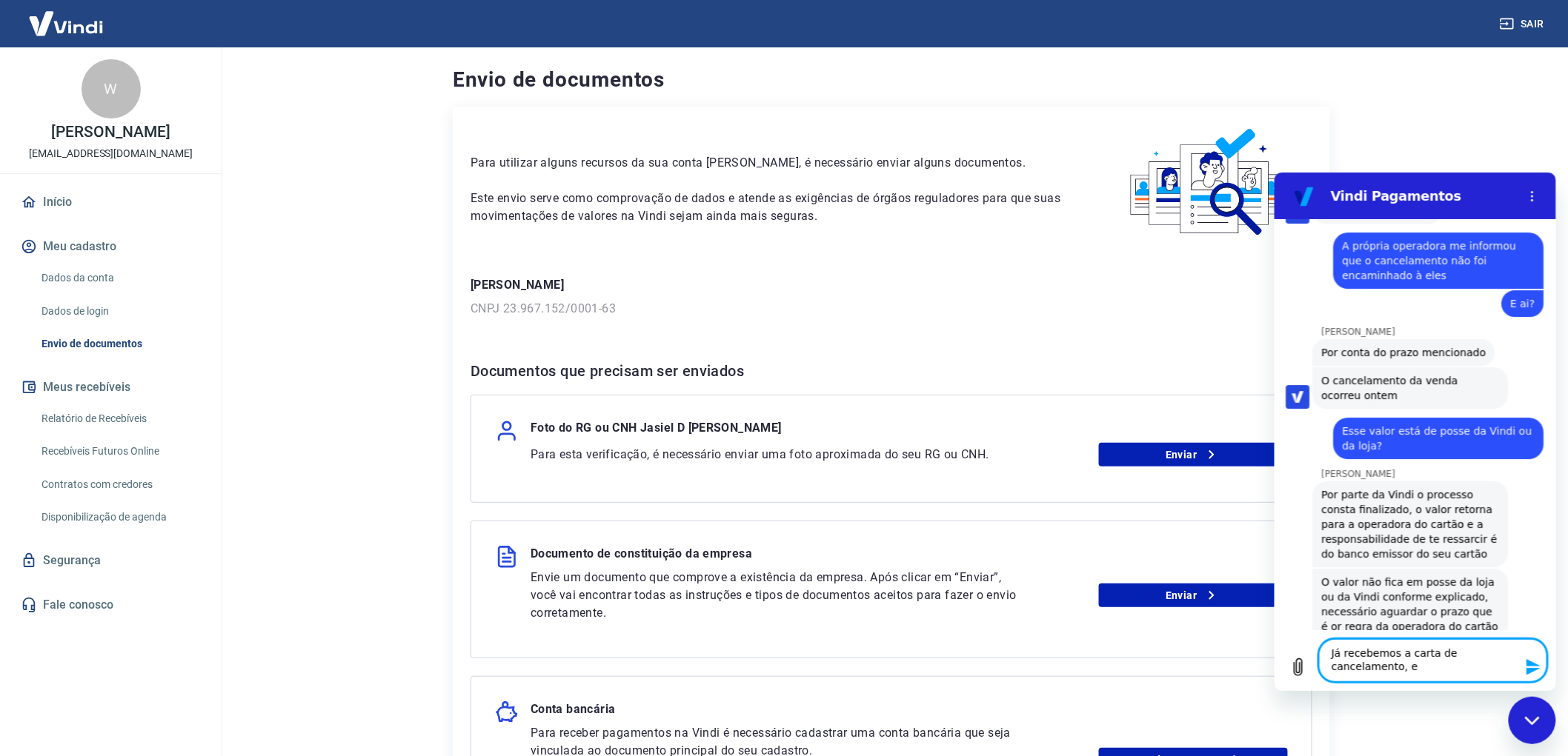
scroll to position [9207, 0]
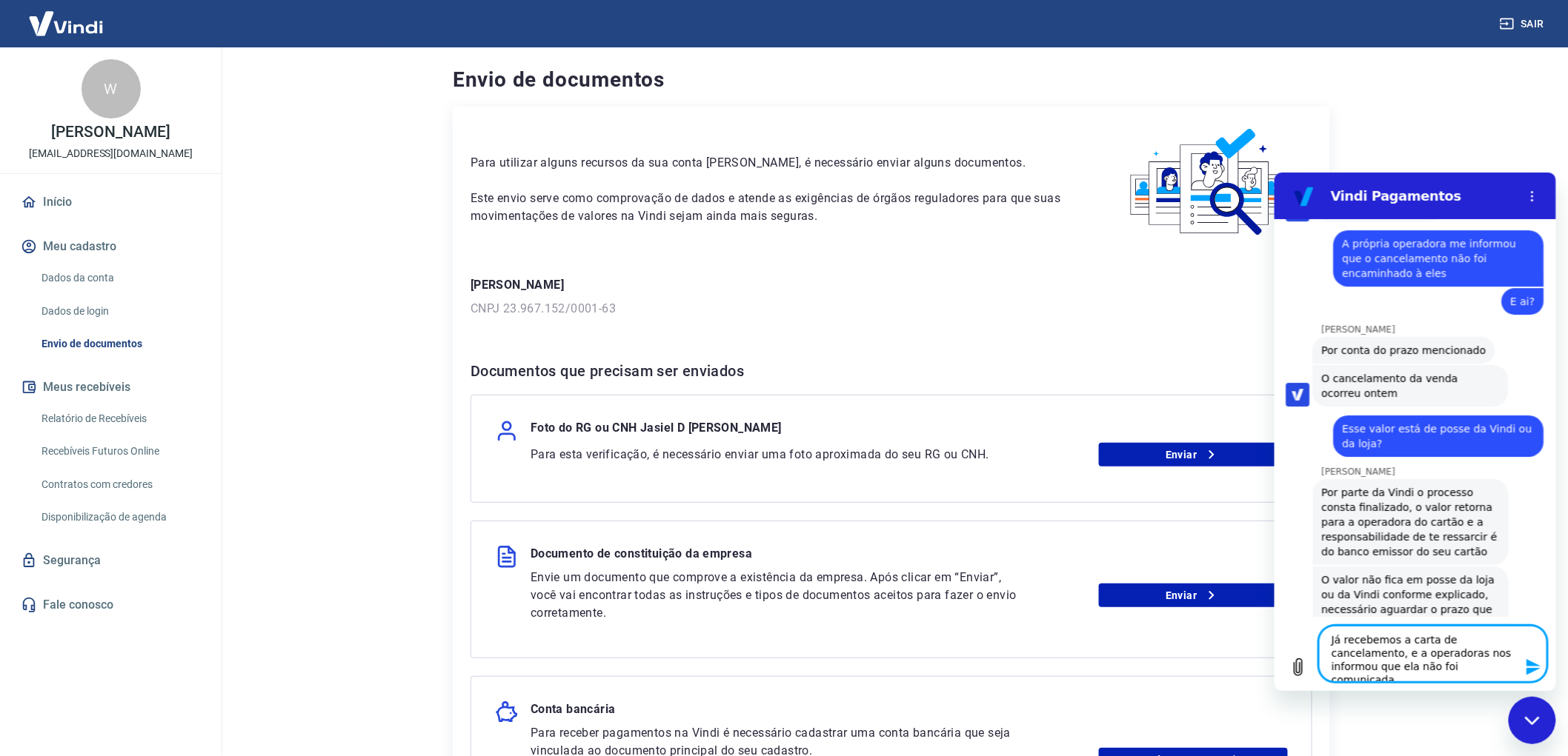
click at [1437, 670] on textarea "Já recebemos a carta de cancelamento, e a operadoras nos informou que ela não f…" at bounding box center [1433, 653] width 228 height 57
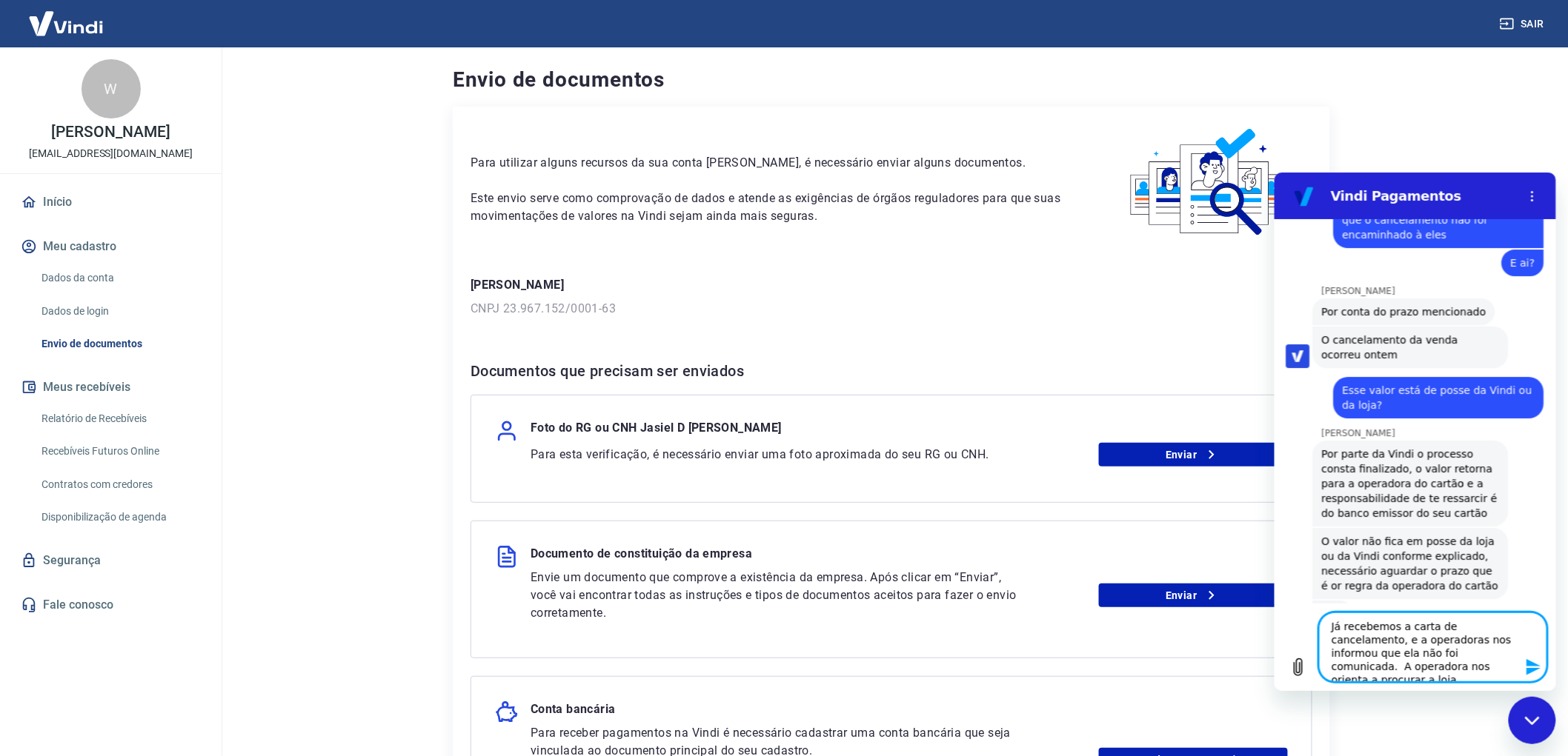
type textarea "Já recebemos a carta de cancelamento, e a operadoras nos informou que ela não f…"
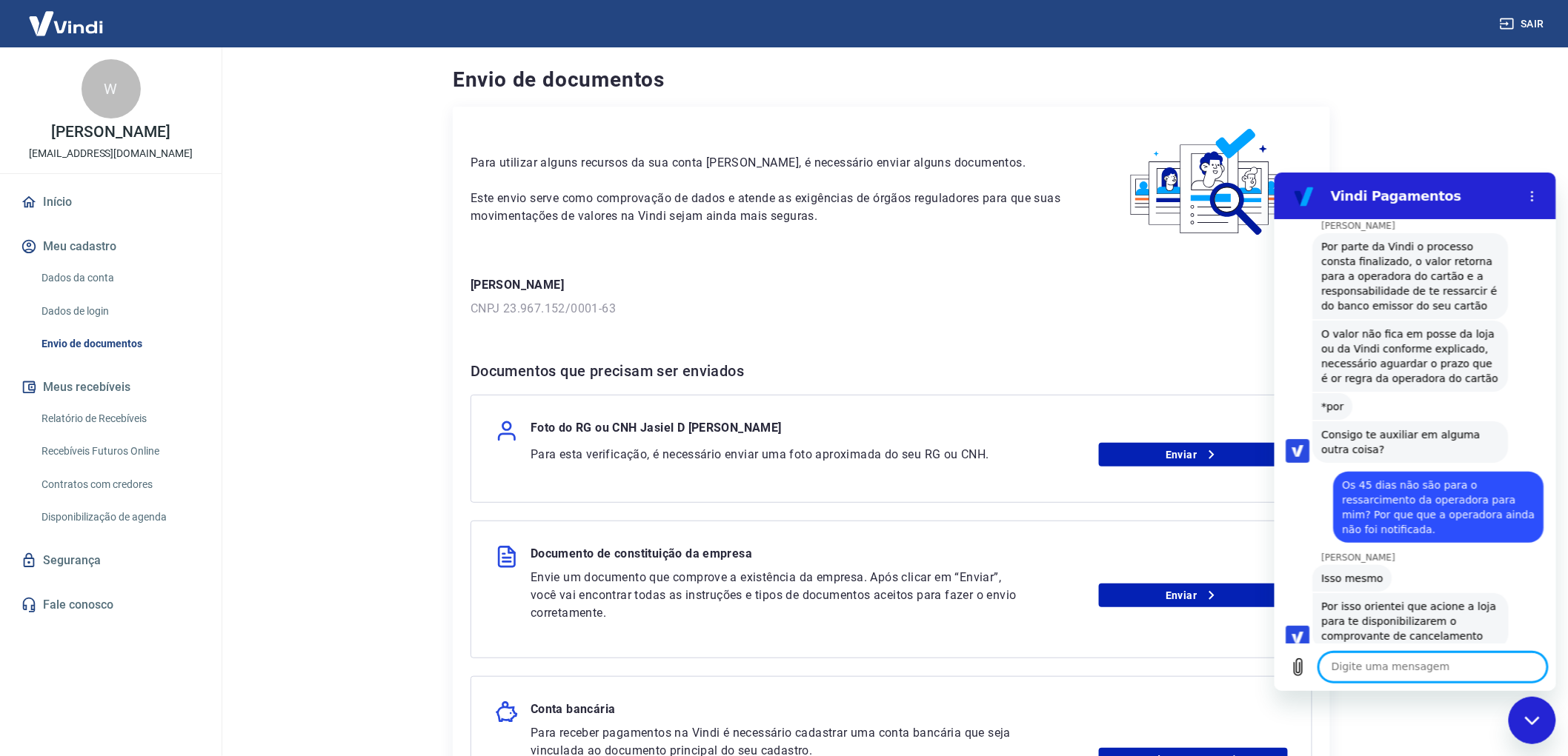
scroll to position [9452, 0]
type textarea "C"
type textarea "[PERSON_NAME] só fecha em [DATE]"
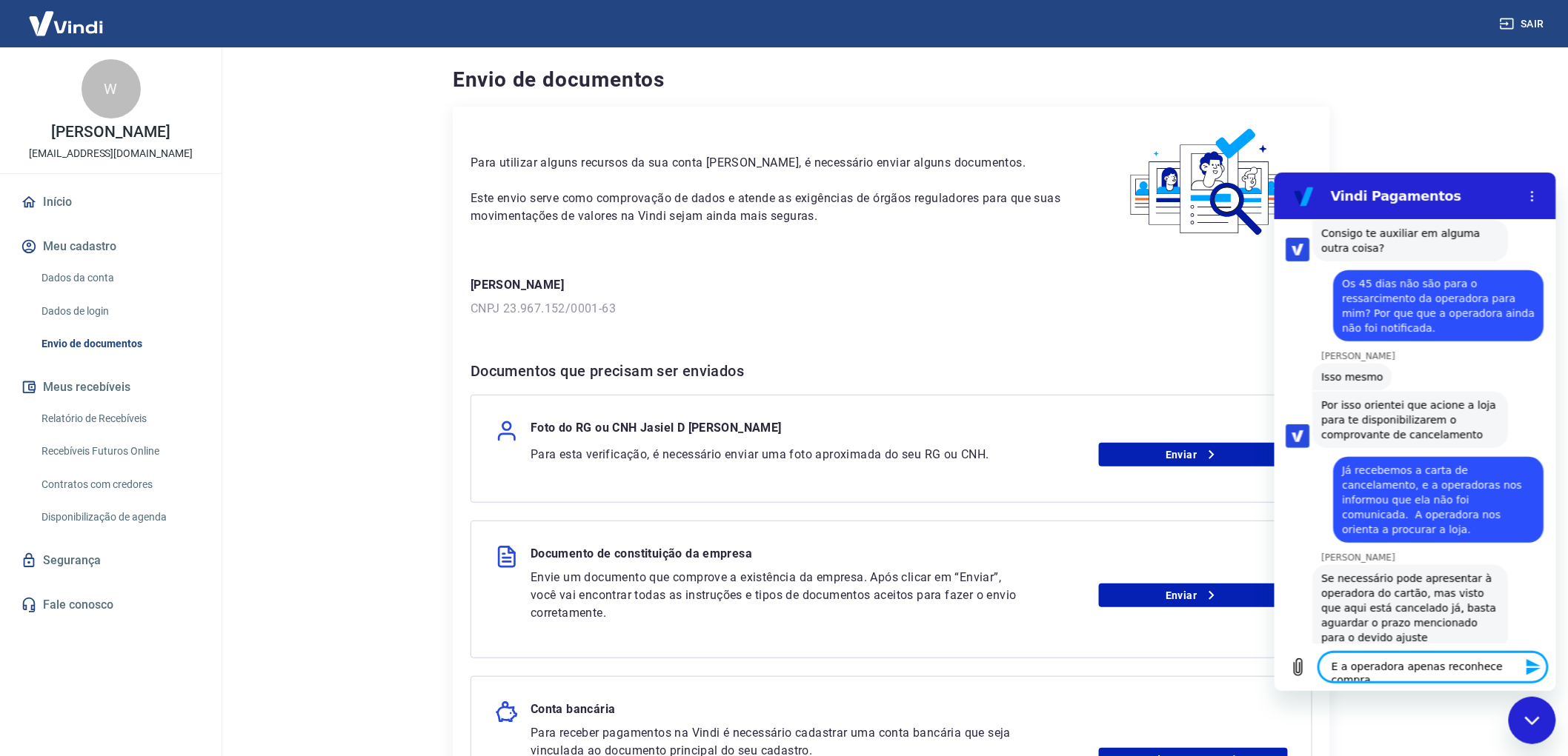
scroll to position [9656, 0]
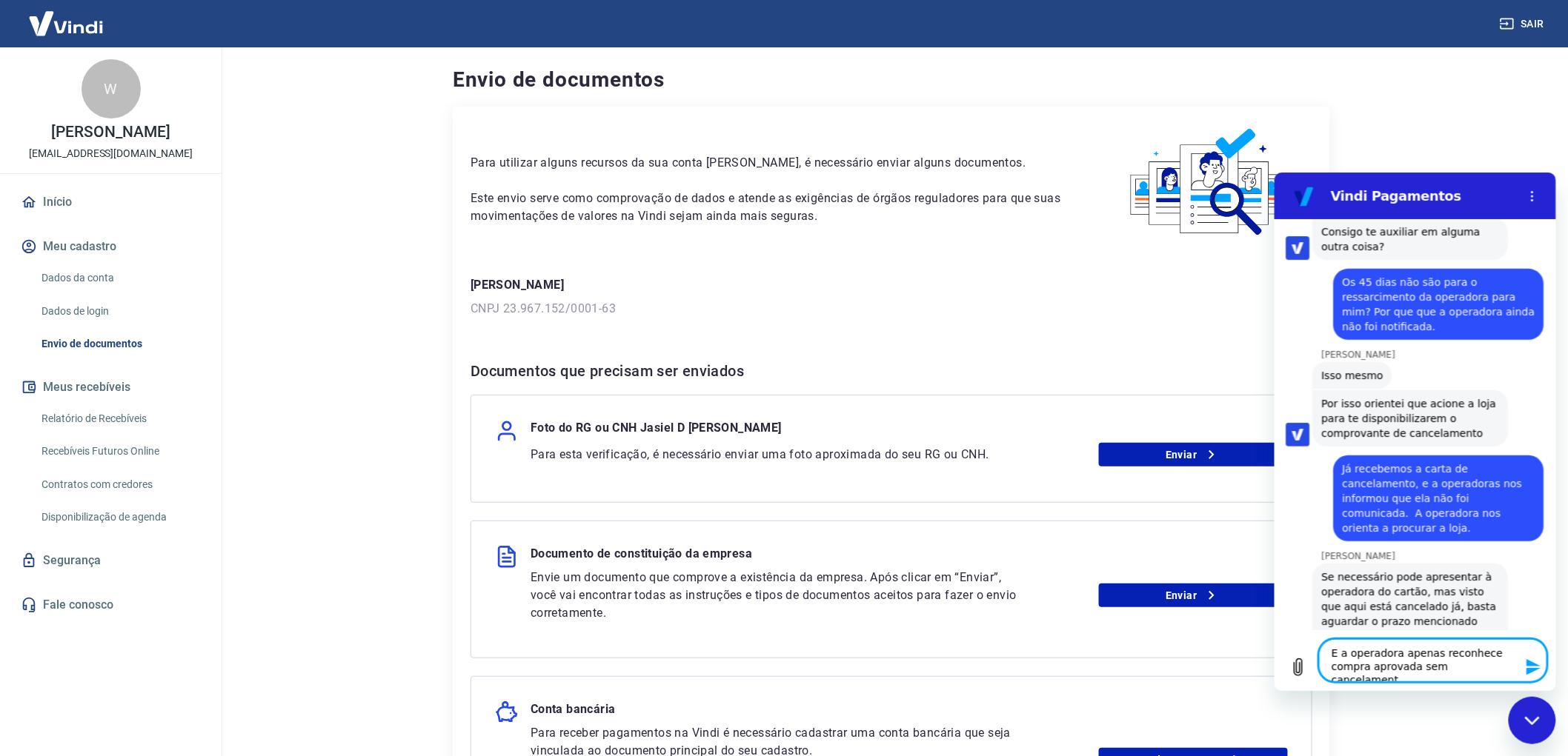
type textarea "E a operadora apenas reconhece compra aprovada sem cancelamento"
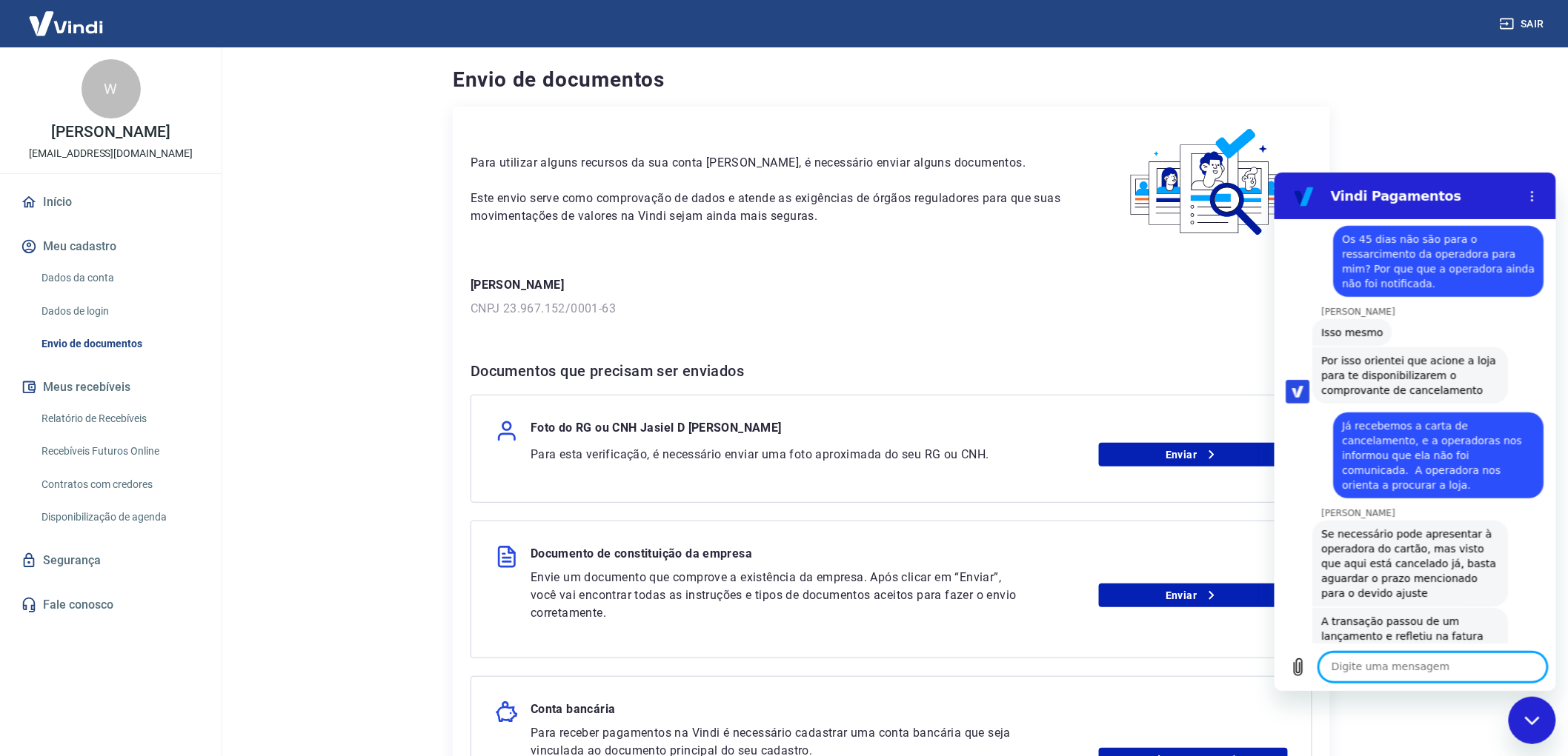
scroll to position [9778, 0]
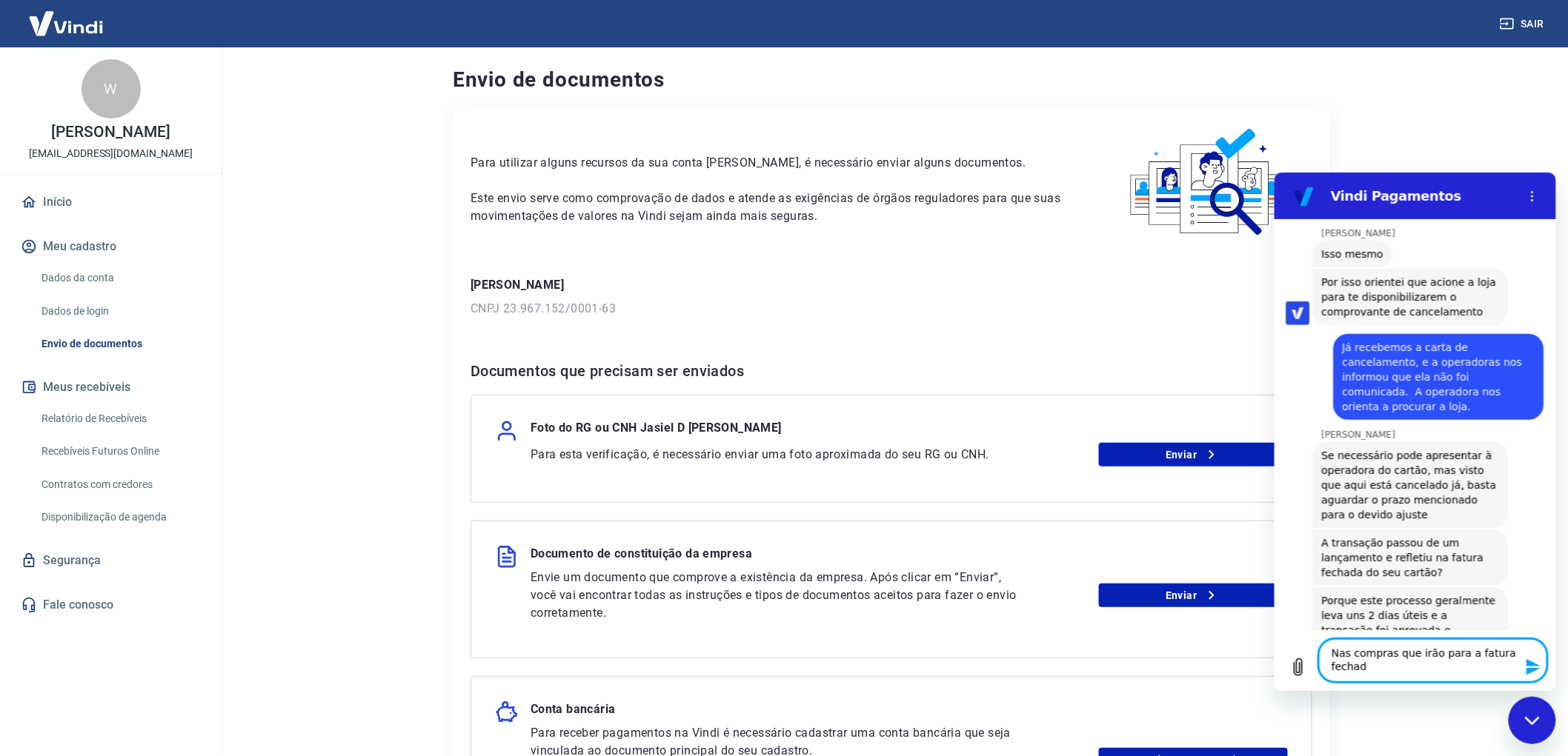
type textarea "Nas compras que irão para a fatura fechada"
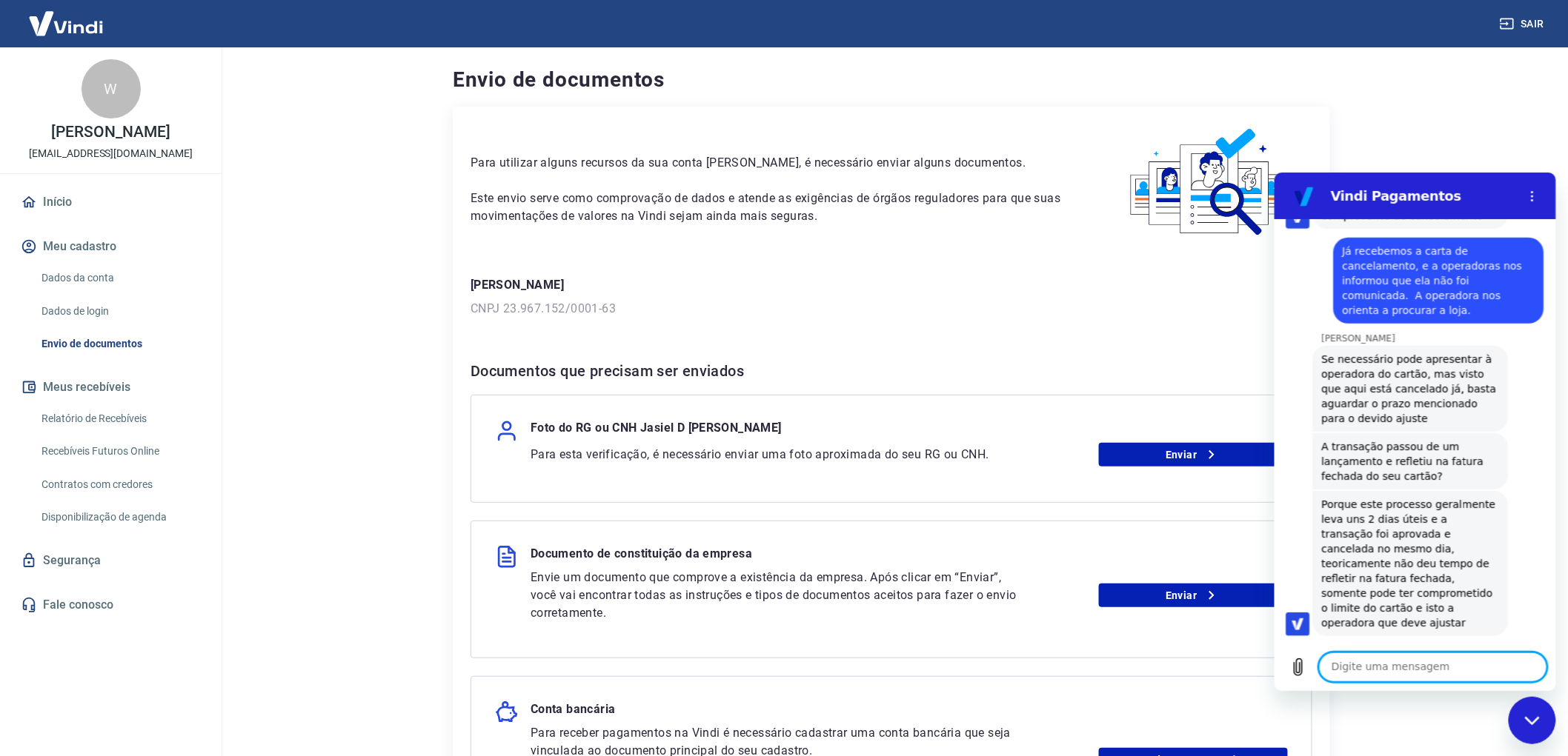
scroll to position [9877, 0]
type textarea "M"
type textarea "Q"
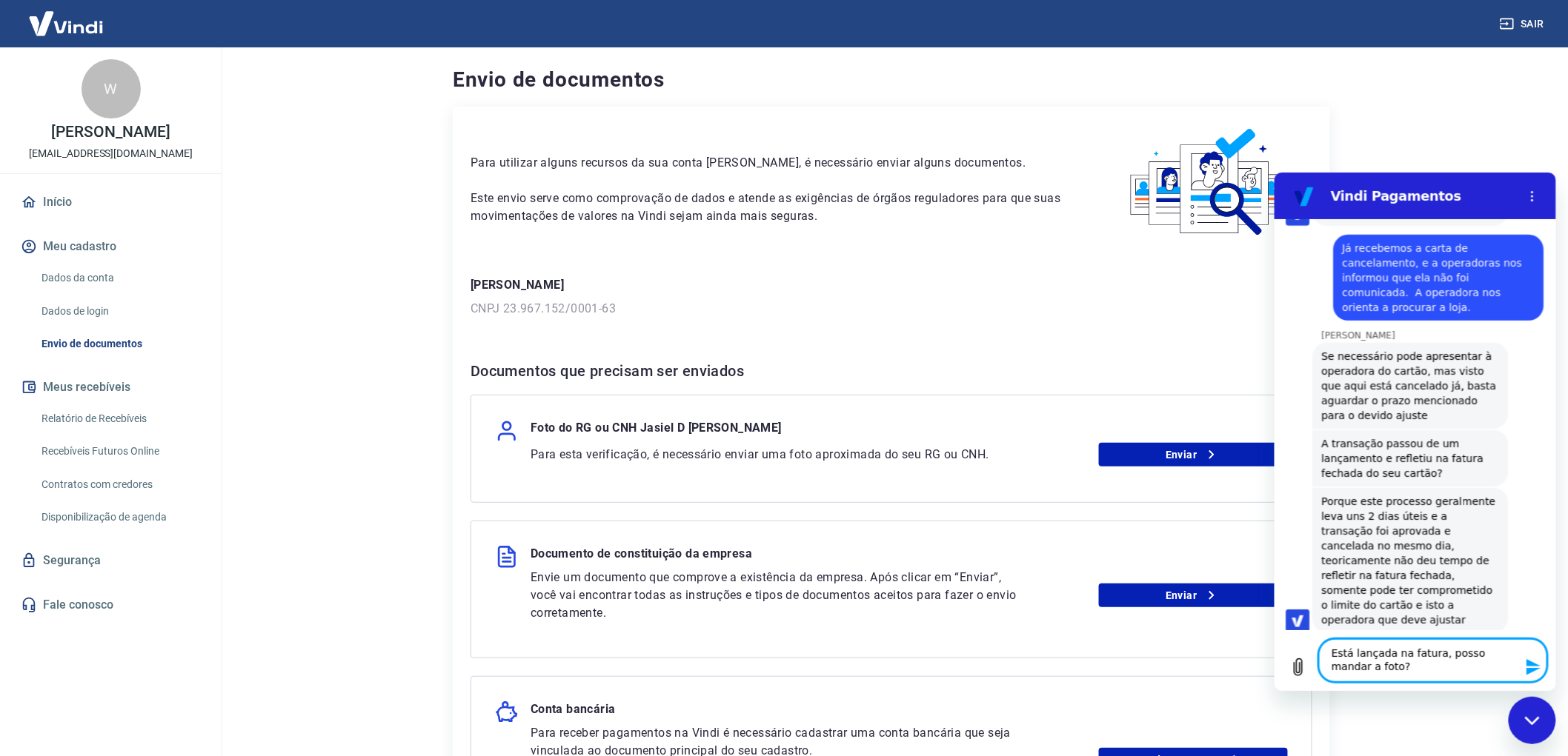
type textarea "Está lançada na fatura, posso mandar a foto?"
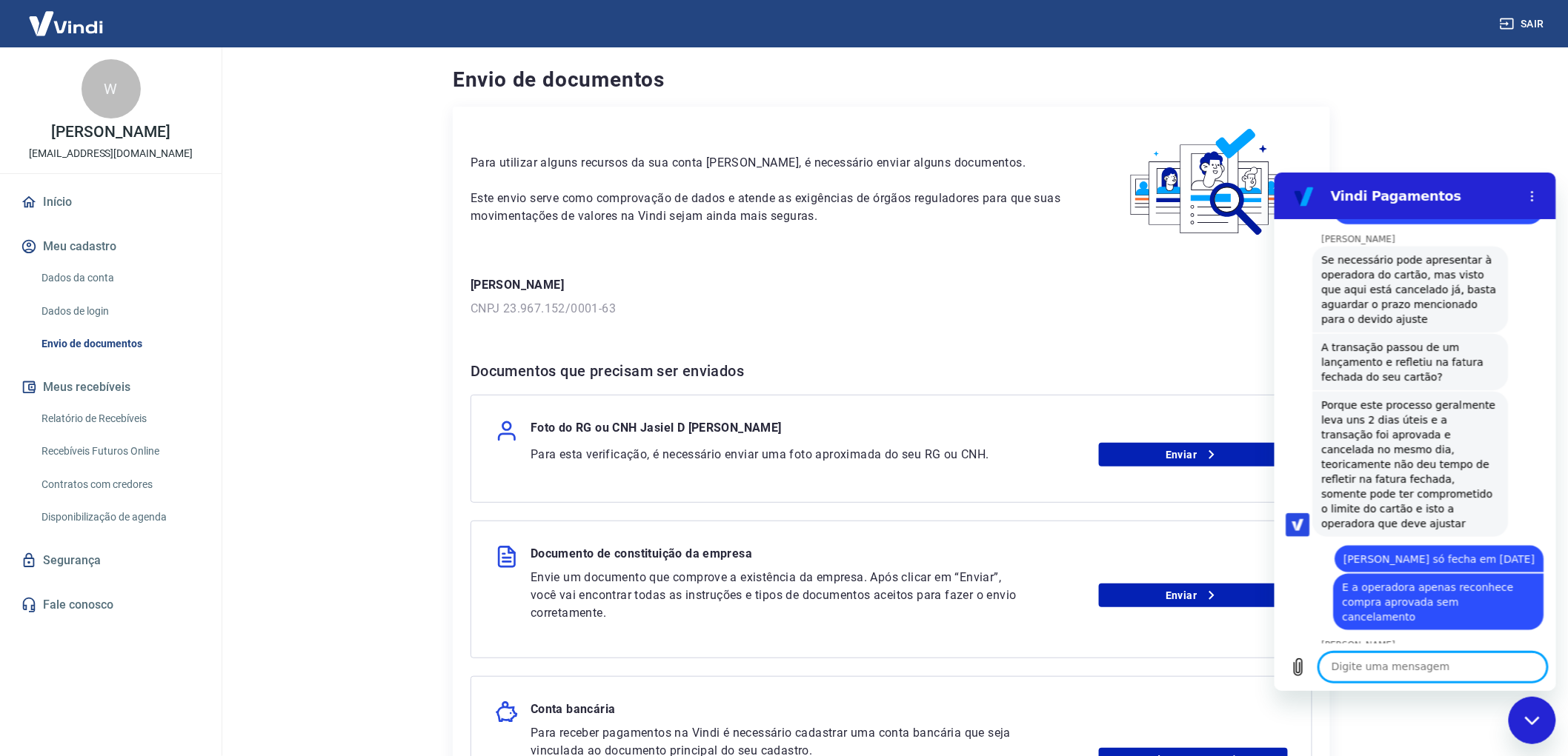
scroll to position [9976, 0]
type textarea "Só um minuto, ja te envio"
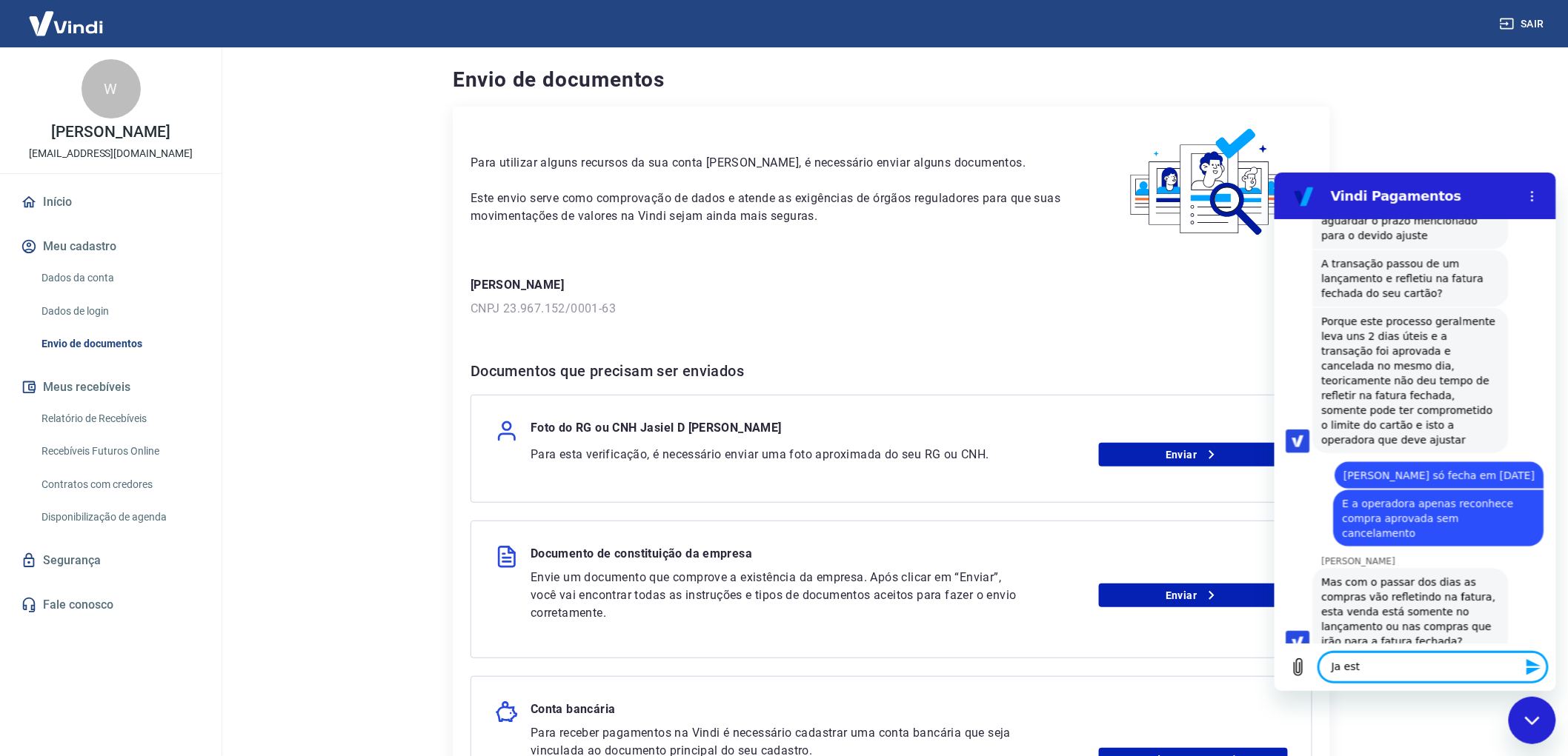
scroll to position [10061, 0]
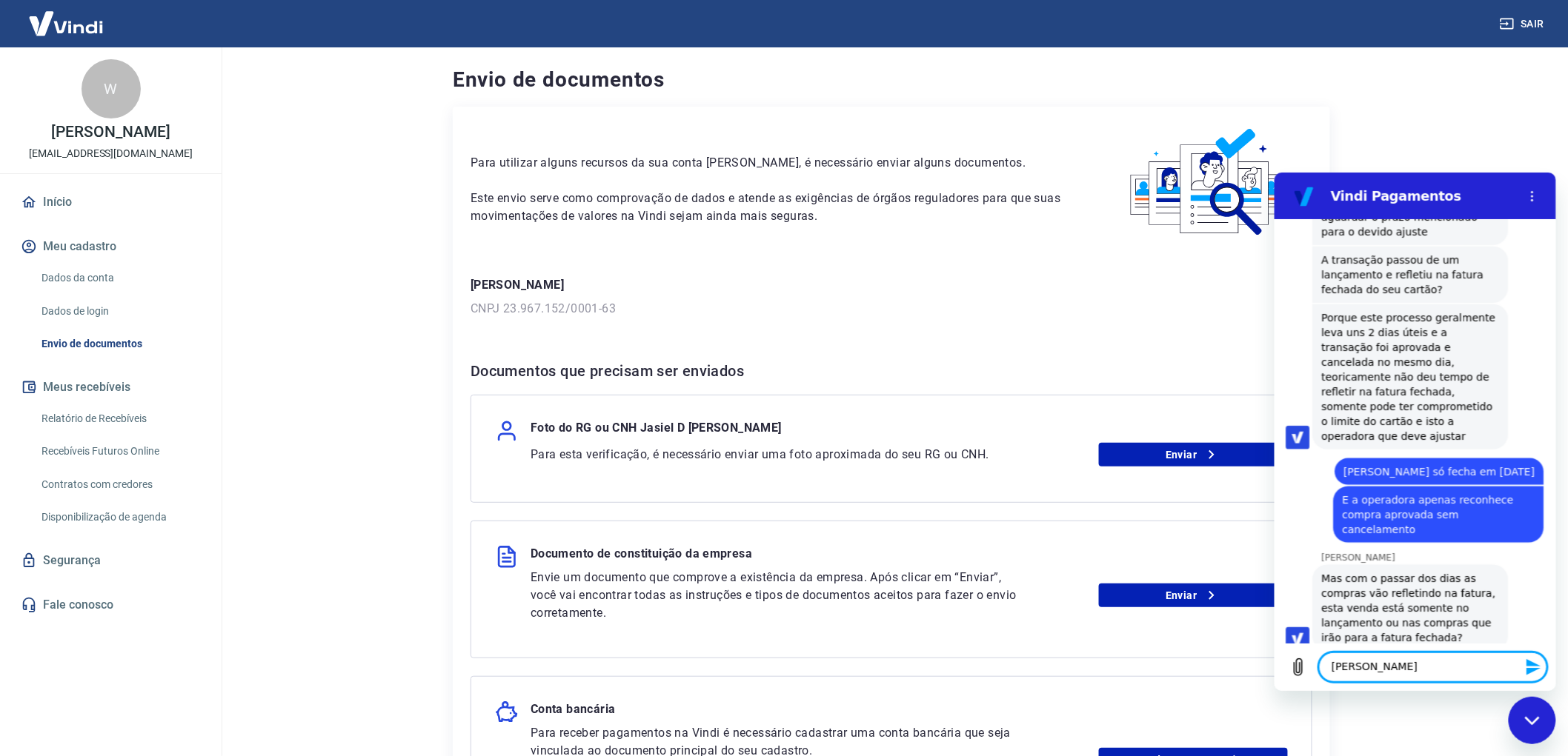
type textarea "J"
click at [1438, 666] on textarea at bounding box center [1433, 666] width 228 height 30
click at [1291, 671] on icon "Carregar arquivo" at bounding box center [1297, 667] width 18 height 18
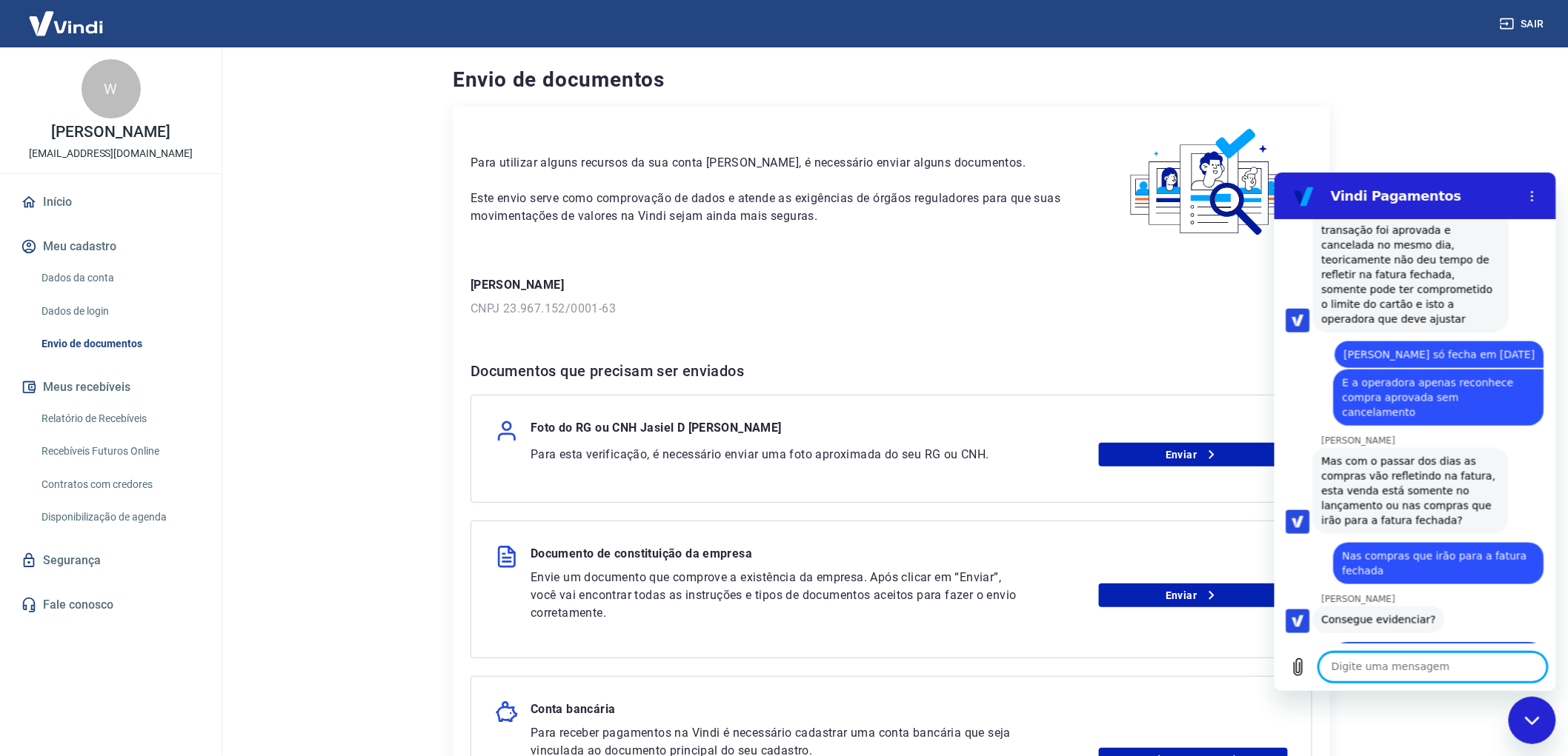
scroll to position [10178, 0]
click at [1436, 668] on textarea at bounding box center [1433, 666] width 228 height 30
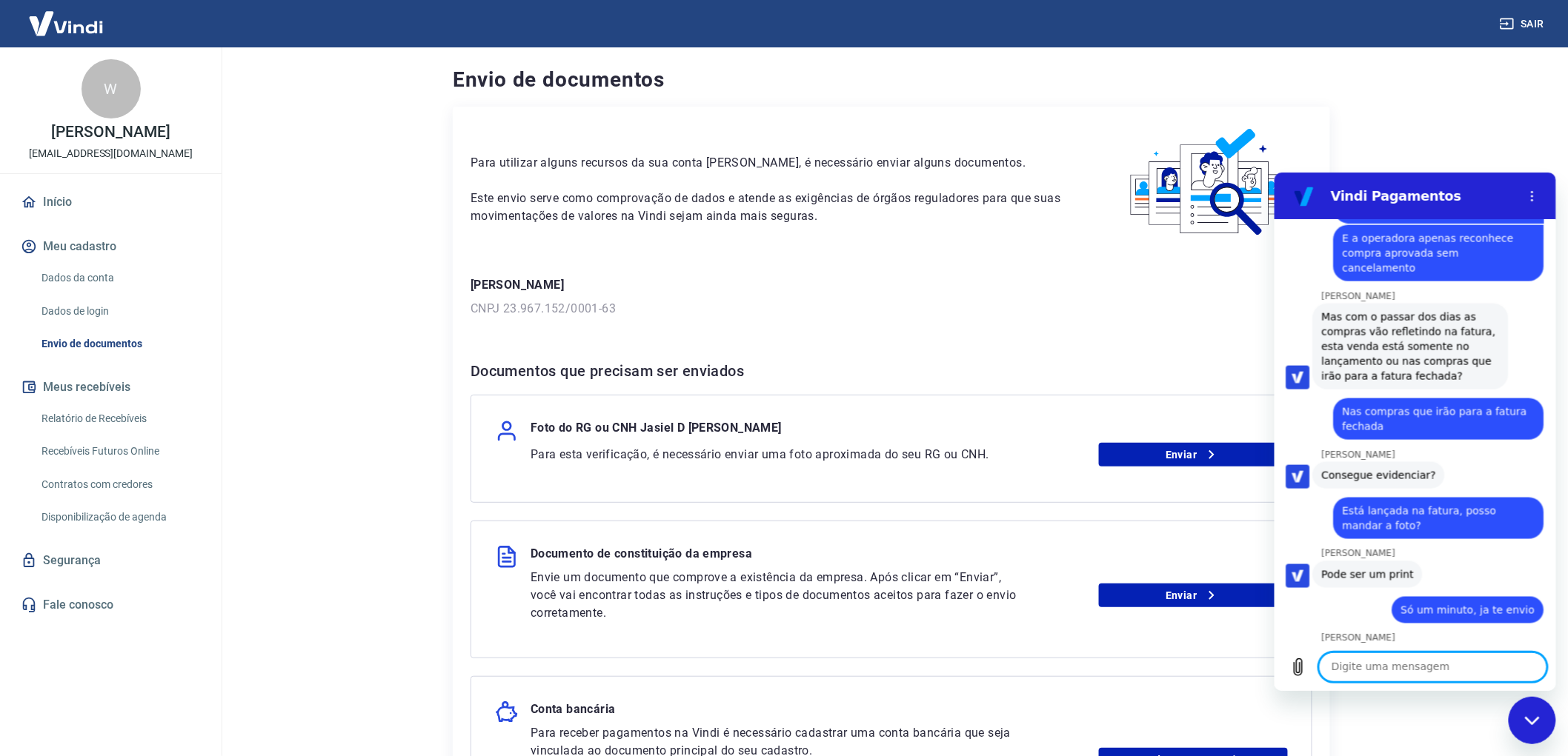
scroll to position [10358, 0]
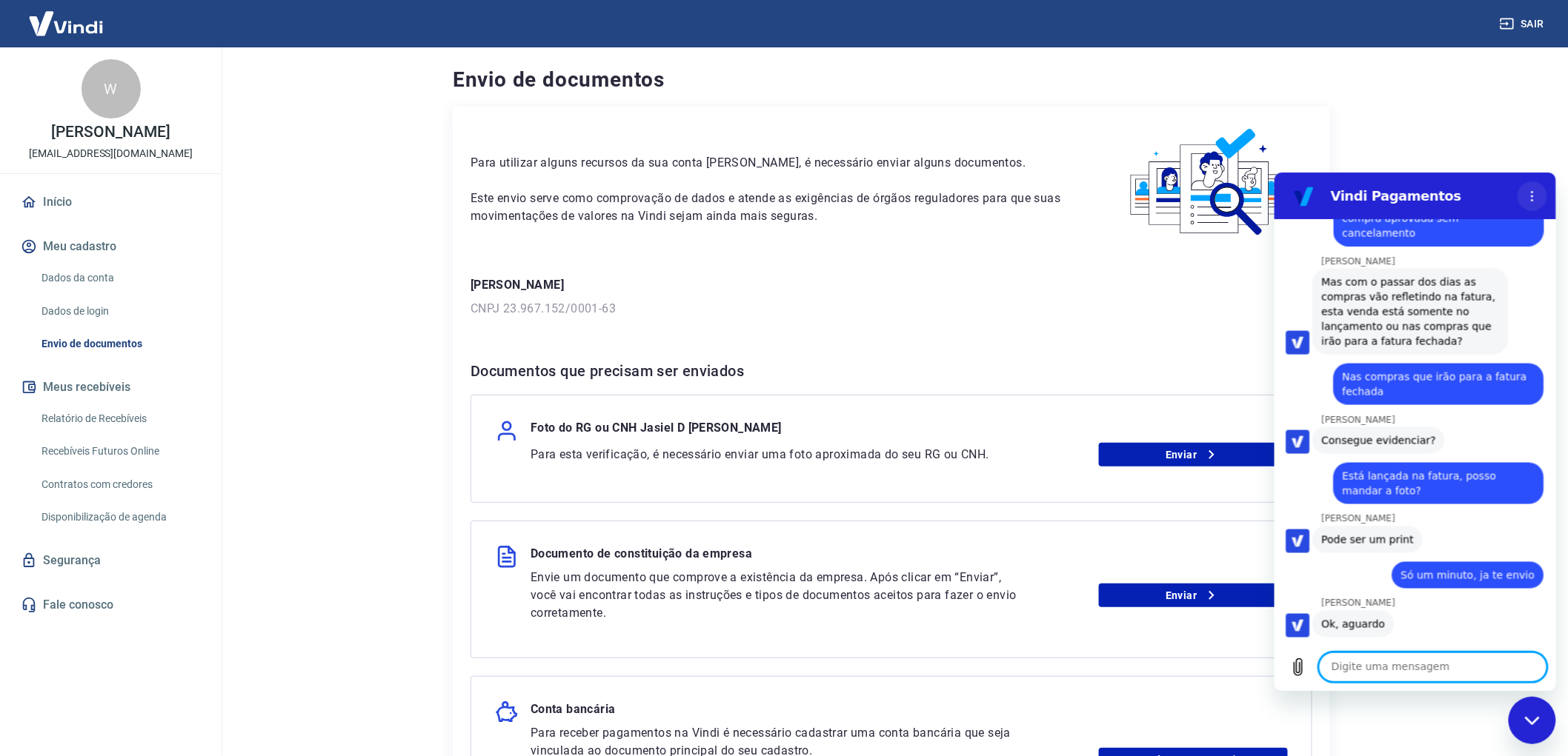
click at [1532, 194] on icon "Menu de opções" at bounding box center [1532, 196] width 12 height 12
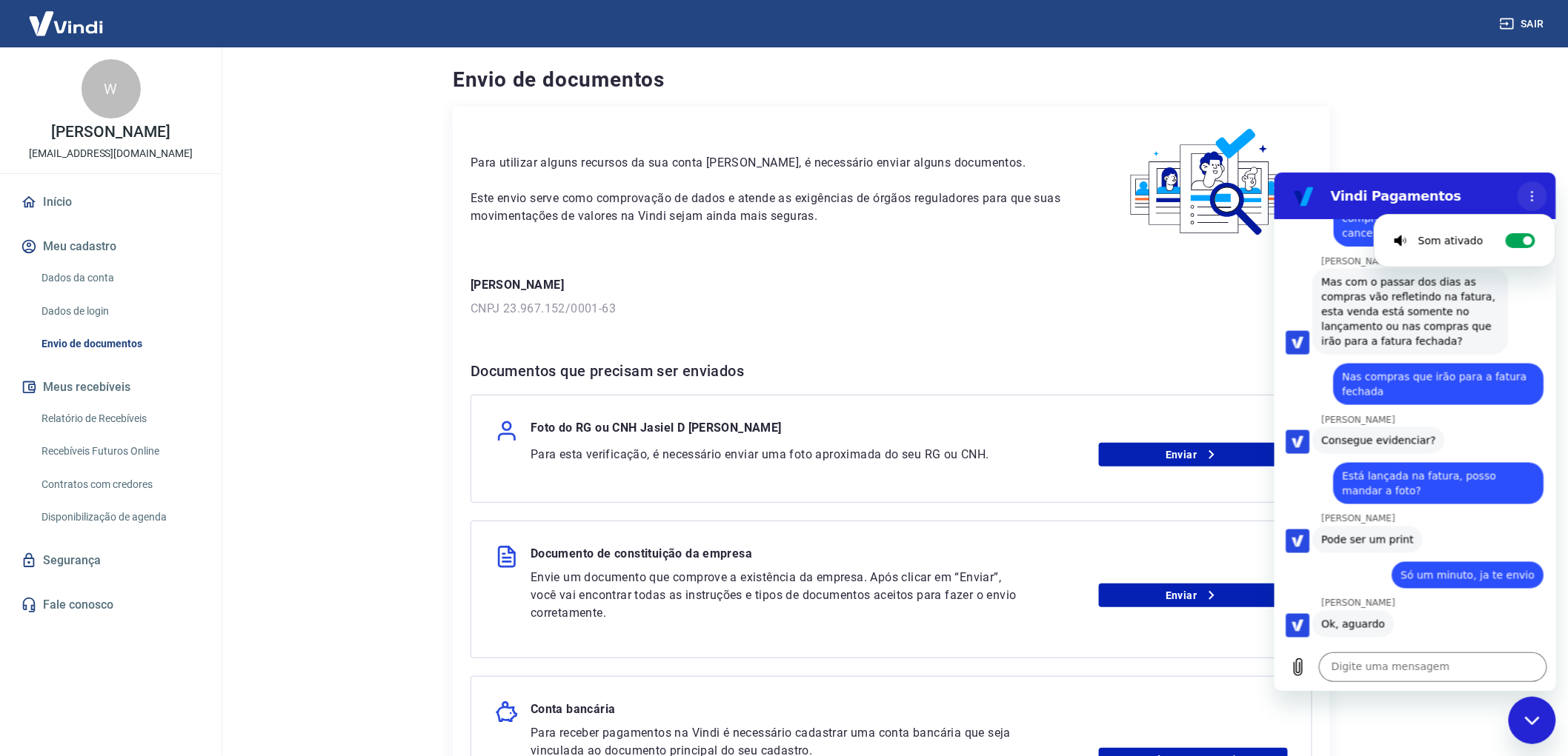
click at [1532, 194] on icon "Menu de opções" at bounding box center [1532, 196] width 12 height 12
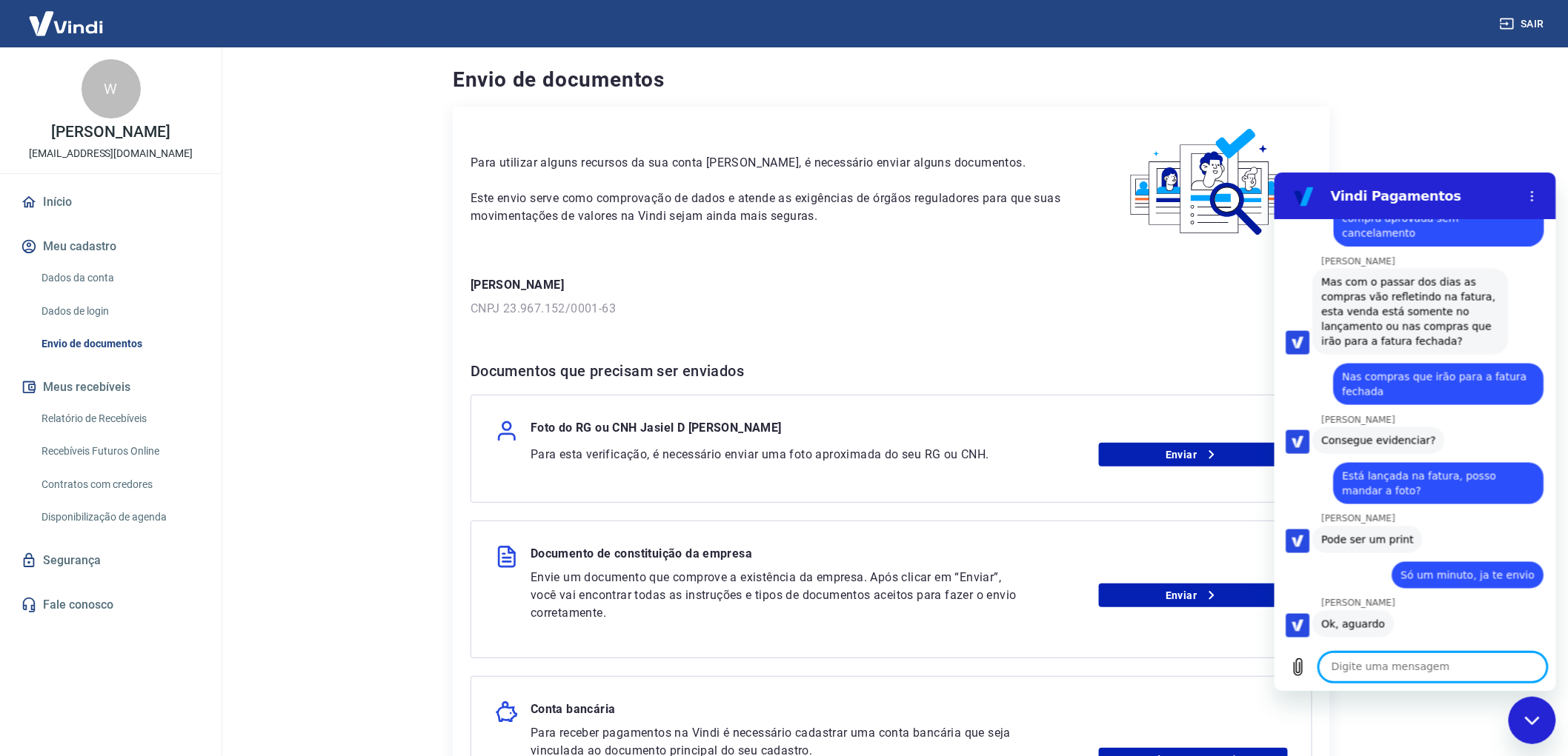
click at [1397, 669] on textarea at bounding box center [1433, 666] width 228 height 30
type textarea "Como aguardar o limite ser ressarcido se a operadora não foi comunicada?"
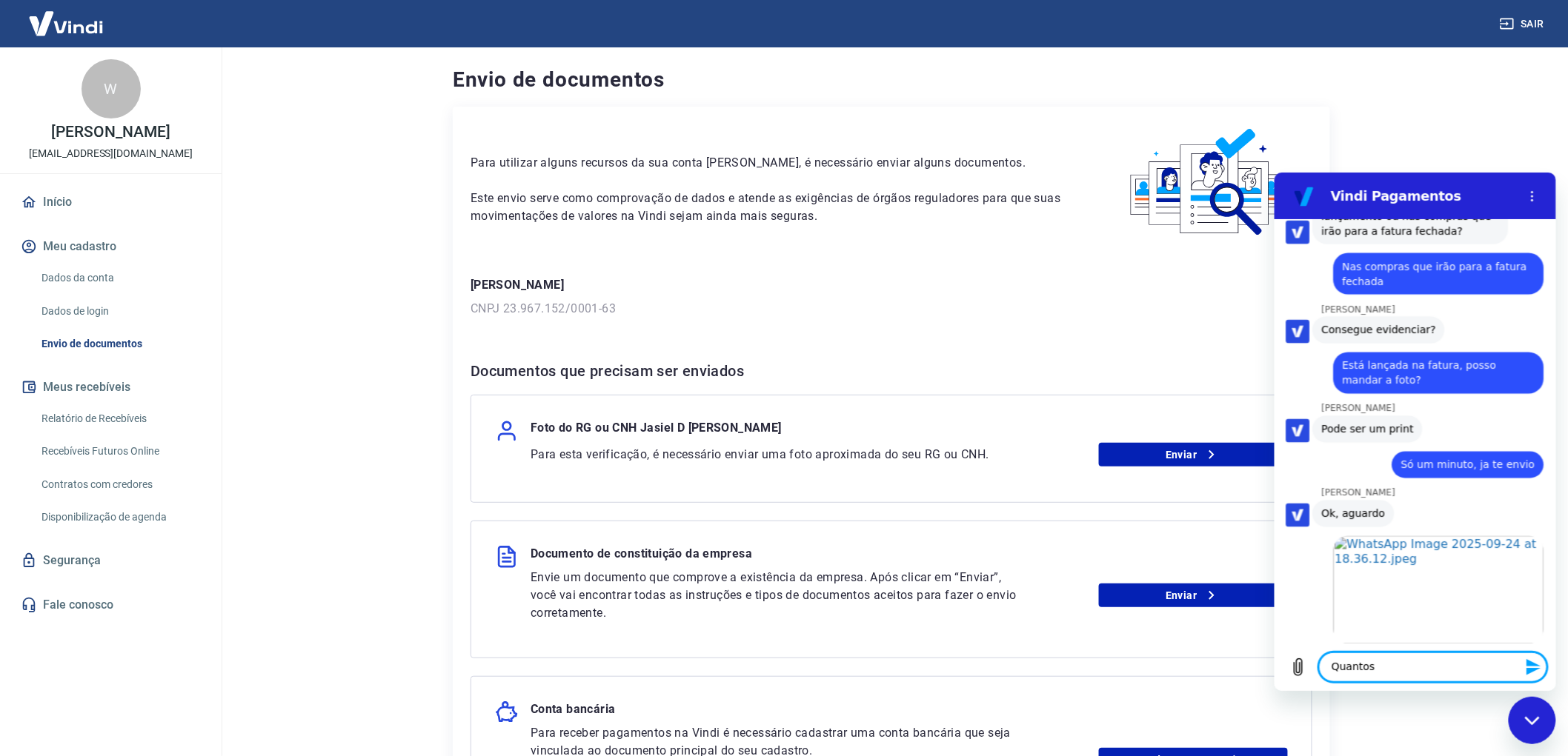
scroll to position [10471, 0]
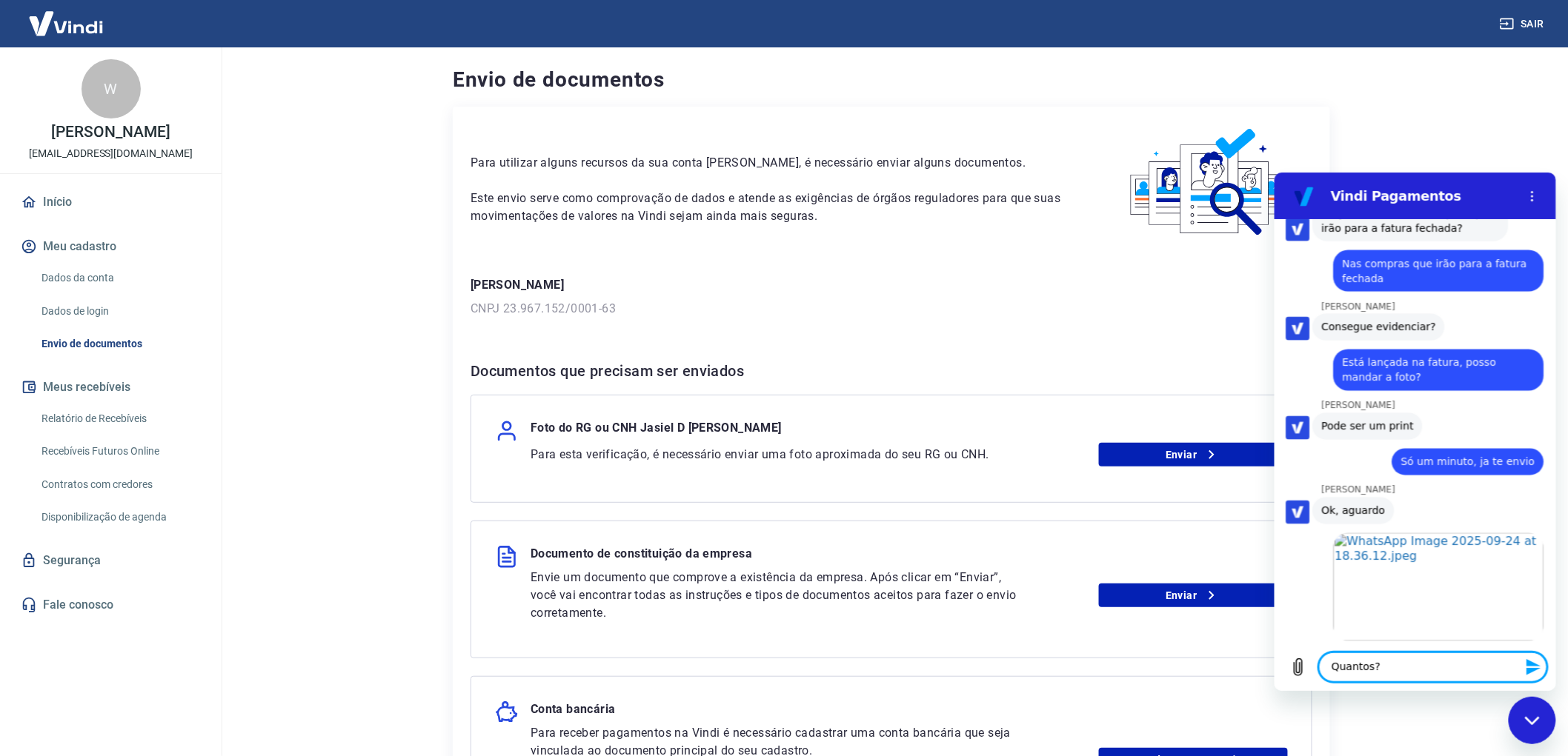
type textarea "Quantos?"
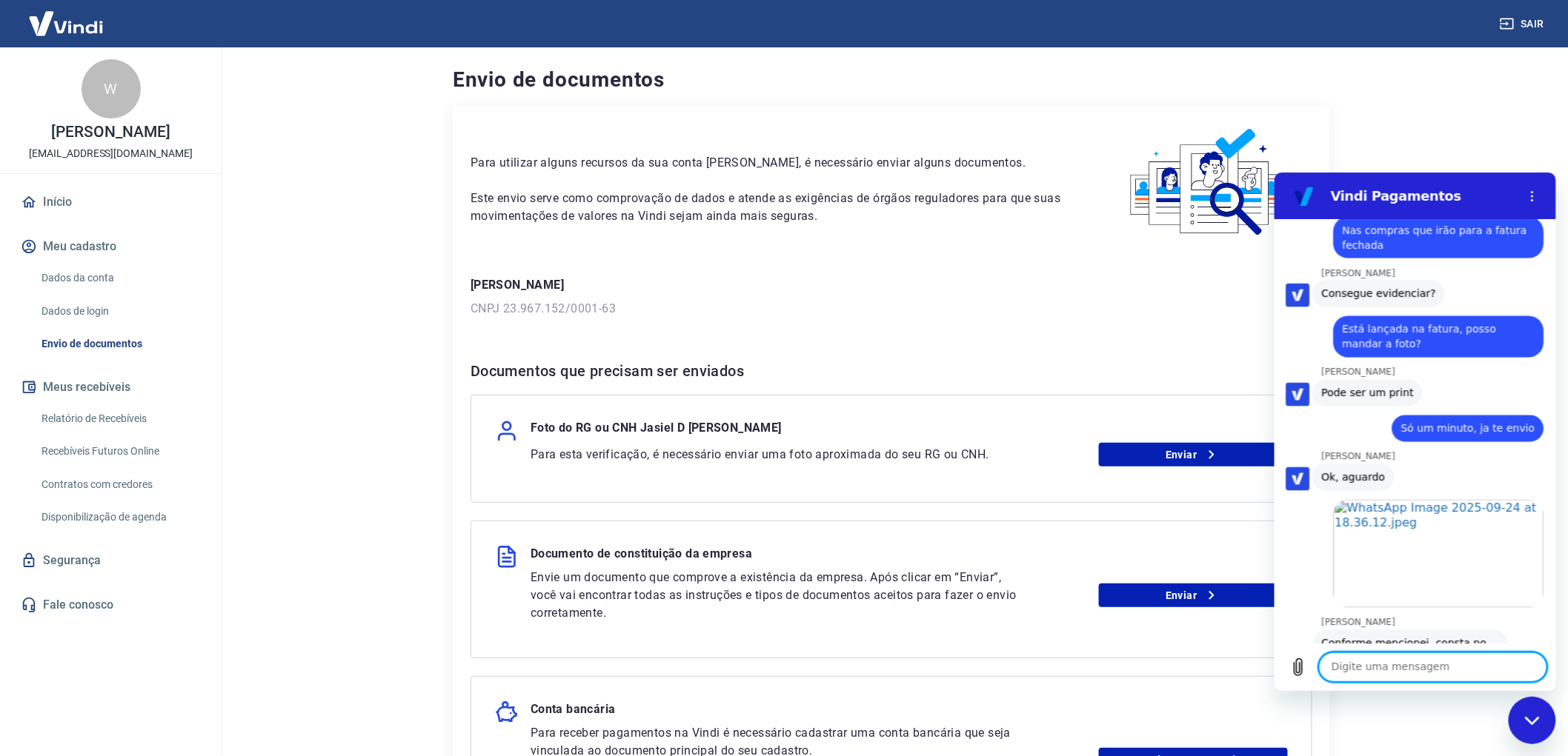
scroll to position [10506, 0]
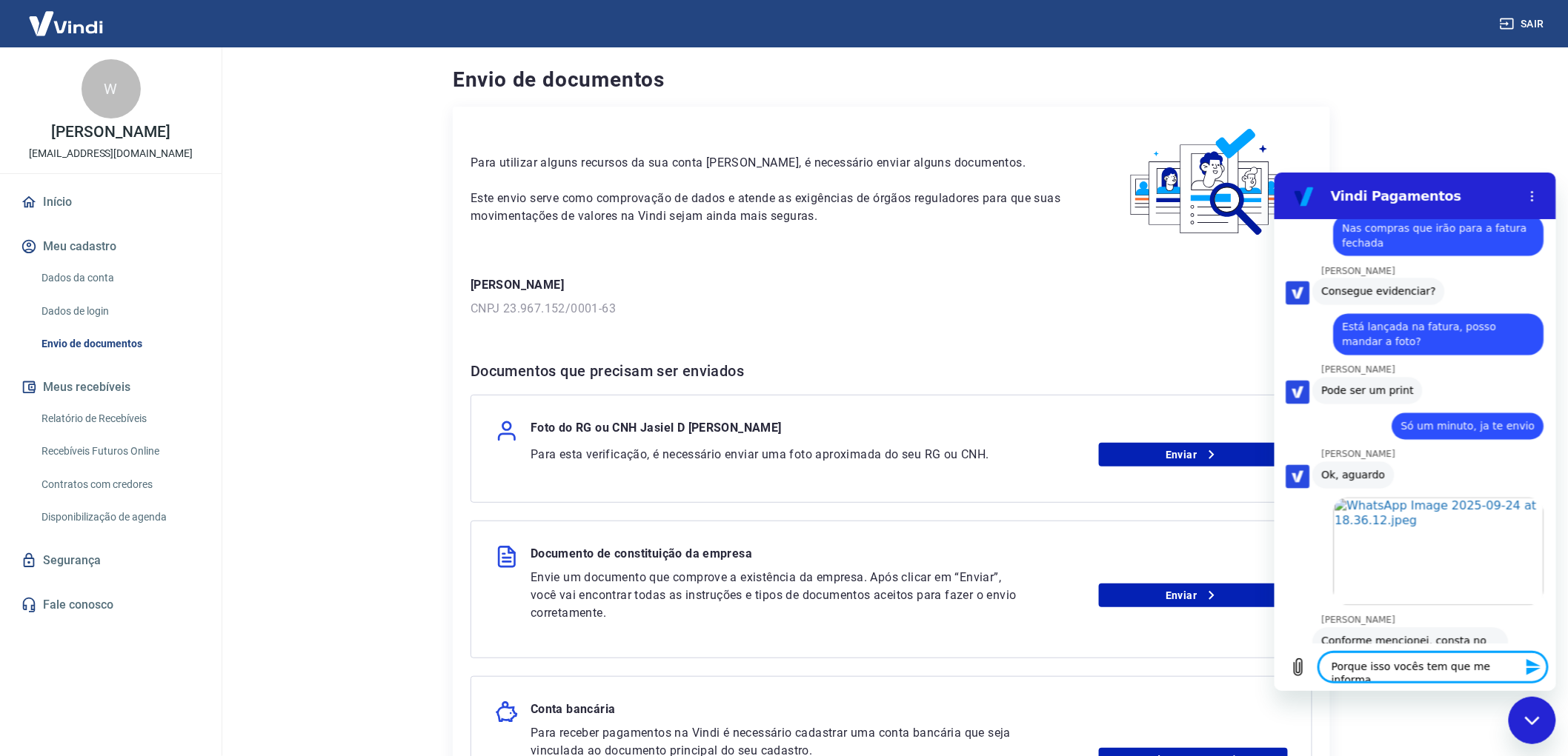
type textarea "Porque isso vocês tem que me informar"
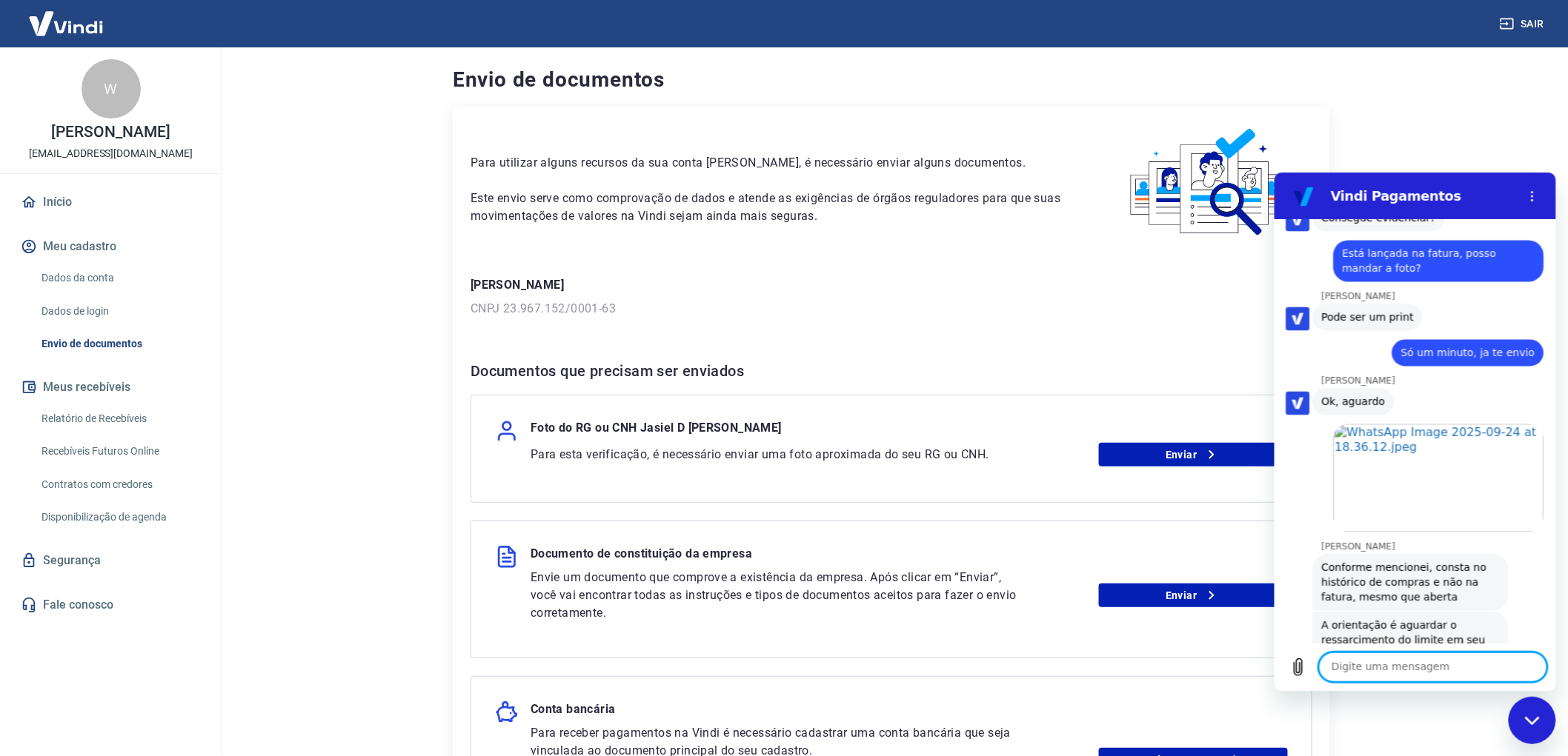
scroll to position [10578, 0]
type textarea "N"
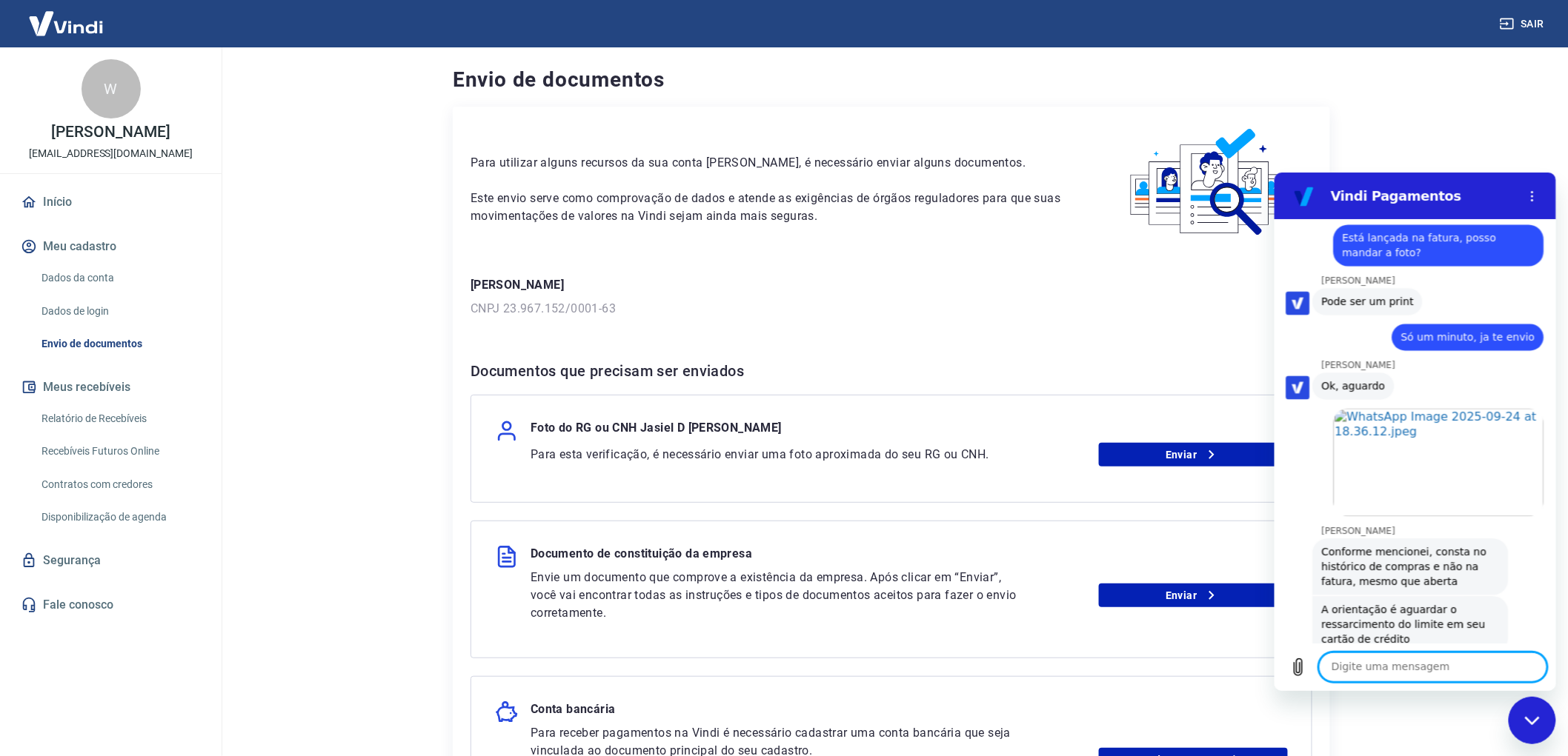
scroll to position [10598, 0]
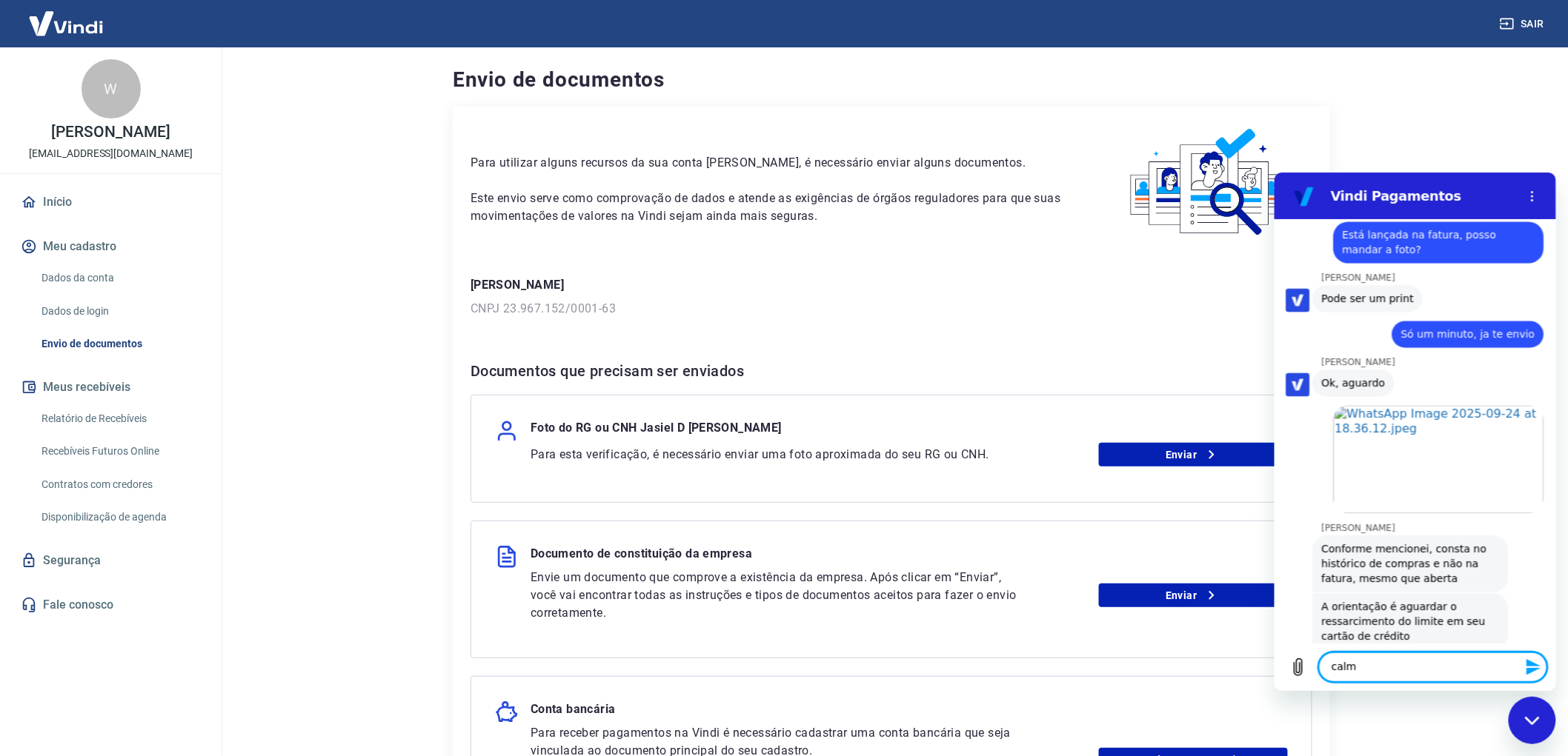
type textarea "calma"
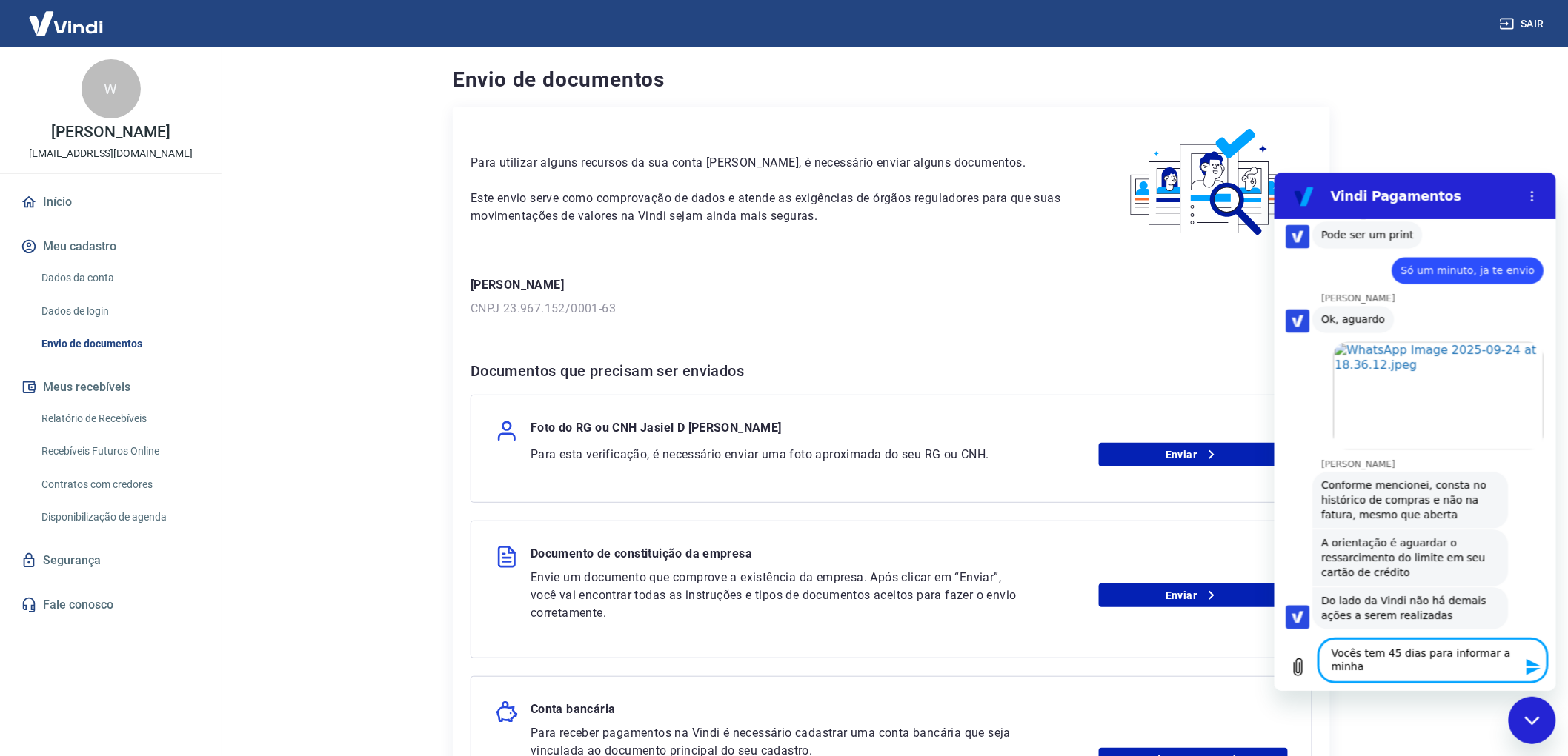
scroll to position [10663, 0]
type textarea "Vocês tem 45 dias para informar a minha operadora?"
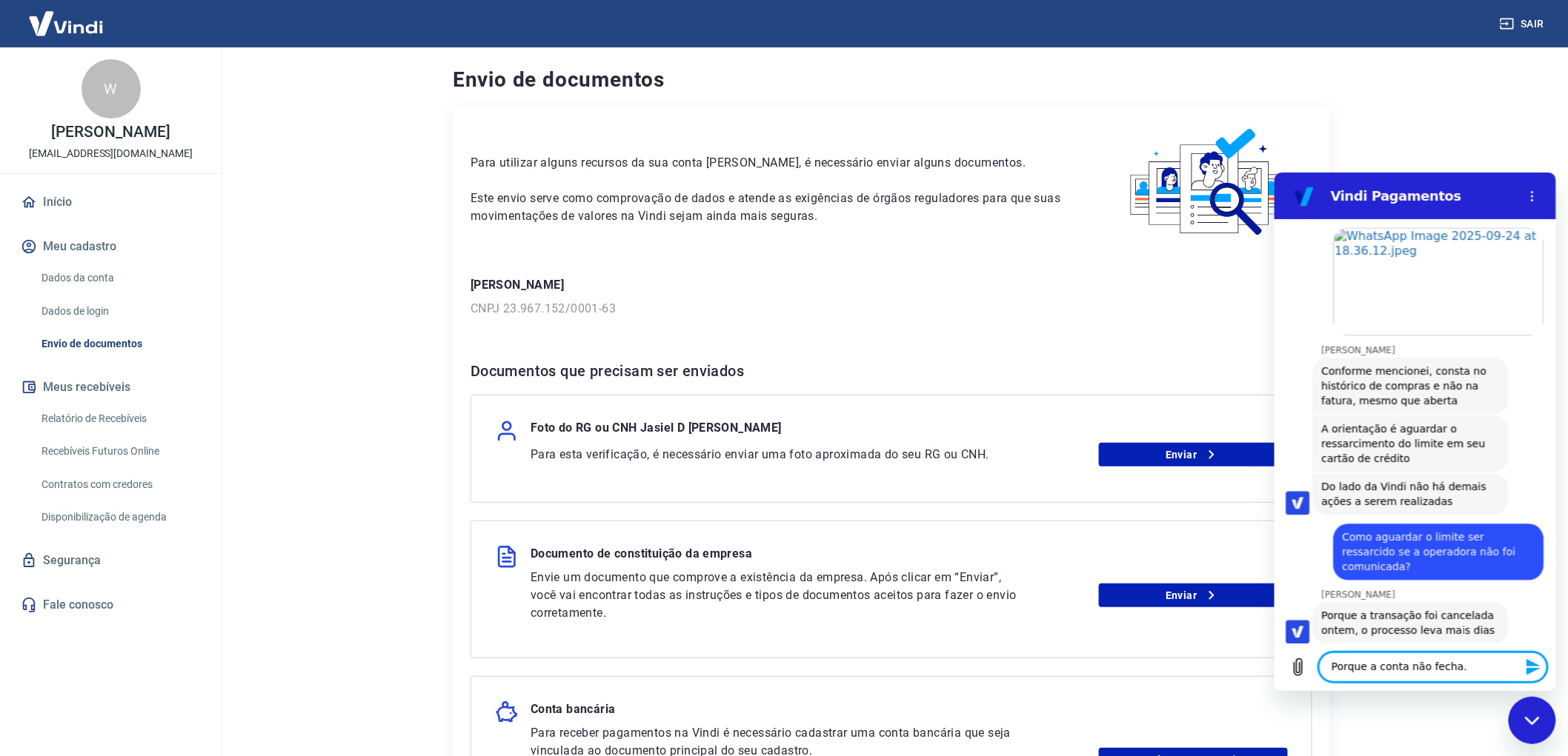
scroll to position [10751, 0]
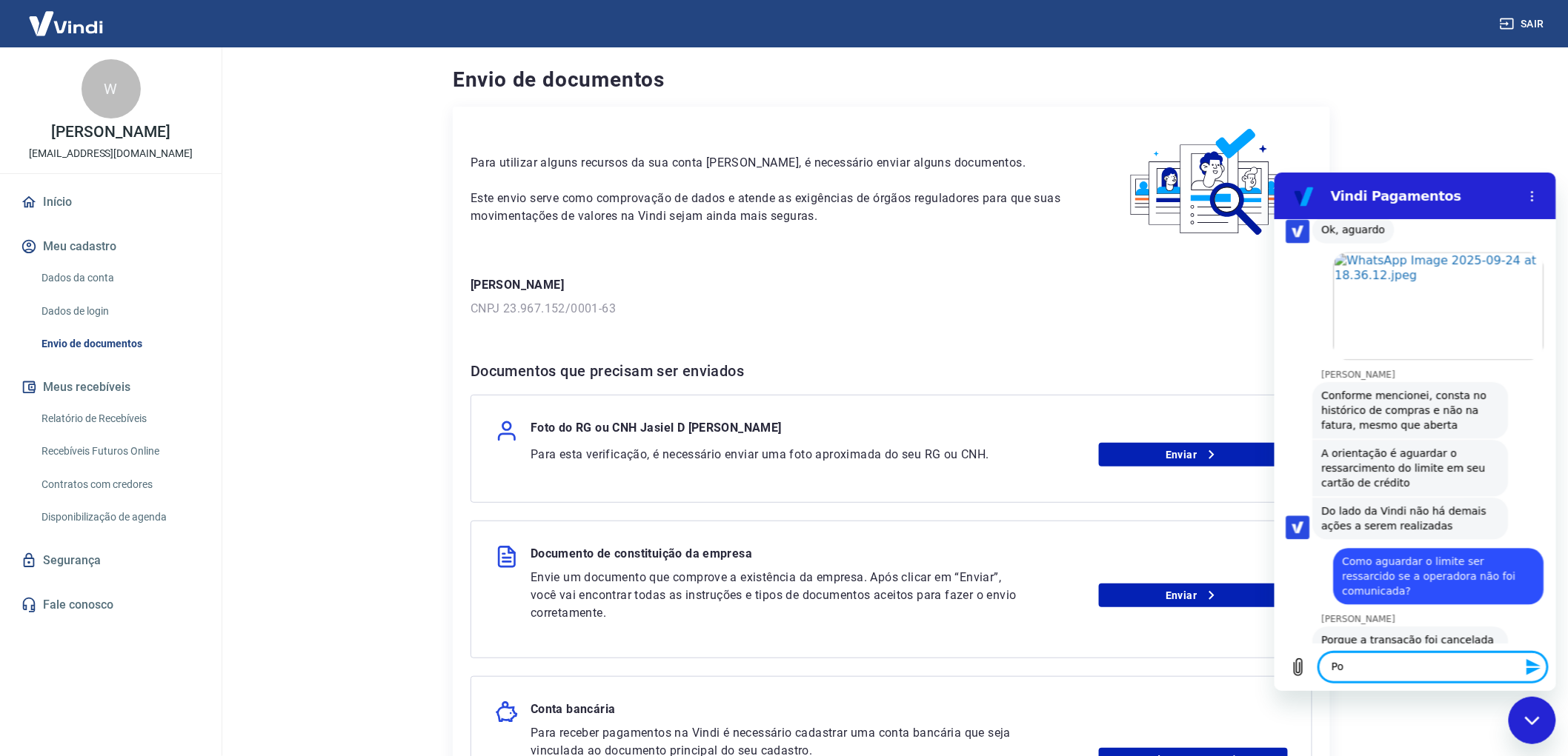
type textarea "P"
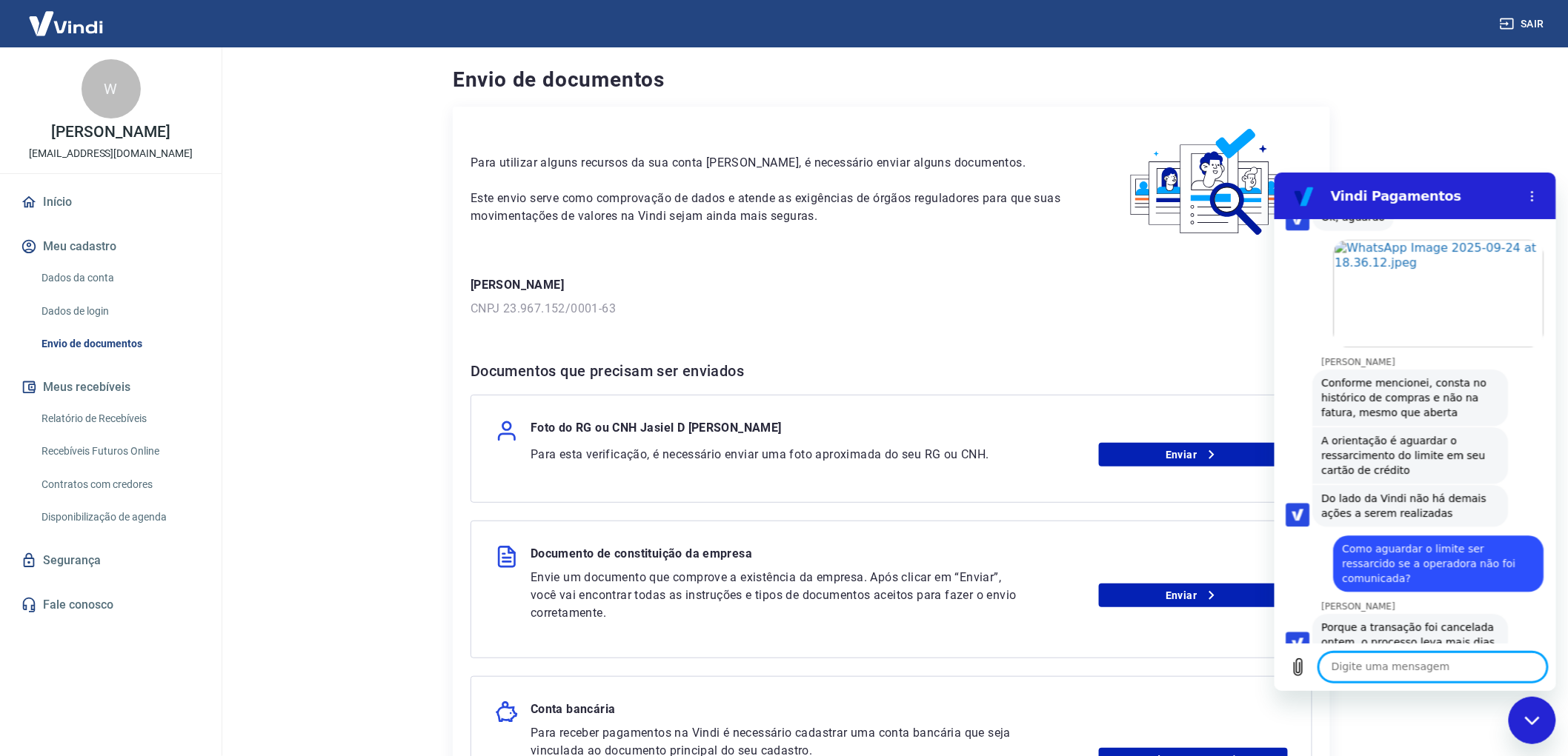
scroll to position [10763, 0]
click at [1415, 668] on textarea "Mas a operadora NÃO foi comunicada" at bounding box center [1433, 666] width 228 height 30
type textarea "Mas a operadora não foi comunicada"
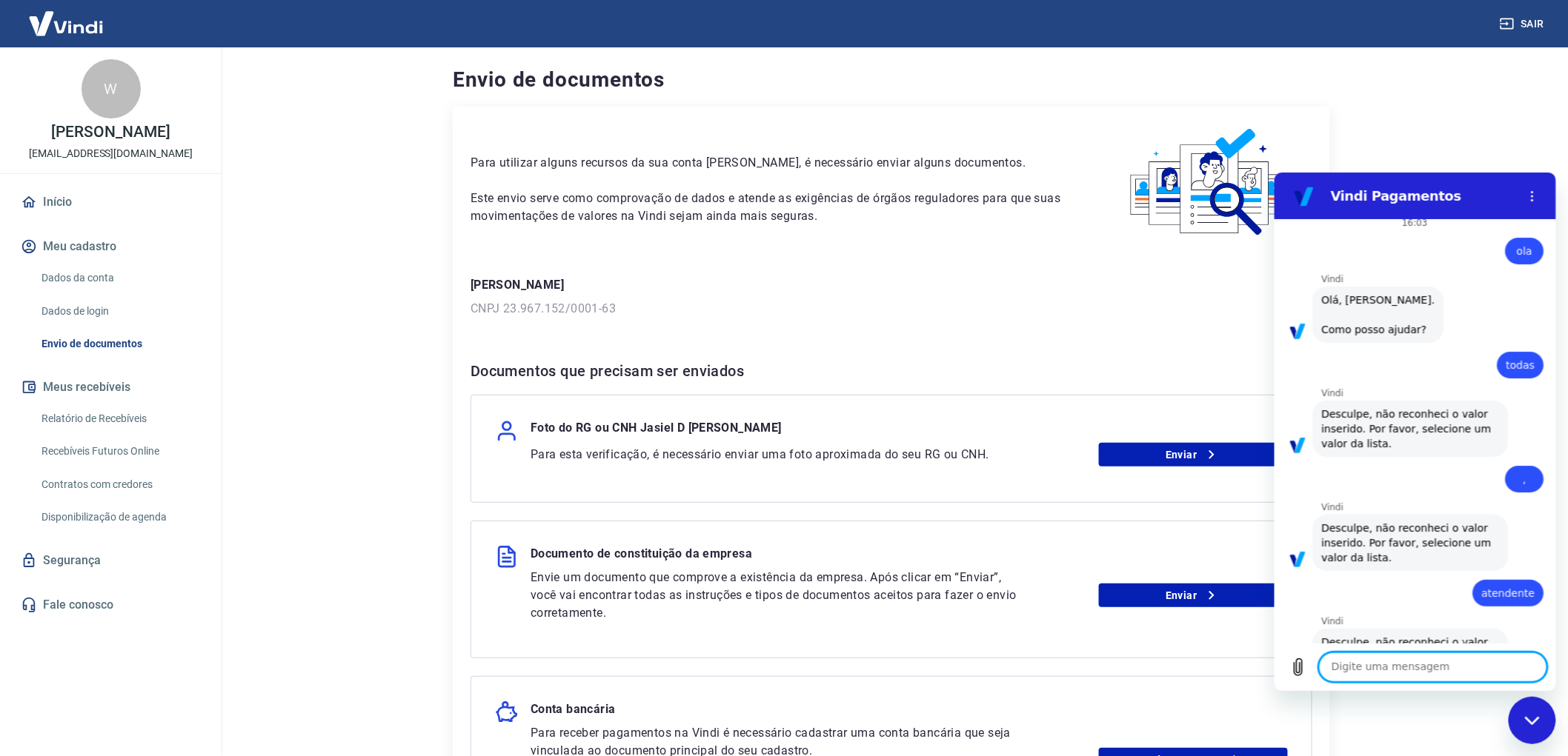
scroll to position [0, 0]
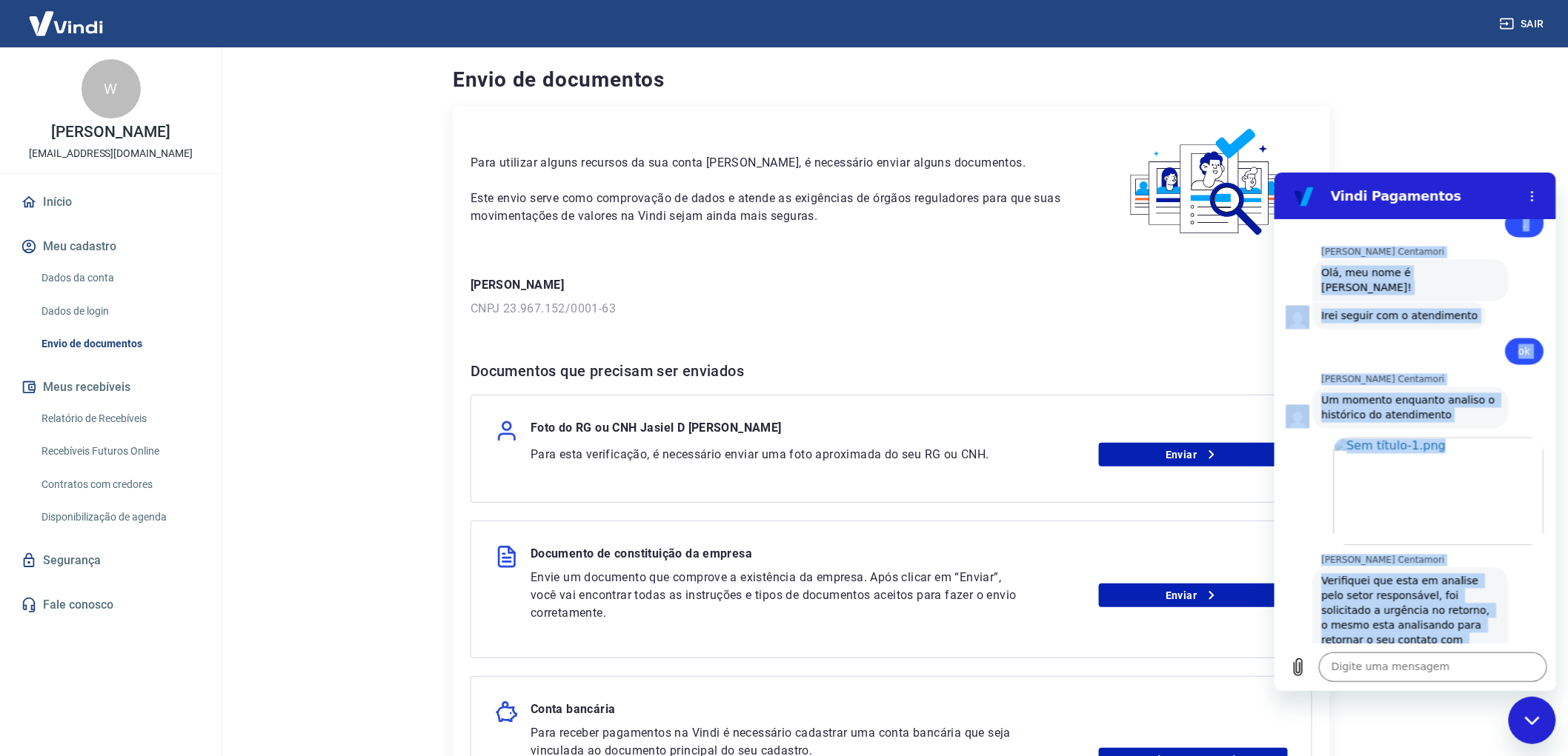
drag, startPoint x: 1480, startPoint y: 255, endPoint x: 1496, endPoint y: 638, distance: 383.3
click at [1496, 638] on div "16:03 diz: [PERSON_NAME] · 16:03 [PERSON_NAME] diz: [PERSON_NAME], [PERSON_NAME…" at bounding box center [1414, 432] width 281 height 424
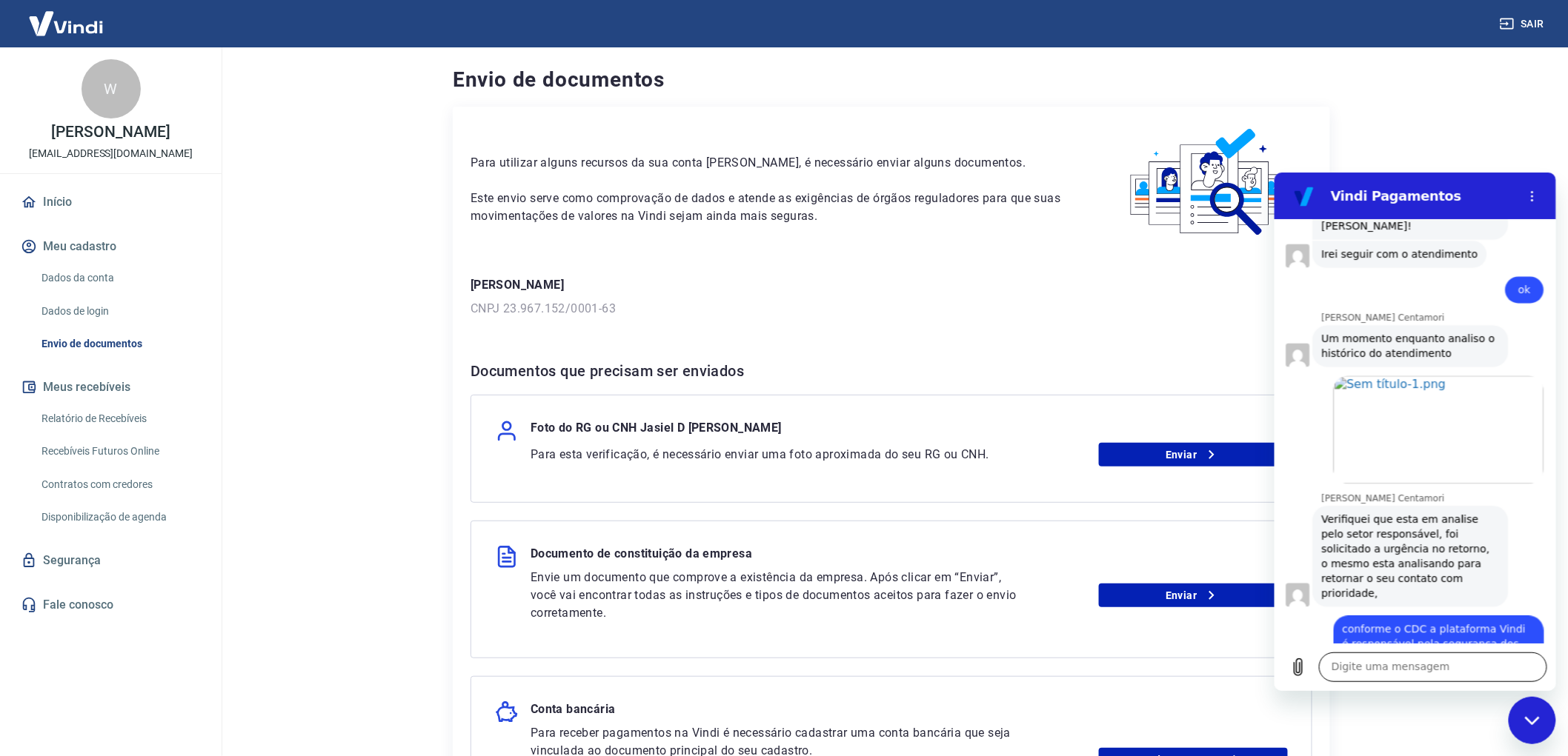
click at [1464, 661] on textarea at bounding box center [1433, 666] width 228 height 30
type textarea "Me encaminhe essa conversa por e-mail"
click at [1435, 632] on button "Ver mais recente" at bounding box center [1414, 625] width 130 height 24
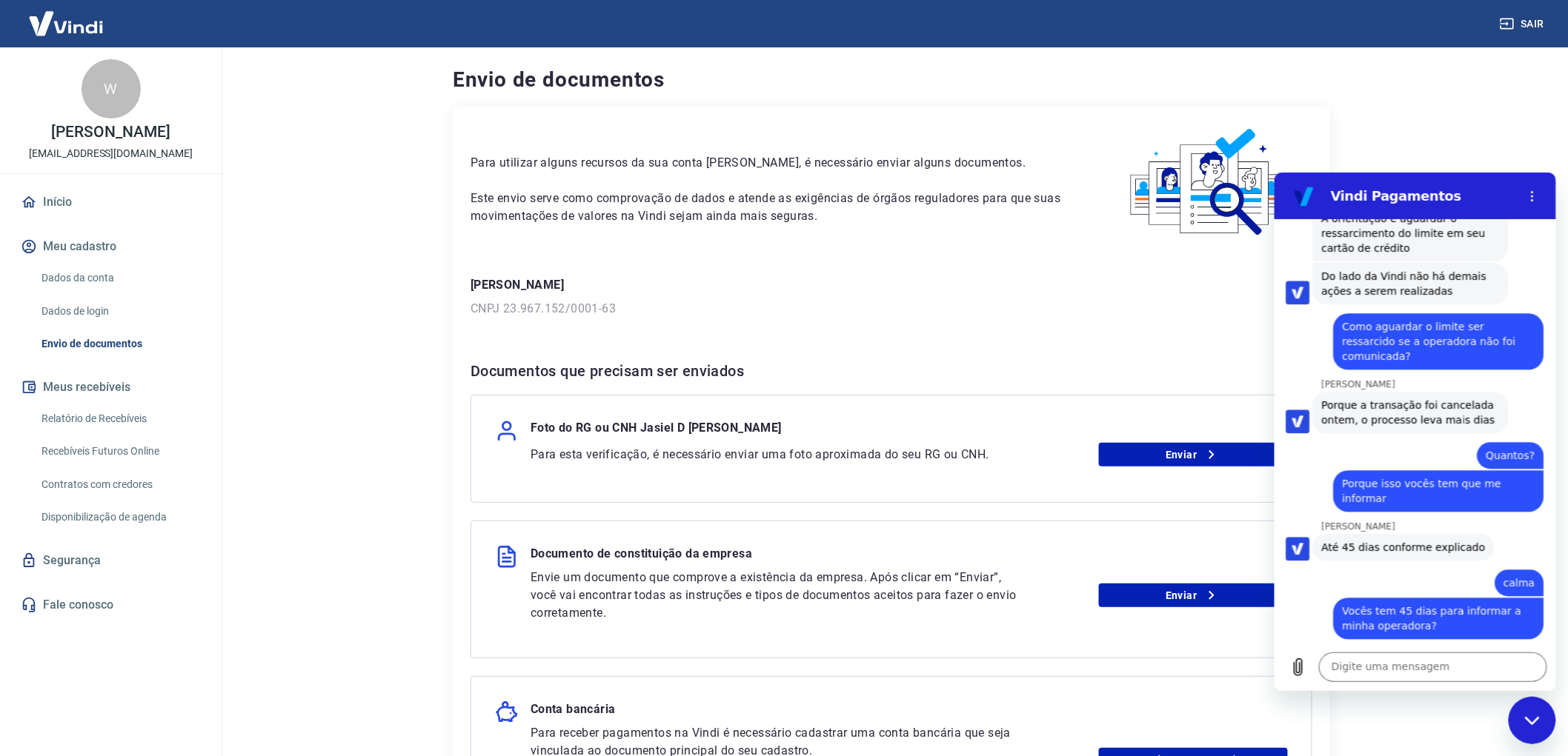
scroll to position [10991, 0]
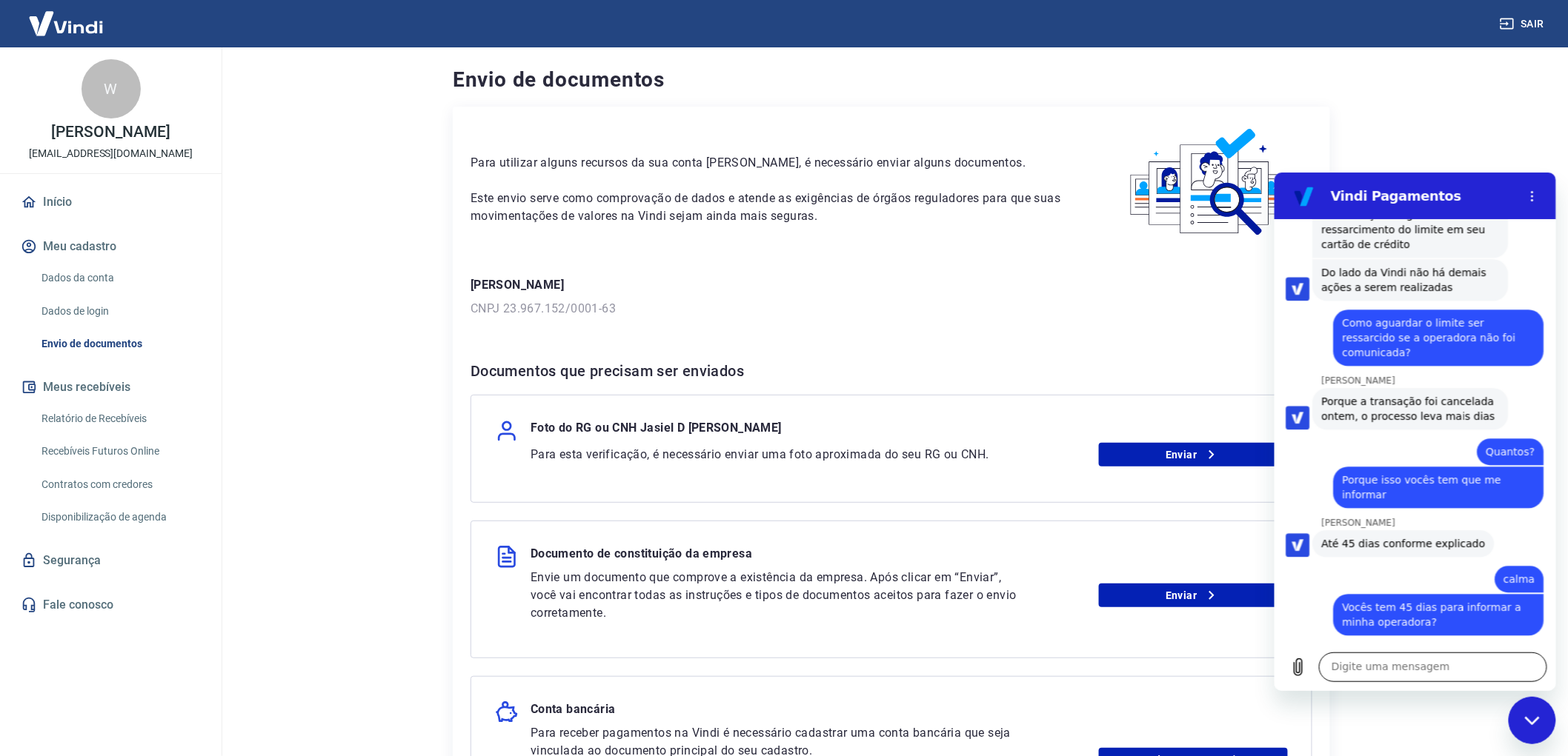
click at [1377, 669] on textarea at bounding box center [1433, 666] width 228 height 30
type textarea "Por gentileza"
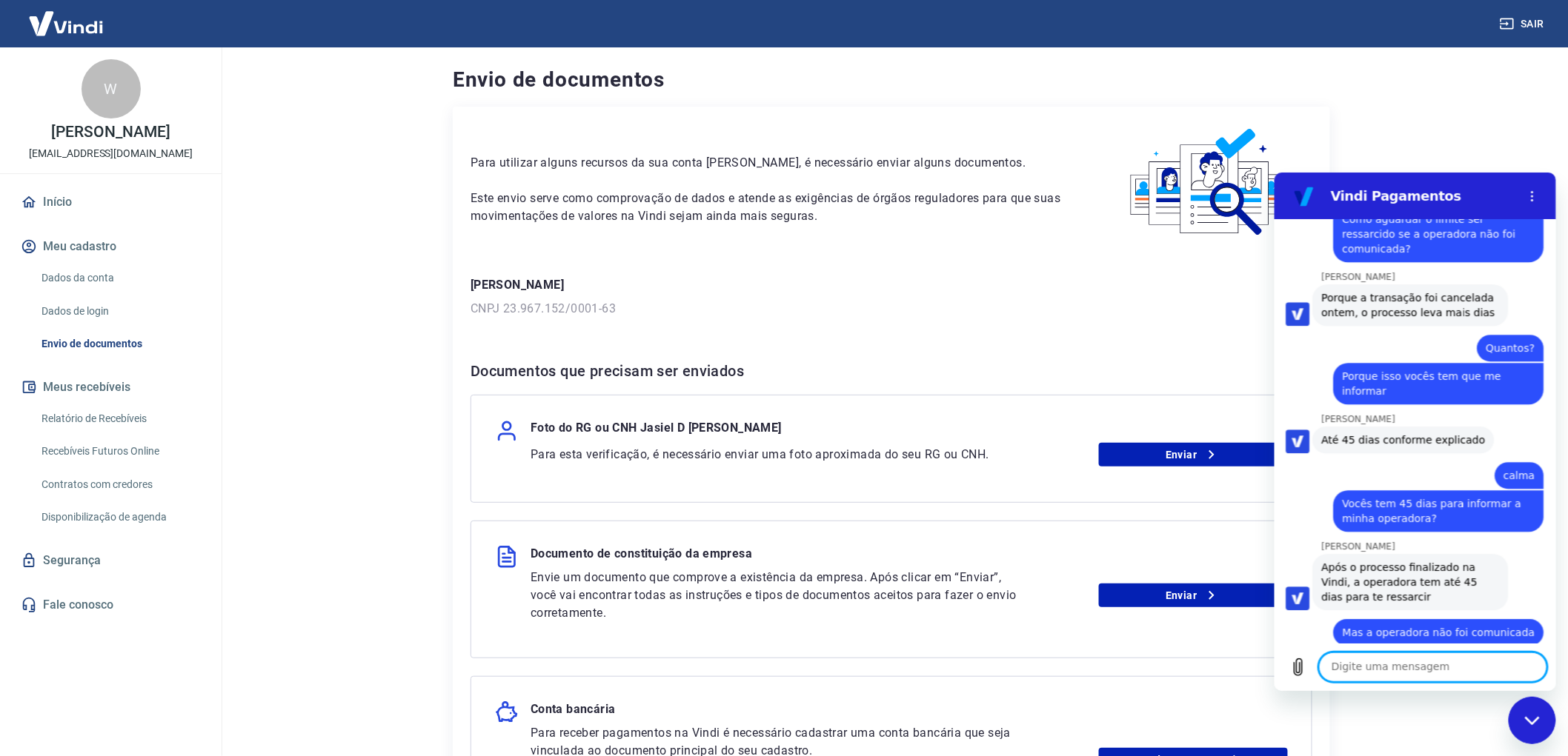
scroll to position [11097, 0]
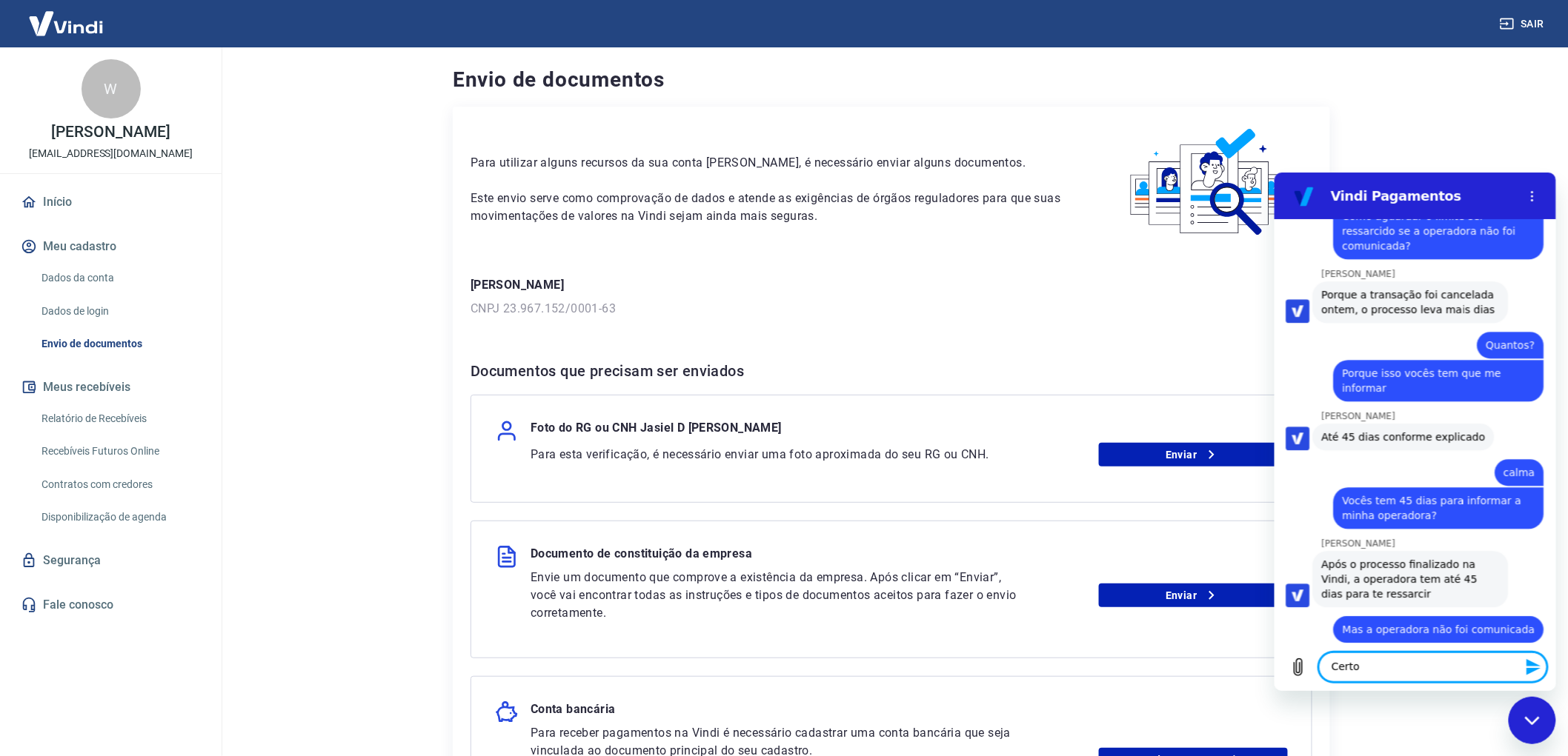
type textarea "Certo"
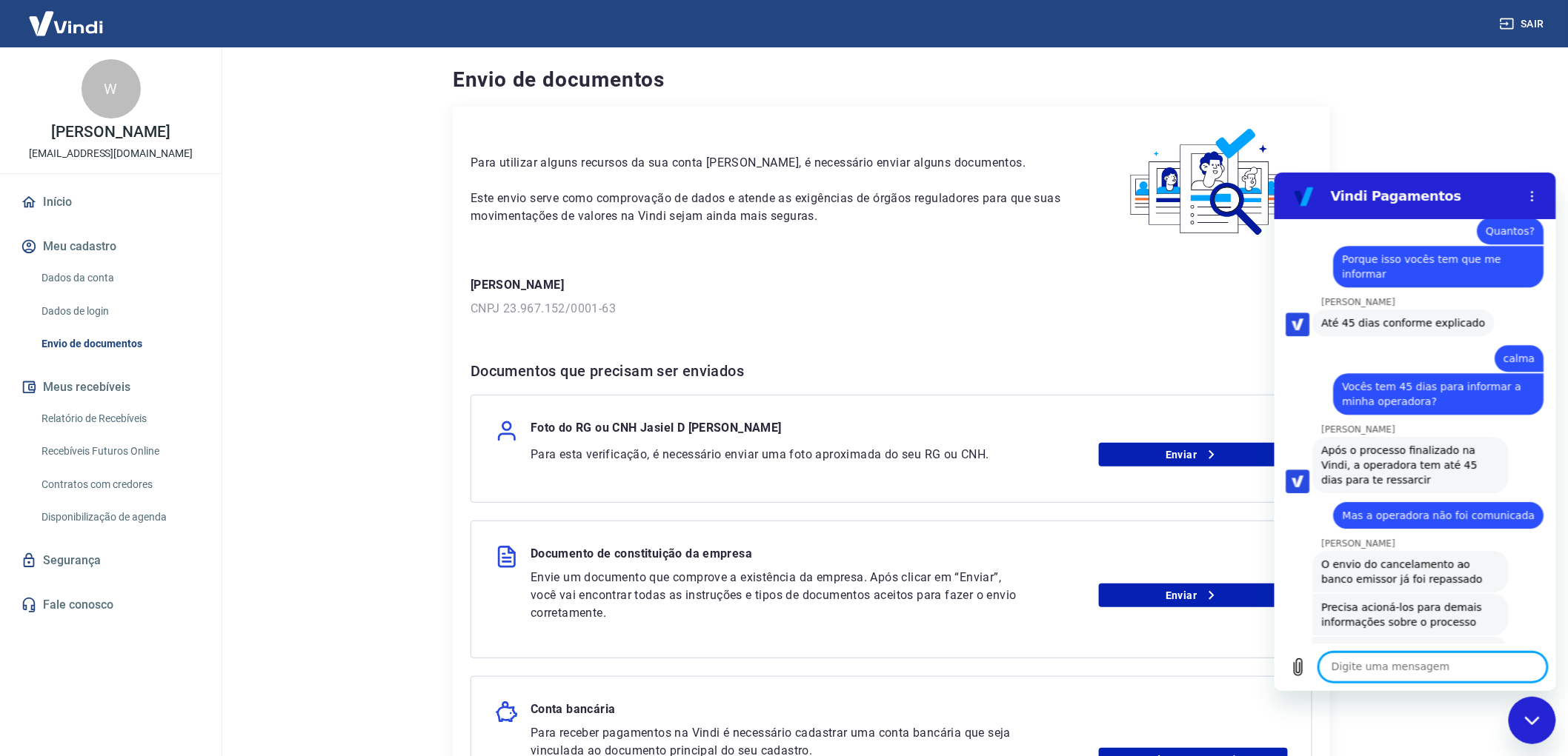
scroll to position [11294, 0]
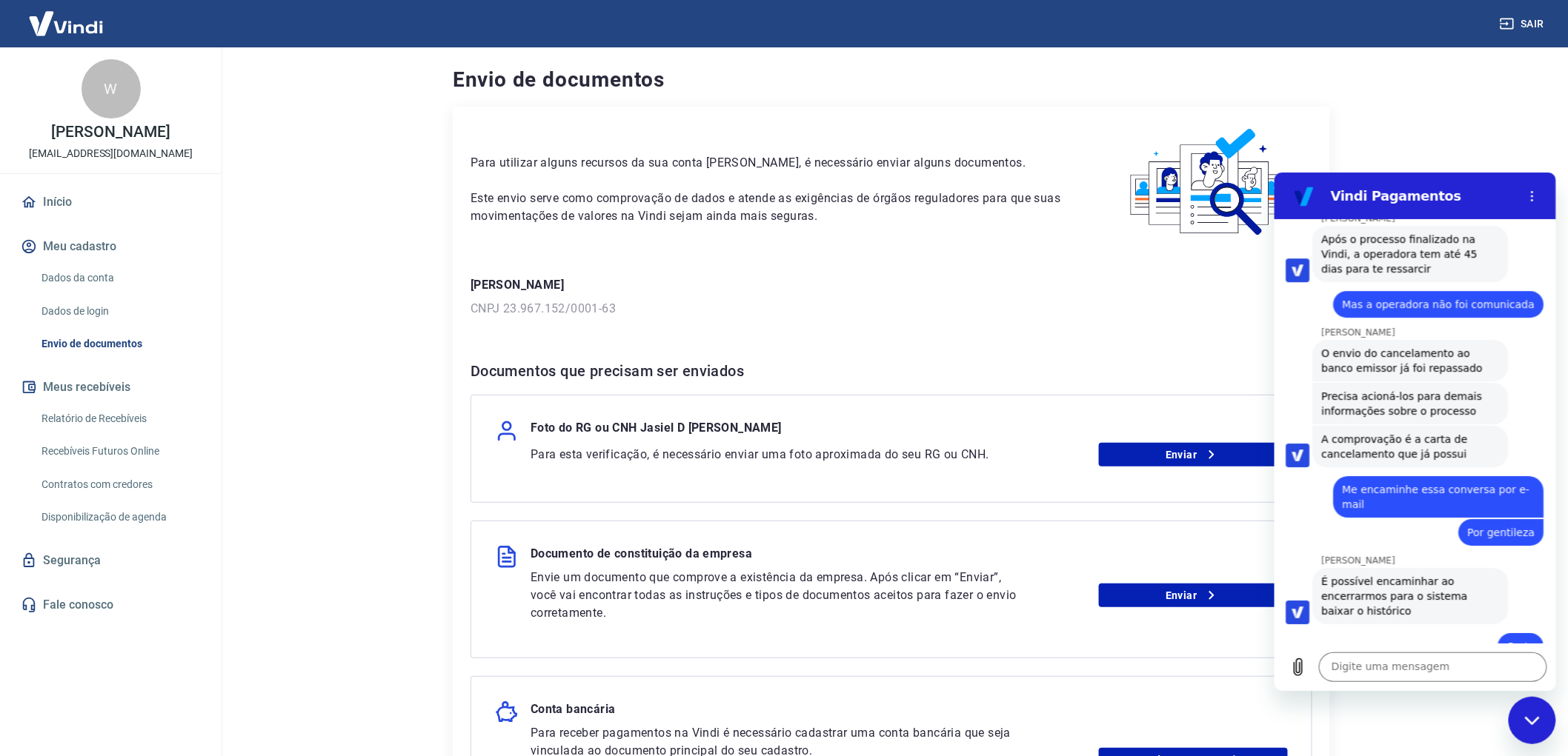
click at [1527, 718] on icon "Fechar janela de mensagens" at bounding box center [1530, 720] width 14 height 8
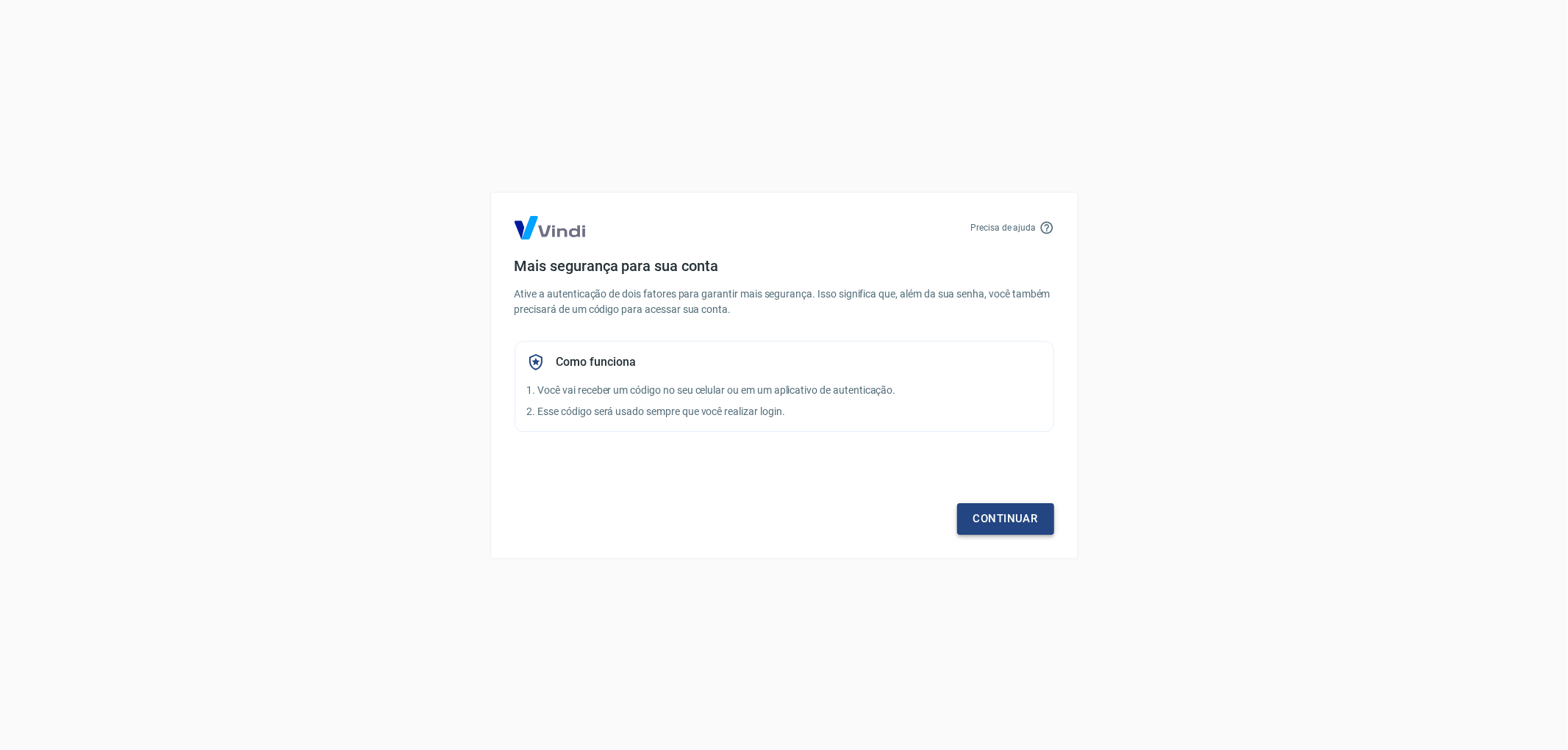
click at [1020, 523] on link "Continuar" at bounding box center [1005, 519] width 97 height 30
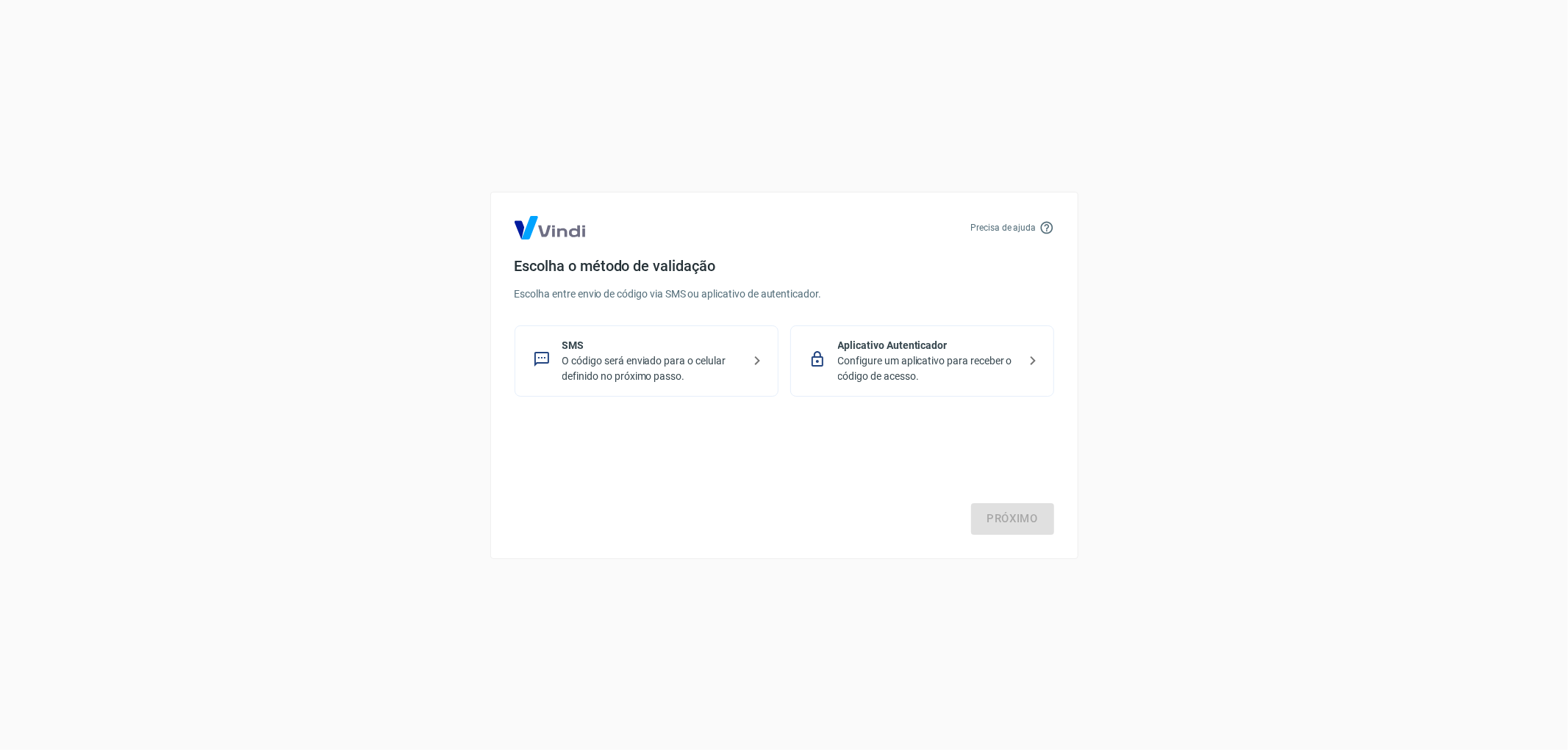
click at [620, 363] on p "O código será enviado para o celular definido no próximo passo." at bounding box center [652, 368] width 180 height 30
click at [1022, 522] on link "Próximo" at bounding box center [1012, 519] width 83 height 30
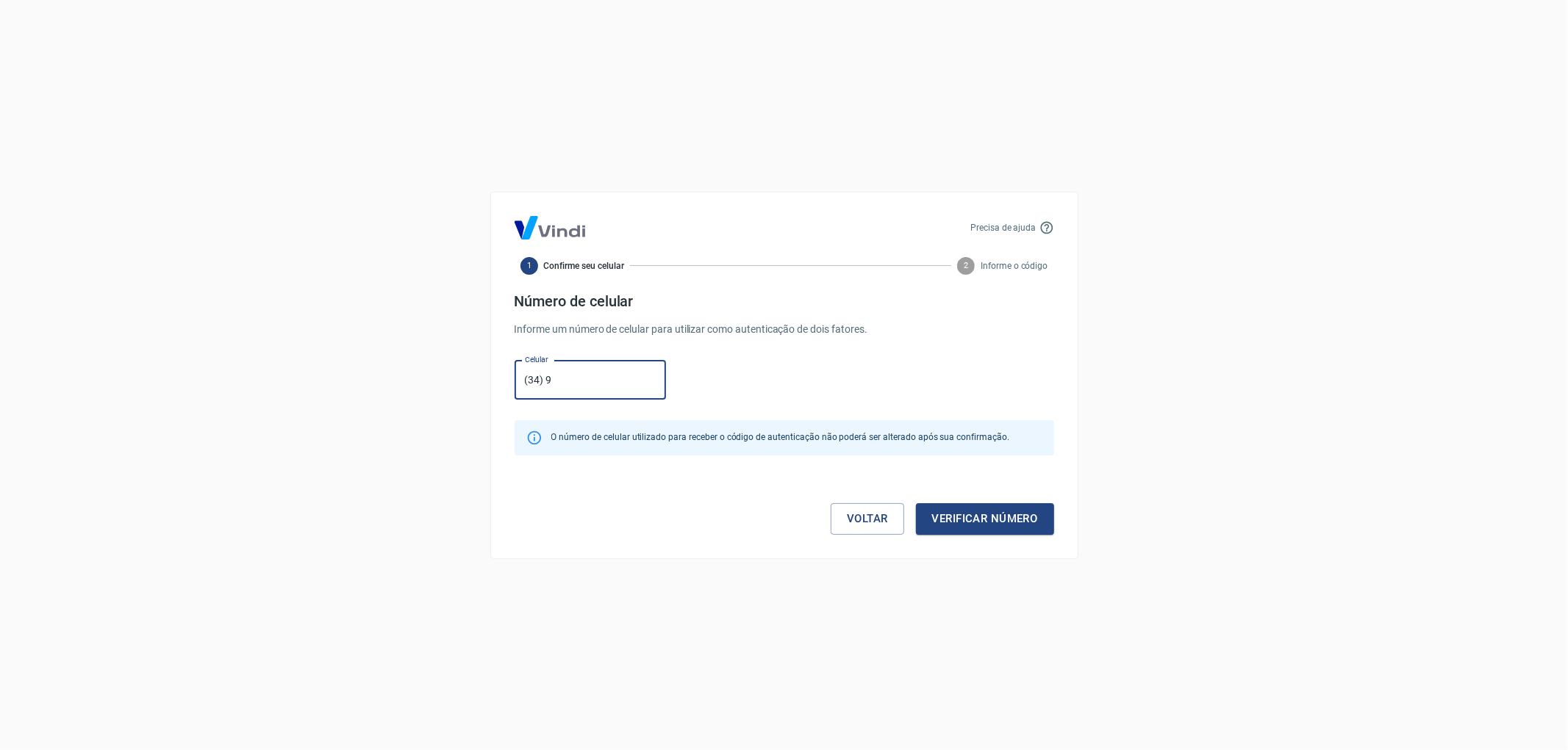
type input "(34) 99971-8736"
click at [981, 518] on button "Verificar número" at bounding box center [984, 519] width 138 height 30
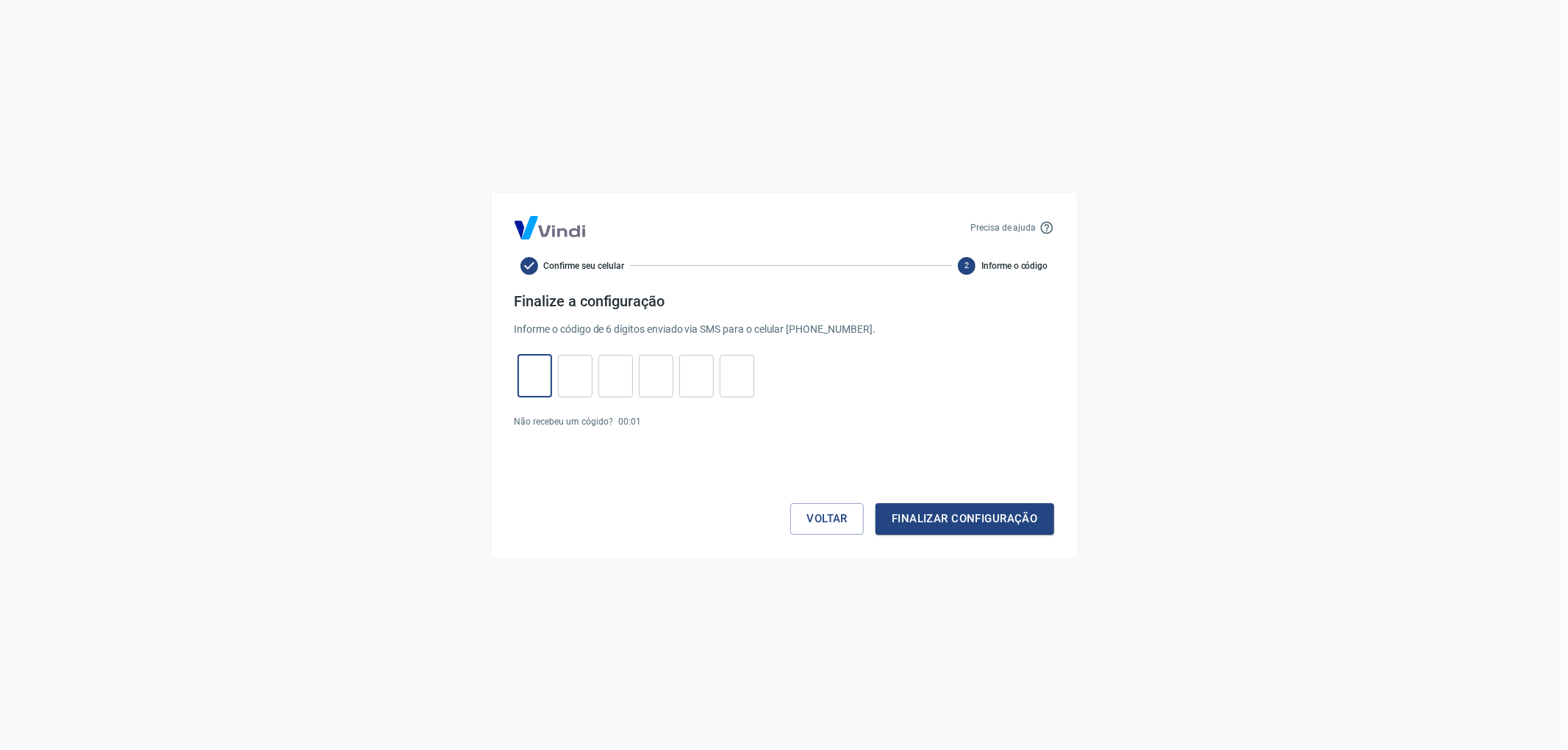
click at [519, 373] on input "tel" at bounding box center [535, 375] width 34 height 31
type input "9"
type input "4"
type input "2"
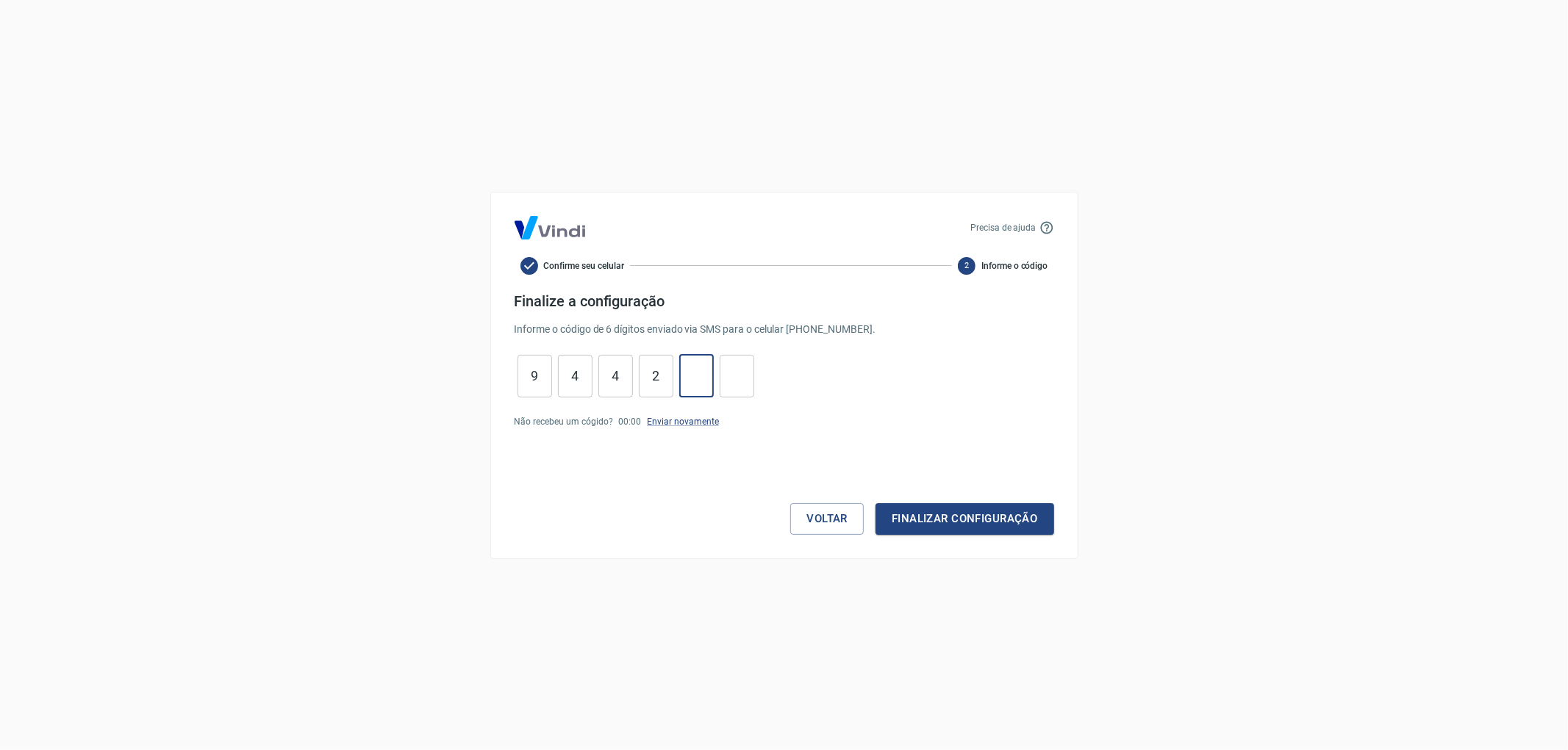
type input "0"
type input "5"
click at [927, 514] on button "Finalizar configuração" at bounding box center [964, 519] width 178 height 30
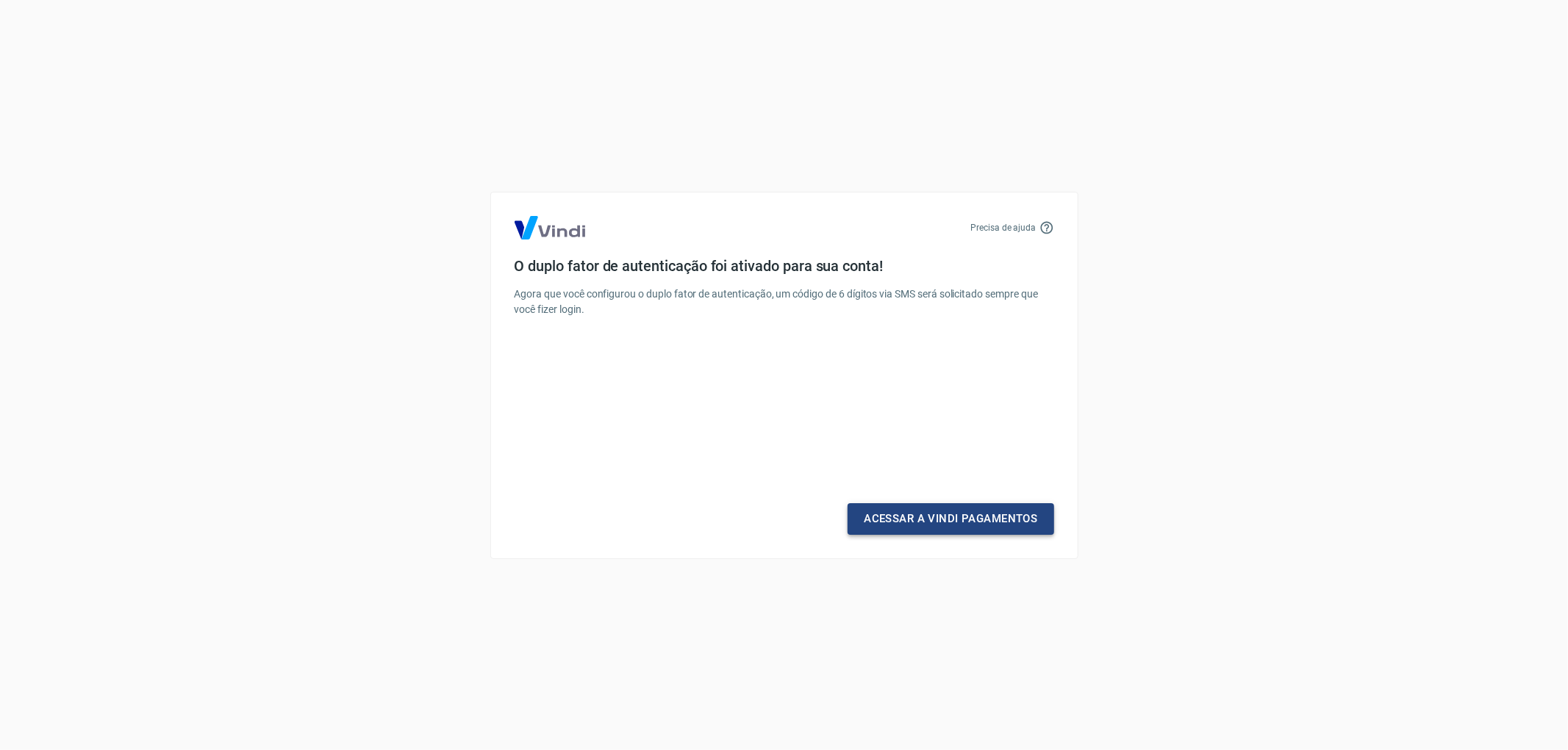
click at [934, 519] on link "Acessar a Vindi Pagamentos" at bounding box center [950, 519] width 206 height 30
